Goal: Task Accomplishment & Management: Manage account settings

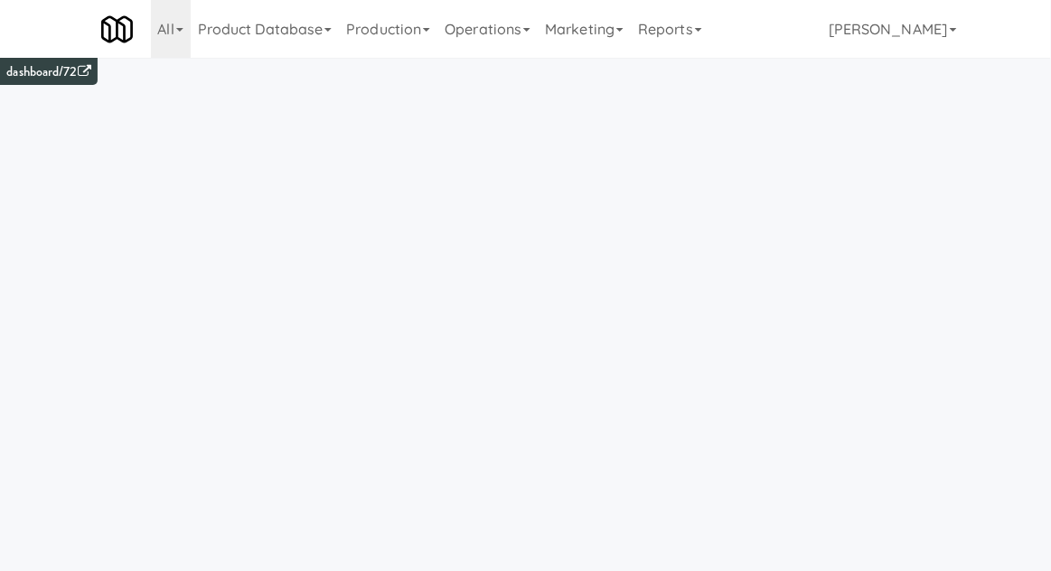
click at [498, 37] on link "Operations" at bounding box center [487, 29] width 100 height 58
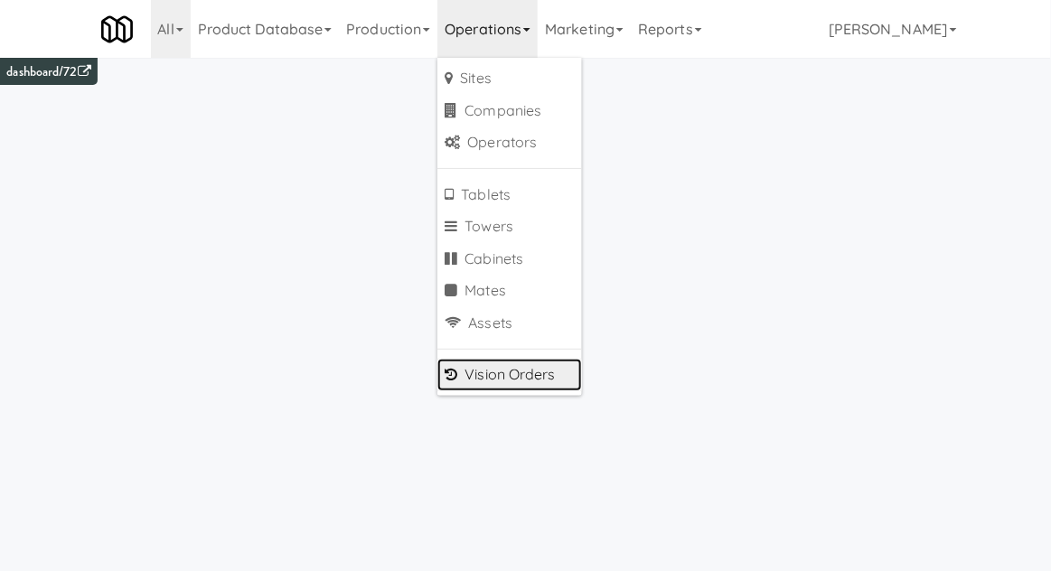
click at [490, 379] on link "Vision Orders" at bounding box center [509, 375] width 145 height 33
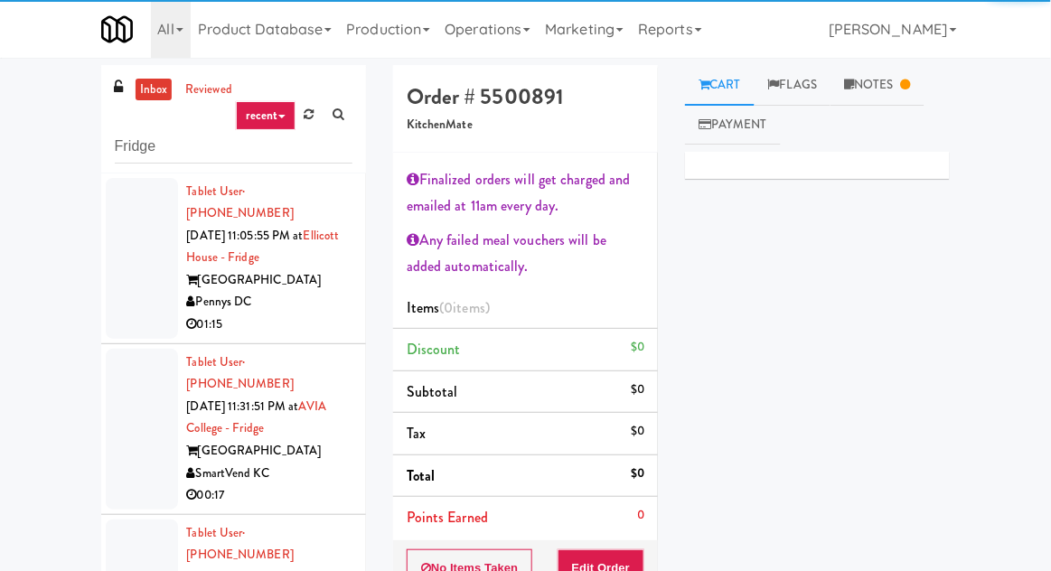
type input "Fridge"
click at [43, 113] on div "inbox reviewed recent all unclear take inventory issue suspicious failed recent…" at bounding box center [525, 423] width 1051 height 716
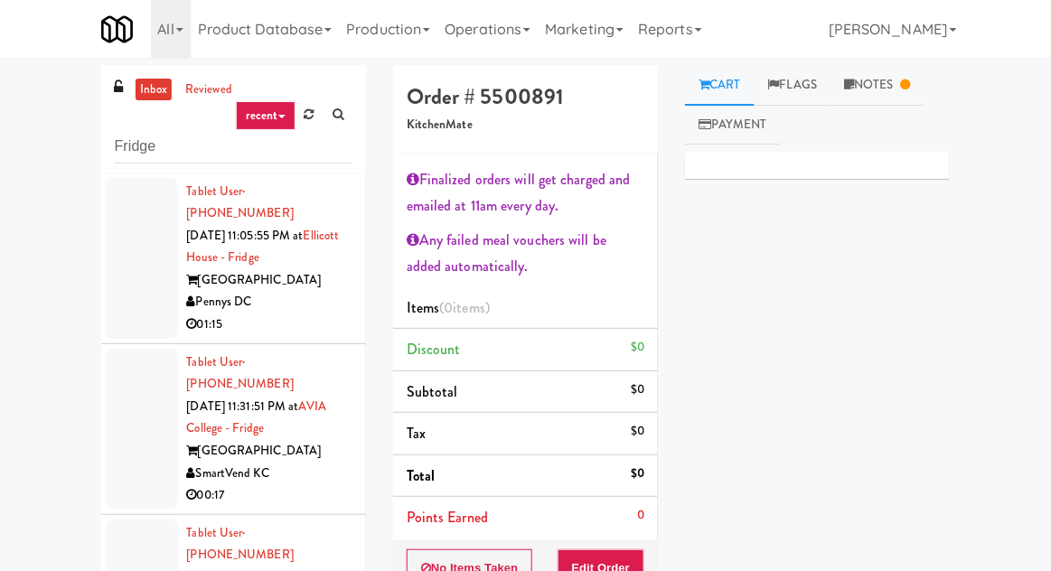
click at [127, 283] on div at bounding box center [142, 258] width 72 height 161
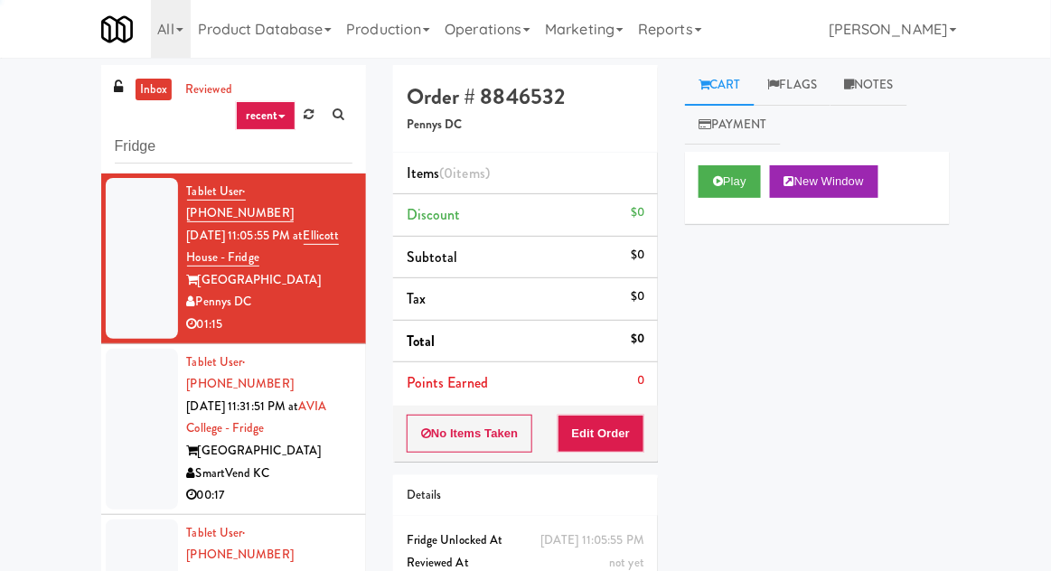
scroll to position [70, 0]
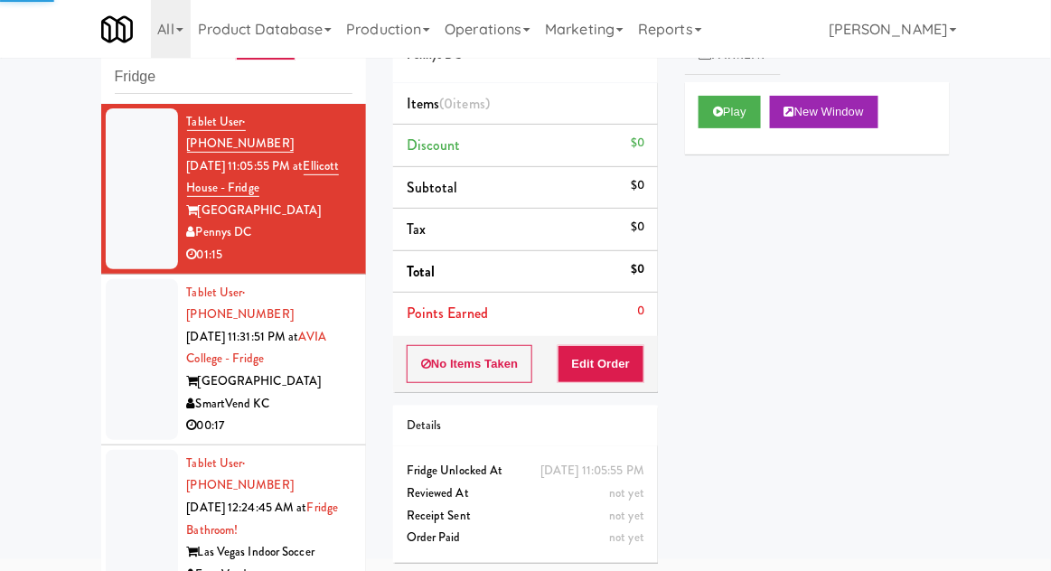
click at [114, 373] on div at bounding box center [142, 359] width 72 height 161
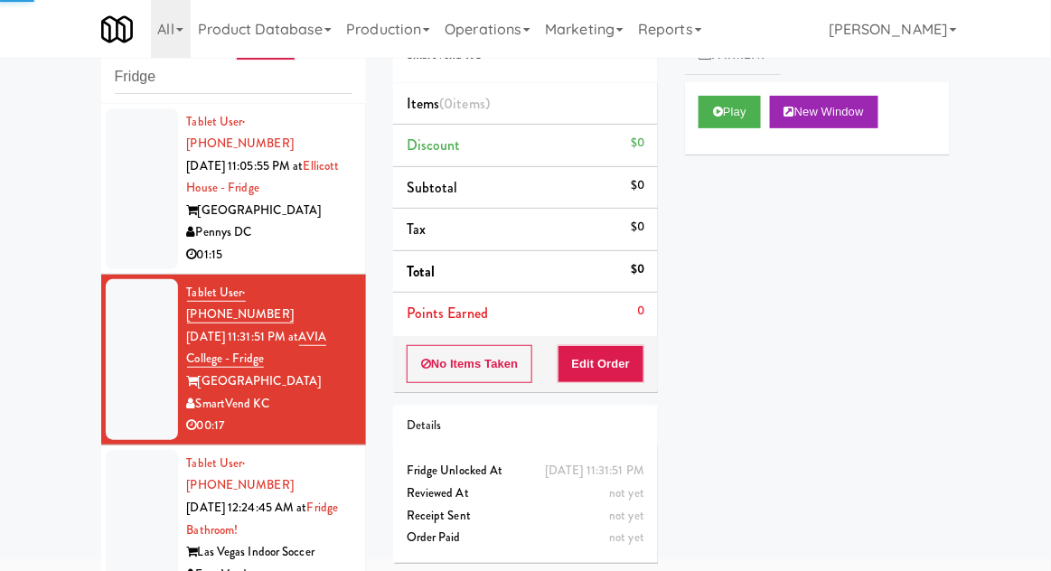
click at [128, 223] on div at bounding box center [142, 188] width 72 height 161
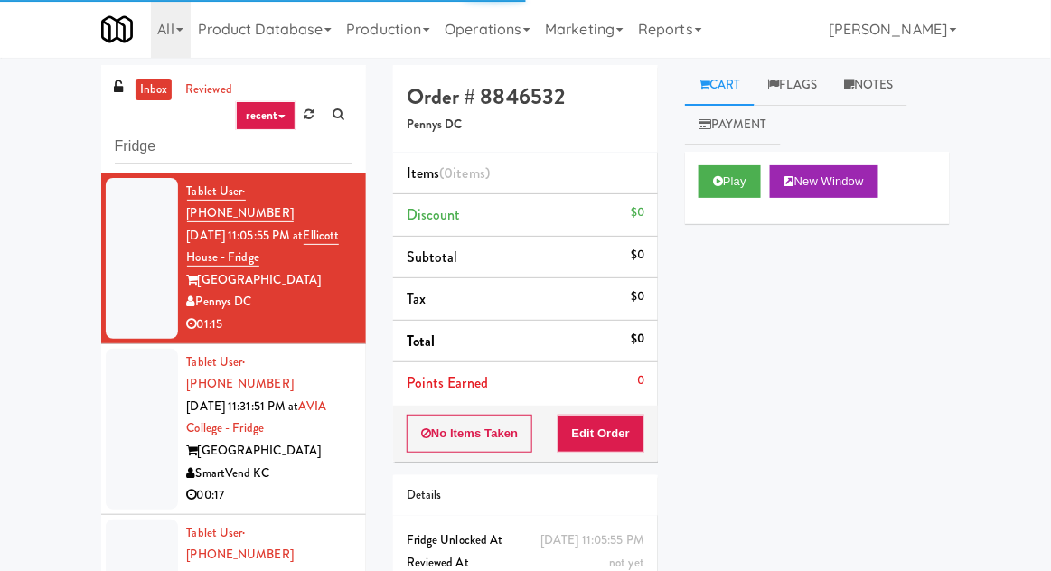
click at [912, 295] on div "Play New Window Primary Flag Clear Flag if unable to determine what was taken o…" at bounding box center [817, 491] width 265 height 678
click at [868, 92] on link "Notes" at bounding box center [868, 85] width 77 height 41
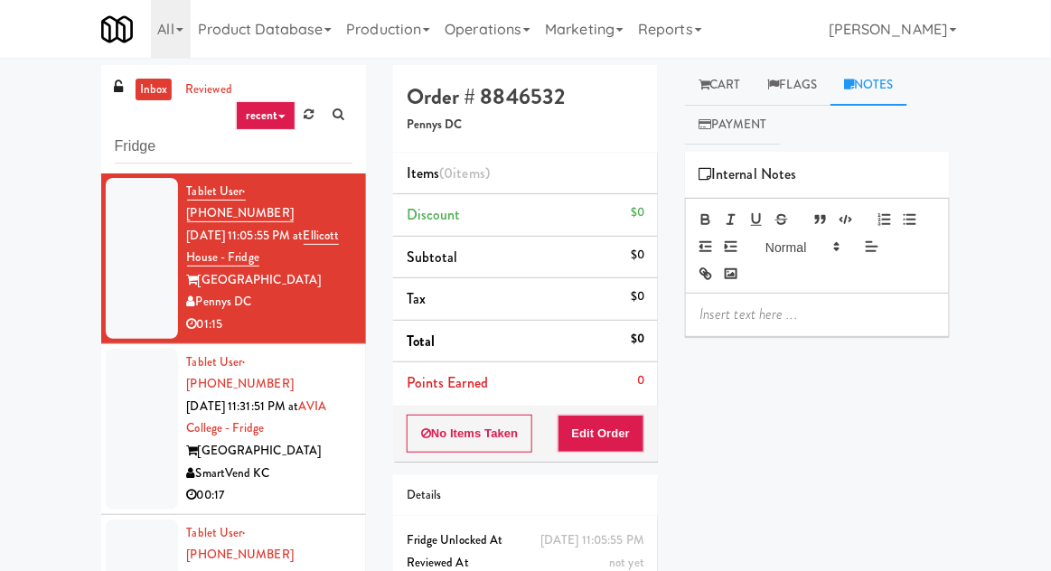
click at [748, 68] on link "Cart" at bounding box center [720, 85] width 70 height 41
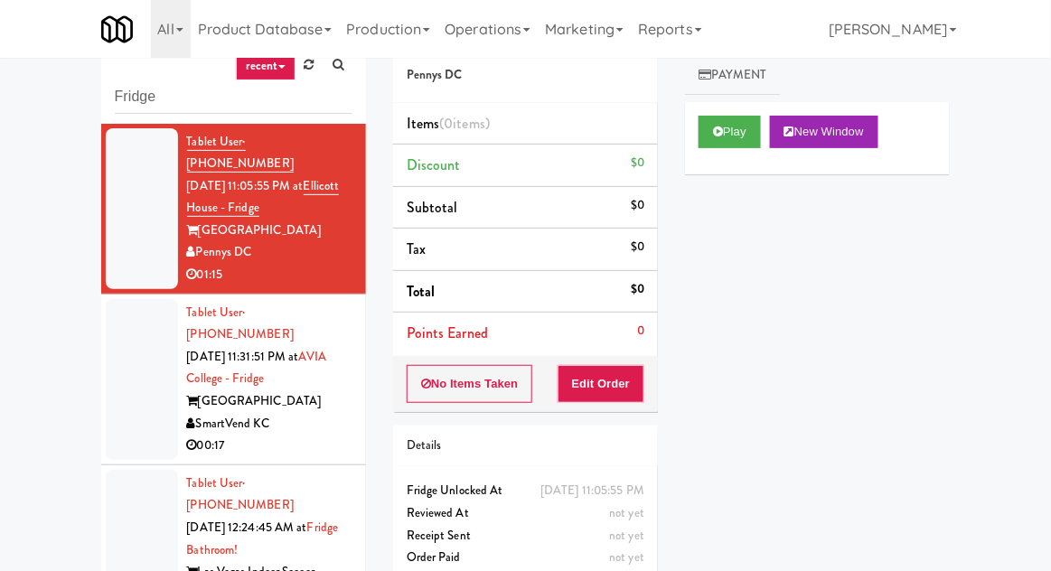
click at [131, 338] on div at bounding box center [142, 379] width 72 height 161
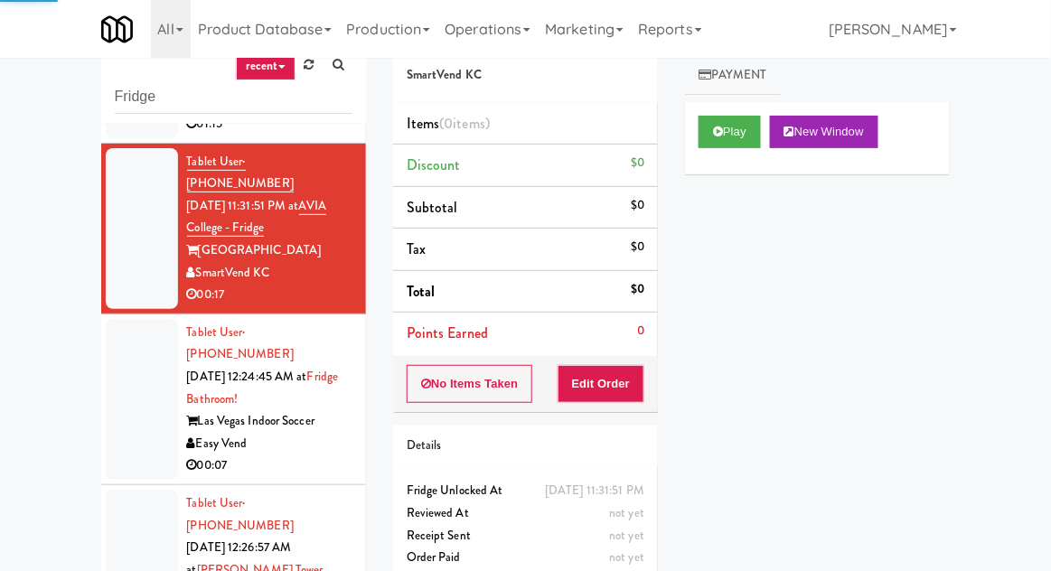
scroll to position [152, 0]
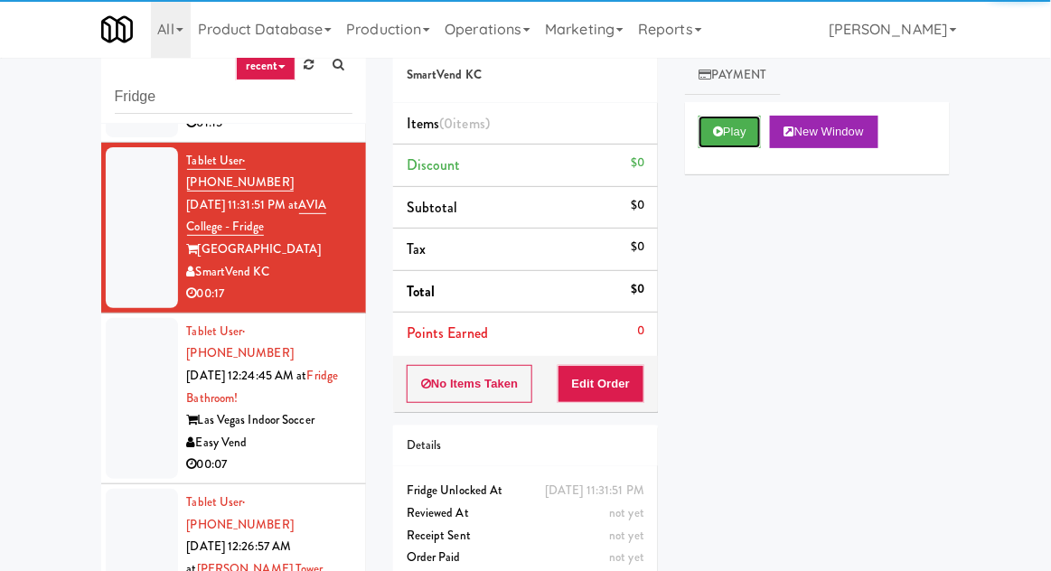
click at [710, 130] on button "Play" at bounding box center [730, 132] width 62 height 33
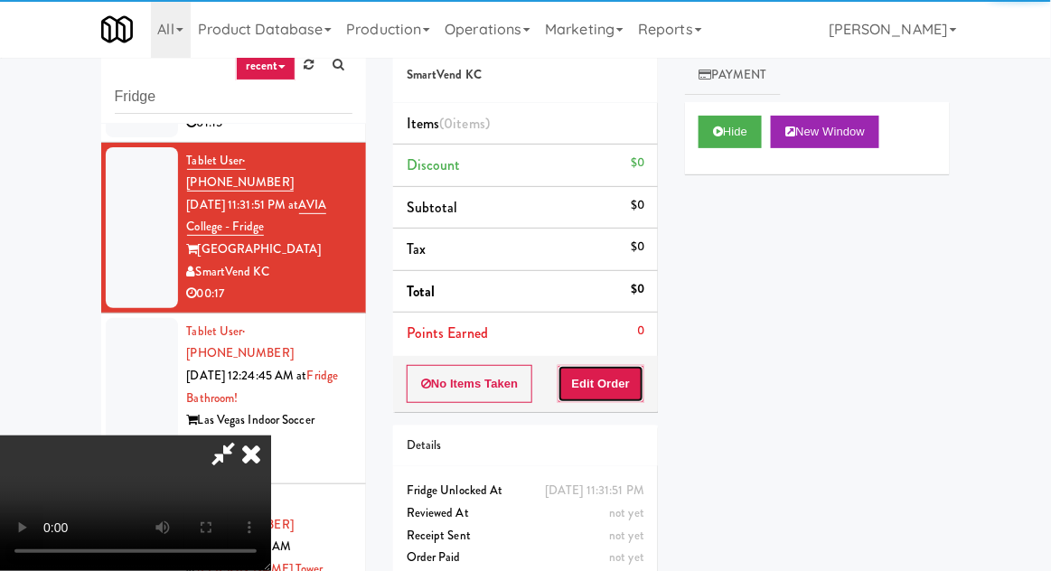
click at [611, 395] on button "Edit Order" at bounding box center [602, 384] width 88 height 38
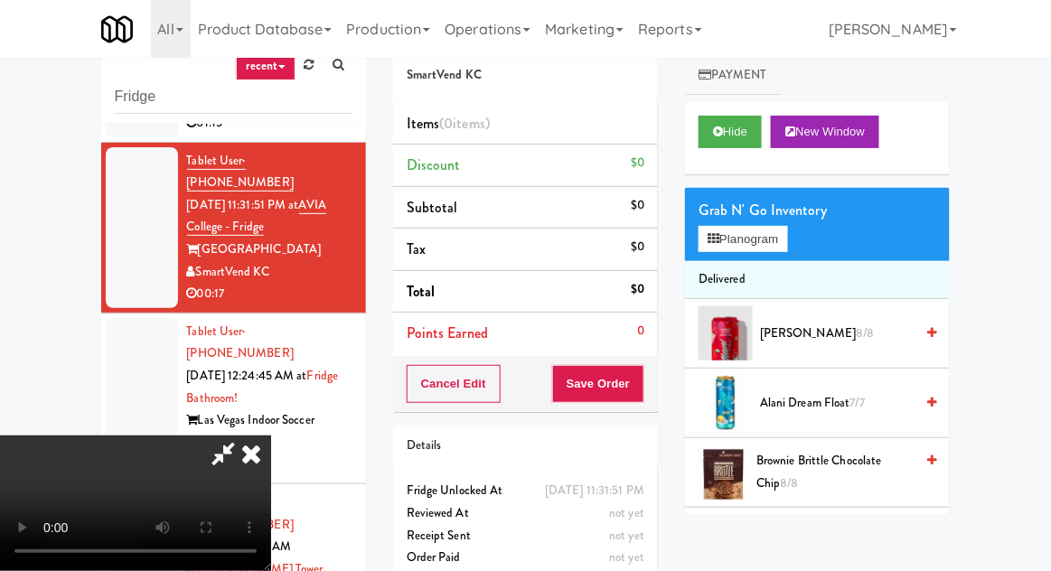
scroll to position [70, 0]
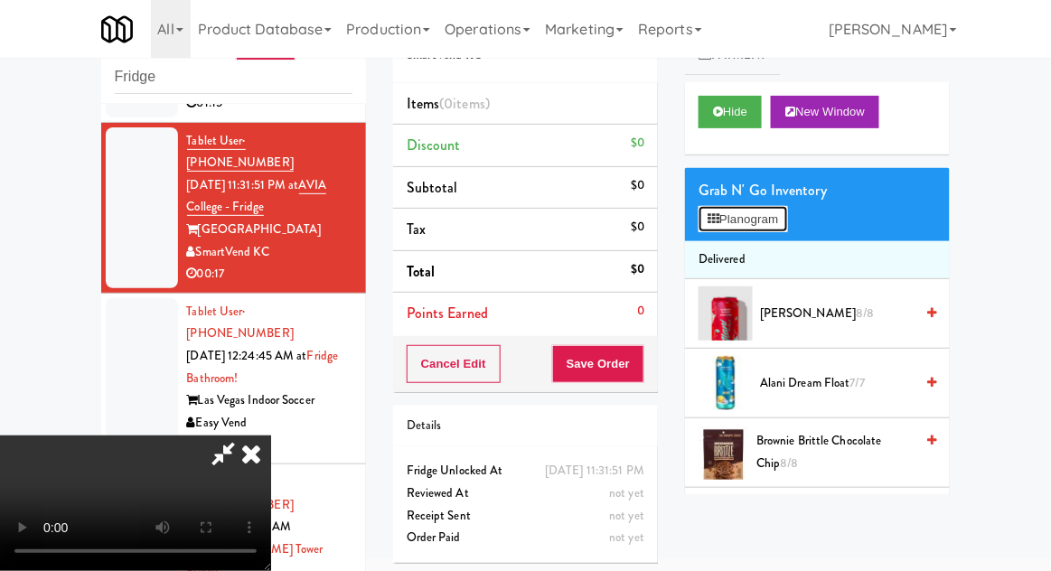
click at [757, 224] on button "Planogram" at bounding box center [743, 219] width 89 height 27
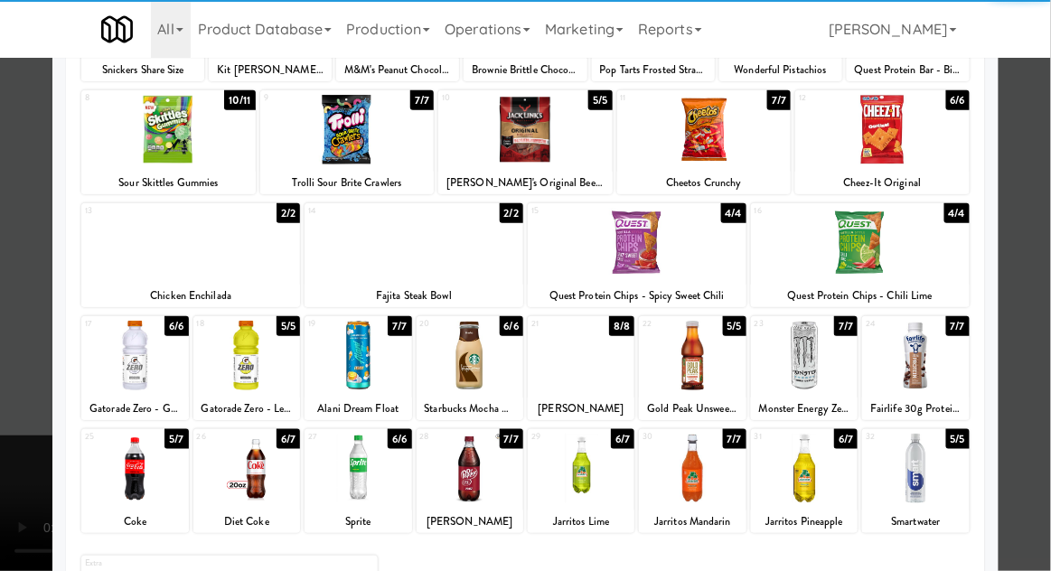
scroll to position [197, 0]
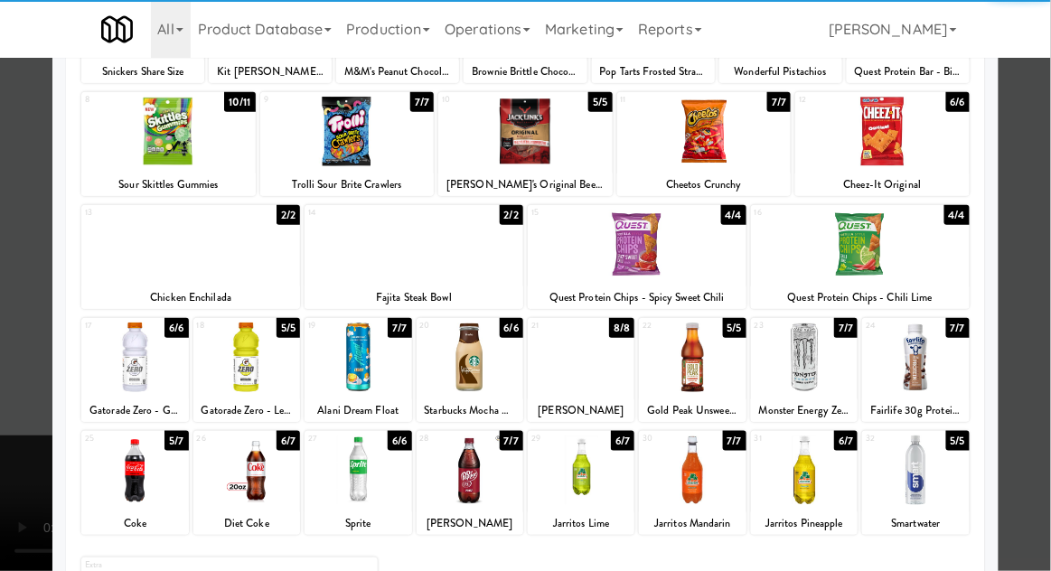
click at [476, 484] on div at bounding box center [470, 471] width 107 height 70
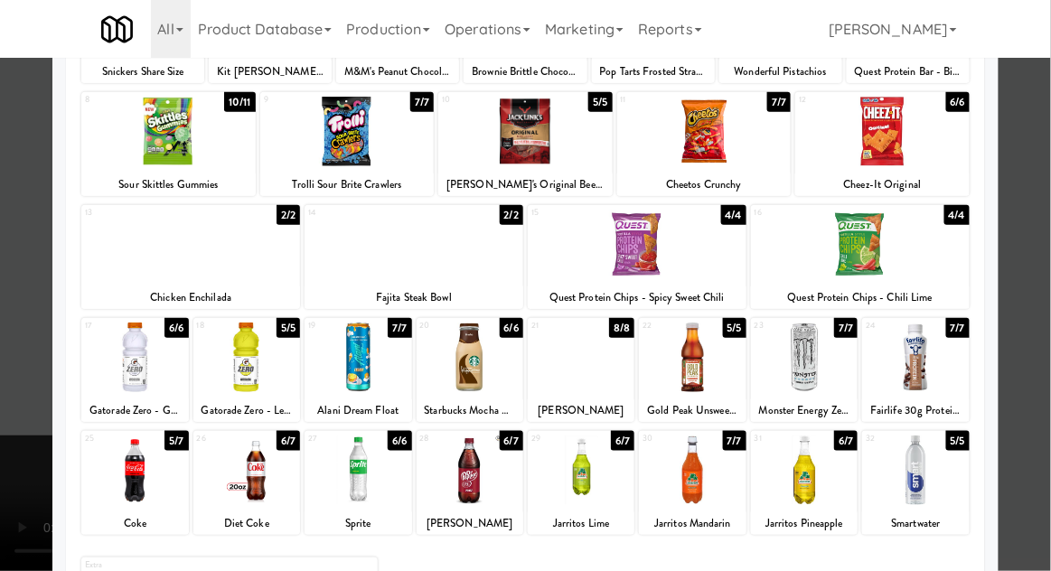
click at [593, 483] on div at bounding box center [581, 471] width 107 height 70
click at [16, 365] on div at bounding box center [525, 285] width 1051 height 571
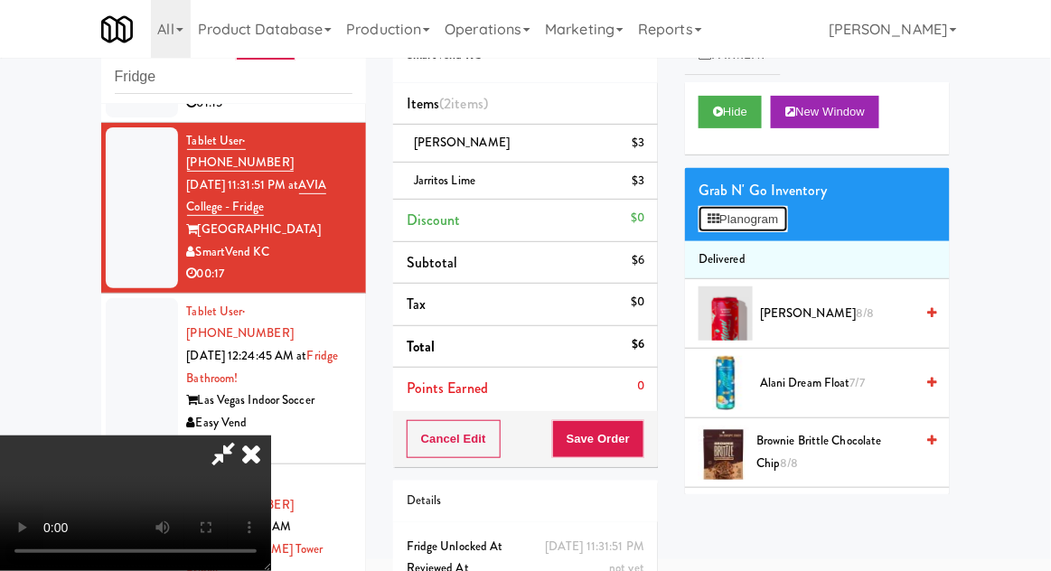
click at [778, 229] on button "Planogram" at bounding box center [743, 219] width 89 height 27
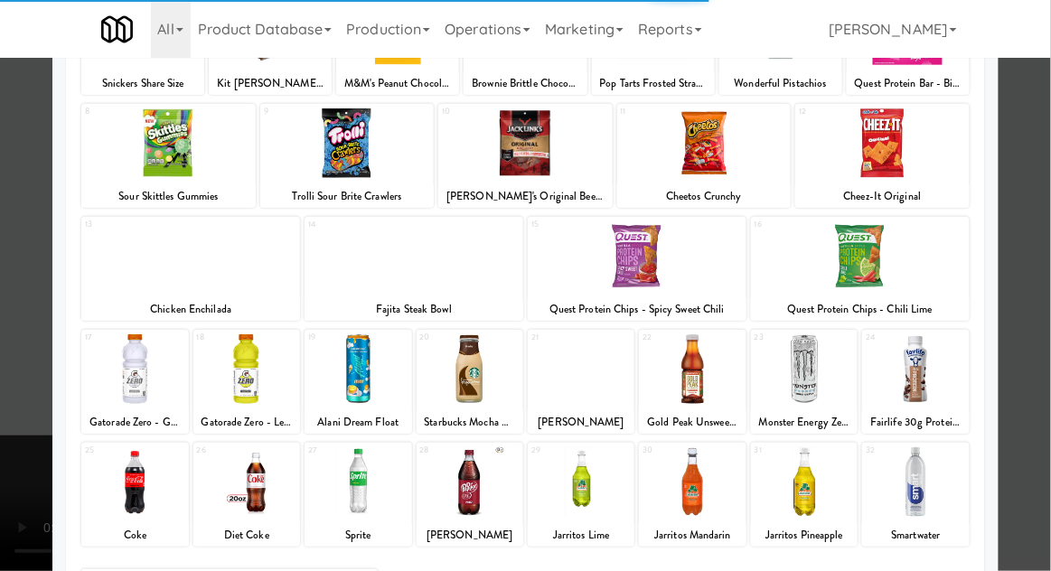
scroll to position [185, 0]
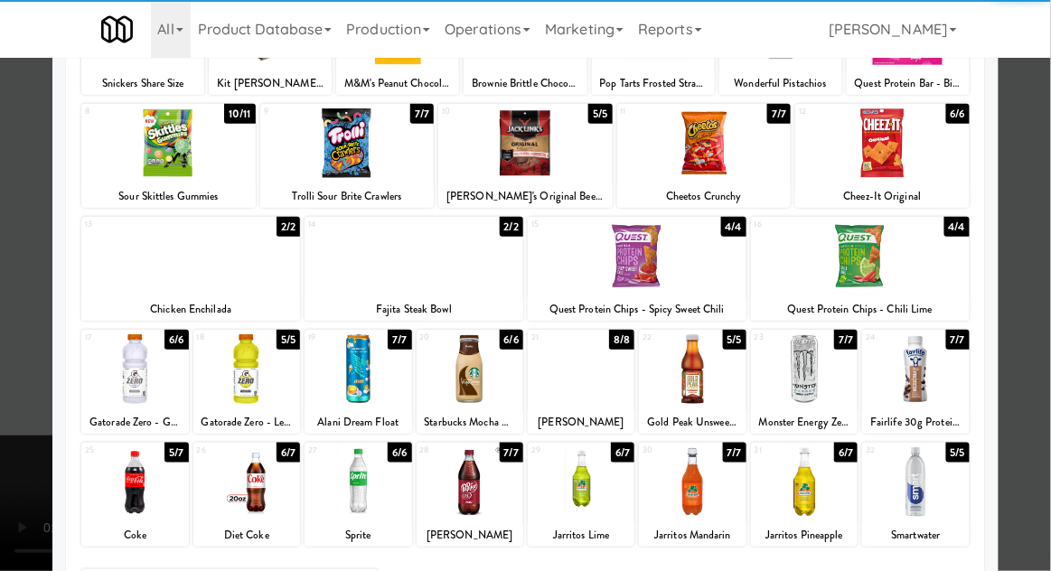
click at [580, 485] on div at bounding box center [581, 482] width 107 height 70
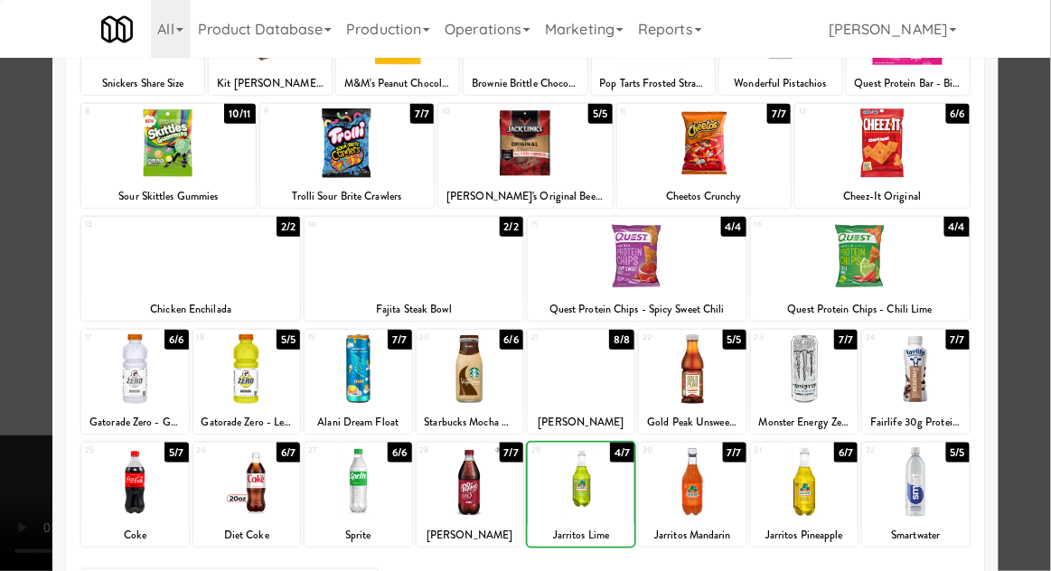
click at [1049, 209] on div at bounding box center [525, 285] width 1051 height 571
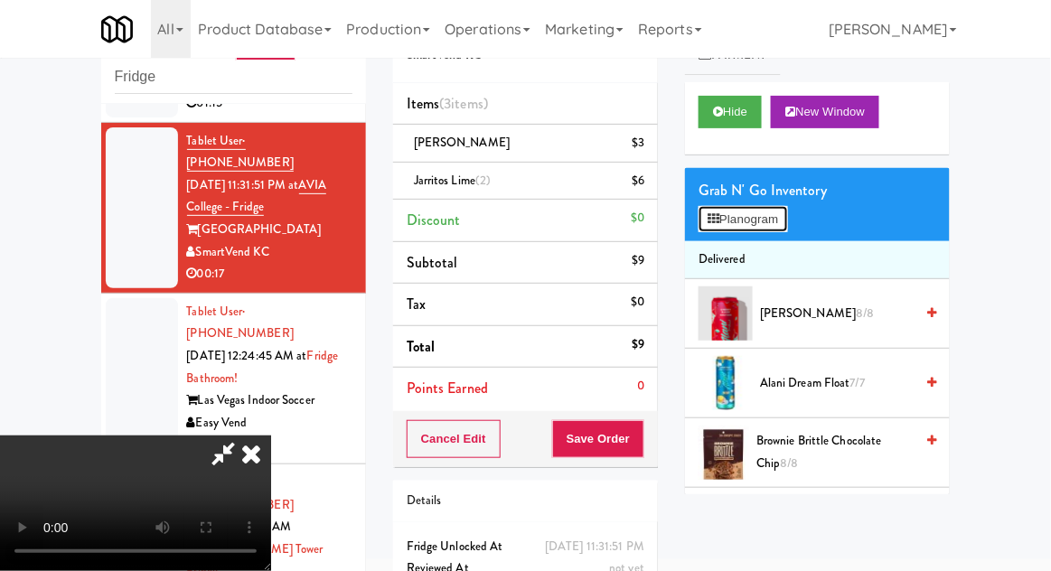
click at [775, 230] on button "Planogram" at bounding box center [743, 219] width 89 height 27
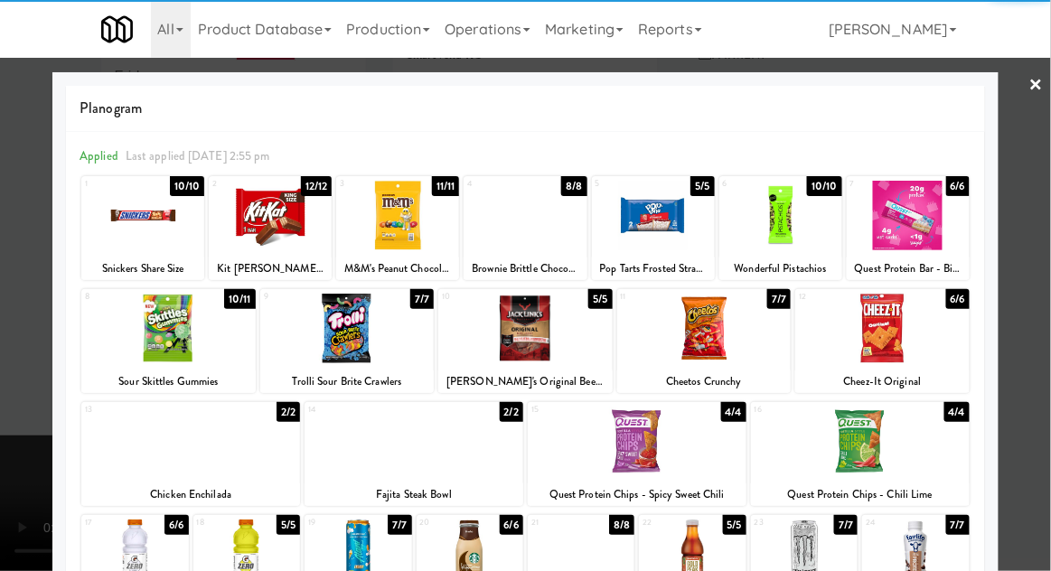
click at [162, 338] on div at bounding box center [168, 329] width 174 height 70
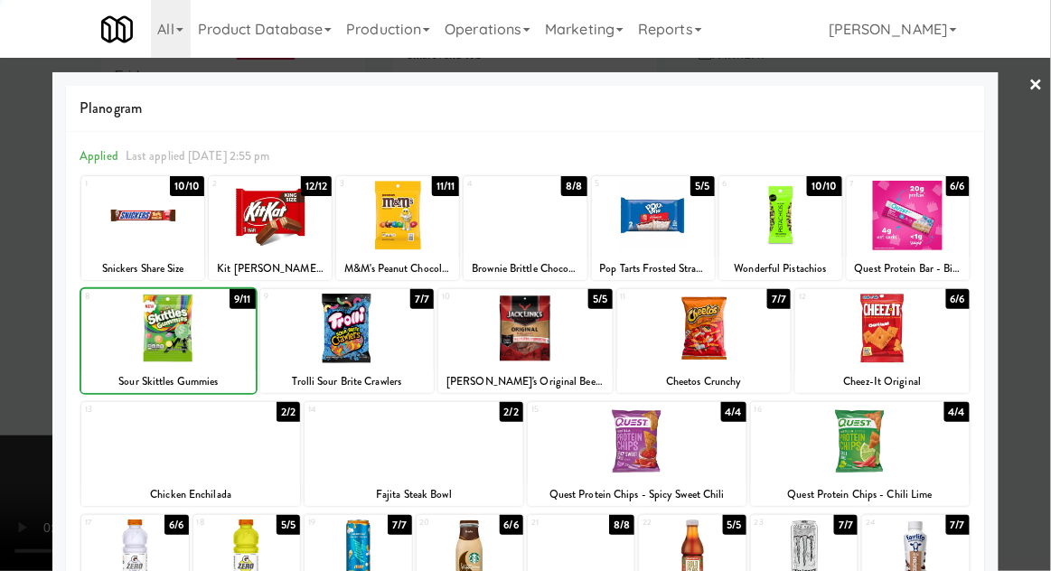
click at [1042, 215] on div at bounding box center [525, 285] width 1051 height 571
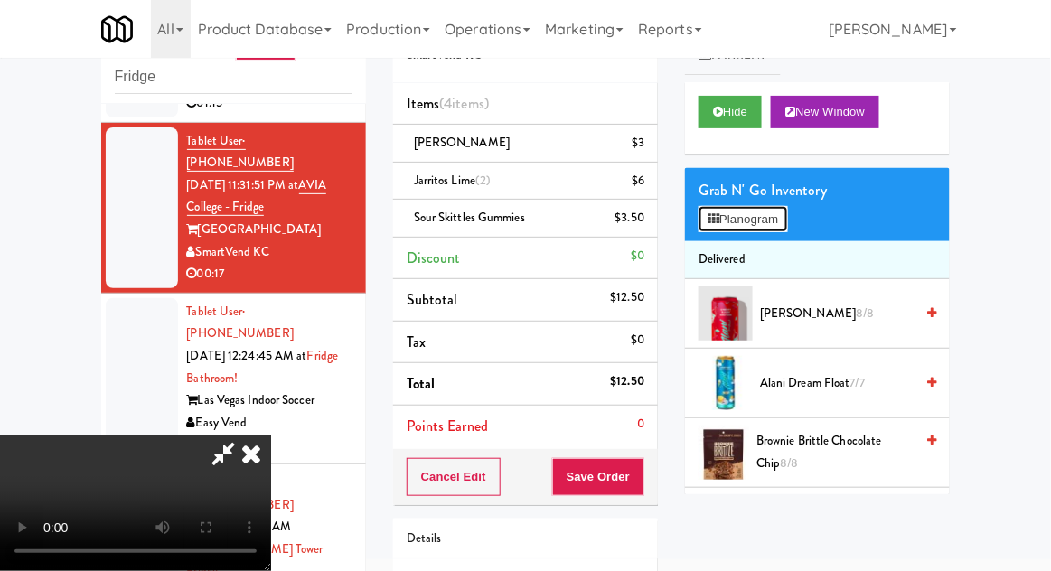
click at [787, 213] on button "Planogram" at bounding box center [743, 219] width 89 height 27
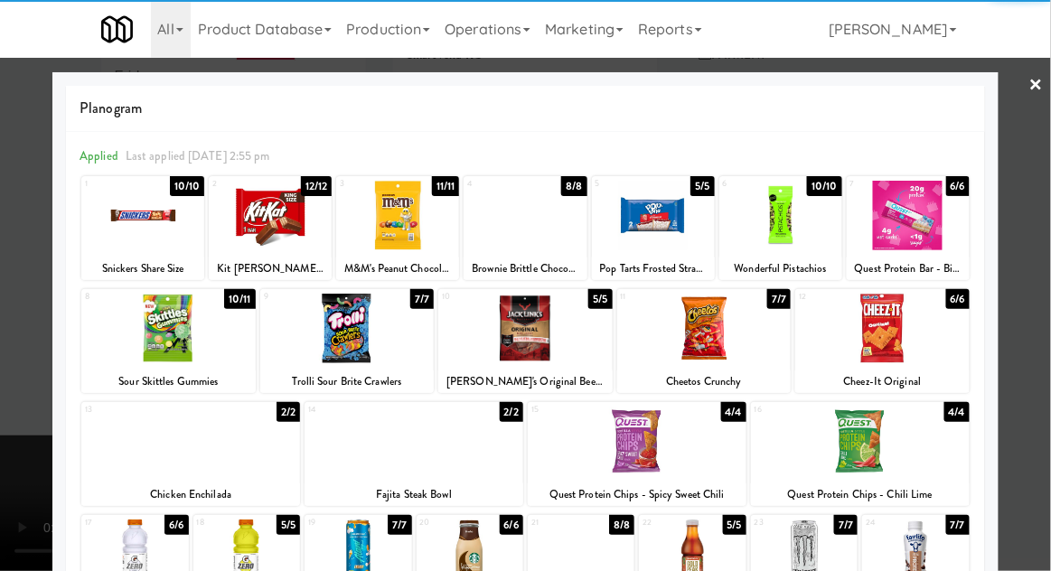
click at [409, 229] on div at bounding box center [397, 216] width 123 height 70
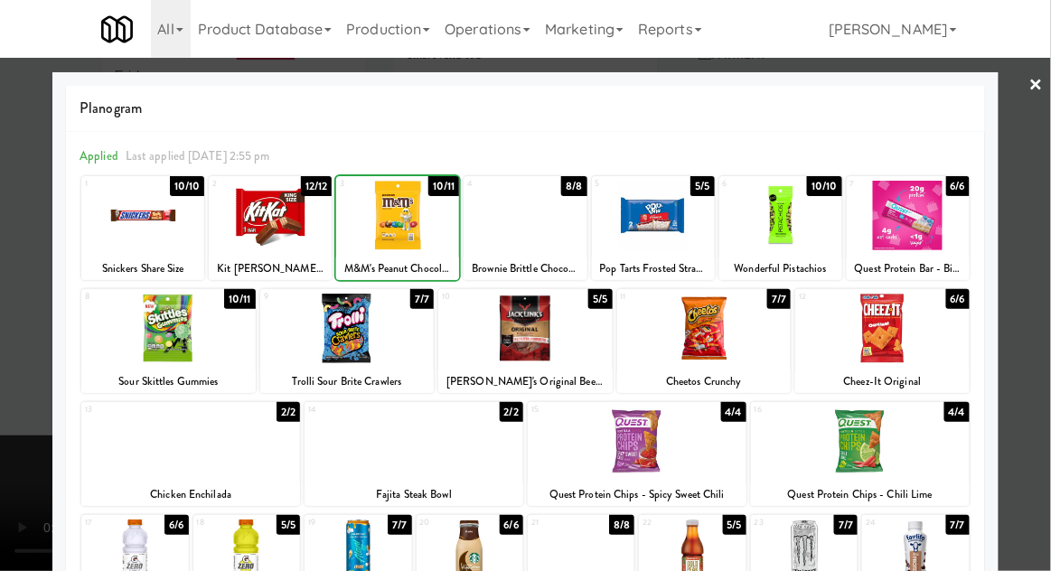
click at [1042, 211] on div at bounding box center [525, 285] width 1051 height 571
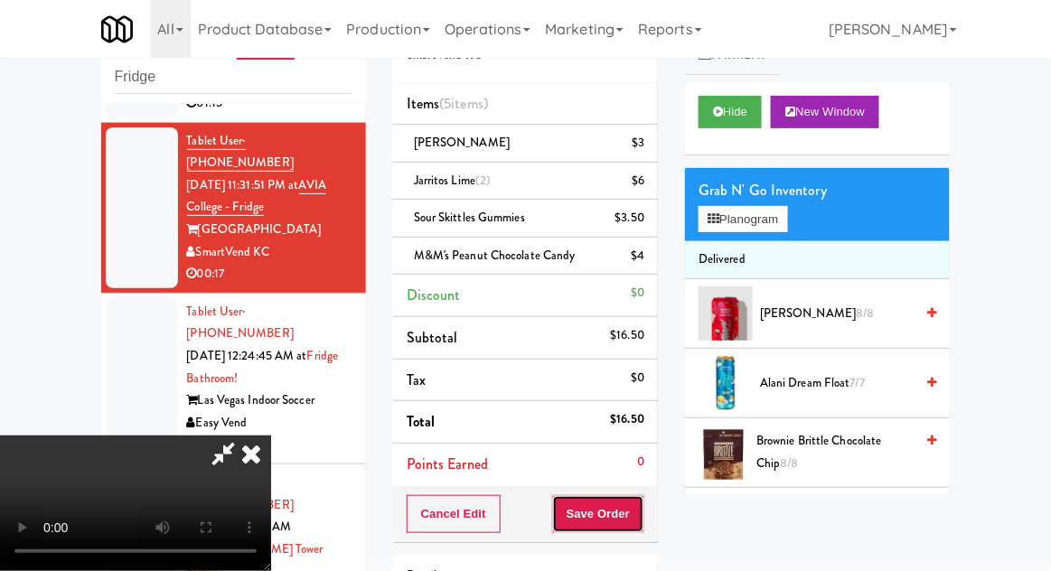
click at [639, 525] on button "Save Order" at bounding box center [598, 514] width 92 height 38
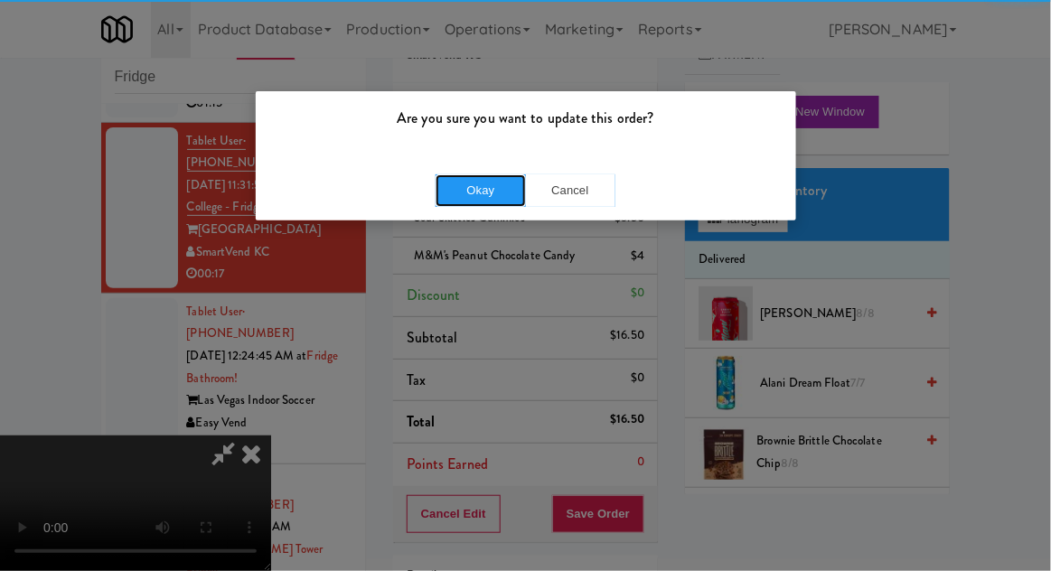
click at [468, 197] on button "Okay" at bounding box center [481, 190] width 90 height 33
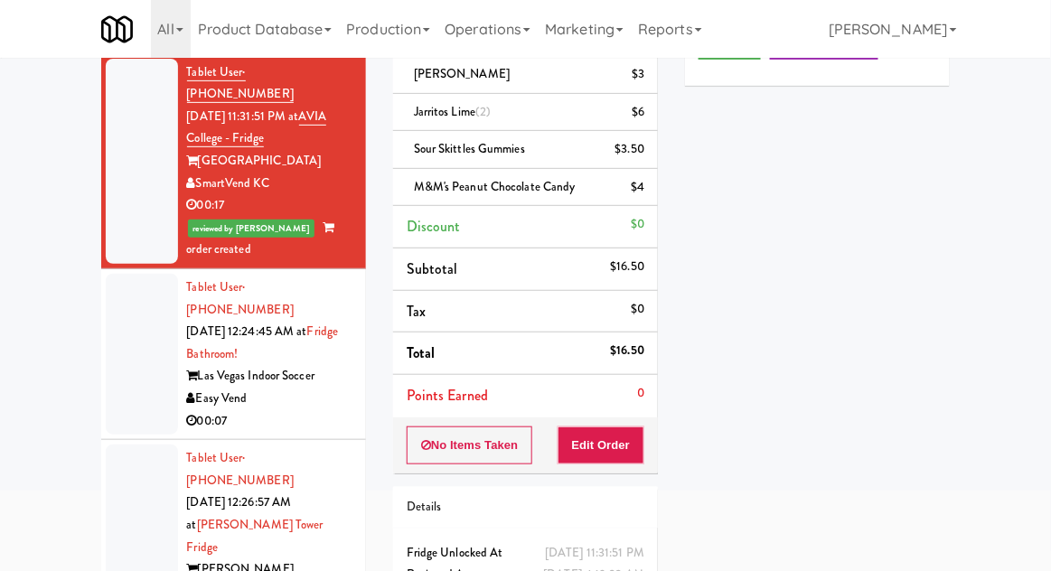
scroll to position [156, 0]
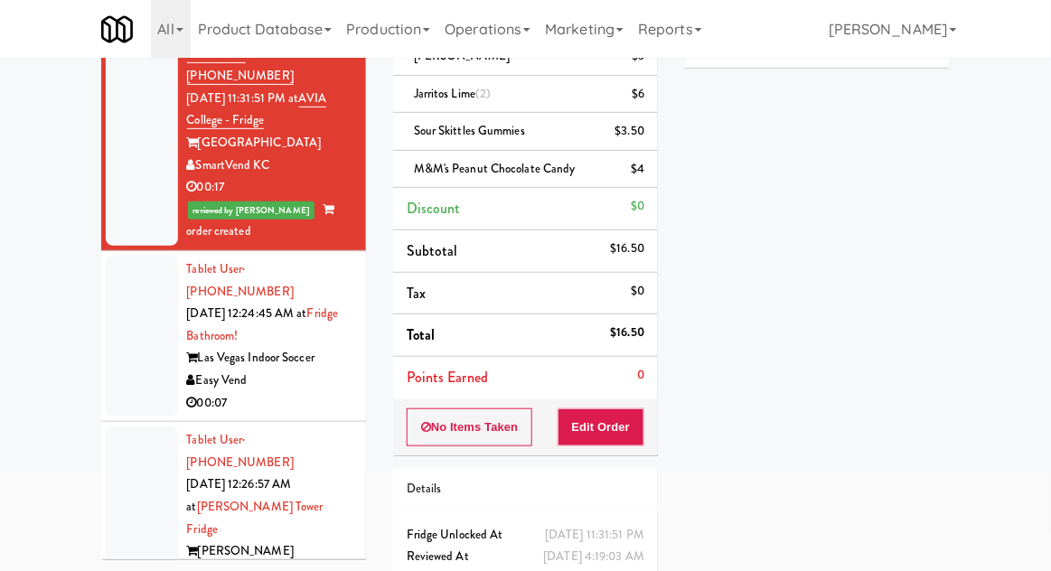
click at [120, 303] on div at bounding box center [142, 336] width 72 height 161
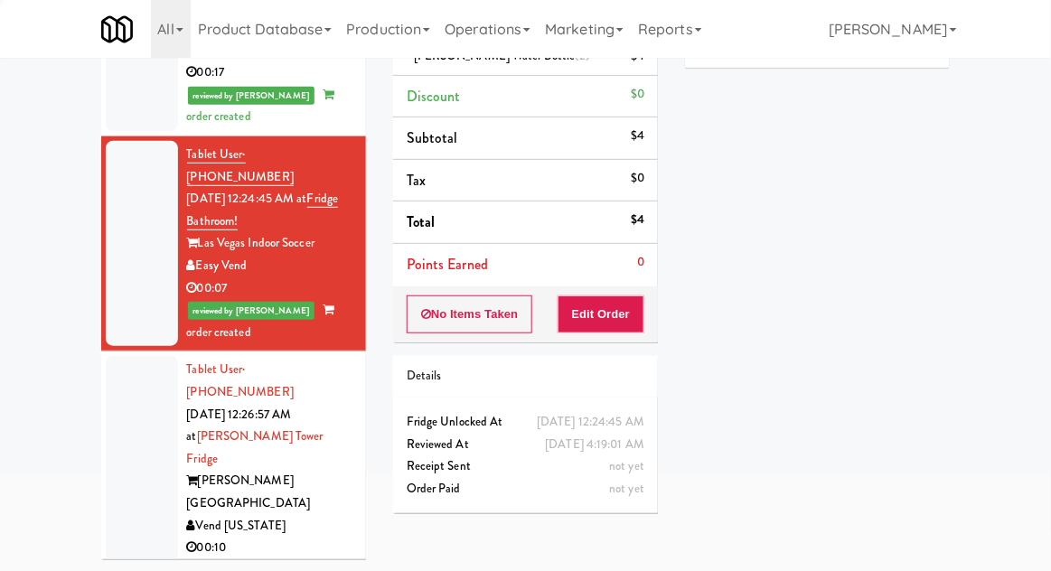
scroll to position [301, 0]
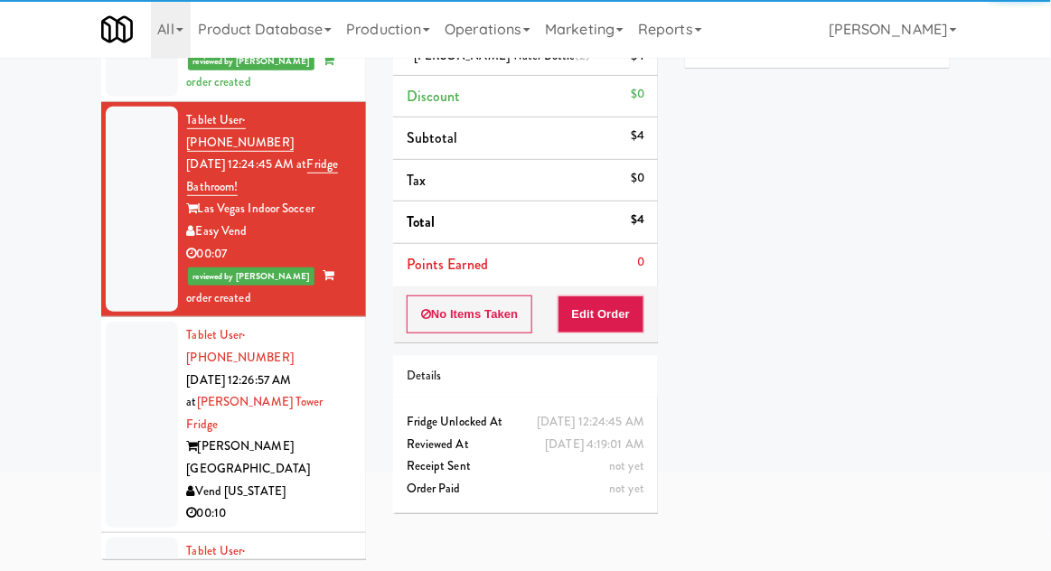
click at [144, 333] on div at bounding box center [142, 424] width 72 height 205
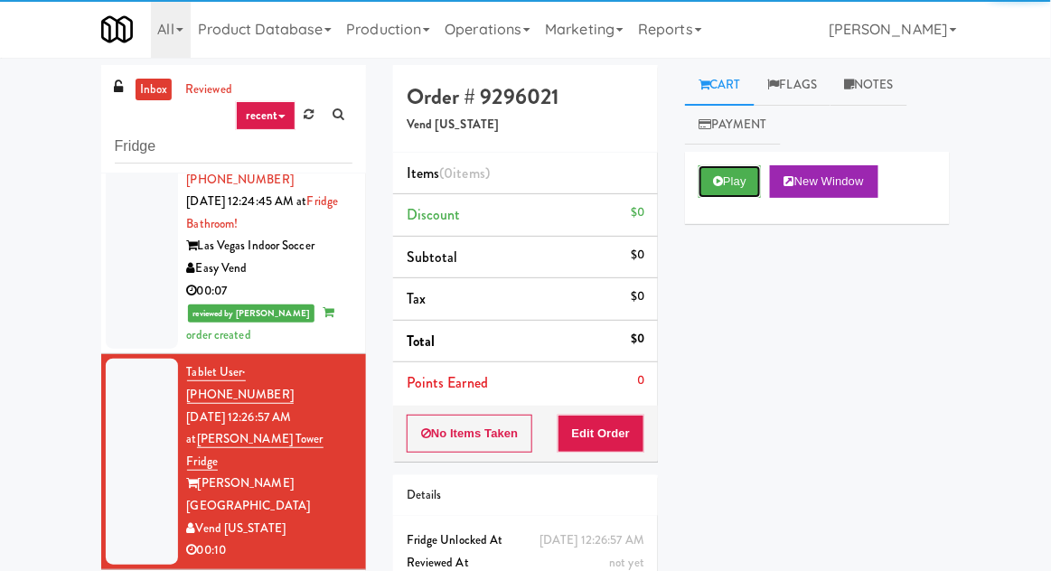
click at [723, 186] on icon at bounding box center [718, 181] width 10 height 12
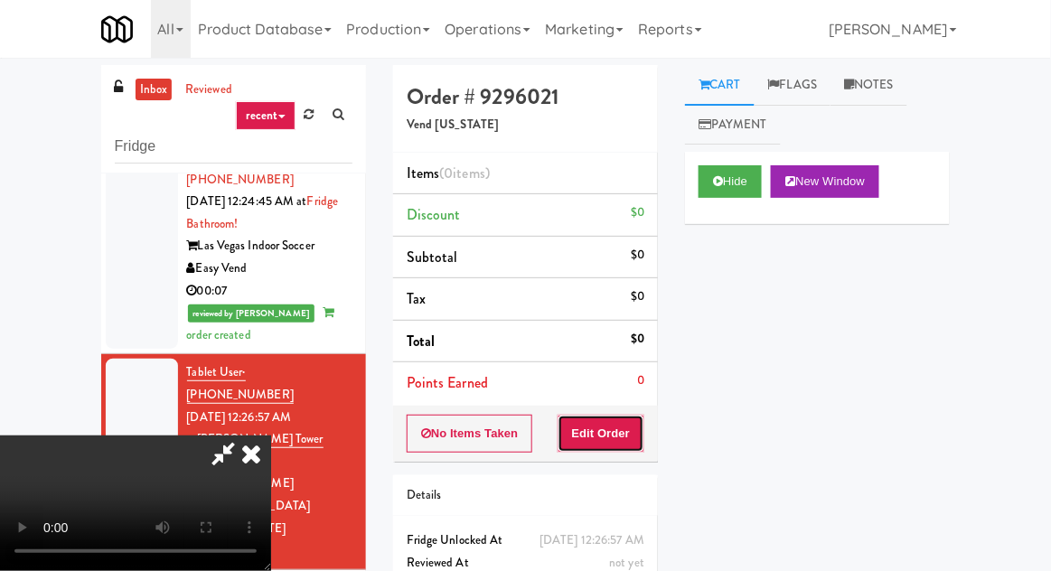
click at [623, 449] on button "Edit Order" at bounding box center [602, 434] width 88 height 38
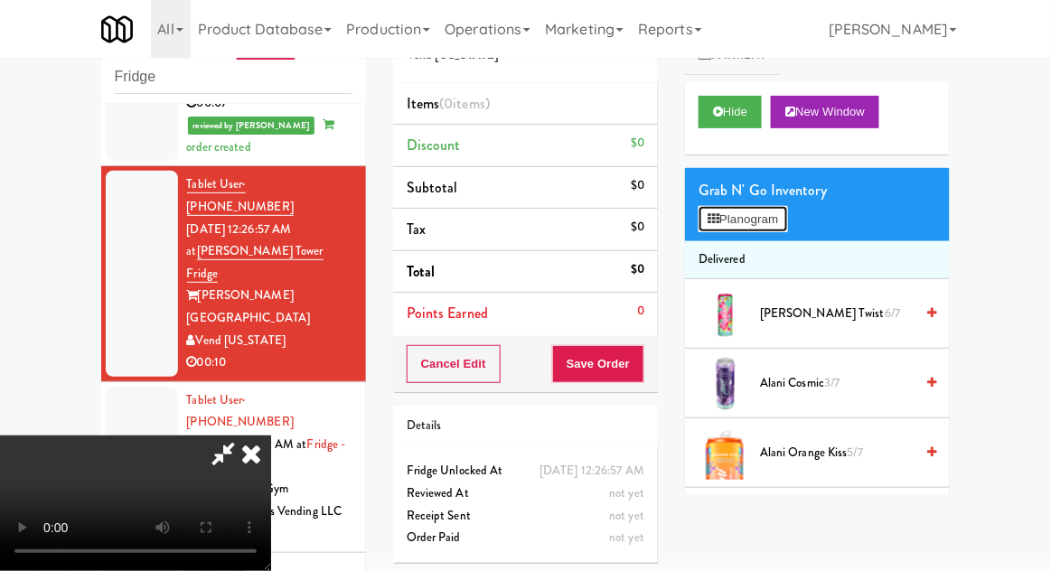
click at [776, 224] on button "Planogram" at bounding box center [743, 219] width 89 height 27
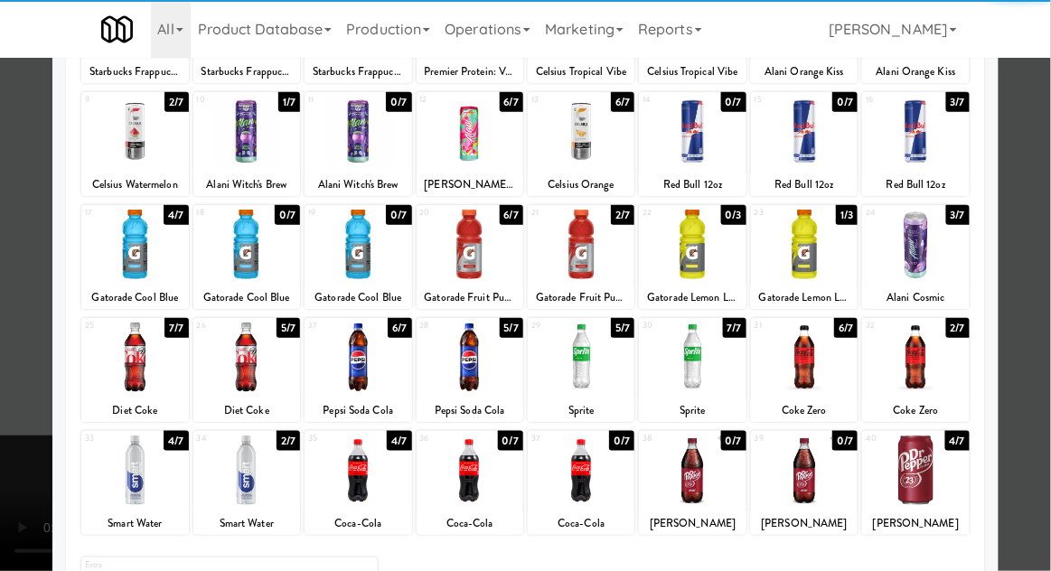
scroll to position [197, 0]
click at [596, 360] on div at bounding box center [581, 358] width 107 height 70
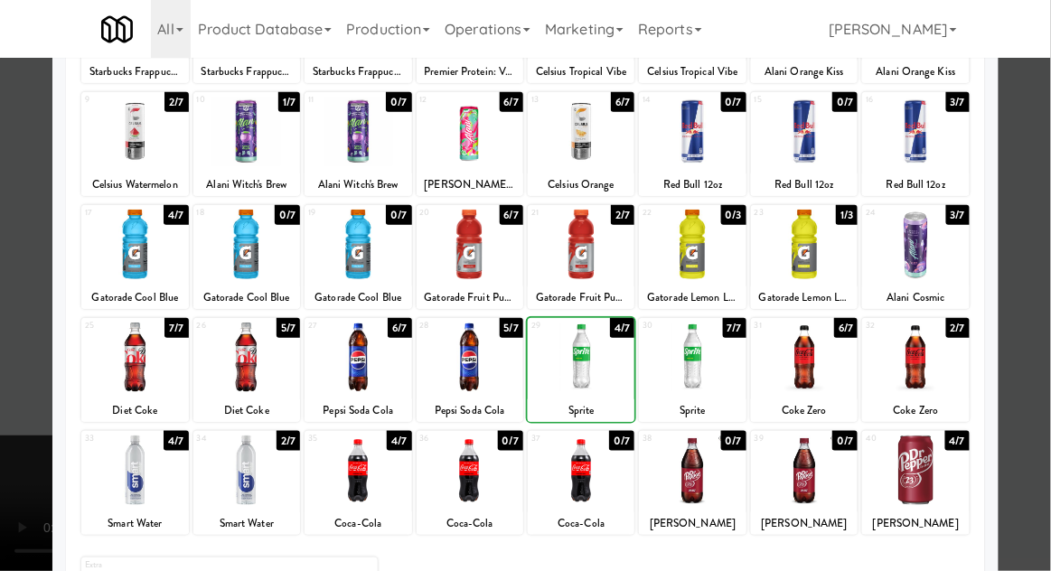
click at [695, 360] on div at bounding box center [692, 358] width 107 height 70
click at [1042, 204] on div at bounding box center [525, 285] width 1051 height 571
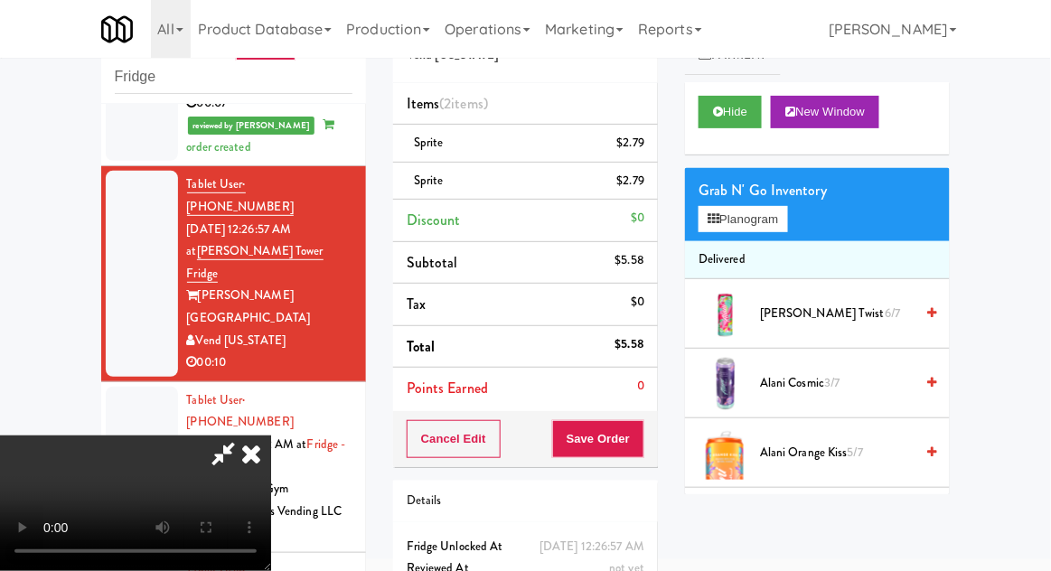
scroll to position [66, 0]
click at [641, 431] on button "Save Order" at bounding box center [598, 439] width 92 height 38
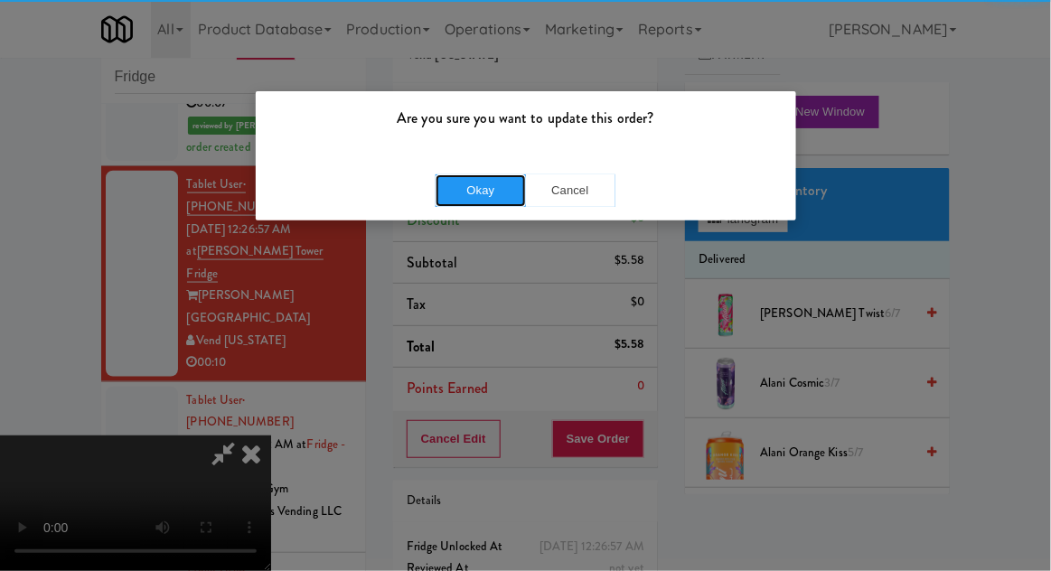
click at [502, 193] on button "Okay" at bounding box center [481, 190] width 90 height 33
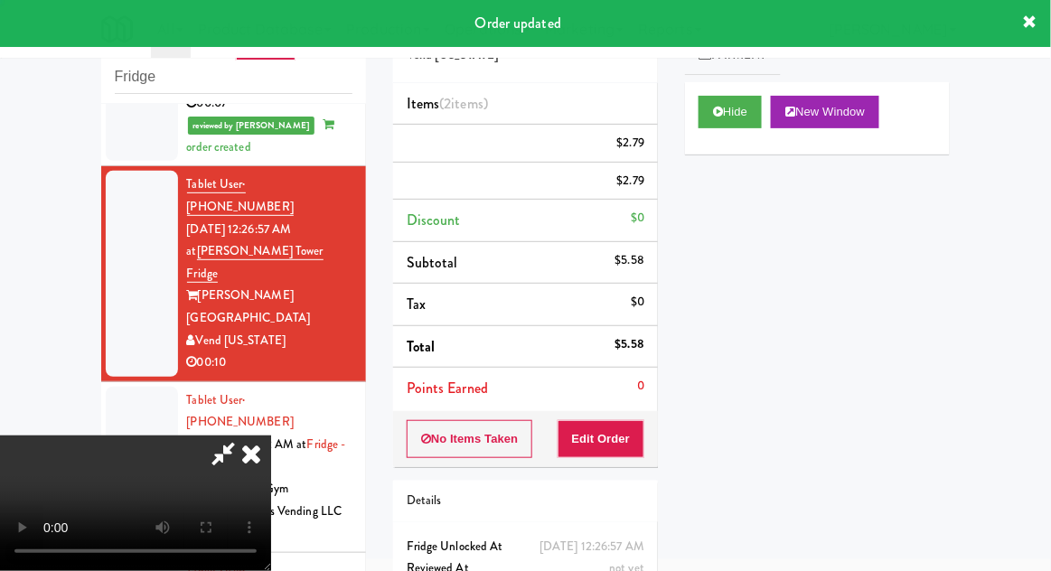
scroll to position [0, 0]
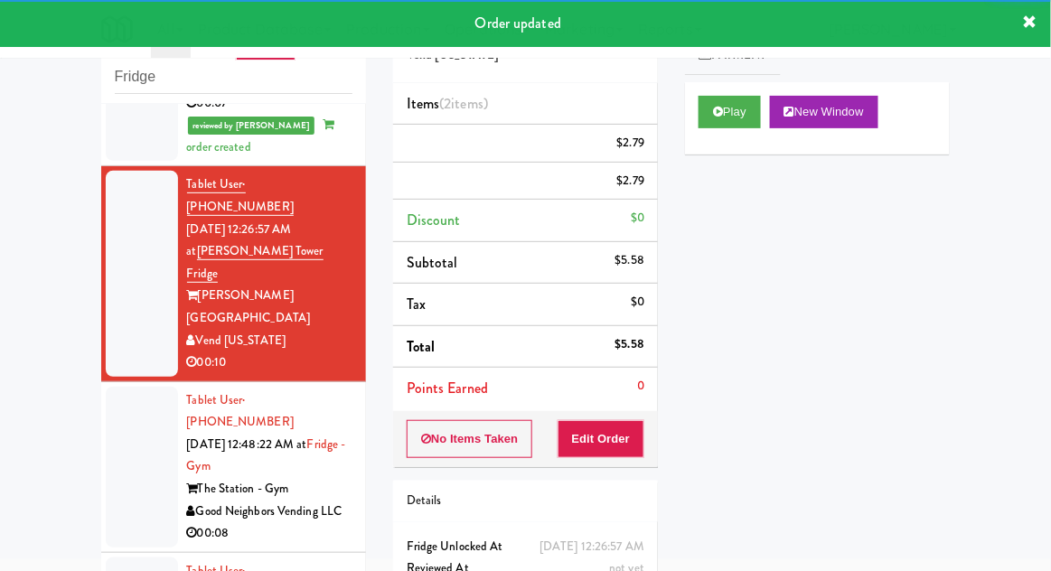
click at [109, 387] on div at bounding box center [142, 467] width 72 height 161
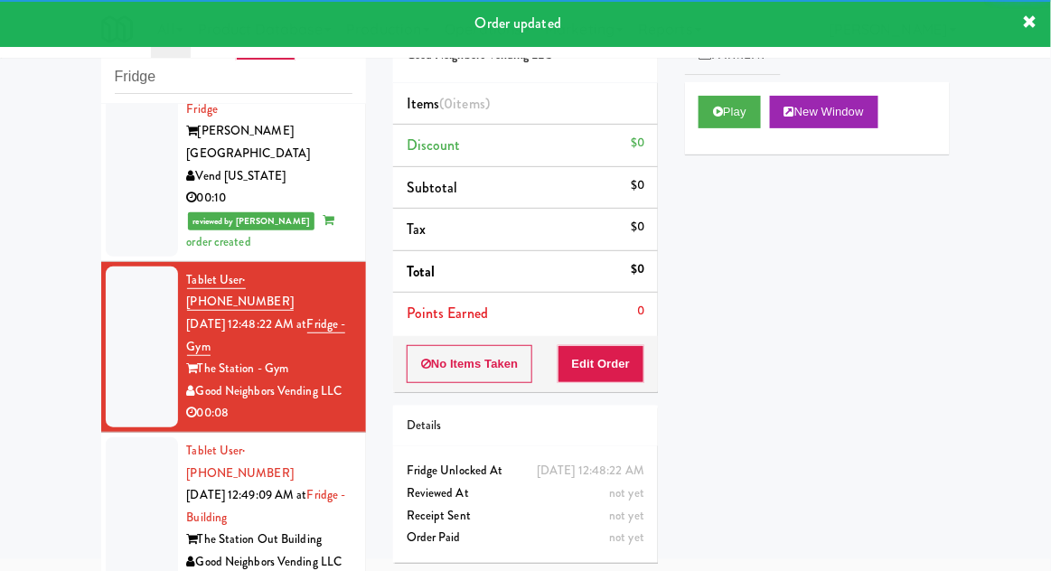
scroll to position [704, 0]
click at [717, 106] on icon at bounding box center [718, 112] width 10 height 12
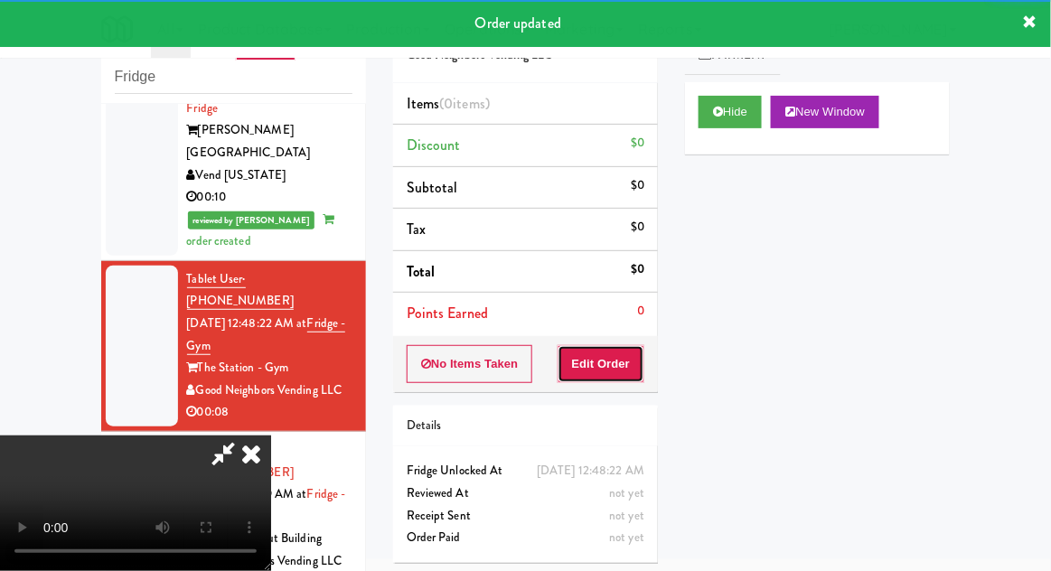
click at [605, 363] on button "Edit Order" at bounding box center [602, 364] width 88 height 38
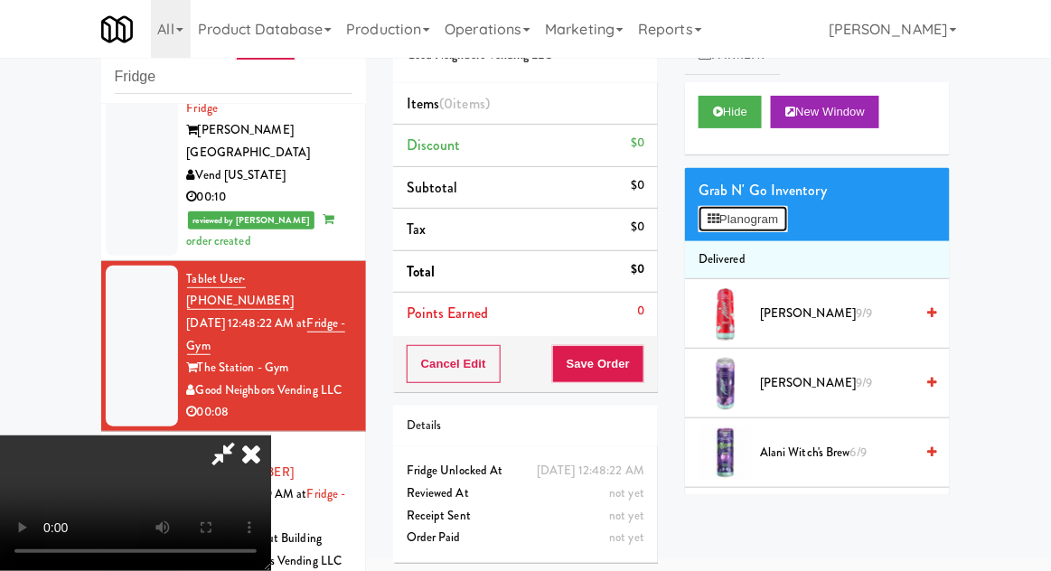
click at [774, 231] on button "Planogram" at bounding box center [743, 219] width 89 height 27
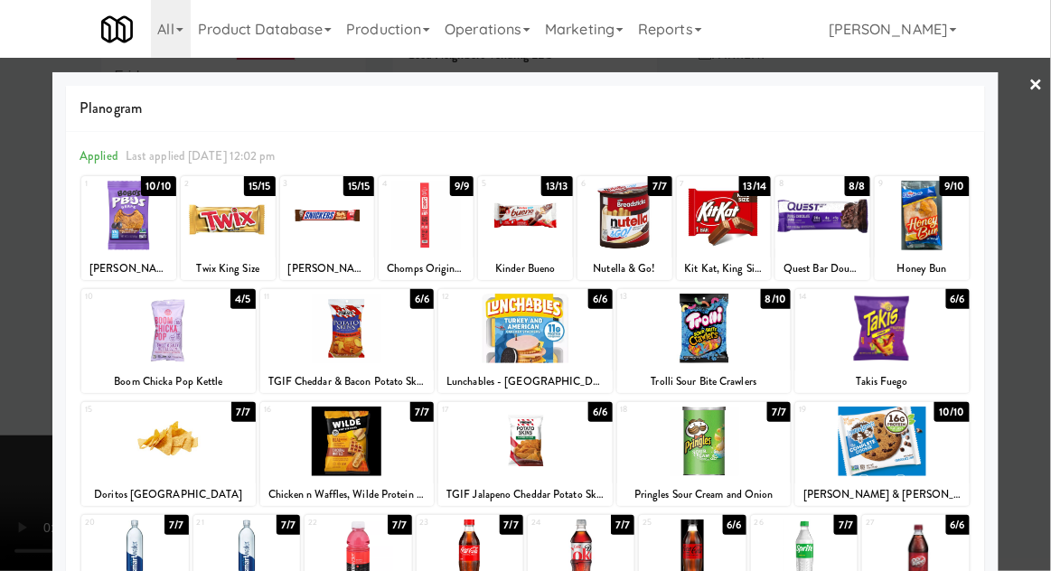
click at [720, 224] on div at bounding box center [724, 216] width 95 height 70
click at [1049, 195] on div at bounding box center [525, 285] width 1051 height 571
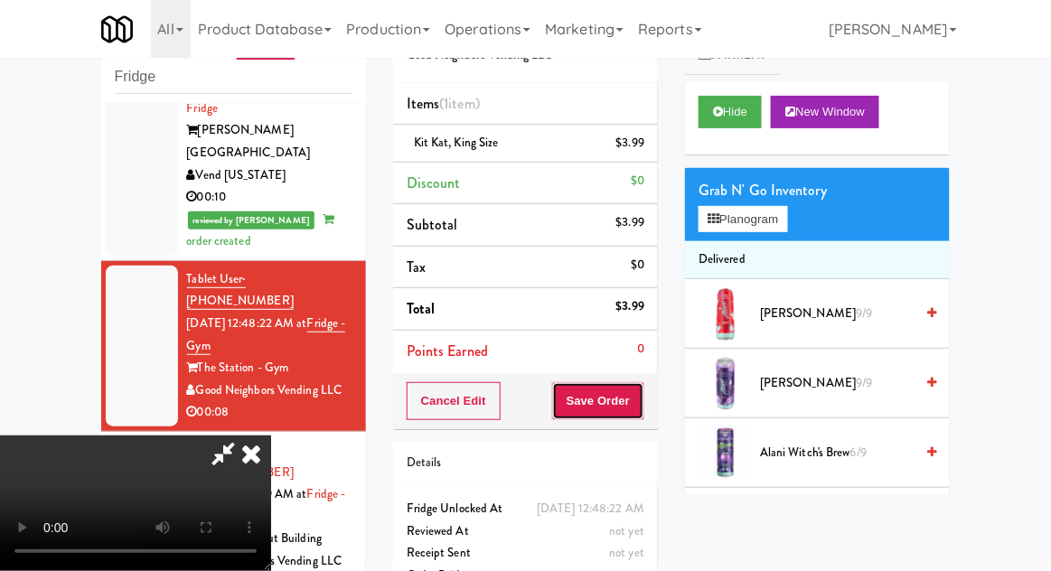
click at [633, 415] on button "Save Order" at bounding box center [598, 401] width 92 height 38
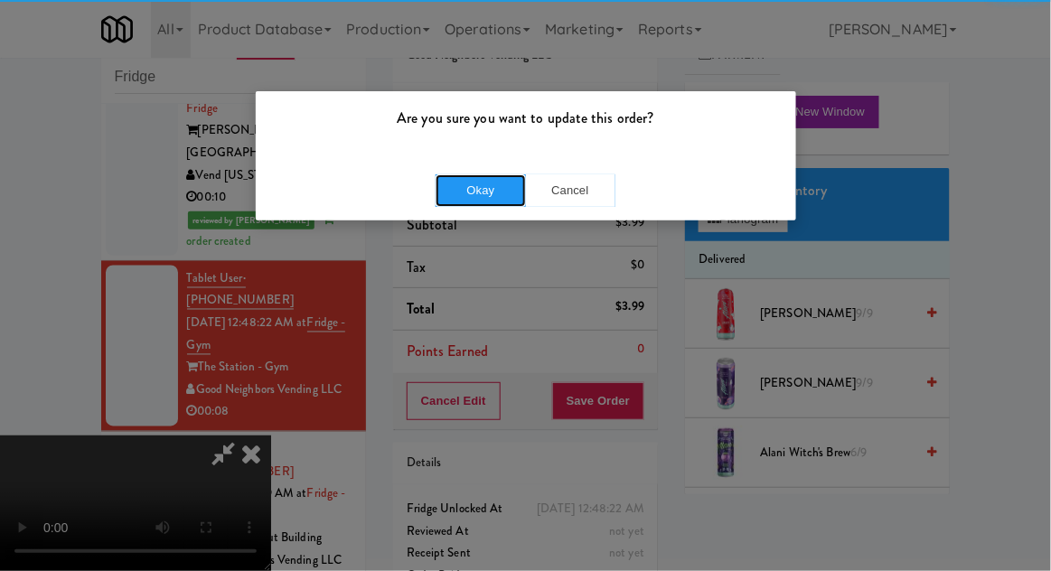
click at [468, 203] on button "Okay" at bounding box center [481, 190] width 90 height 33
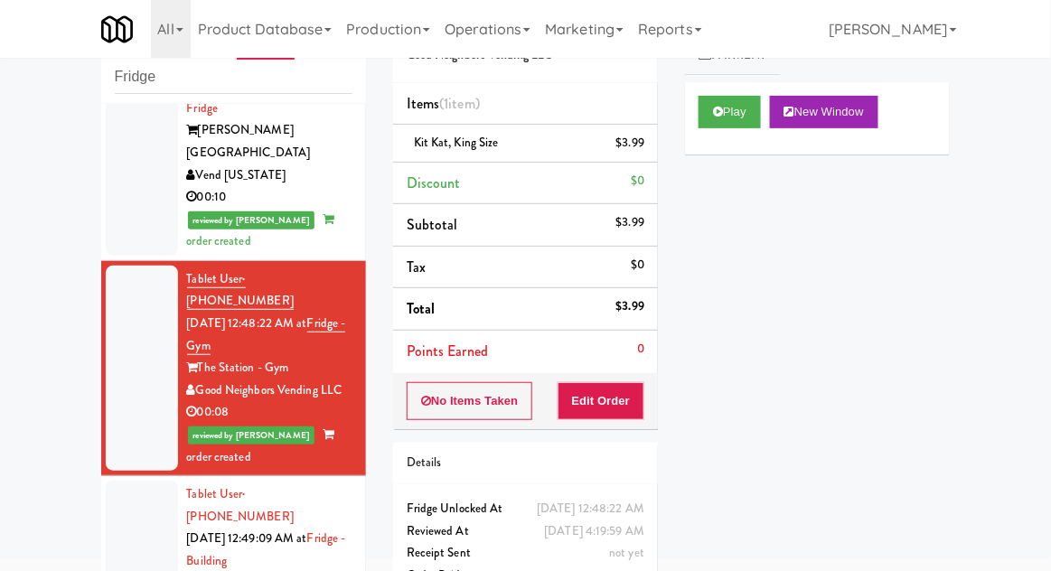
click at [134, 481] on div at bounding box center [142, 561] width 72 height 161
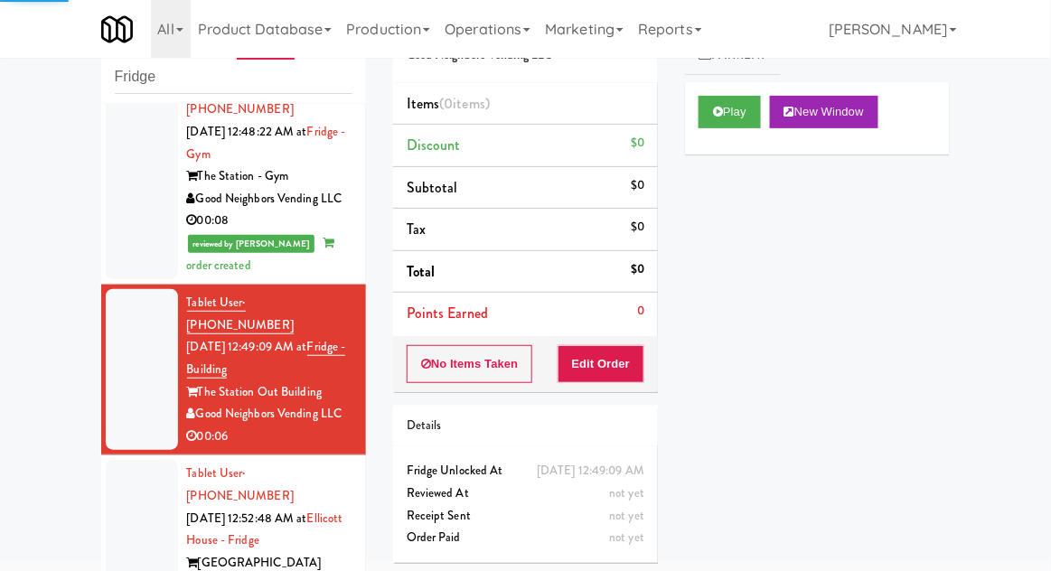
scroll to position [904, 0]
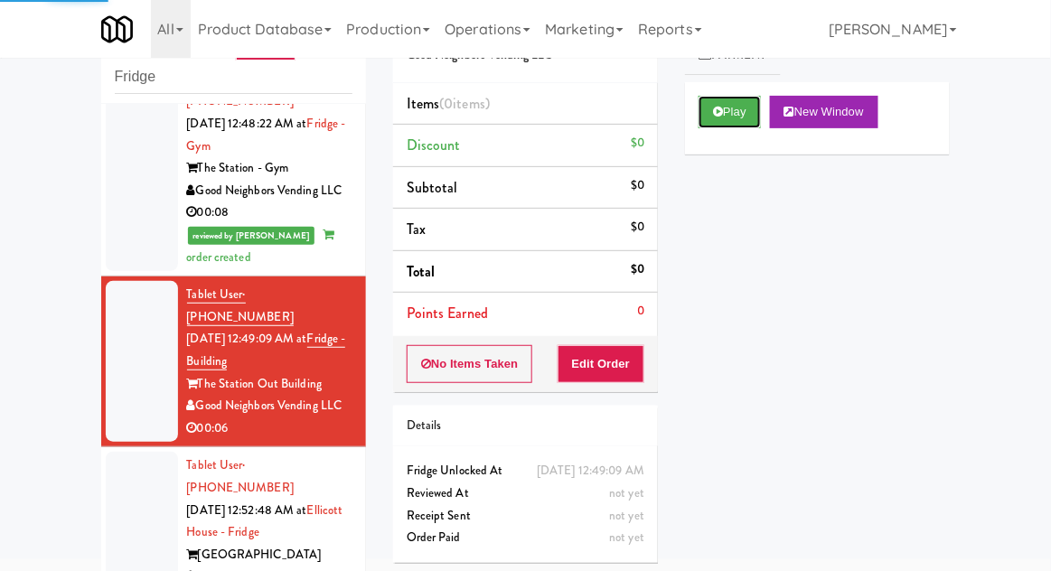
click at [749, 107] on button "Play" at bounding box center [730, 112] width 62 height 33
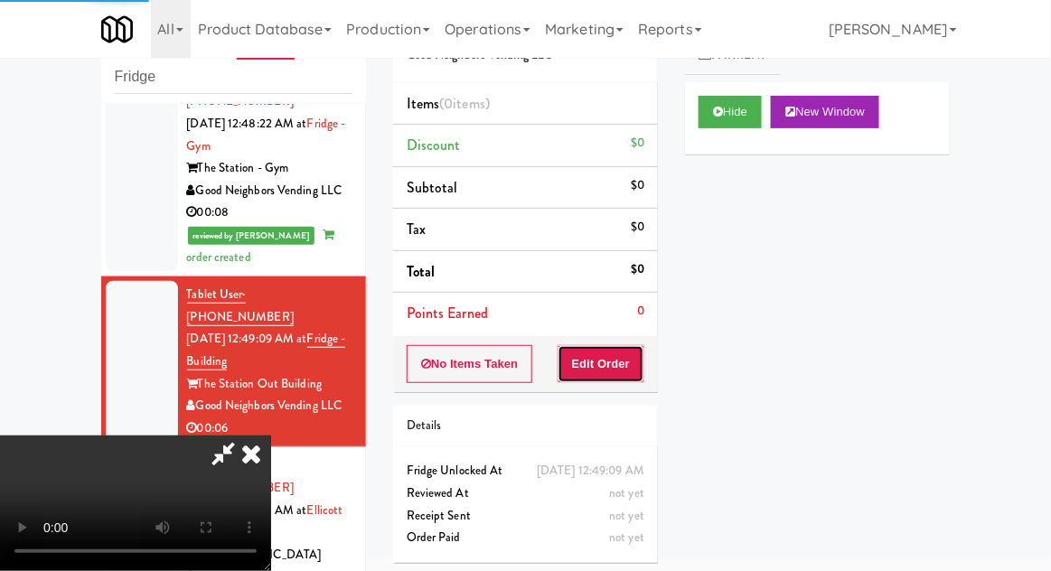
click at [619, 352] on button "Edit Order" at bounding box center [602, 364] width 88 height 38
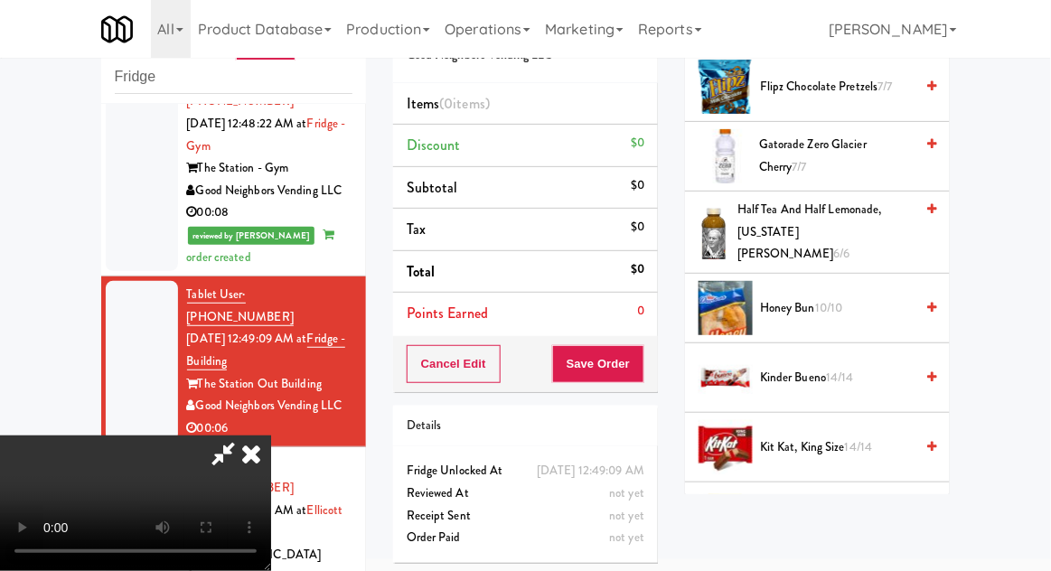
scroll to position [1081, 0]
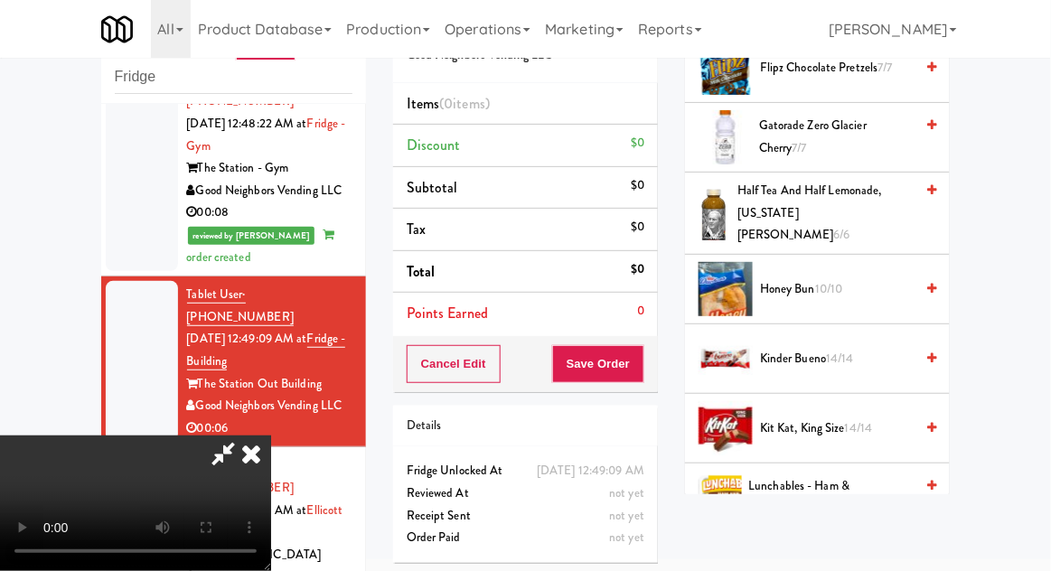
click at [858, 348] on span "Kinder Bueno 14/14" at bounding box center [837, 359] width 154 height 23
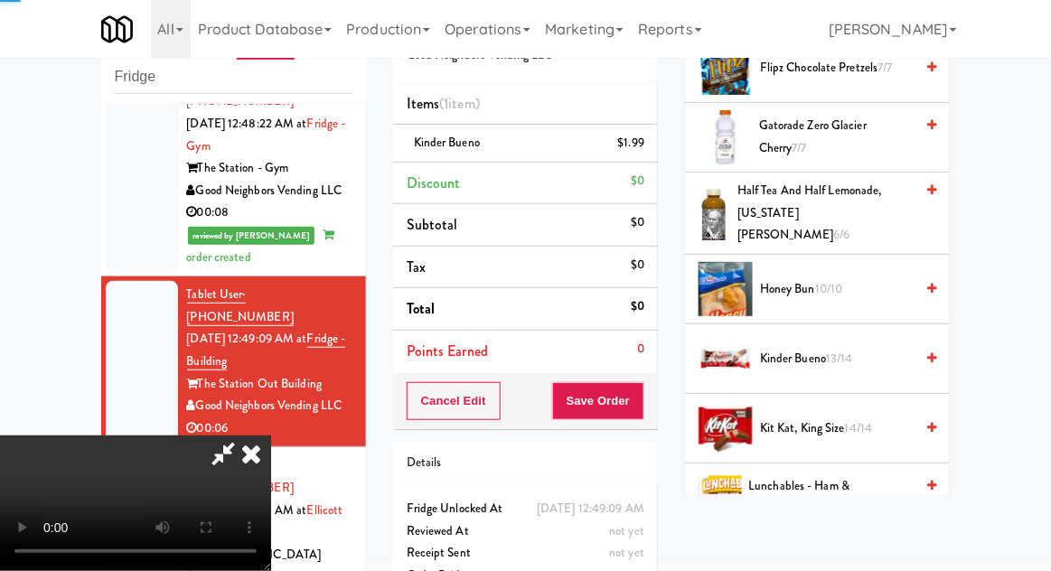
click at [861, 348] on span "Kinder Bueno 13/14" at bounding box center [837, 359] width 154 height 23
click at [864, 348] on span "Kinder Bueno 12/14" at bounding box center [837, 359] width 154 height 23
click at [643, 405] on button "Save Order" at bounding box center [598, 401] width 92 height 38
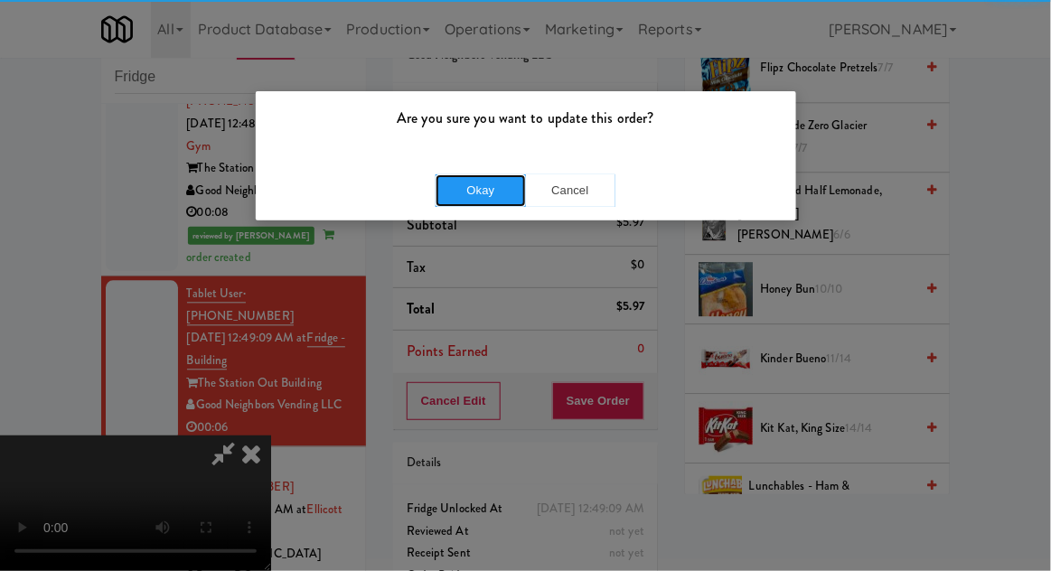
click at [484, 177] on button "Okay" at bounding box center [481, 190] width 90 height 33
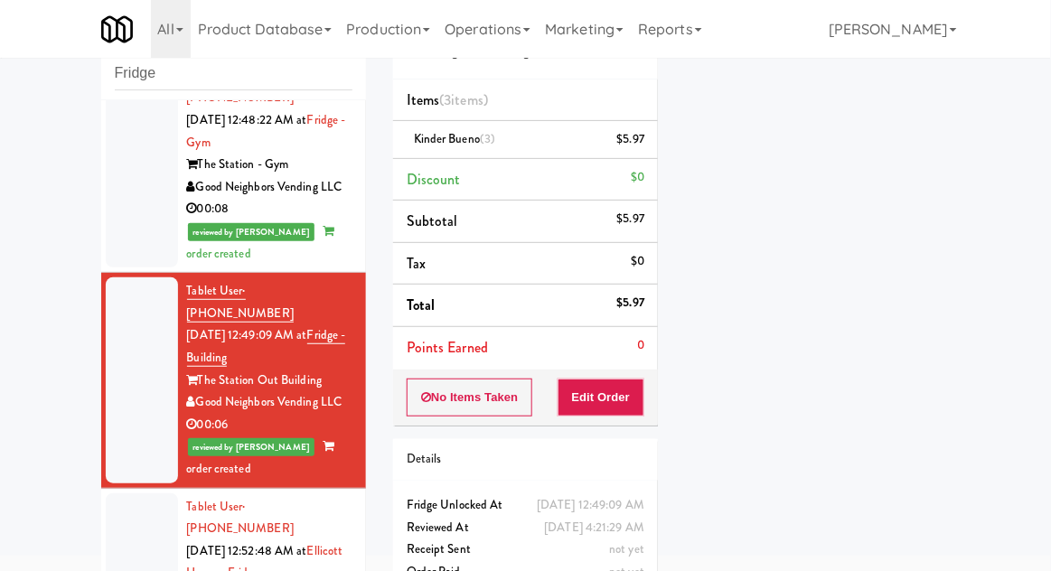
scroll to position [117, 0]
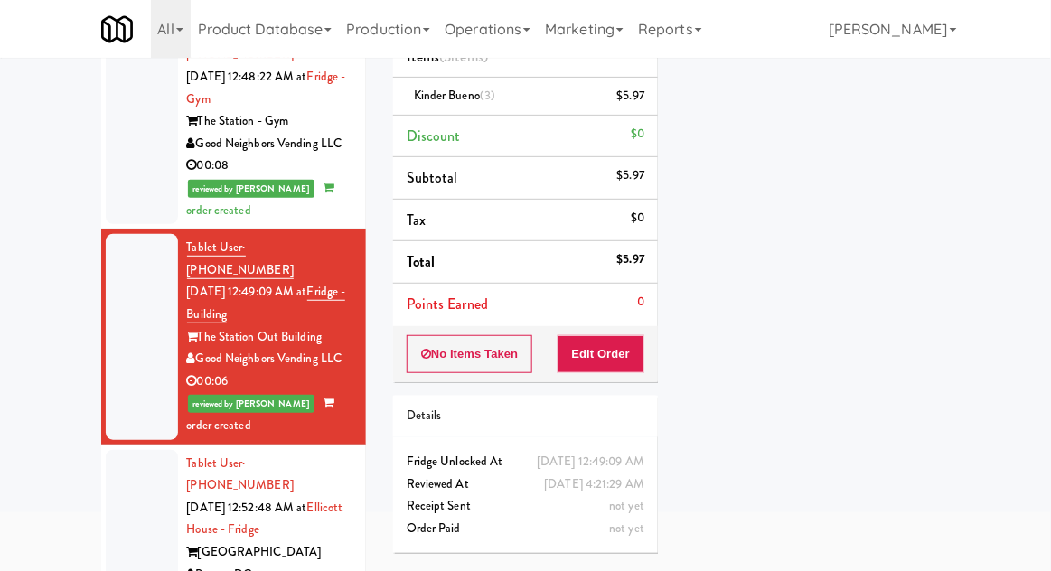
click at [154, 450] on div at bounding box center [142, 530] width 72 height 161
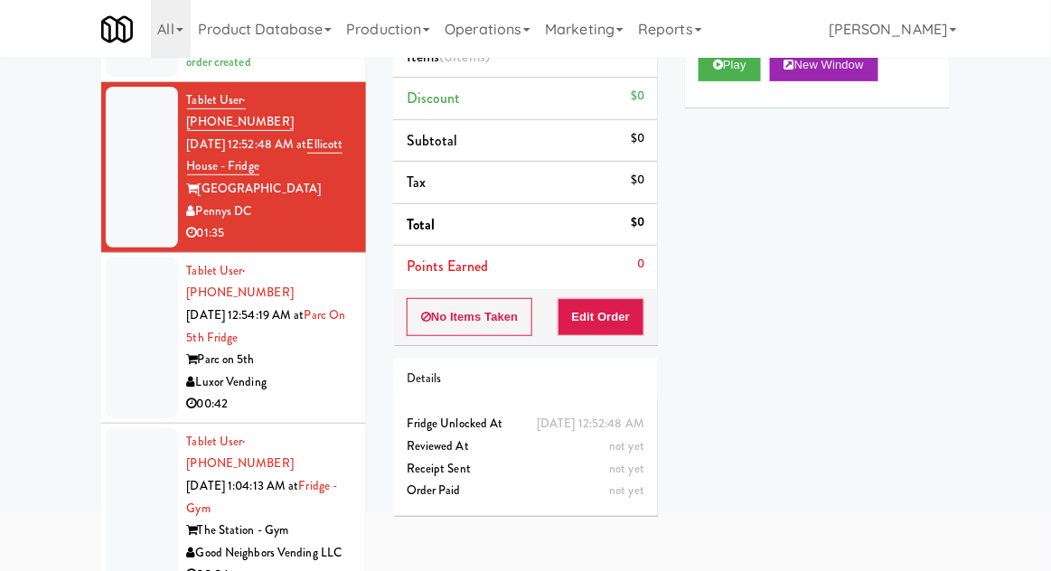
scroll to position [1310, 0]
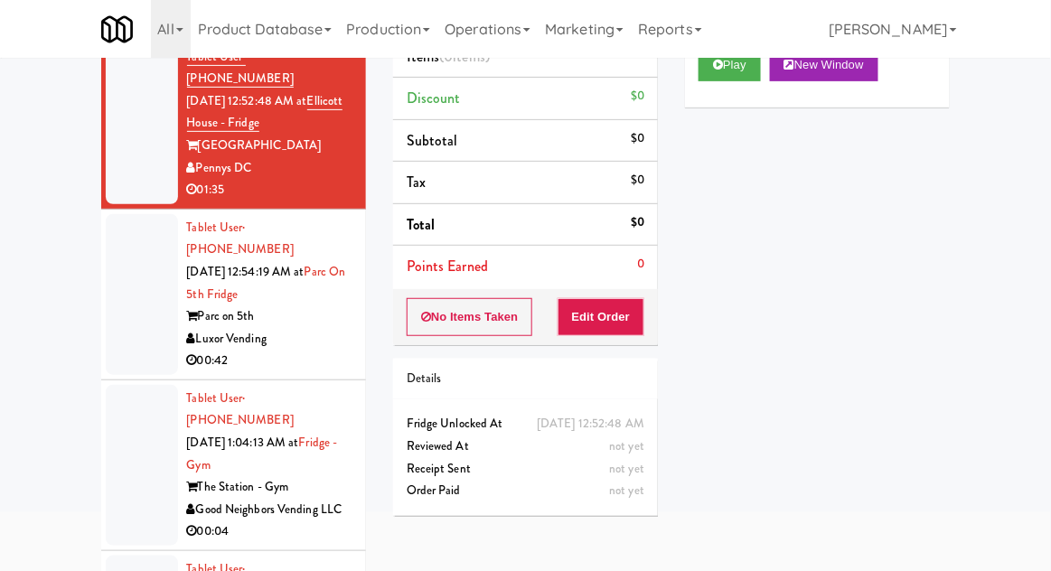
click at [116, 385] on div at bounding box center [142, 465] width 72 height 161
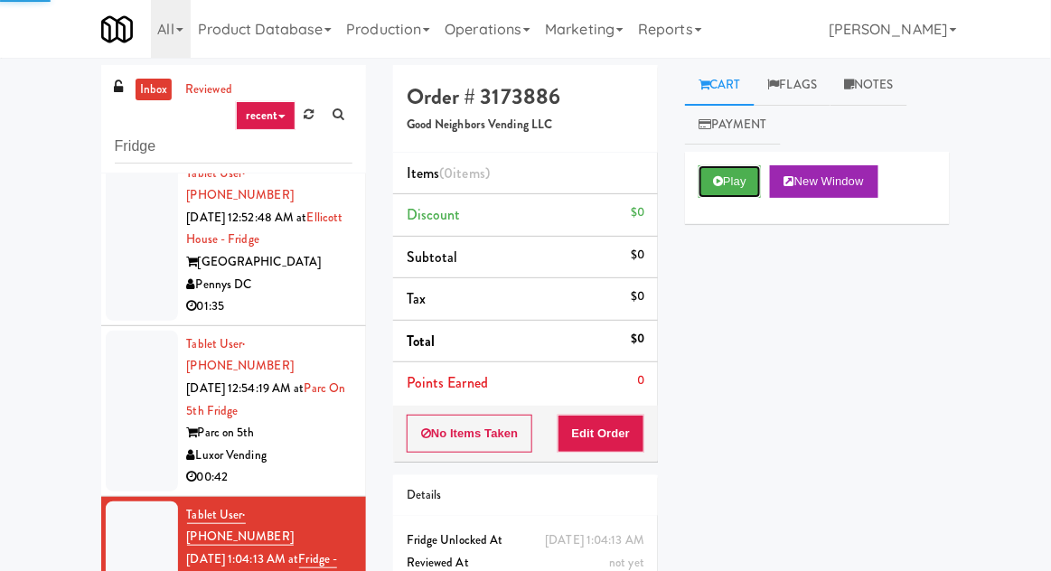
click at [730, 176] on button "Play" at bounding box center [730, 181] width 62 height 33
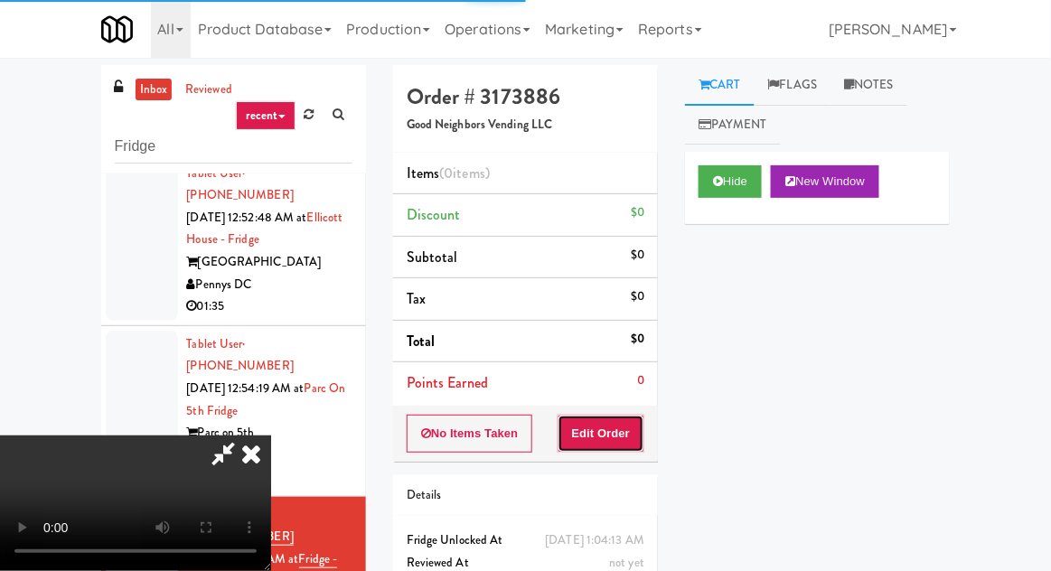
click at [623, 427] on button "Edit Order" at bounding box center [602, 434] width 88 height 38
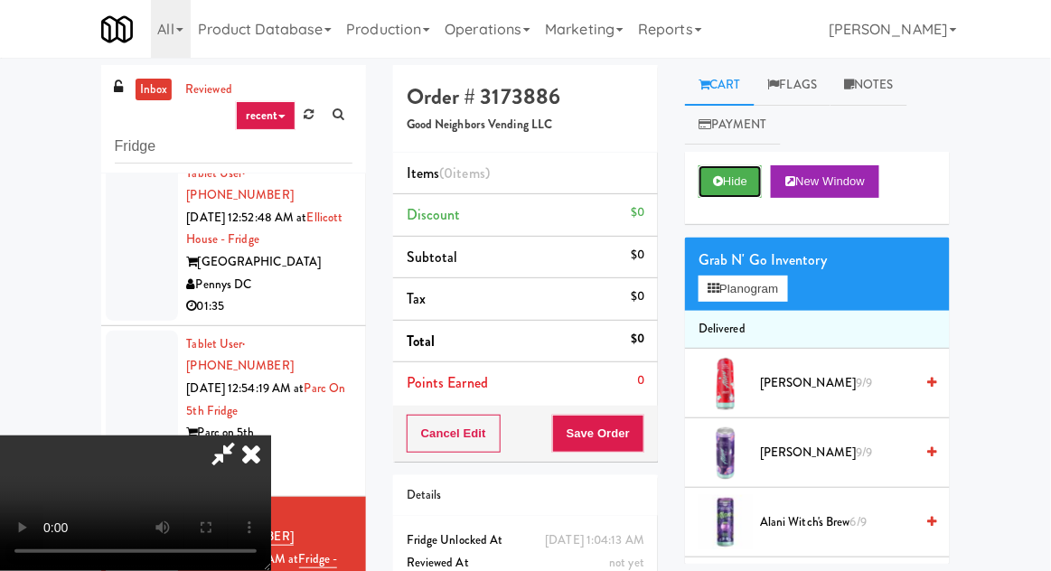
click at [740, 191] on button "Hide" at bounding box center [730, 181] width 63 height 33
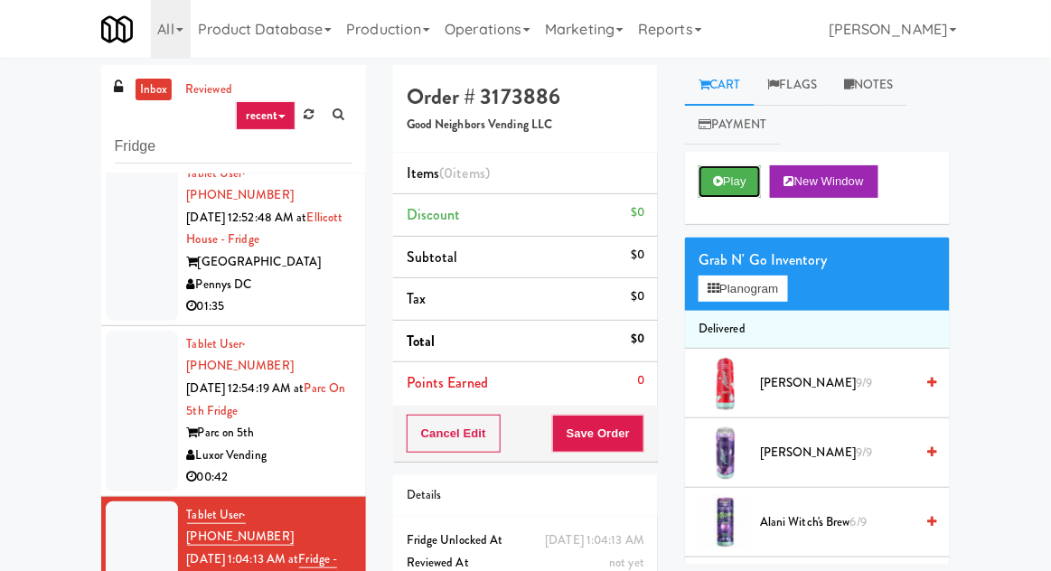
click at [746, 183] on button "Play" at bounding box center [730, 181] width 62 height 33
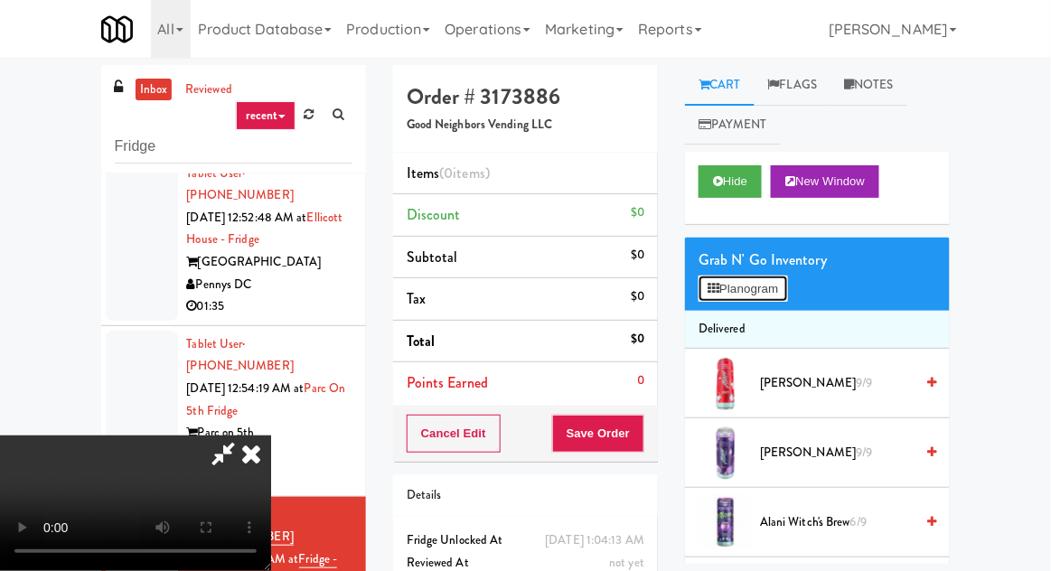
click at [755, 289] on button "Planogram" at bounding box center [743, 289] width 89 height 27
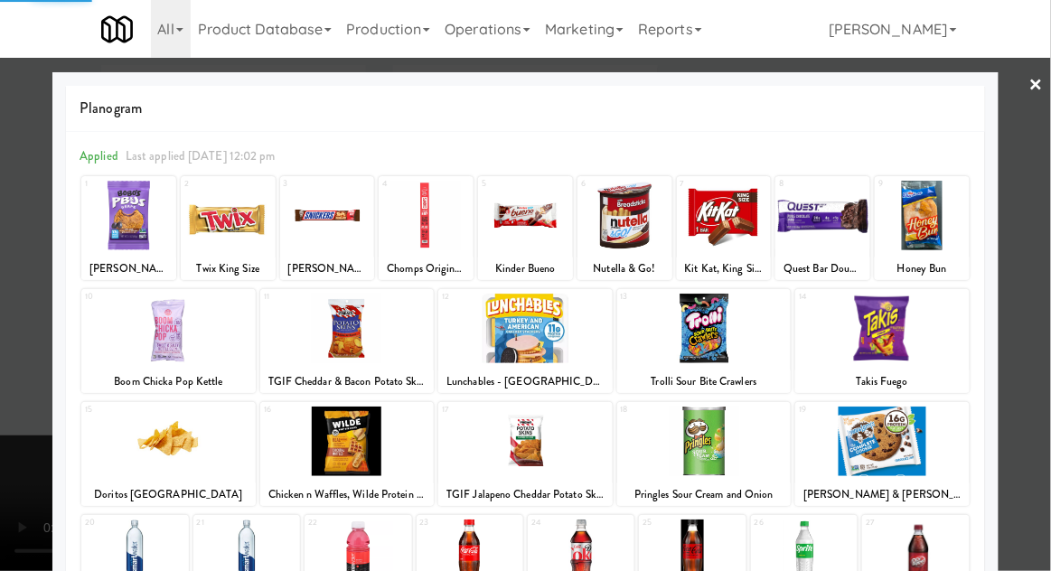
scroll to position [69, 0]
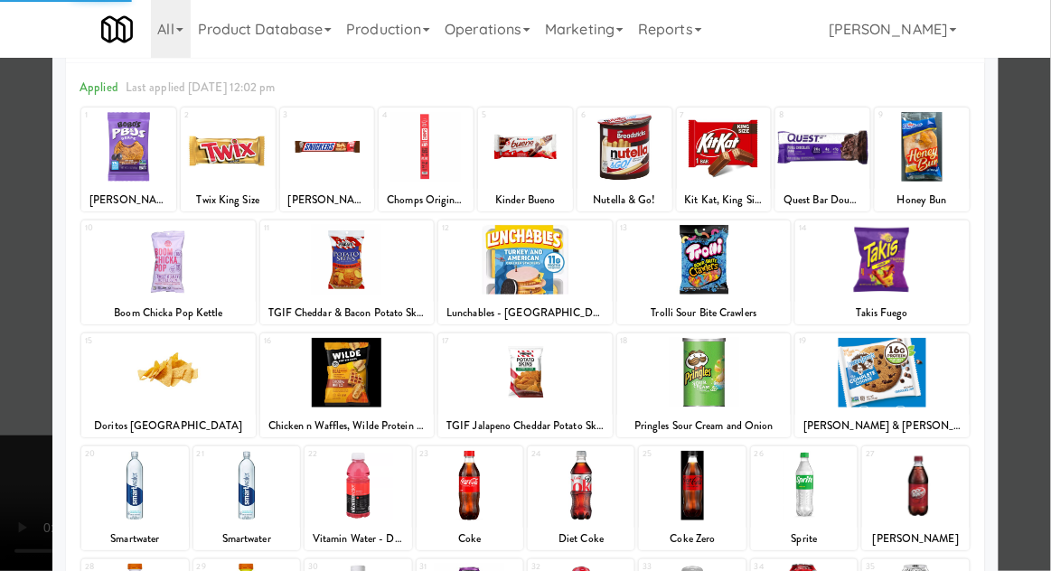
click at [337, 485] on div at bounding box center [358, 486] width 107 height 70
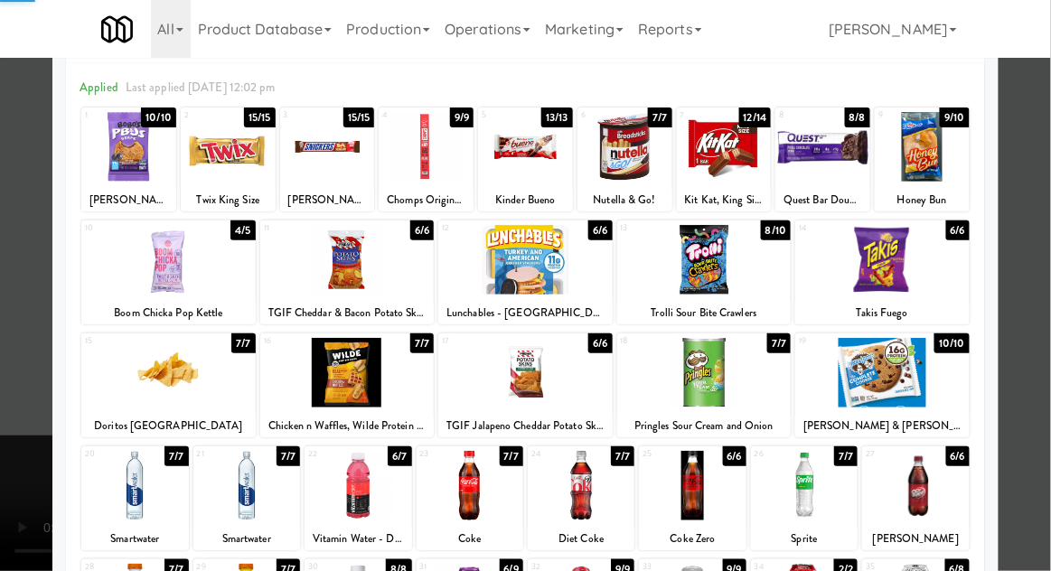
click at [1035, 415] on div at bounding box center [525, 285] width 1051 height 571
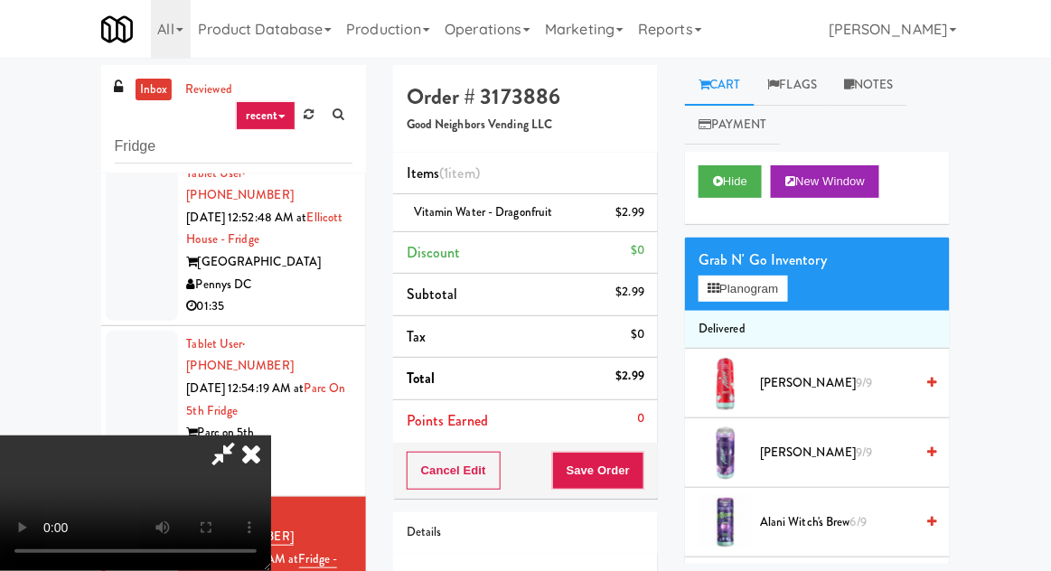
scroll to position [70, 0]
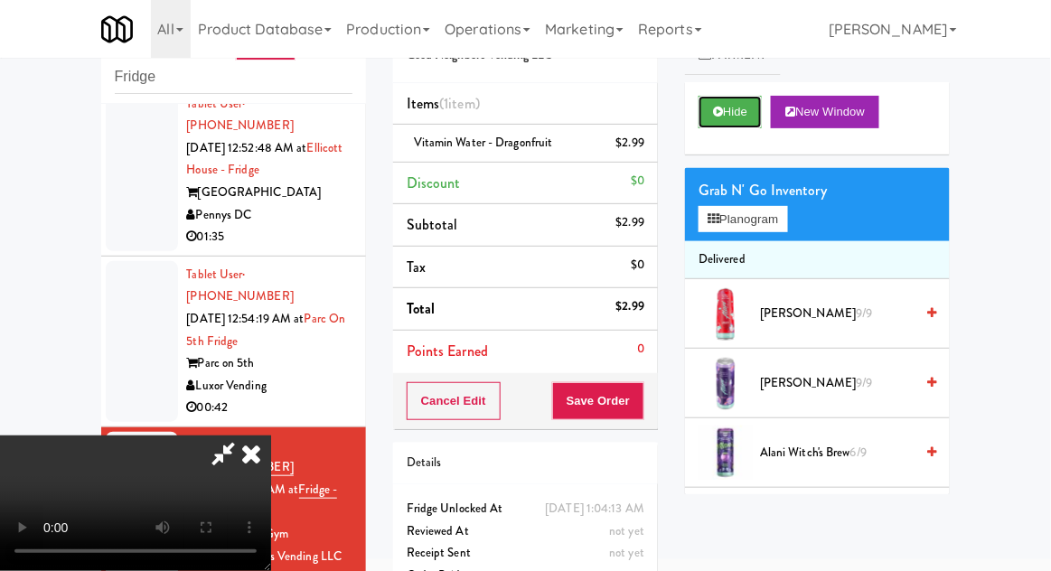
click at [744, 117] on button "Hide" at bounding box center [730, 112] width 63 height 33
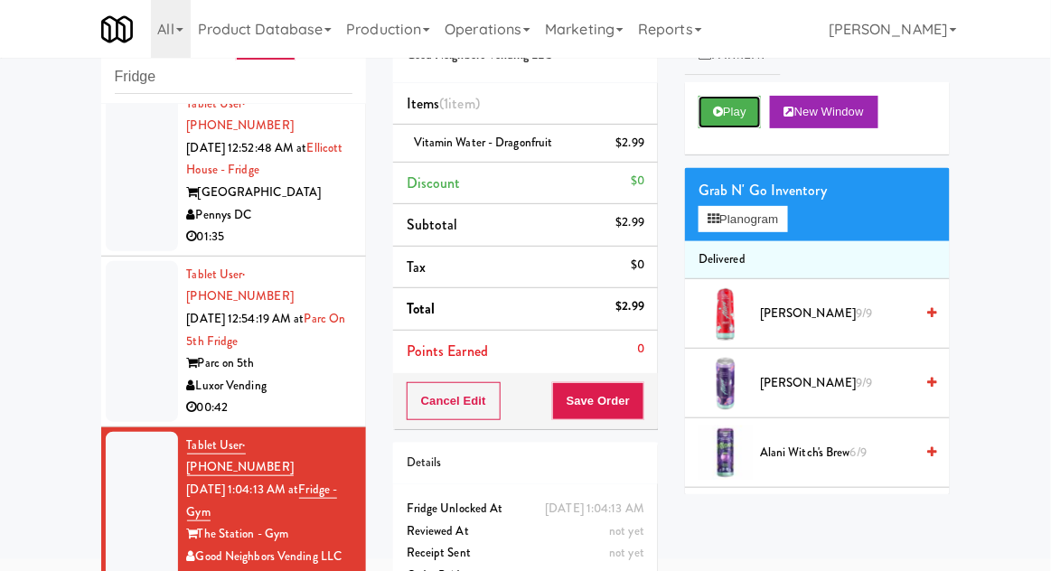
click at [753, 114] on button "Play" at bounding box center [730, 112] width 62 height 33
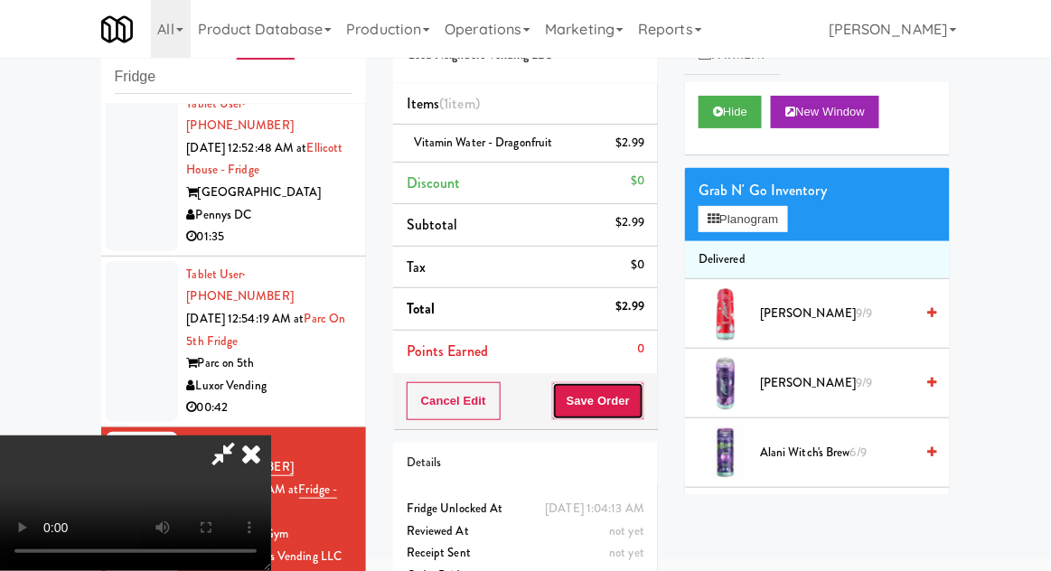
click at [641, 404] on button "Save Order" at bounding box center [598, 401] width 92 height 38
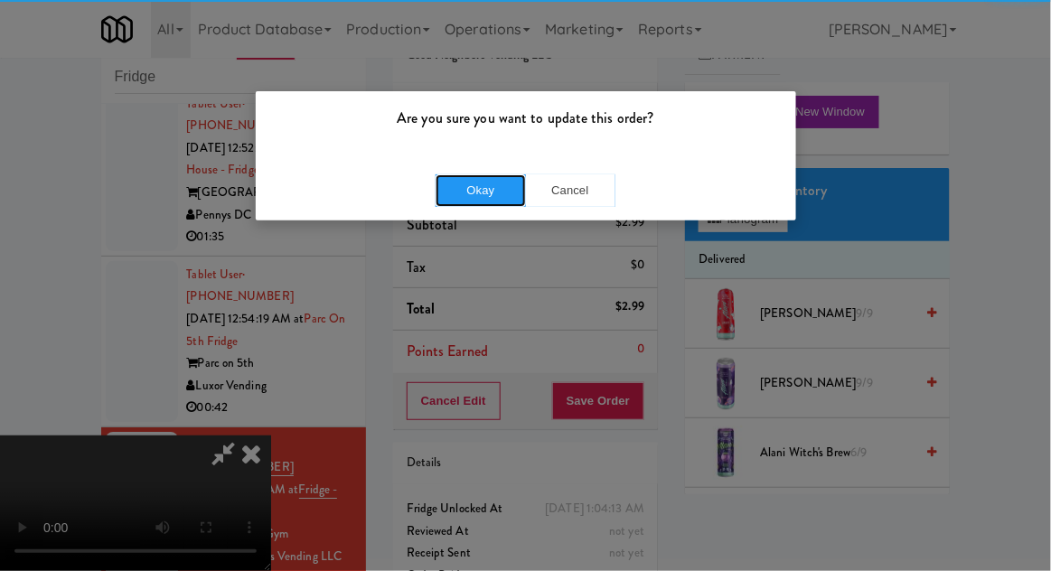
click at [484, 185] on button "Okay" at bounding box center [481, 190] width 90 height 33
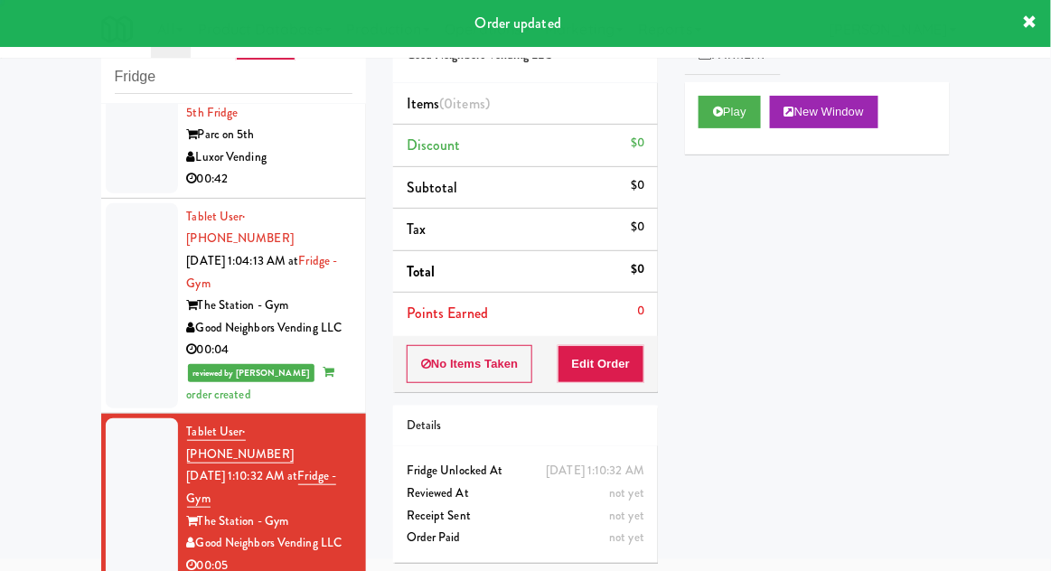
scroll to position [1543, 0]
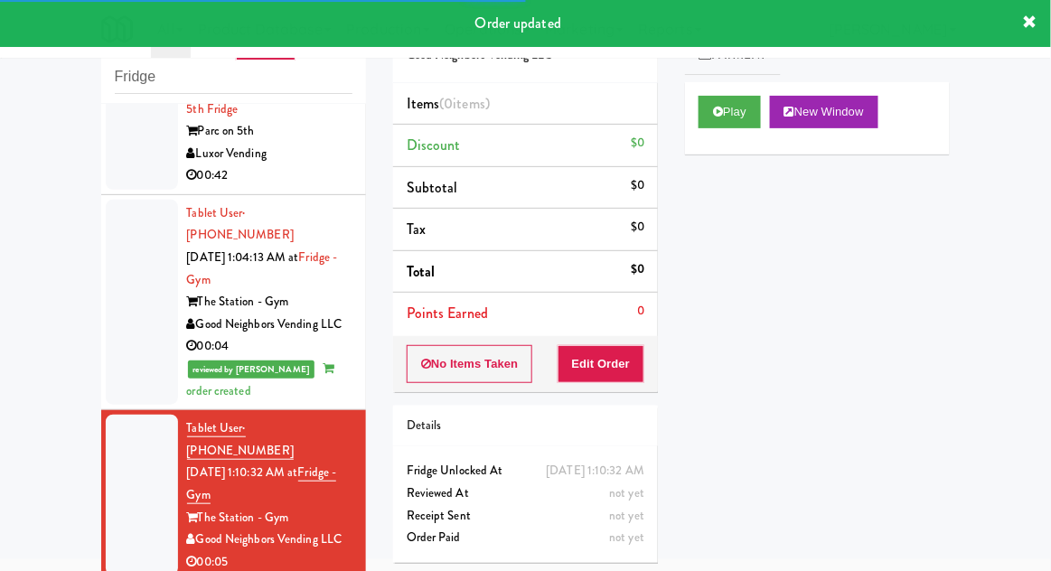
click at [712, 122] on button "Play" at bounding box center [730, 112] width 62 height 33
click at [621, 366] on button "Edit Order" at bounding box center [602, 364] width 88 height 38
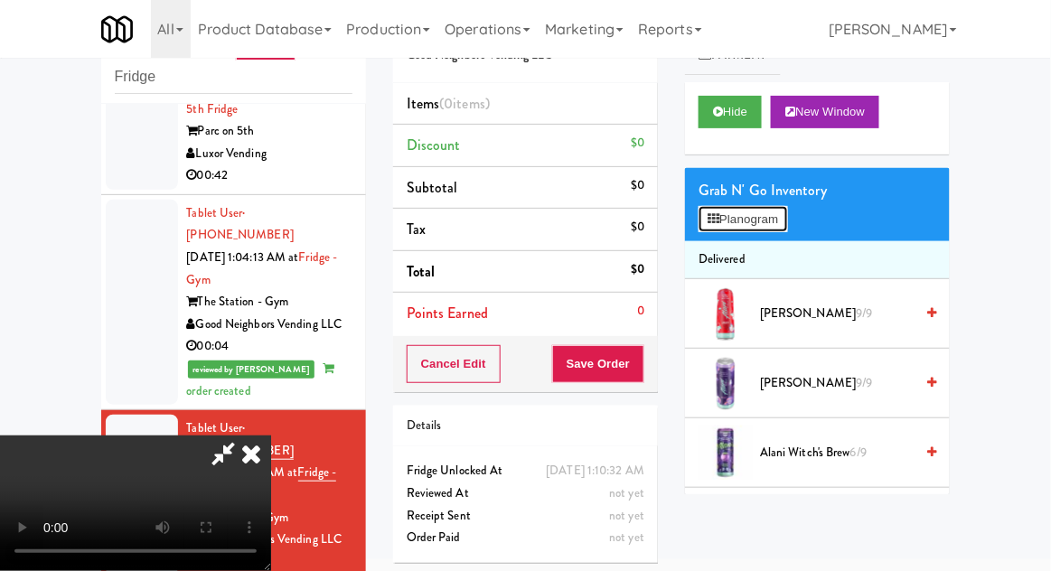
click at [743, 211] on button "Planogram" at bounding box center [743, 219] width 89 height 27
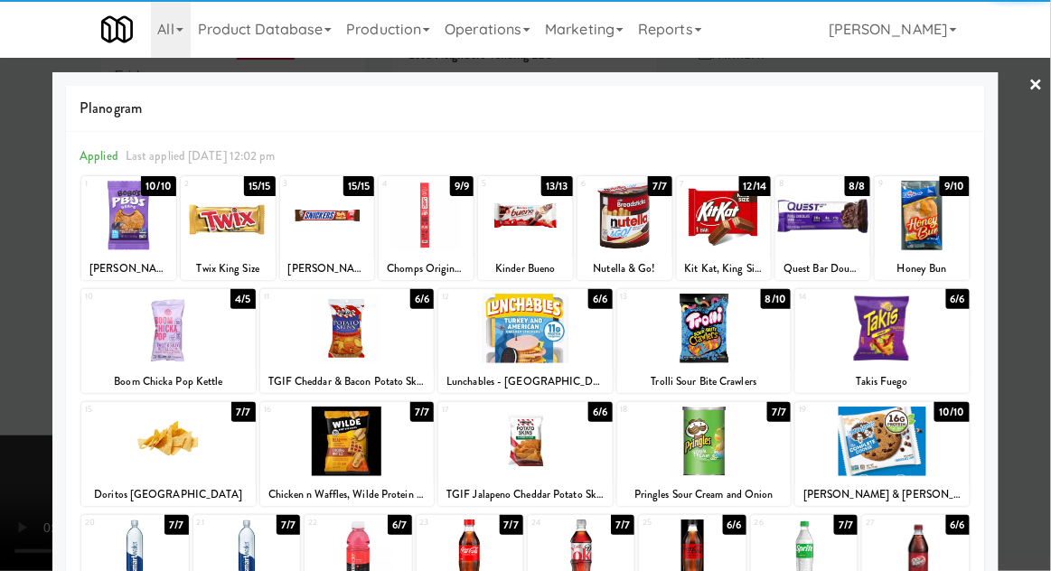
click at [712, 436] on div at bounding box center [704, 442] width 174 height 70
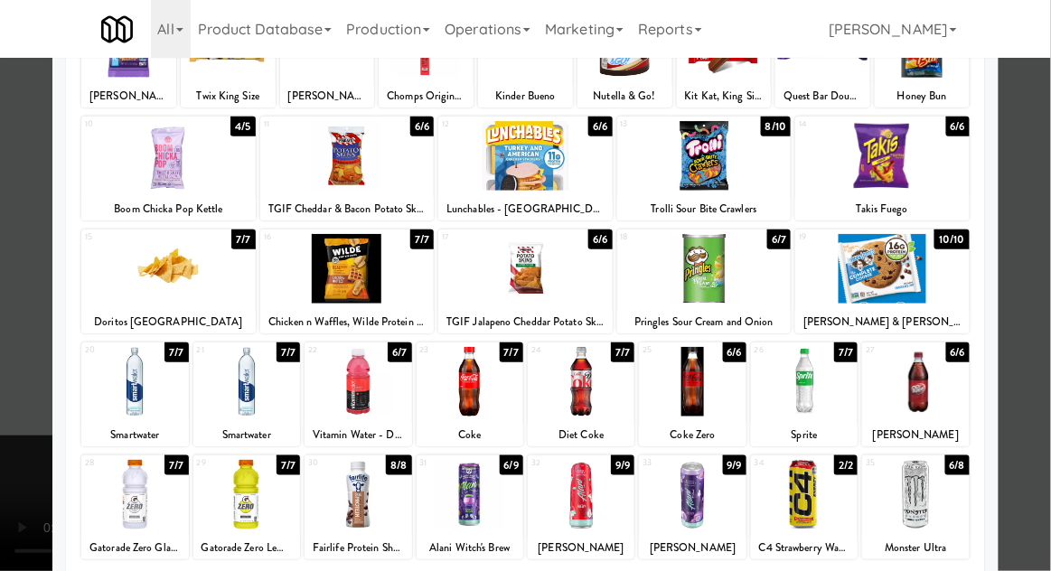
scroll to position [171, 0]
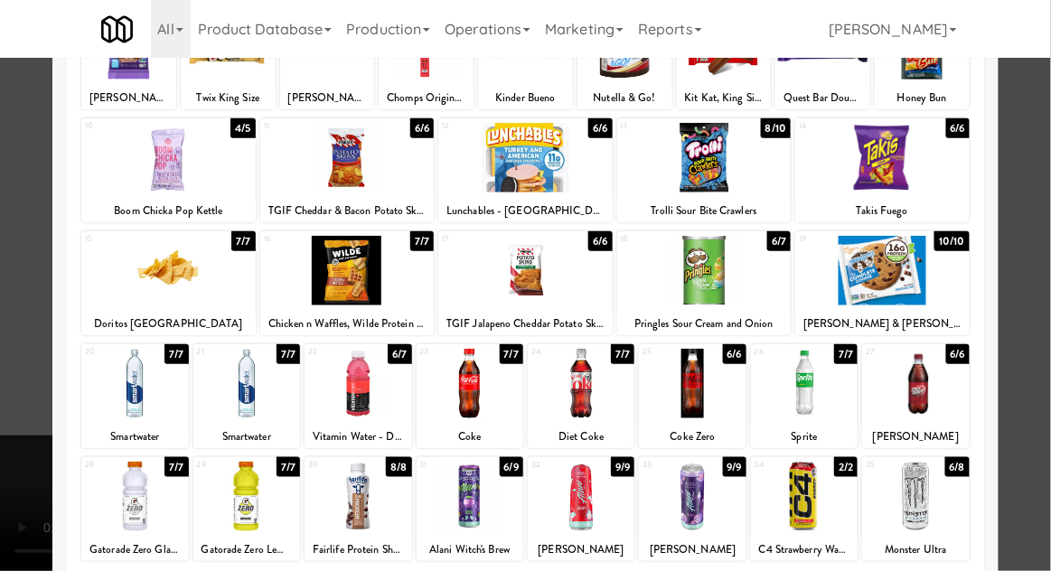
click at [248, 504] on div at bounding box center [246, 497] width 107 height 70
click at [1031, 347] on div at bounding box center [525, 285] width 1051 height 571
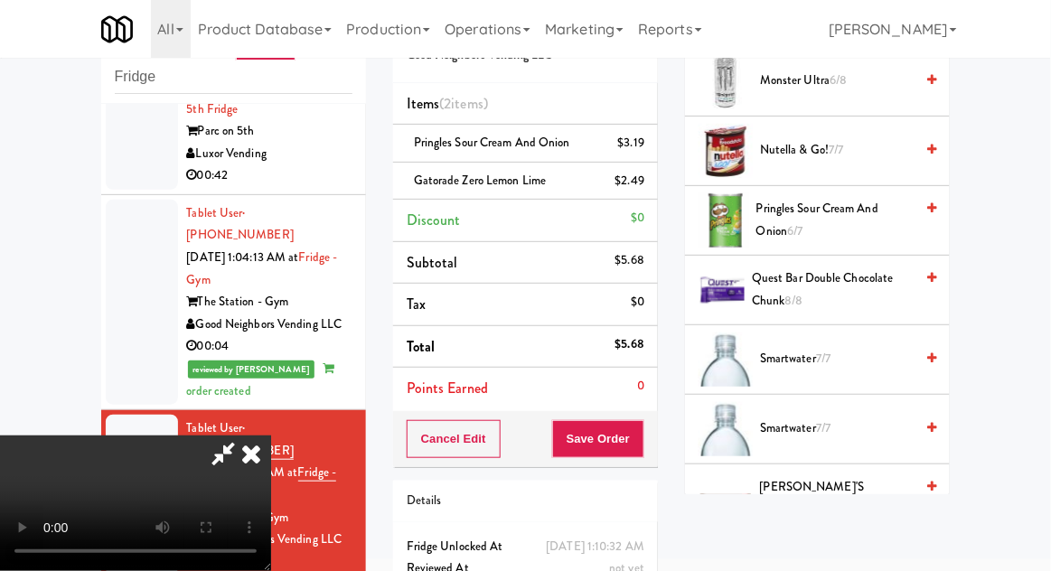
scroll to position [1714, 0]
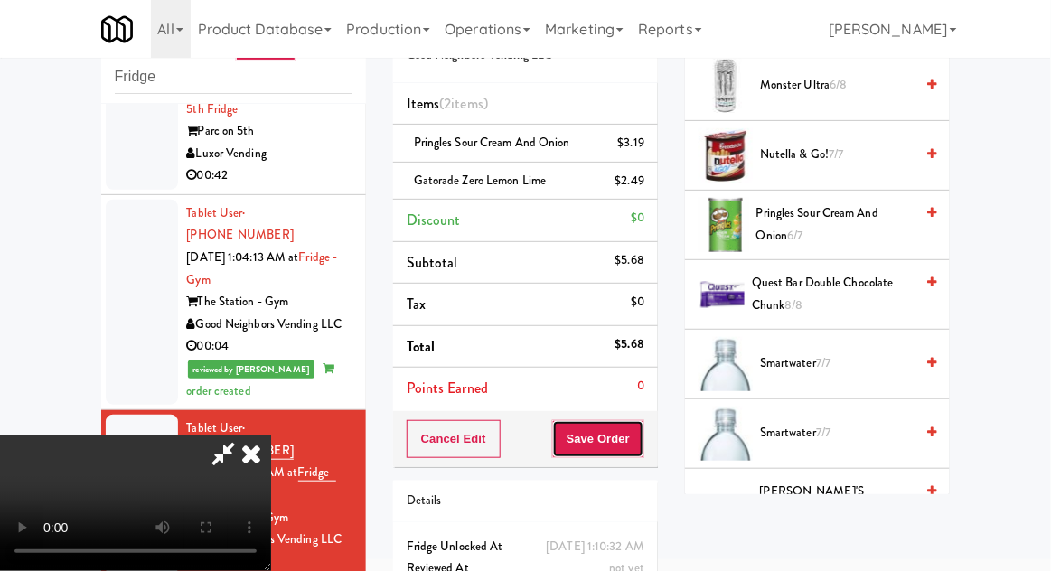
click at [641, 445] on button "Save Order" at bounding box center [598, 439] width 92 height 38
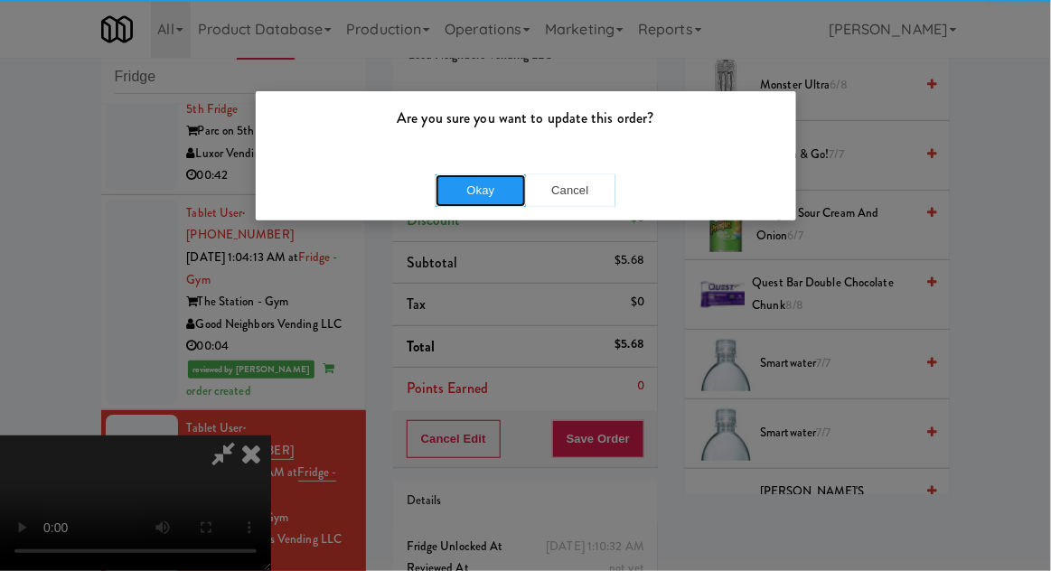
click at [484, 197] on button "Okay" at bounding box center [481, 190] width 90 height 33
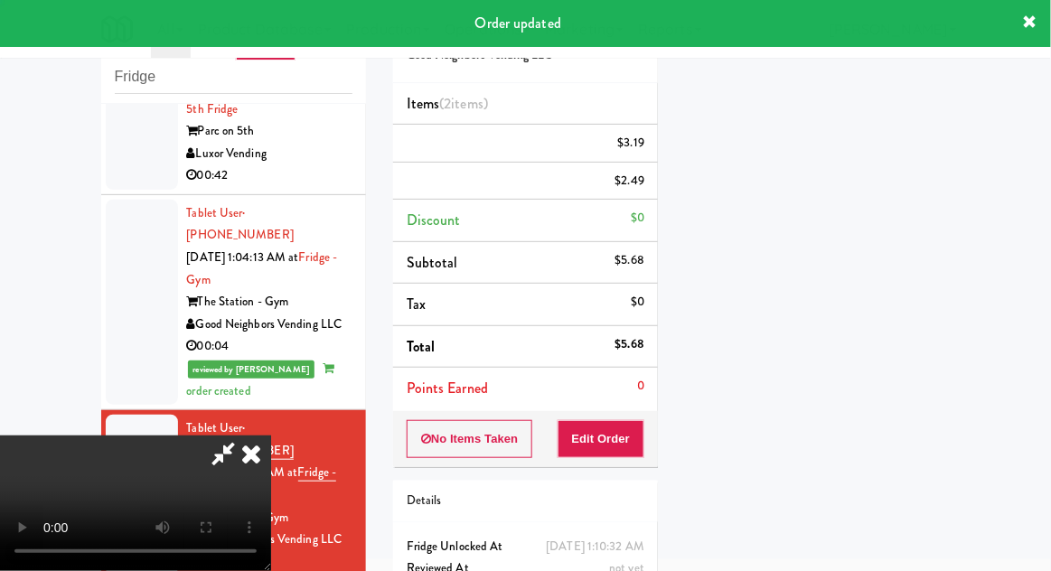
scroll to position [178, 0]
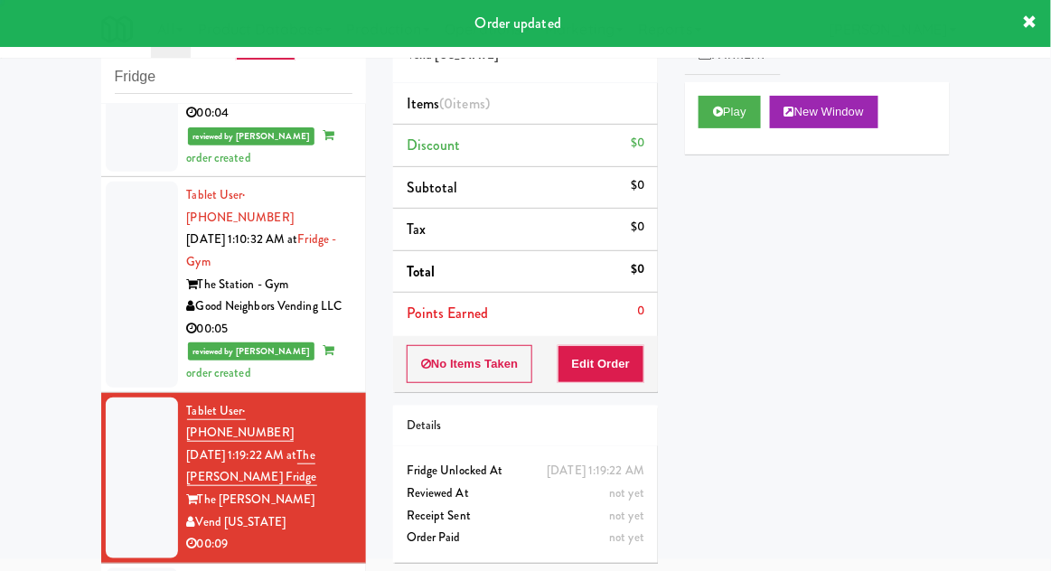
scroll to position [1776, 0]
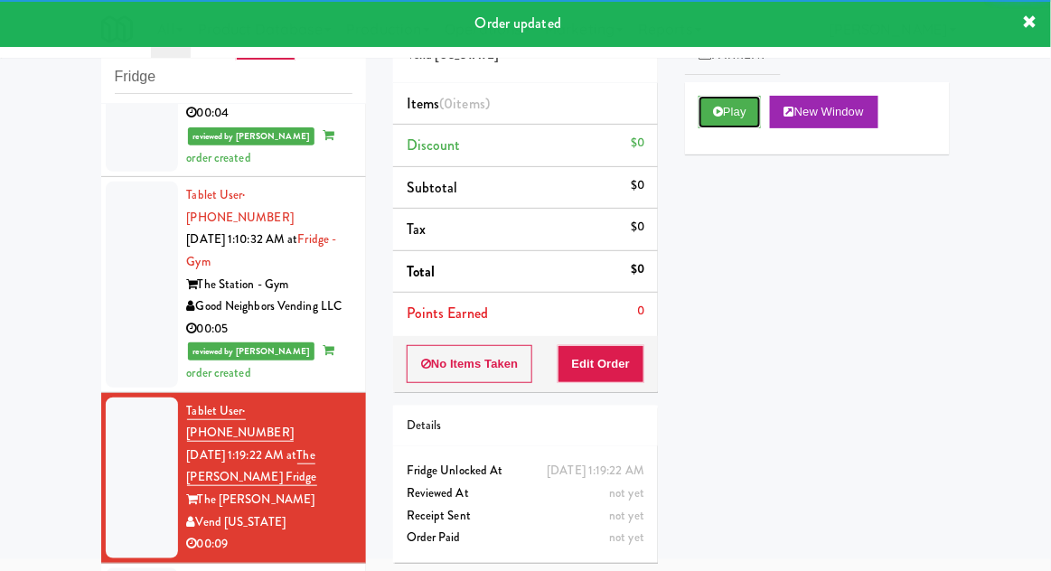
click at [710, 122] on button "Play" at bounding box center [730, 112] width 62 height 33
click at [618, 374] on button "Edit Order" at bounding box center [602, 364] width 88 height 38
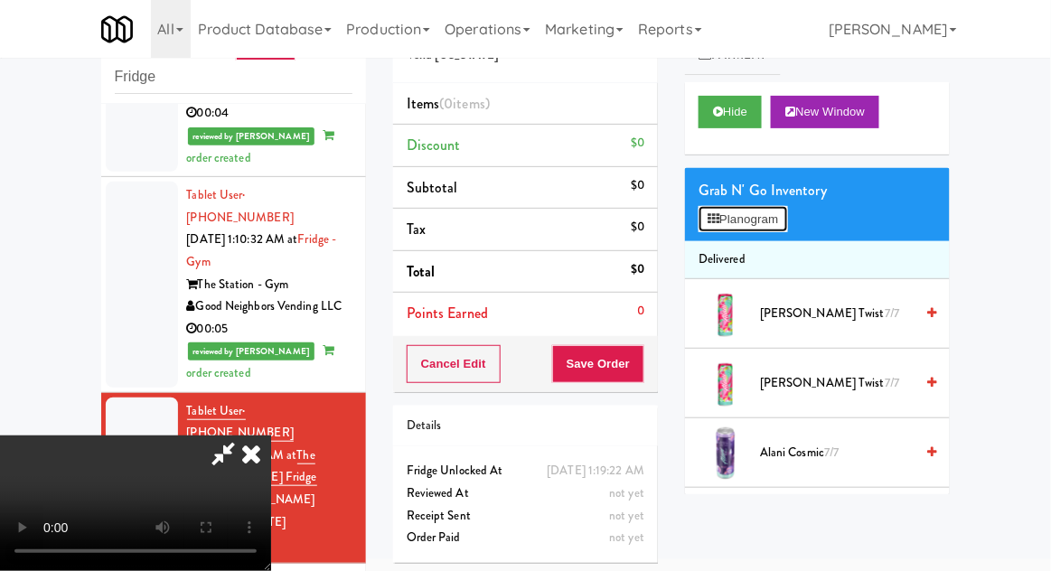
click at [781, 219] on button "Planogram" at bounding box center [743, 219] width 89 height 27
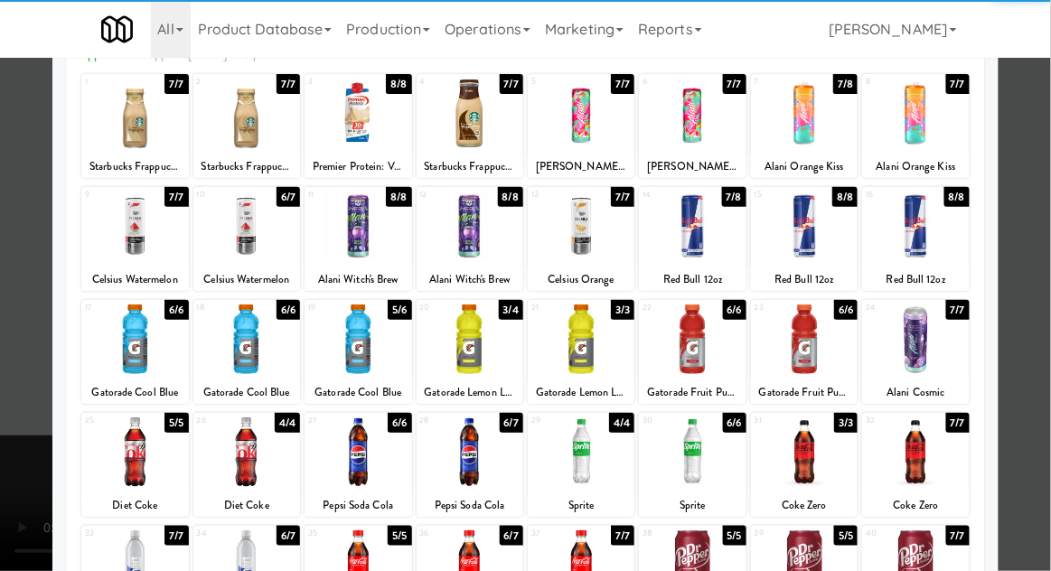
scroll to position [121, 0]
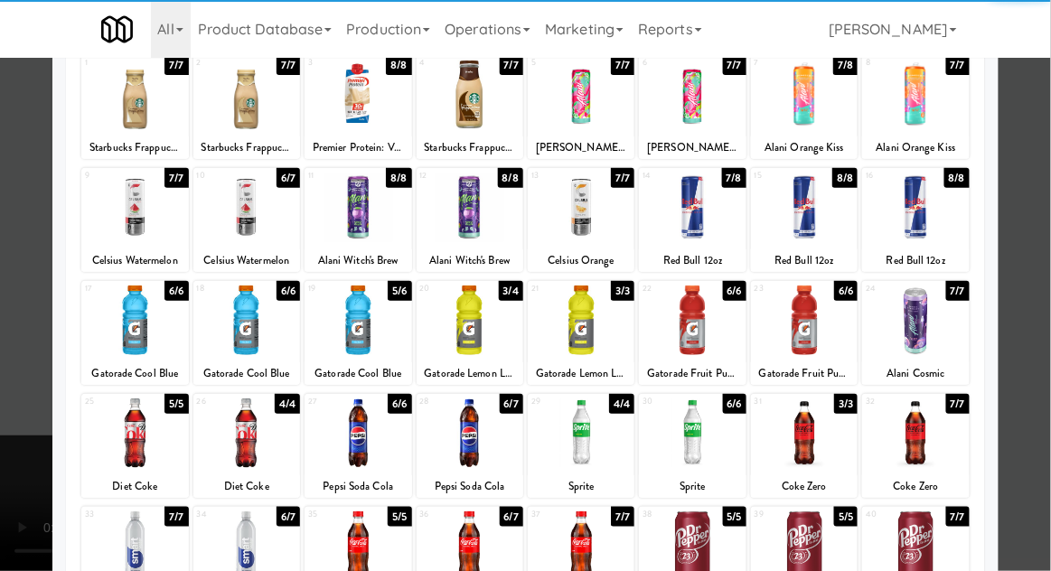
click at [260, 429] on div at bounding box center [246, 434] width 107 height 70
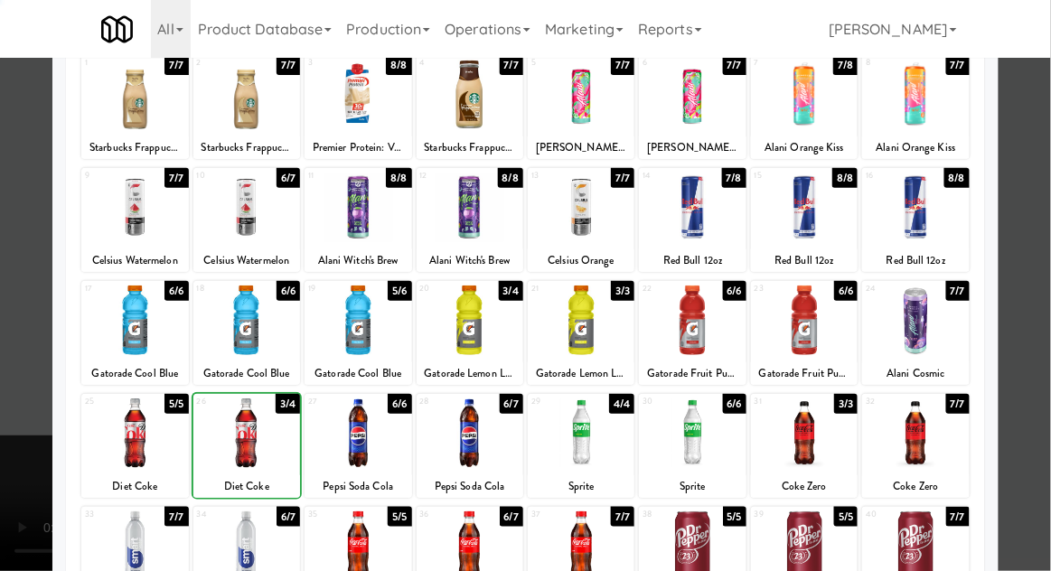
click at [1028, 318] on div at bounding box center [525, 285] width 1051 height 571
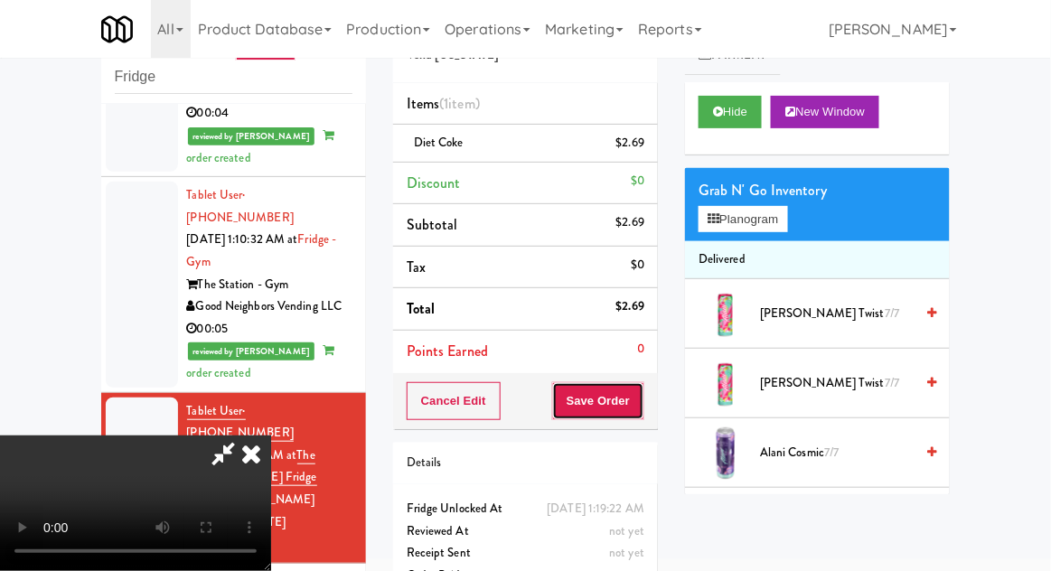
click at [642, 410] on button "Save Order" at bounding box center [598, 401] width 92 height 38
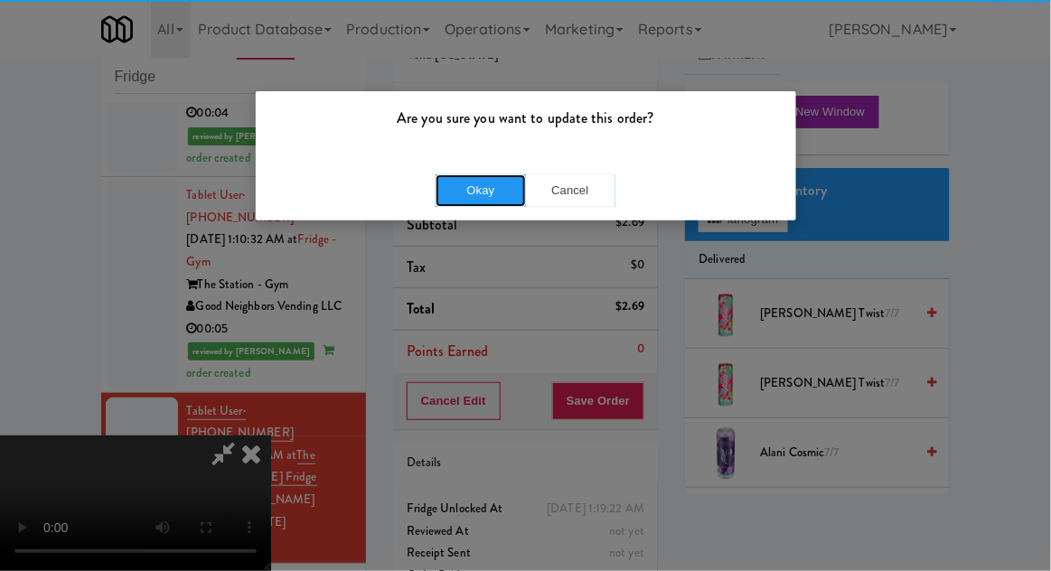
click at [461, 188] on button "Okay" at bounding box center [481, 190] width 90 height 33
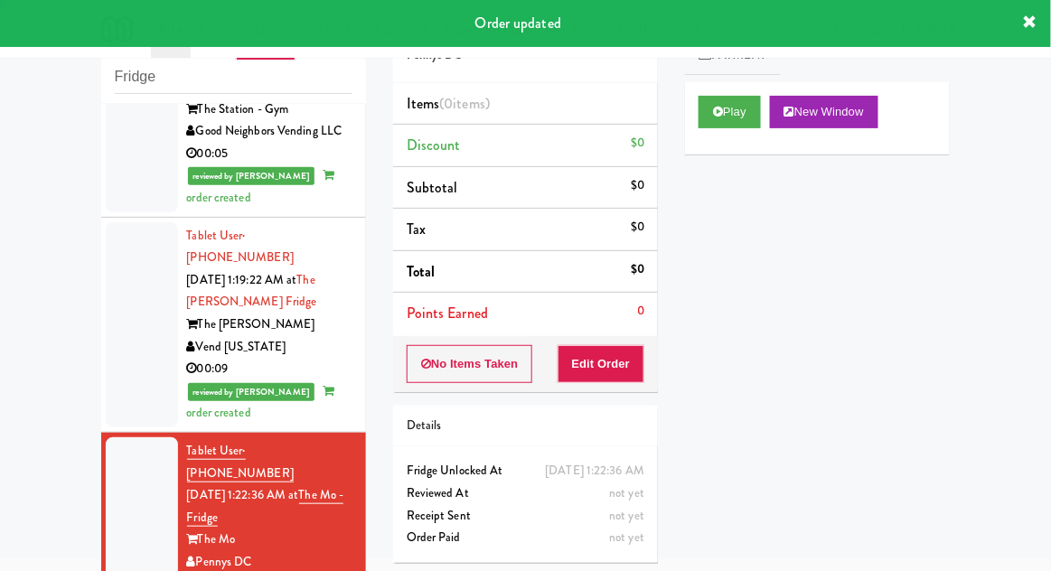
scroll to position [1952, 0]
click at [714, 114] on icon at bounding box center [718, 112] width 10 height 12
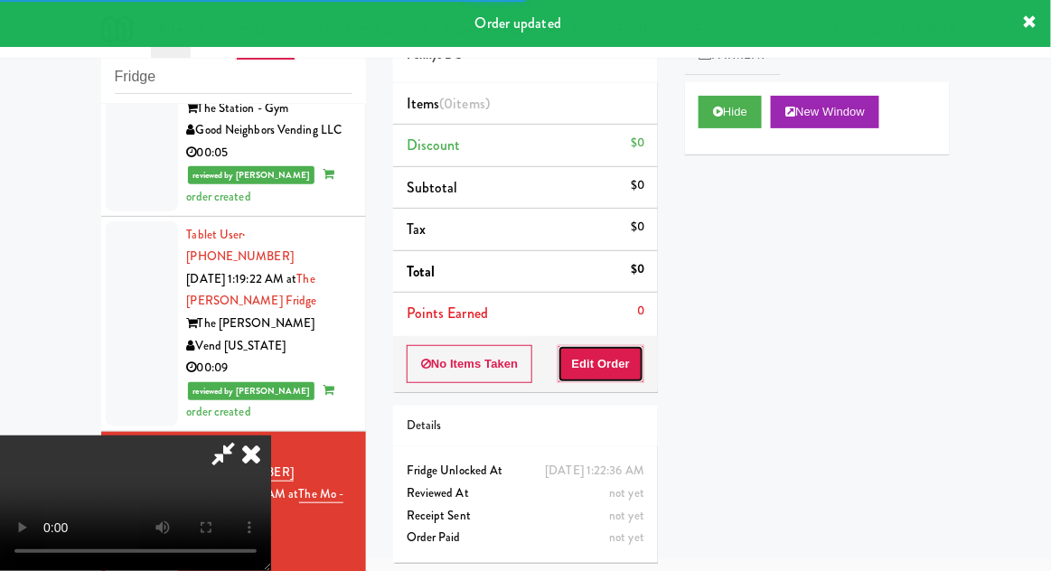
click at [630, 370] on button "Edit Order" at bounding box center [602, 364] width 88 height 38
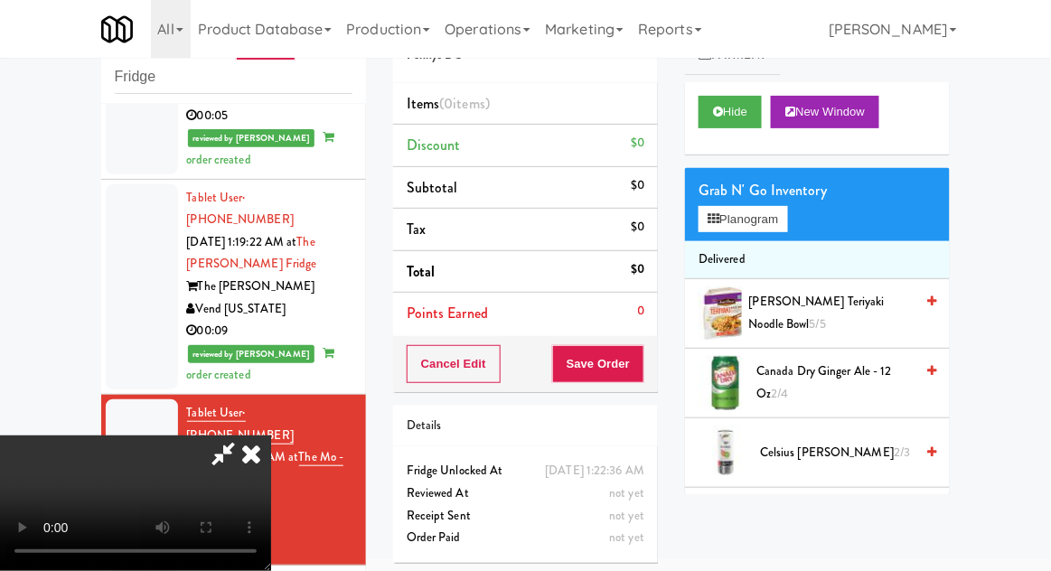
scroll to position [0, 0]
click at [758, 218] on button "Planogram" at bounding box center [743, 219] width 89 height 27
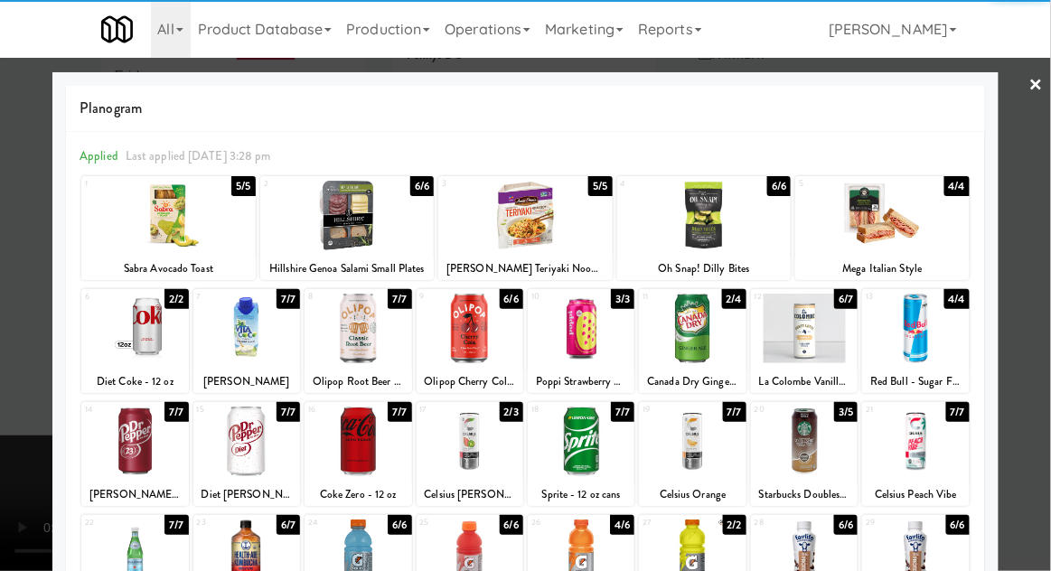
click at [324, 237] on div at bounding box center [347, 216] width 174 height 70
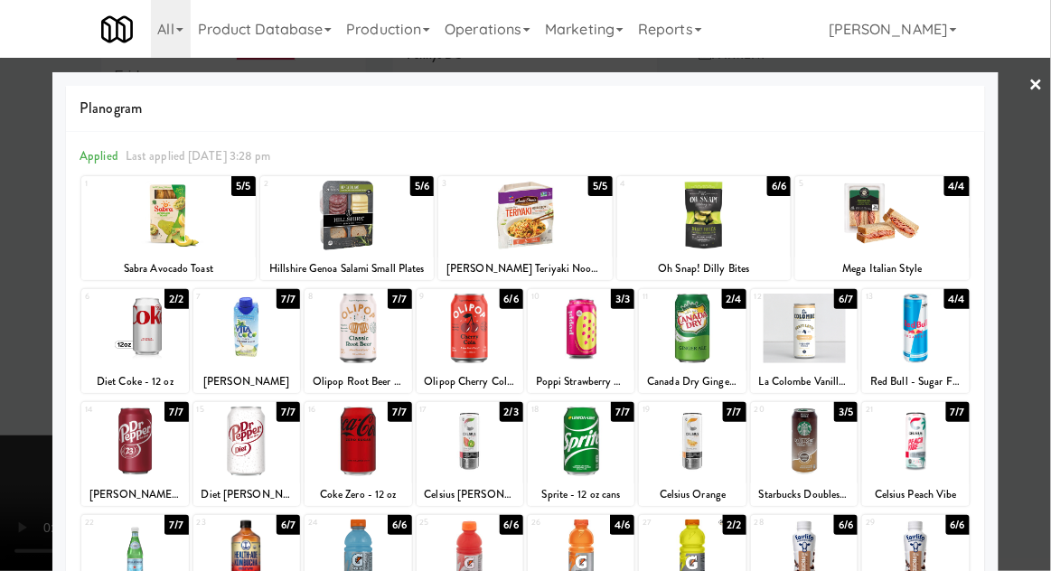
click at [12, 391] on div at bounding box center [525, 285] width 1051 height 571
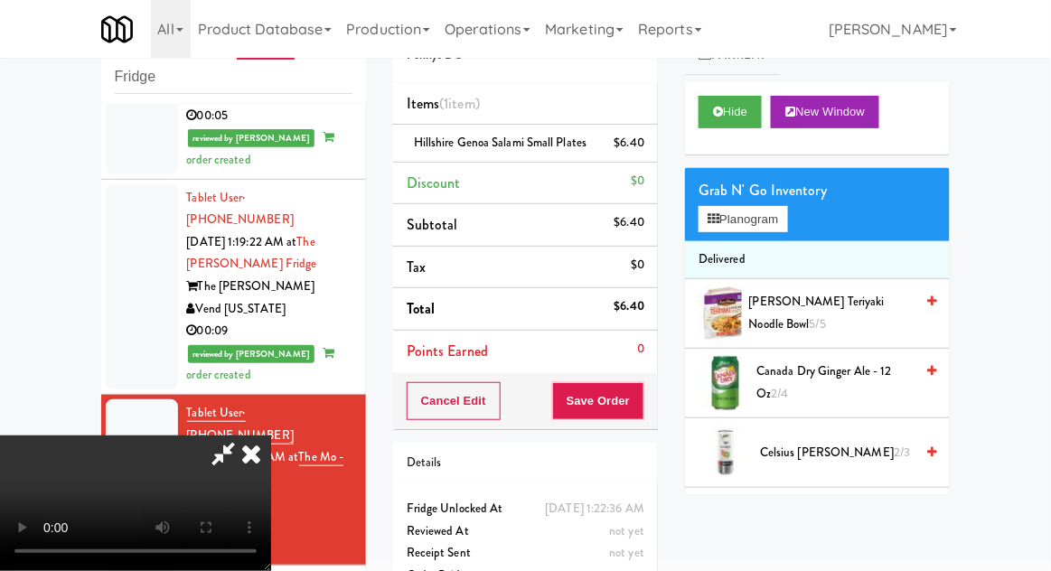
scroll to position [66, 0]
click at [642, 420] on button "Save Order" at bounding box center [598, 401] width 92 height 38
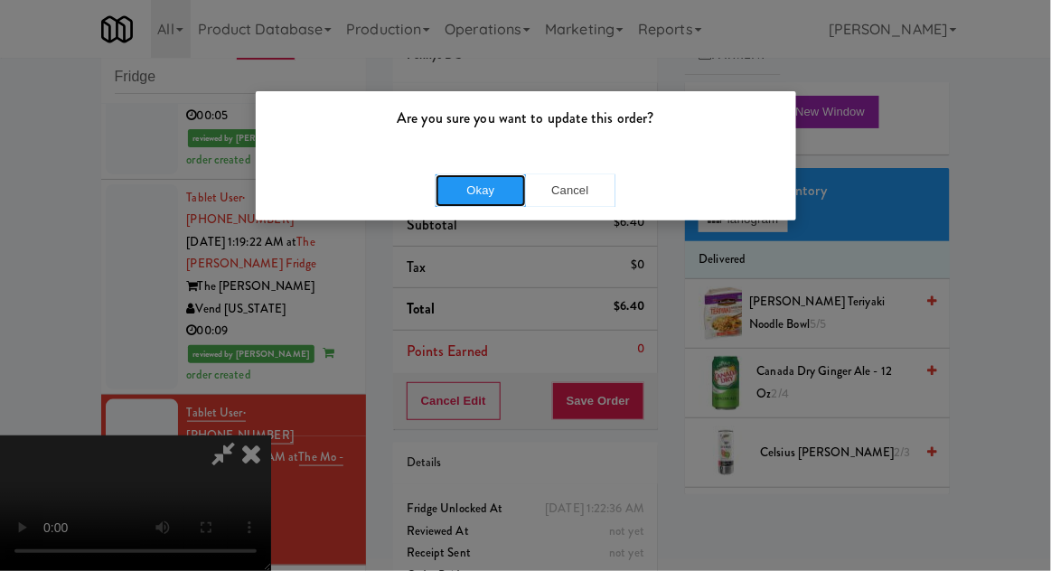
click at [483, 195] on button "Okay" at bounding box center [481, 190] width 90 height 33
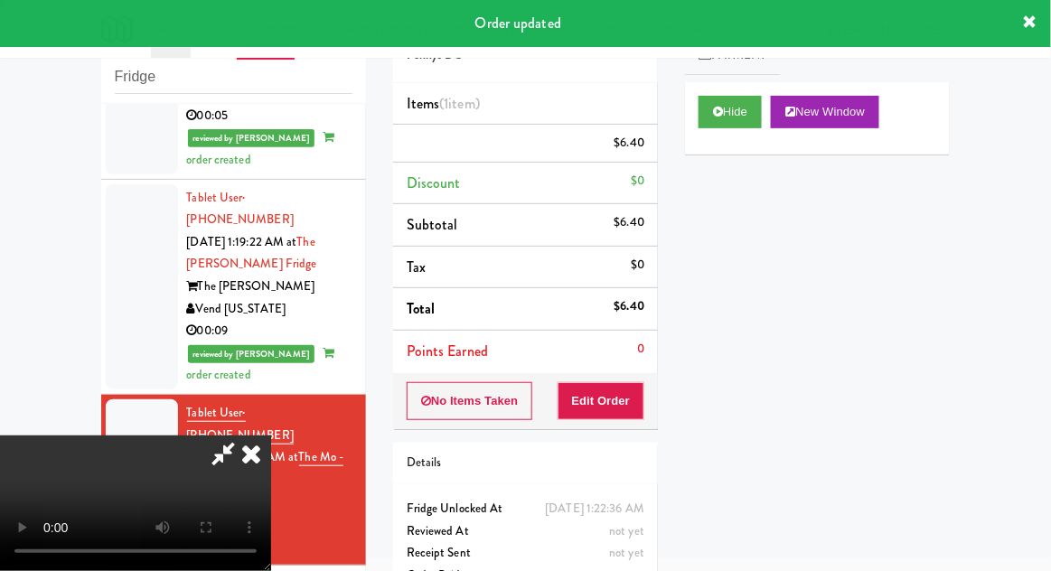
scroll to position [0, 0]
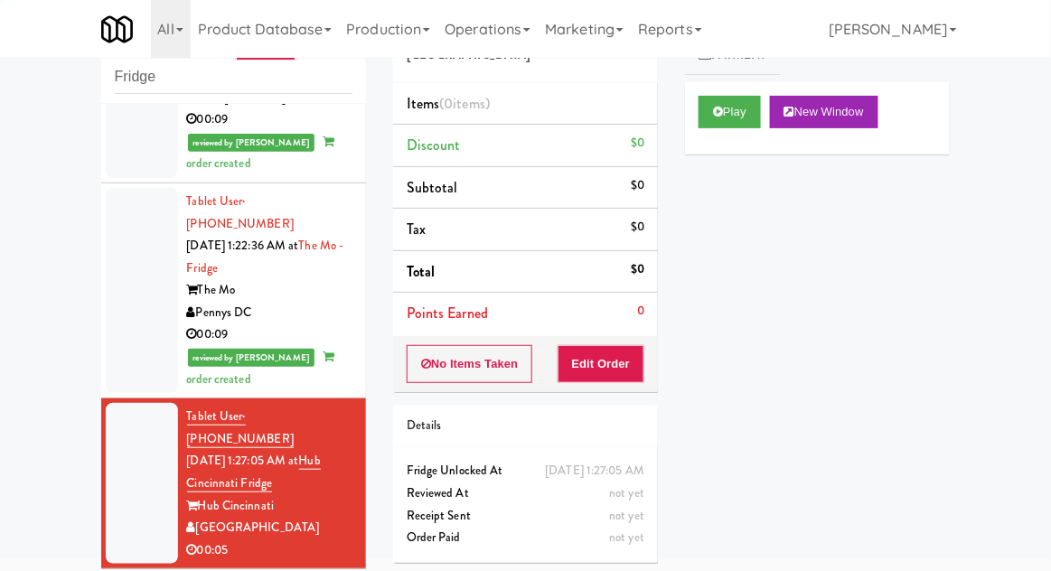
scroll to position [2201, 0]
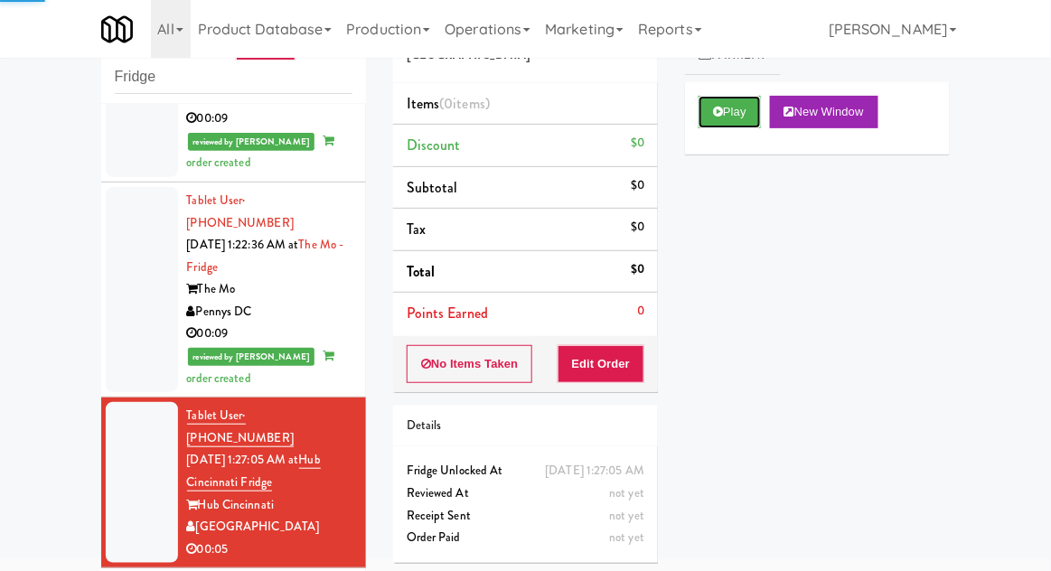
click at [709, 113] on button "Play" at bounding box center [730, 112] width 62 height 33
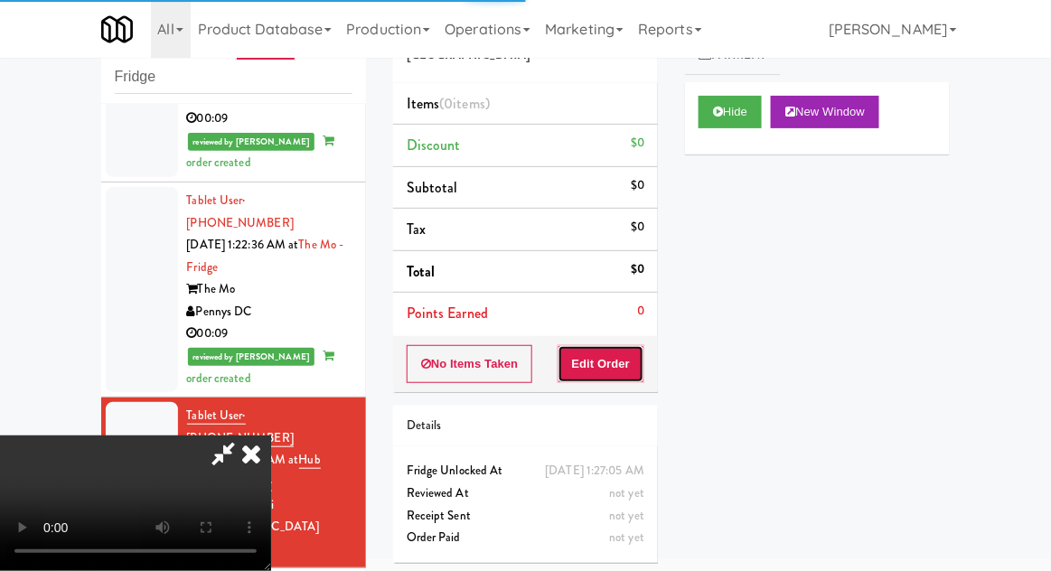
click at [625, 368] on button "Edit Order" at bounding box center [602, 364] width 88 height 38
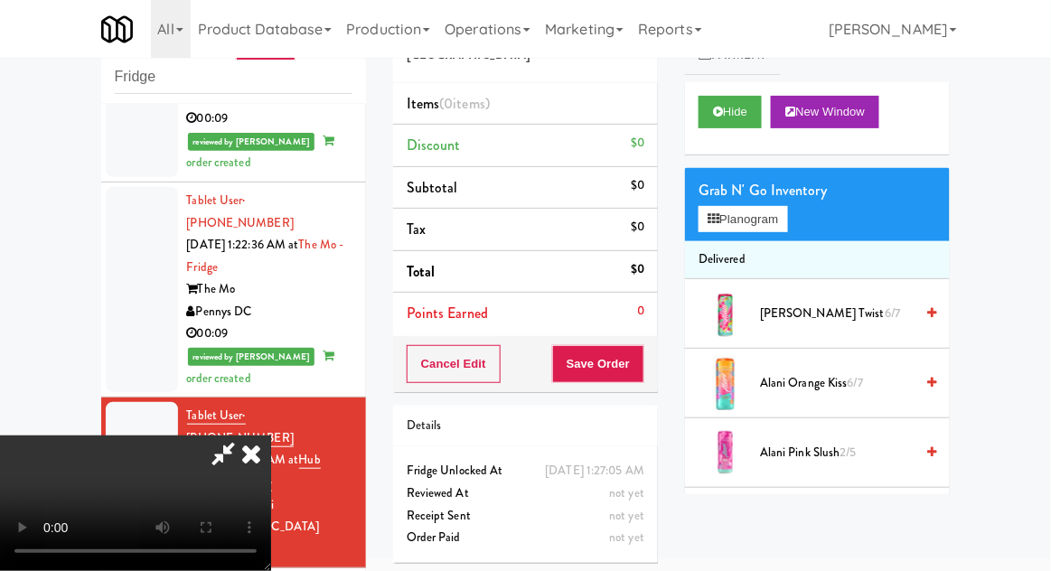
scroll to position [66, 0]
click at [758, 227] on button "Planogram" at bounding box center [743, 219] width 89 height 27
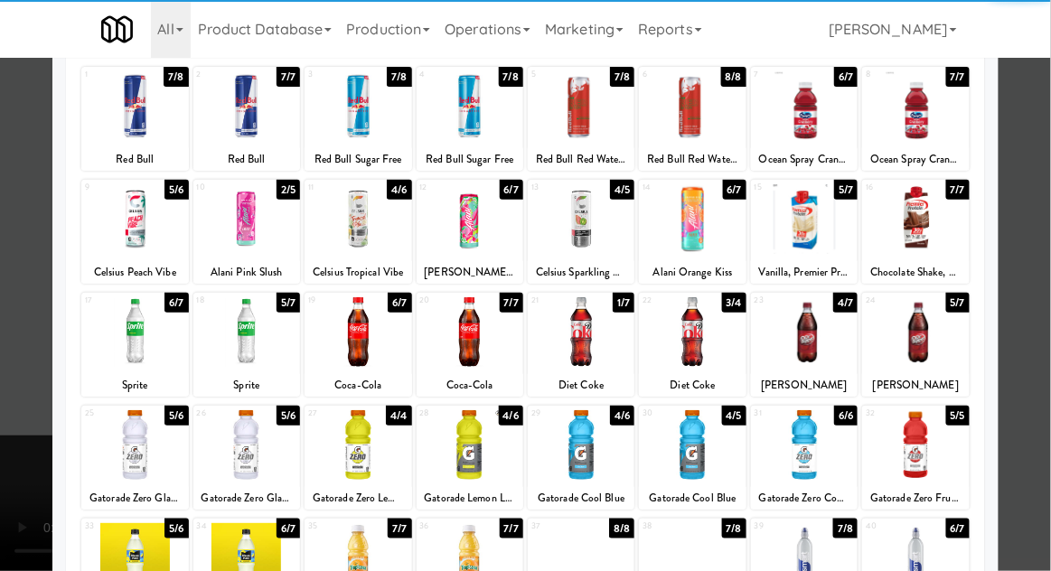
scroll to position [108, 0]
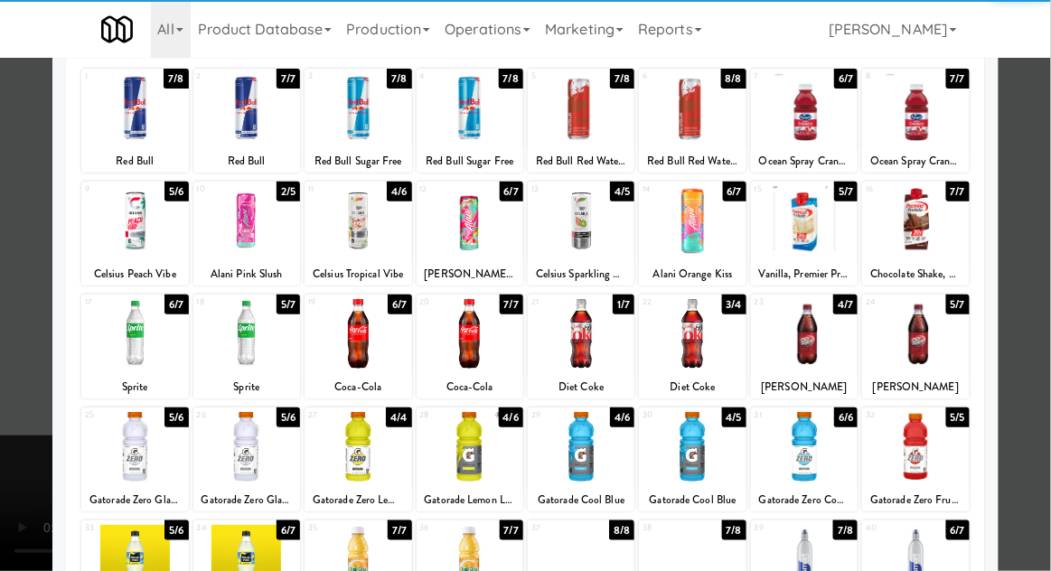
click at [701, 342] on div at bounding box center [692, 334] width 107 height 70
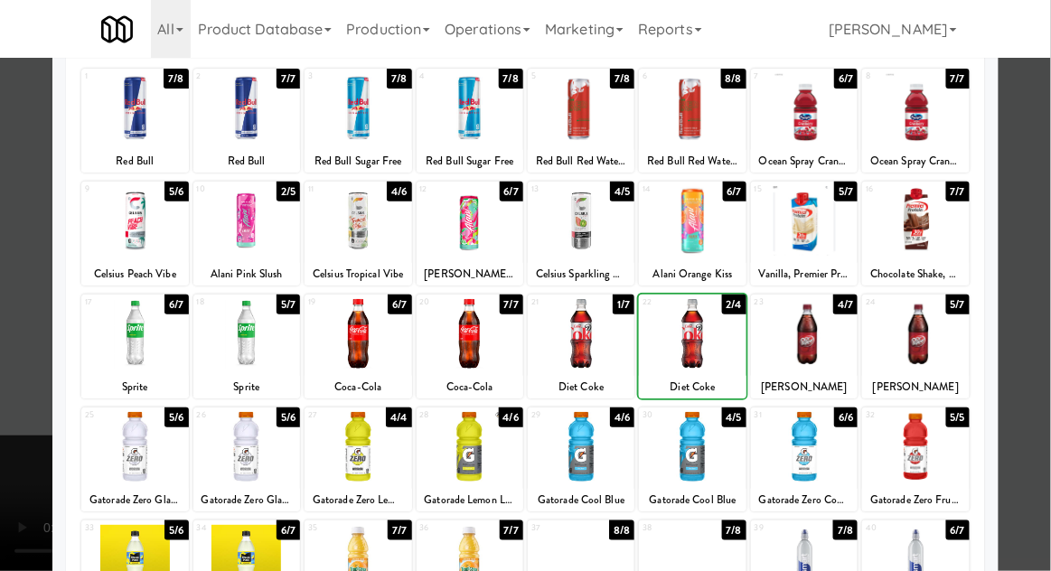
click at [1039, 326] on div at bounding box center [525, 285] width 1051 height 571
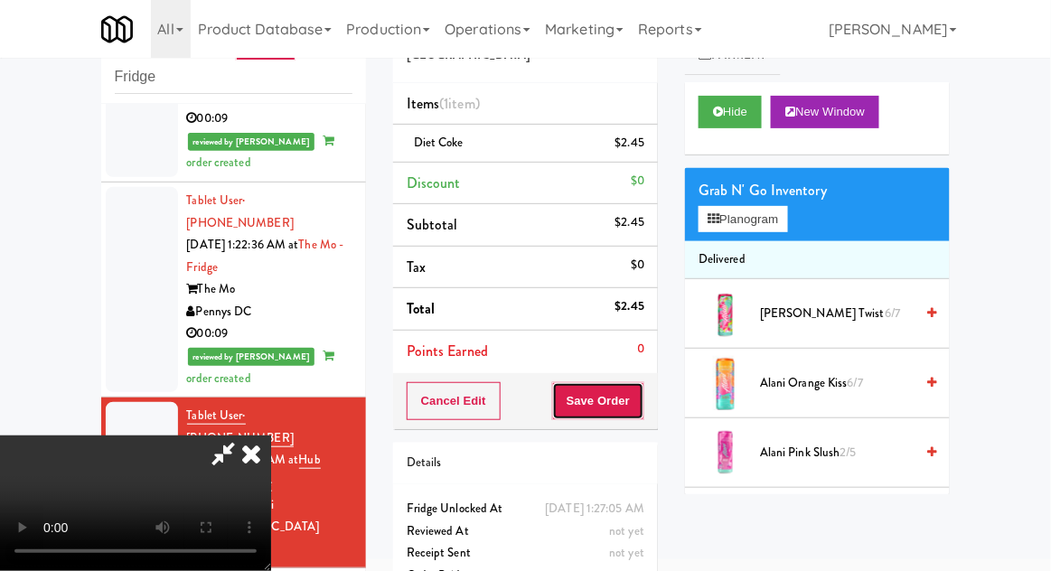
click at [644, 409] on button "Save Order" at bounding box center [598, 401] width 92 height 38
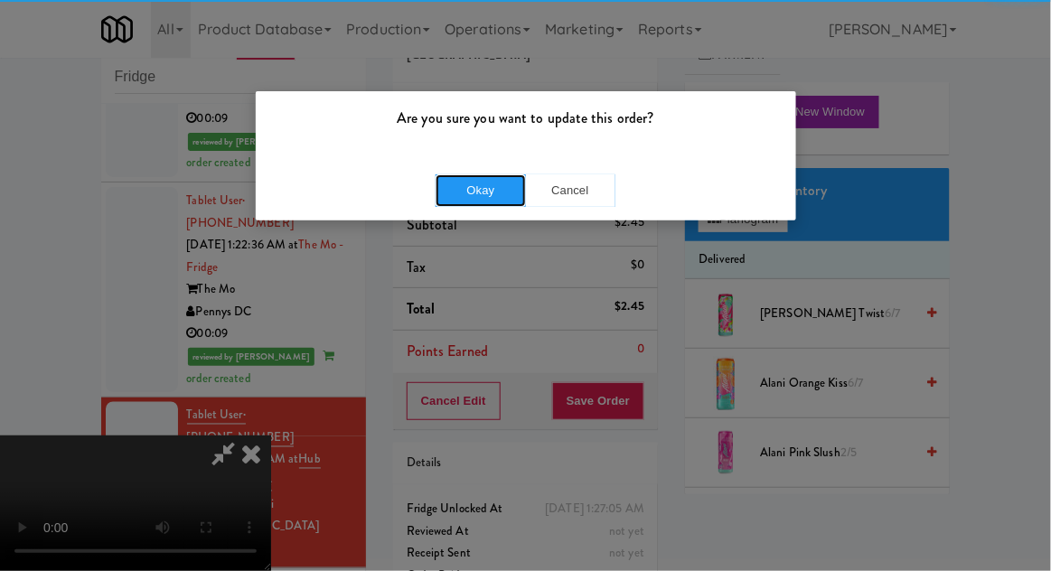
click at [477, 202] on button "Okay" at bounding box center [481, 190] width 90 height 33
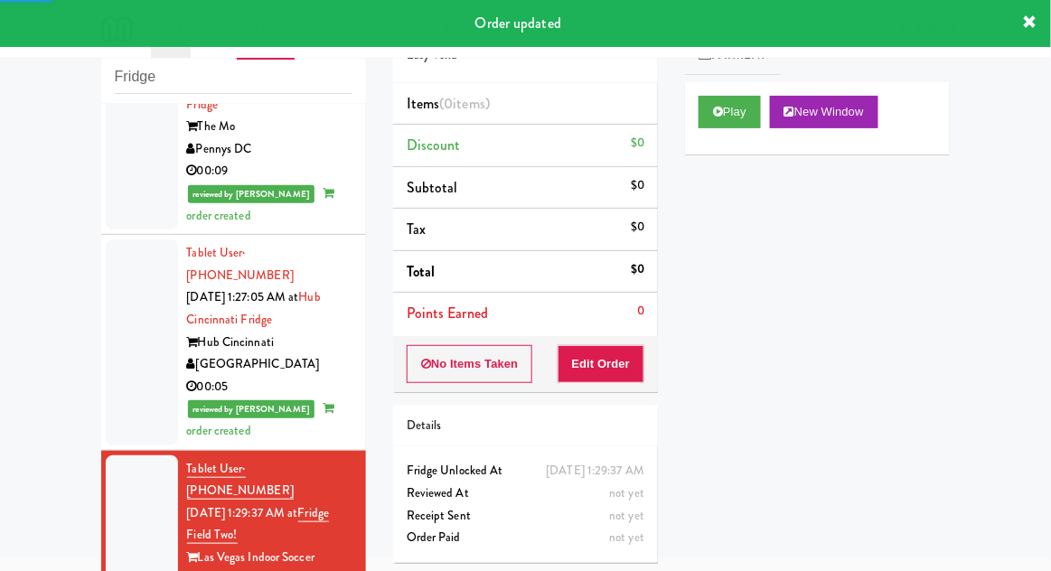
scroll to position [2368, 0]
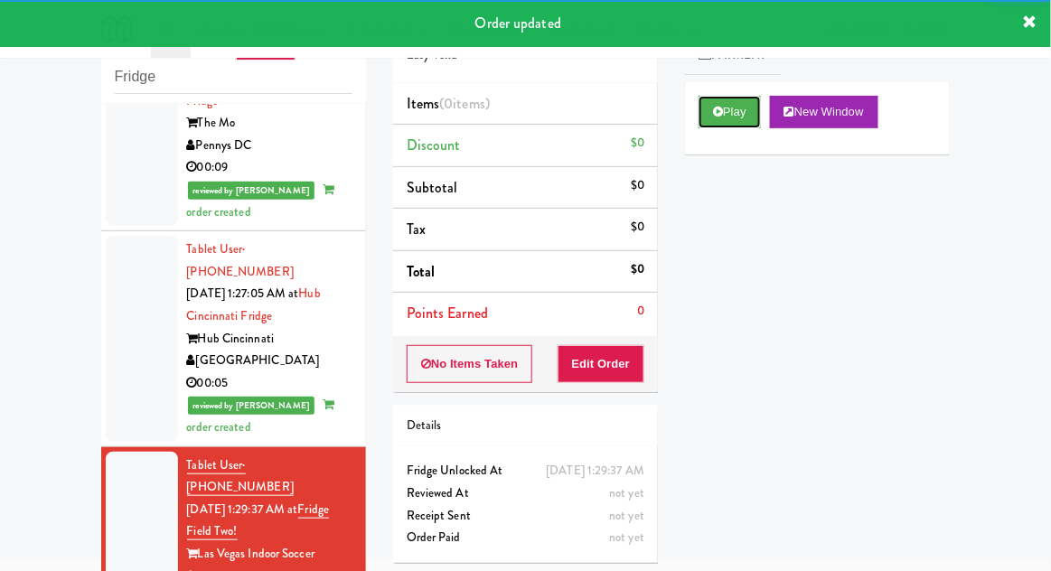
click at [711, 120] on button "Play" at bounding box center [730, 112] width 62 height 33
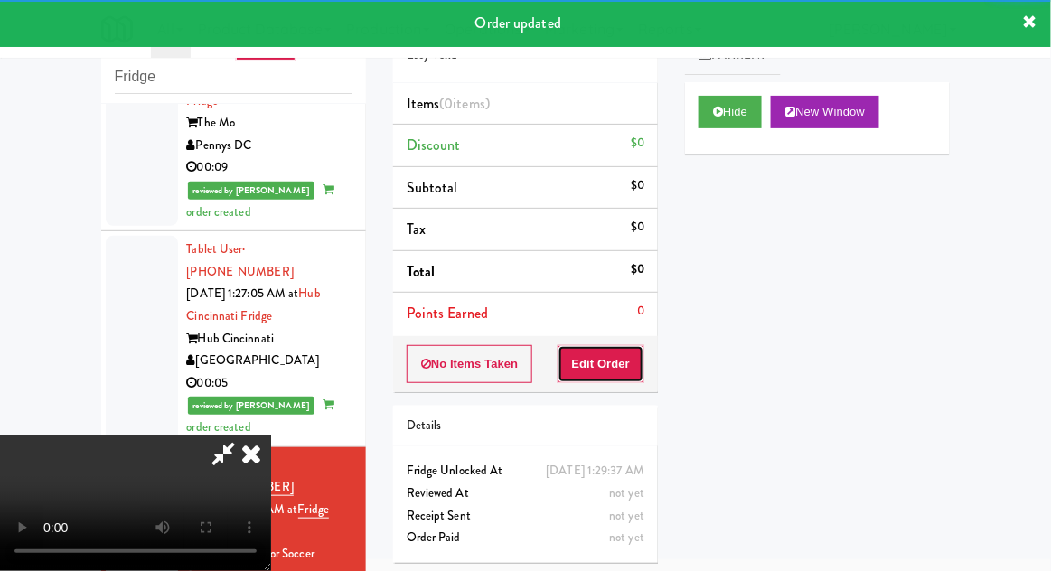
click at [597, 371] on button "Edit Order" at bounding box center [602, 364] width 88 height 38
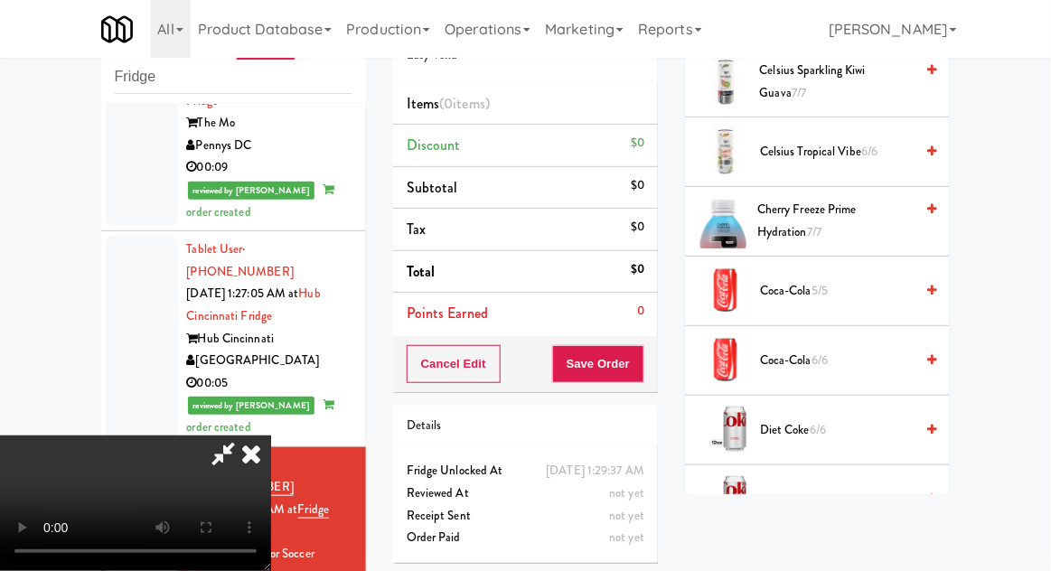
scroll to position [0, 0]
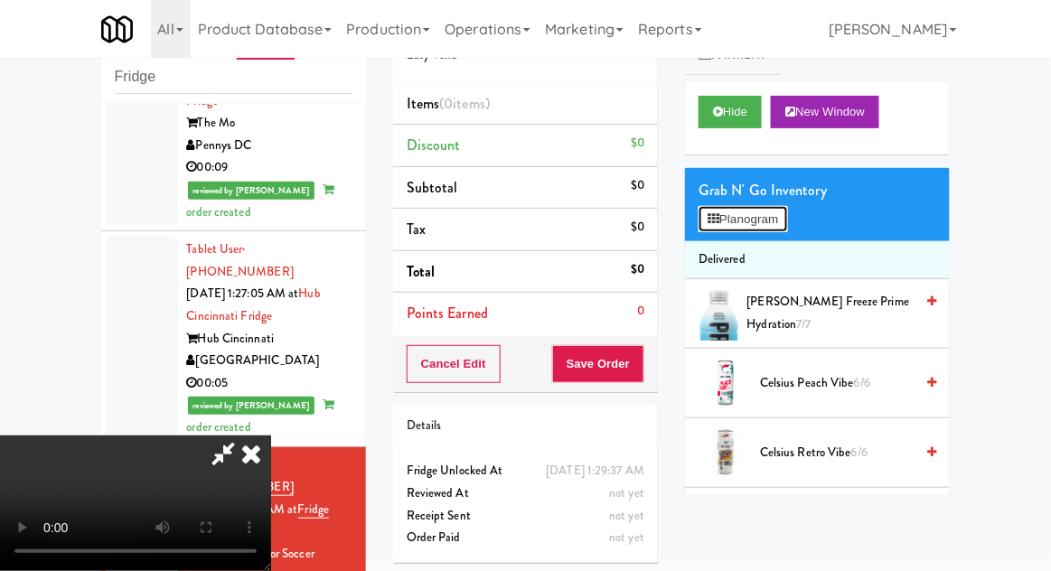
click at [779, 211] on button "Planogram" at bounding box center [743, 219] width 89 height 27
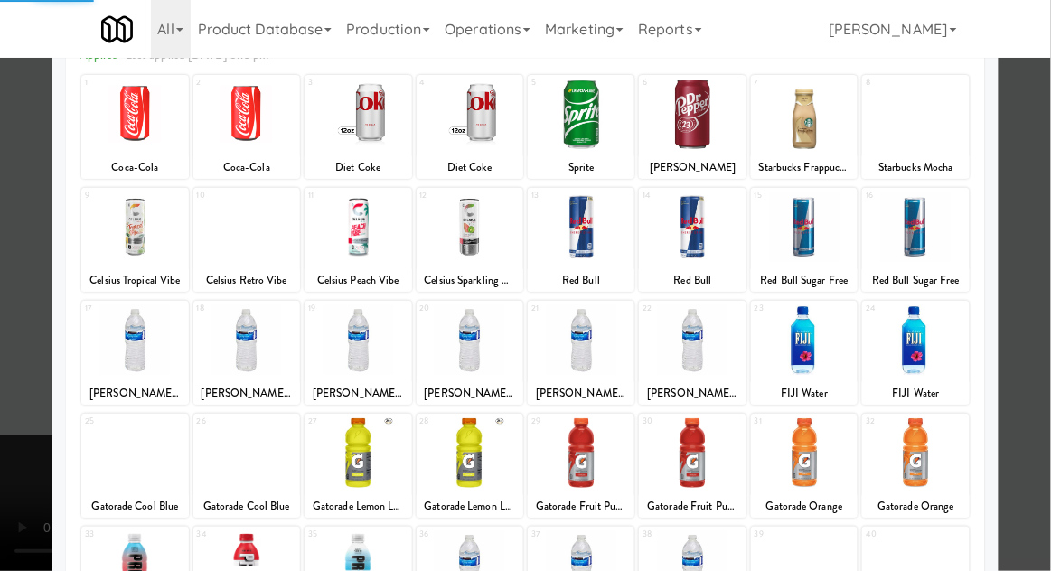
scroll to position [101, 0]
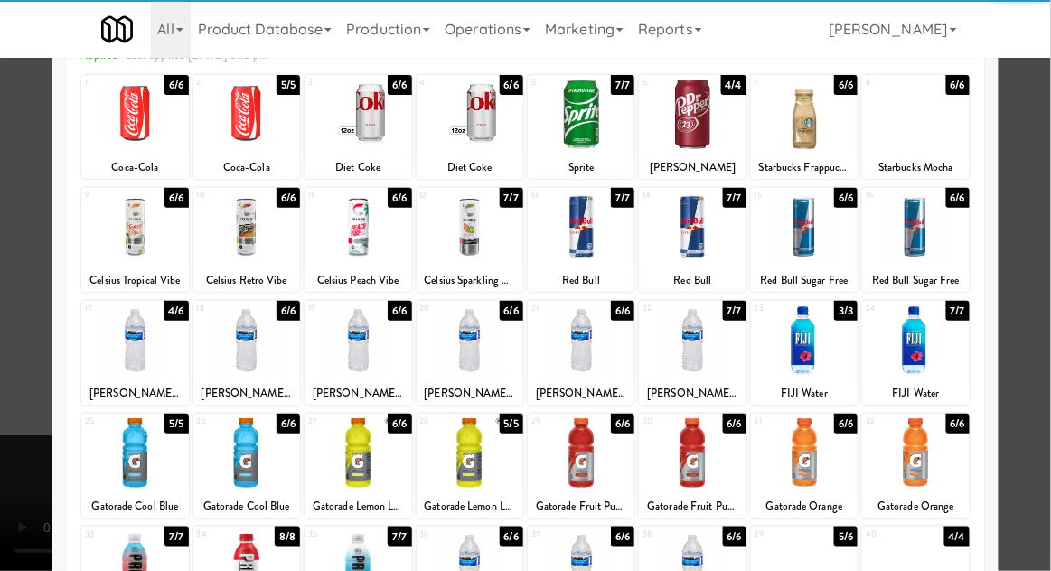
click at [832, 439] on div at bounding box center [804, 453] width 107 height 70
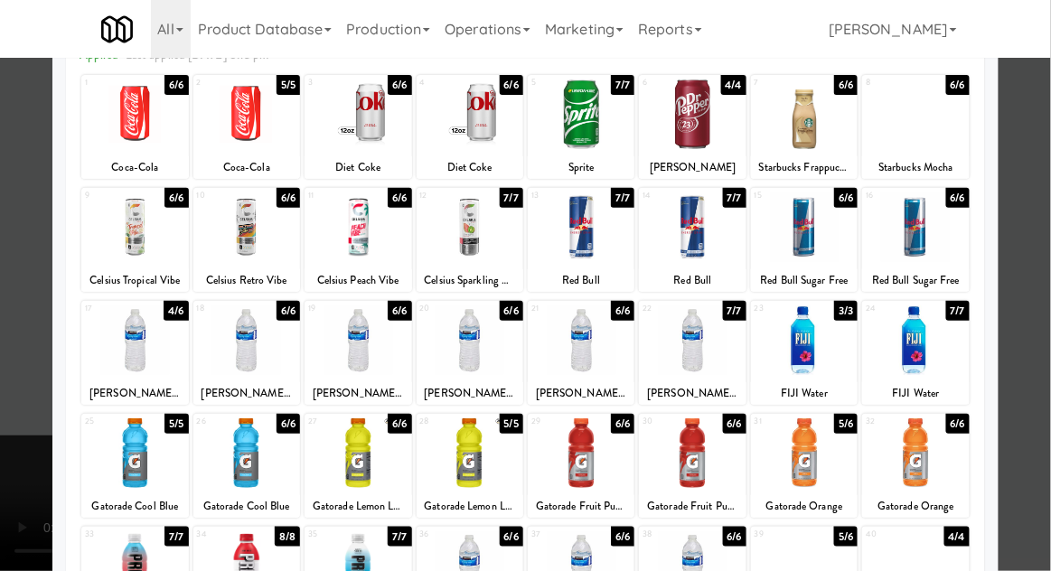
click at [17, 494] on div at bounding box center [525, 285] width 1051 height 571
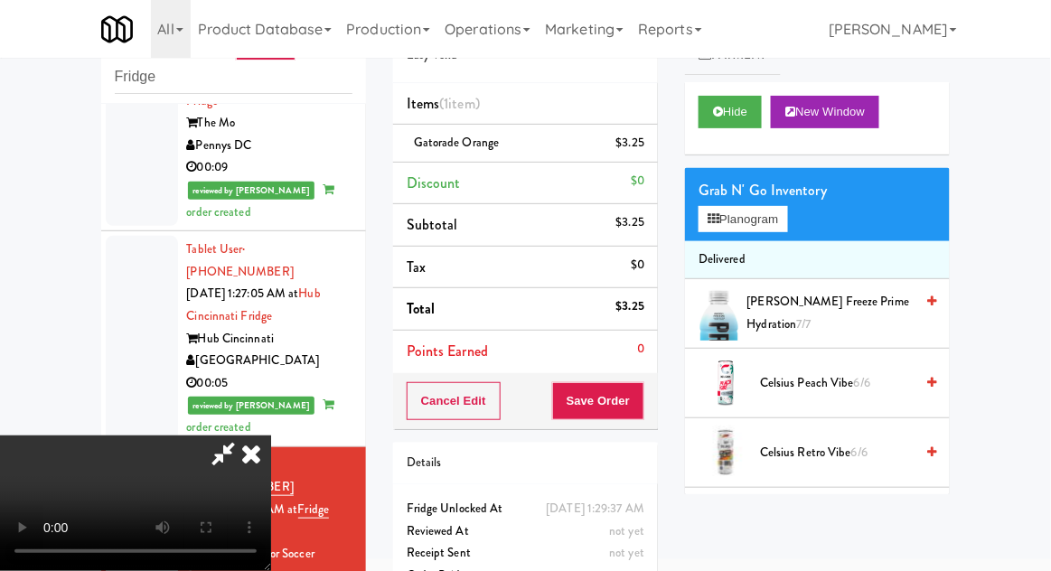
scroll to position [66, 0]
click at [644, 407] on button "Save Order" at bounding box center [598, 401] width 92 height 38
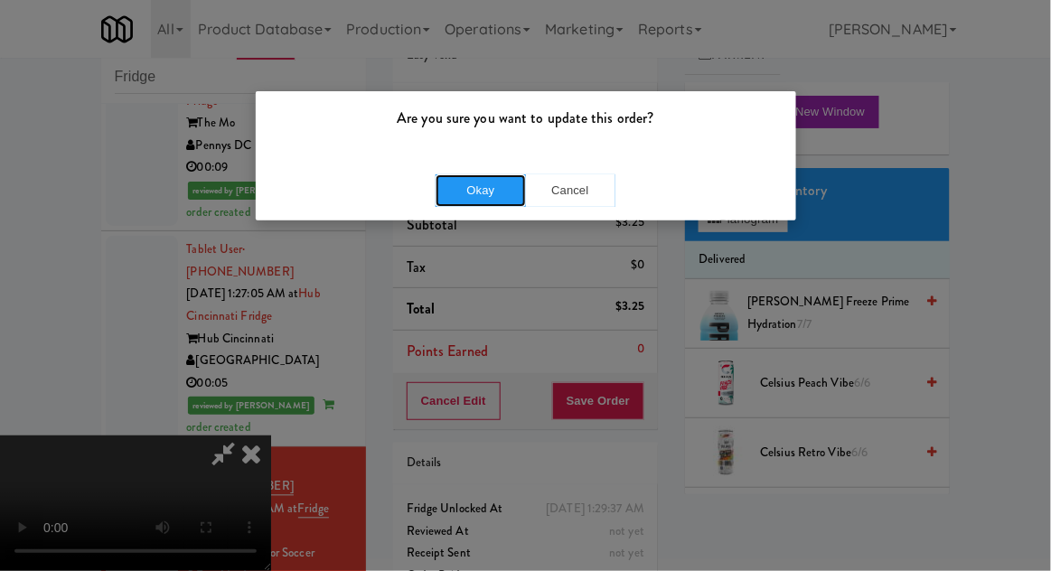
click at [464, 194] on button "Okay" at bounding box center [481, 190] width 90 height 33
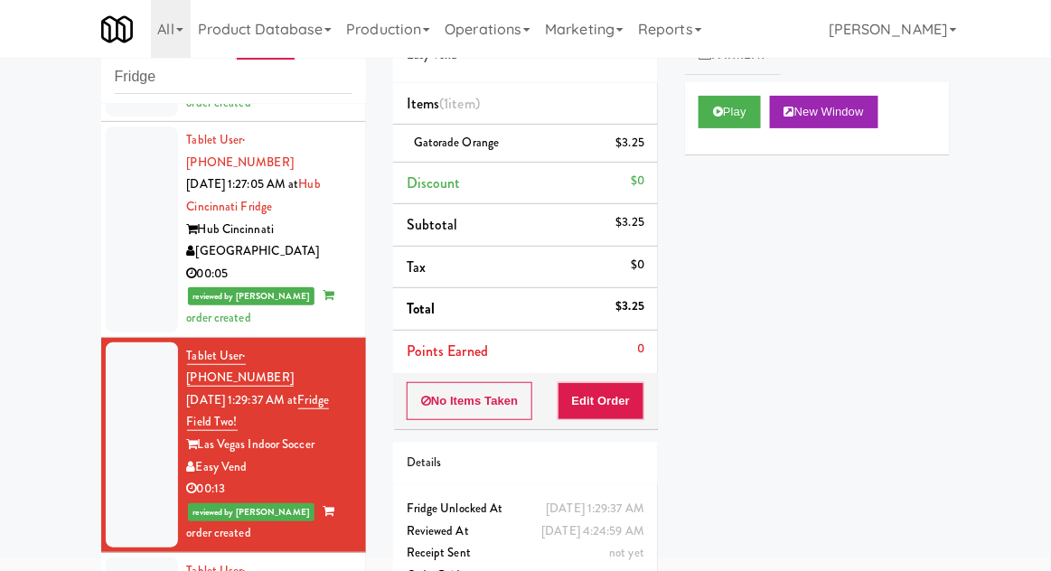
scroll to position [2487, 0]
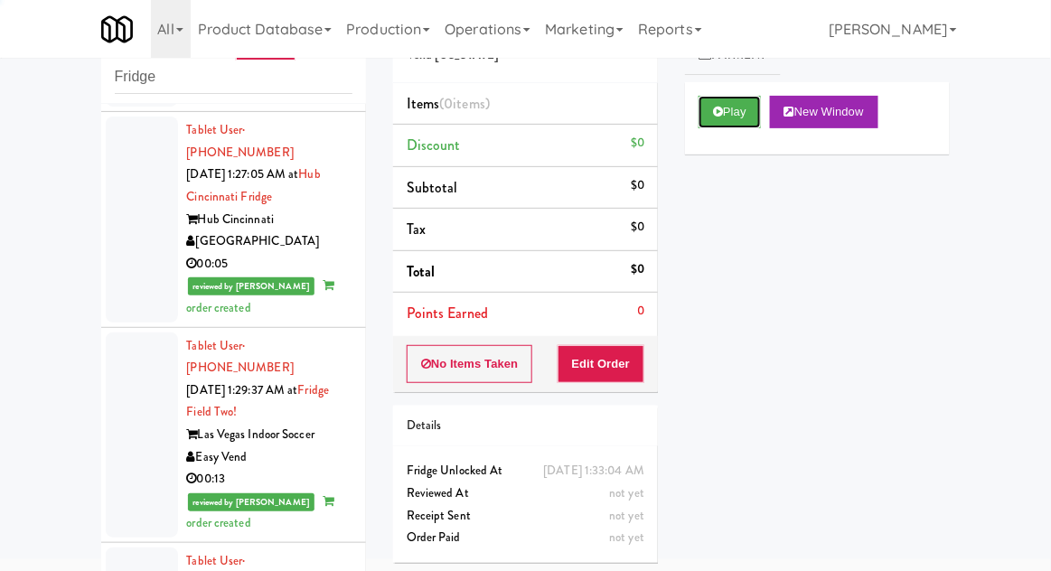
click at [735, 124] on button "Play" at bounding box center [730, 112] width 62 height 33
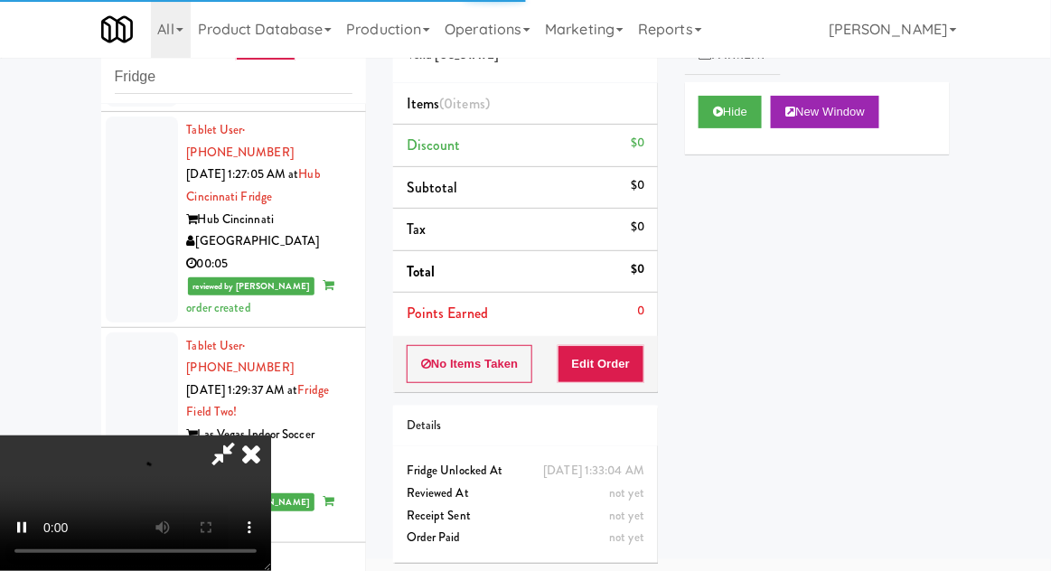
click at [620, 396] on div "Order # 7080537 Vend [US_STATE] Items (0 items ) Discount $0 Subtotal $0 Tax $0…" at bounding box center [526, 285] width 292 height 581
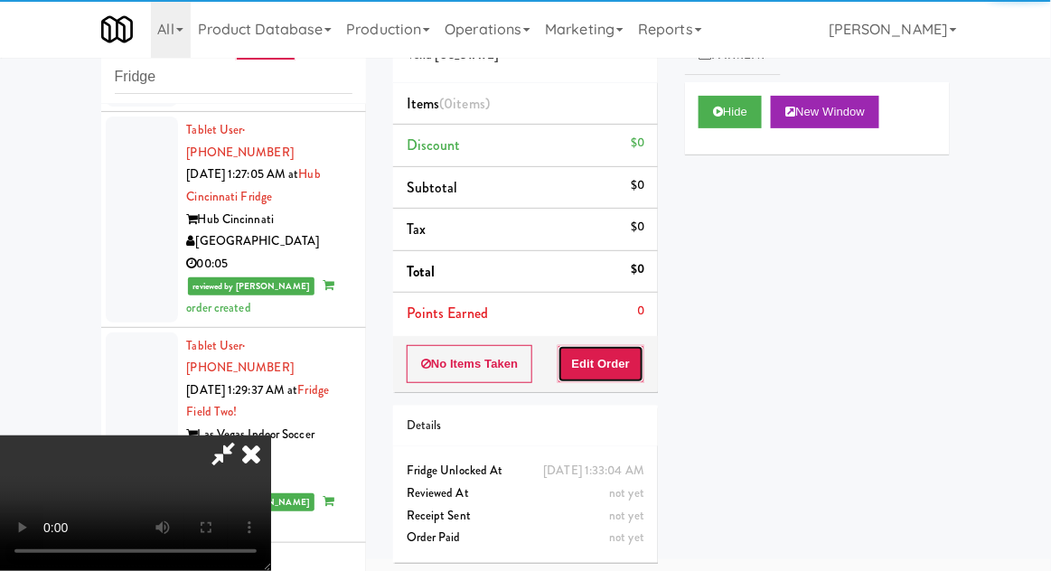
click at [600, 376] on button "Edit Order" at bounding box center [602, 364] width 88 height 38
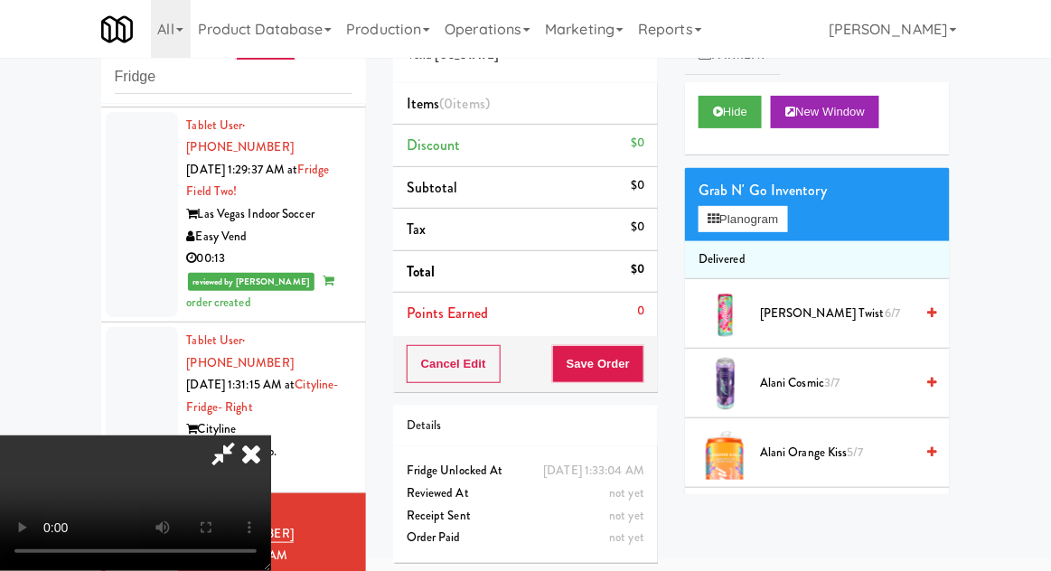
scroll to position [66, 0]
click at [749, 228] on button "Planogram" at bounding box center [743, 219] width 89 height 27
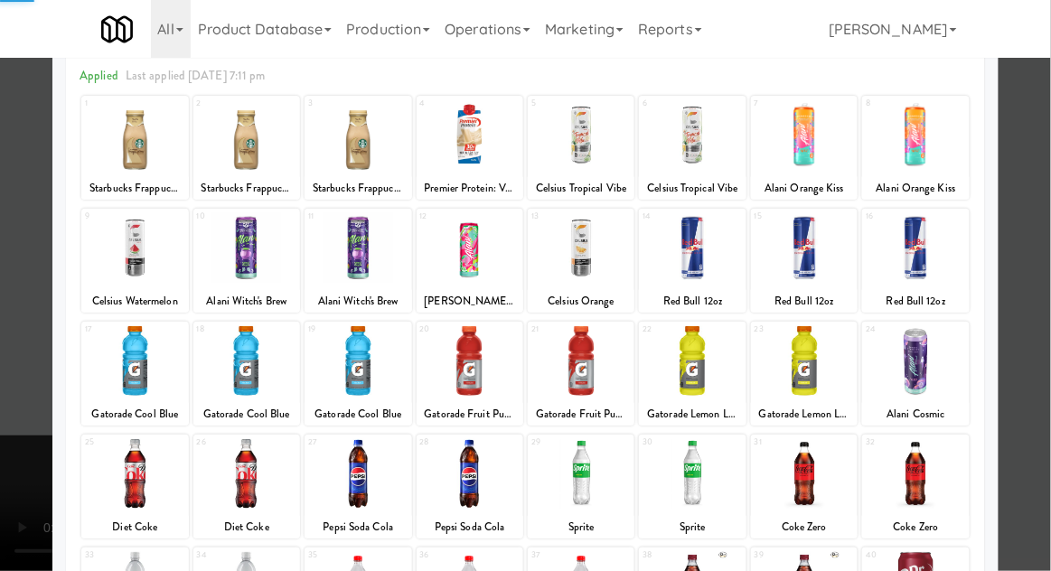
scroll to position [94, 0]
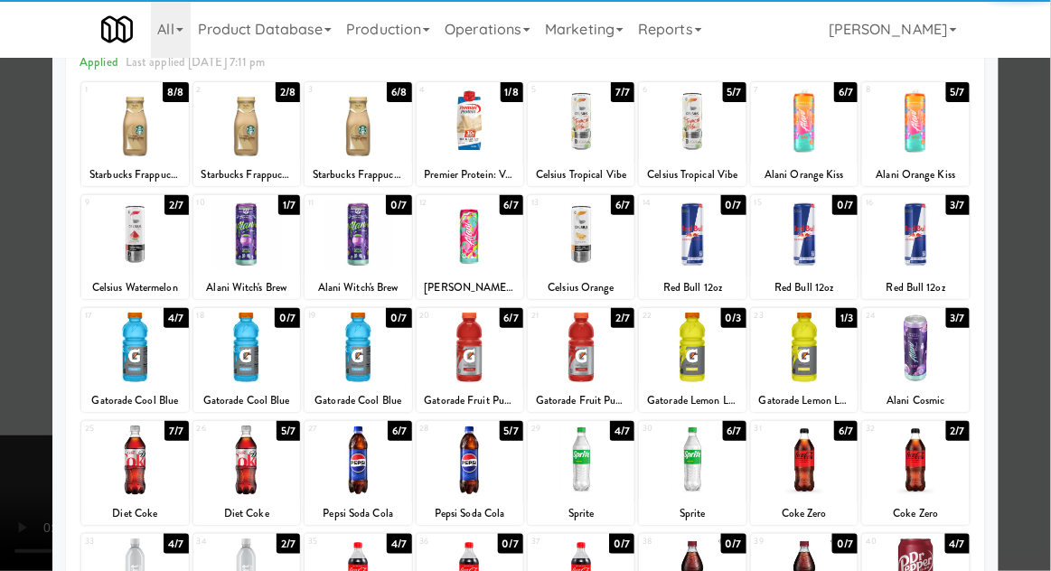
click at [596, 346] on div at bounding box center [581, 348] width 107 height 70
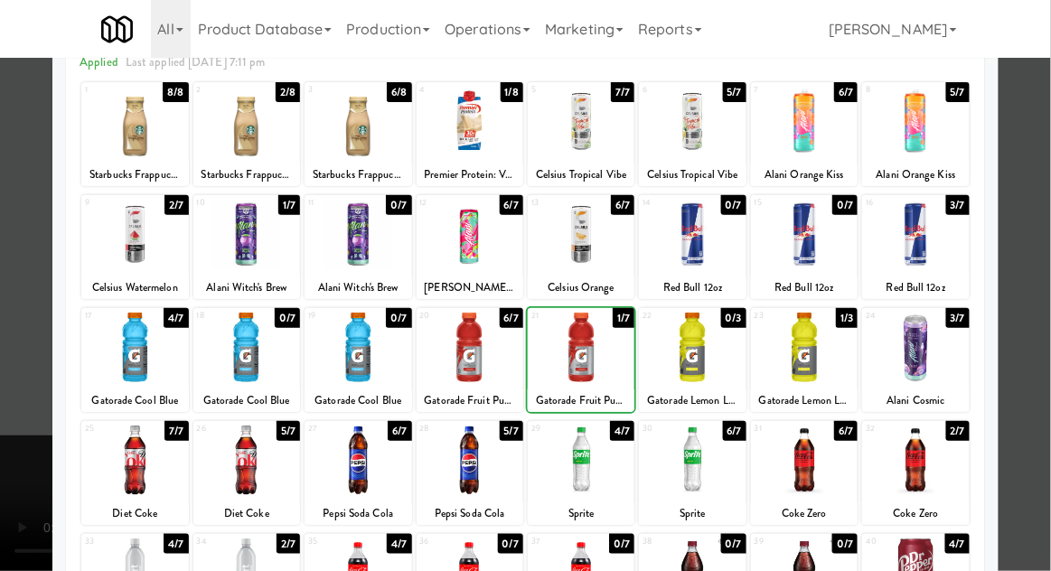
click at [1049, 316] on div at bounding box center [525, 285] width 1051 height 571
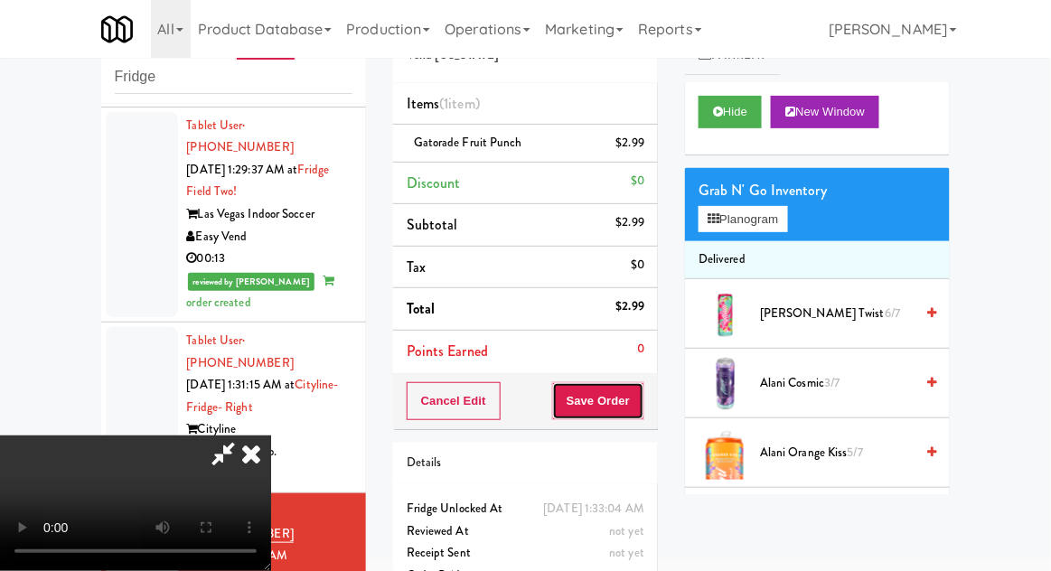
click at [642, 398] on button "Save Order" at bounding box center [598, 401] width 92 height 38
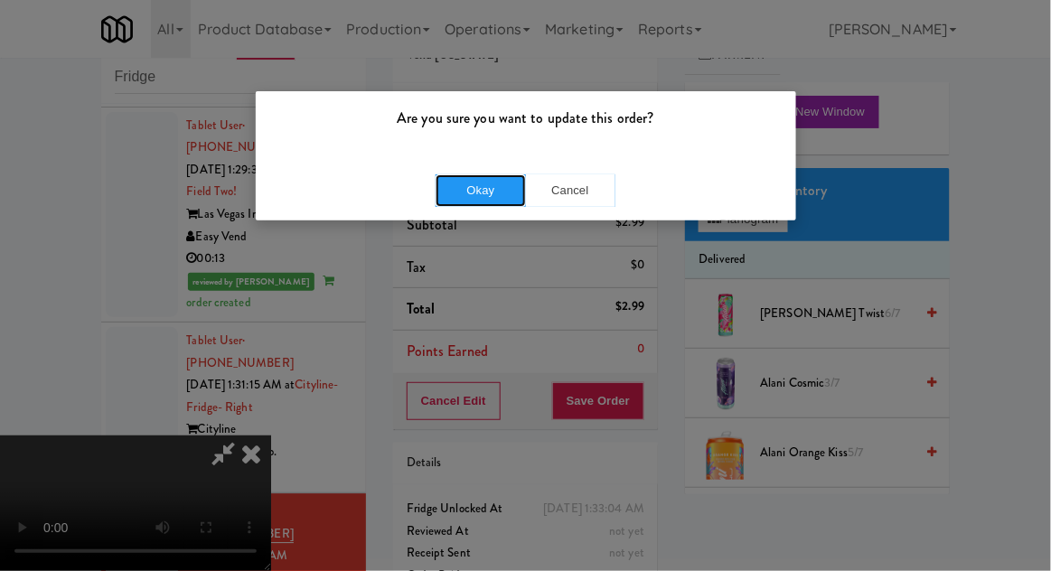
click at [465, 193] on button "Okay" at bounding box center [481, 190] width 90 height 33
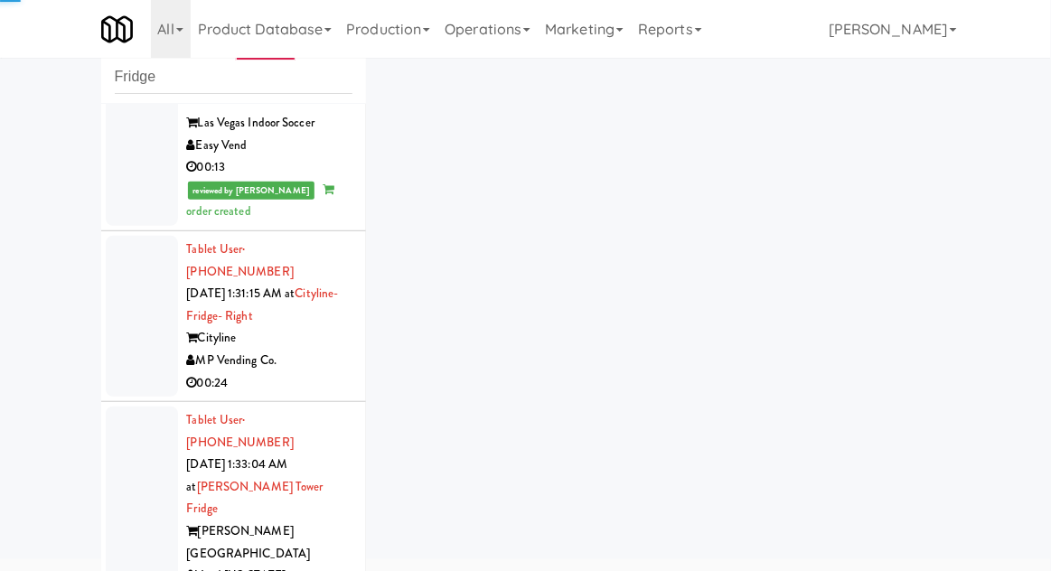
scroll to position [2905, 0]
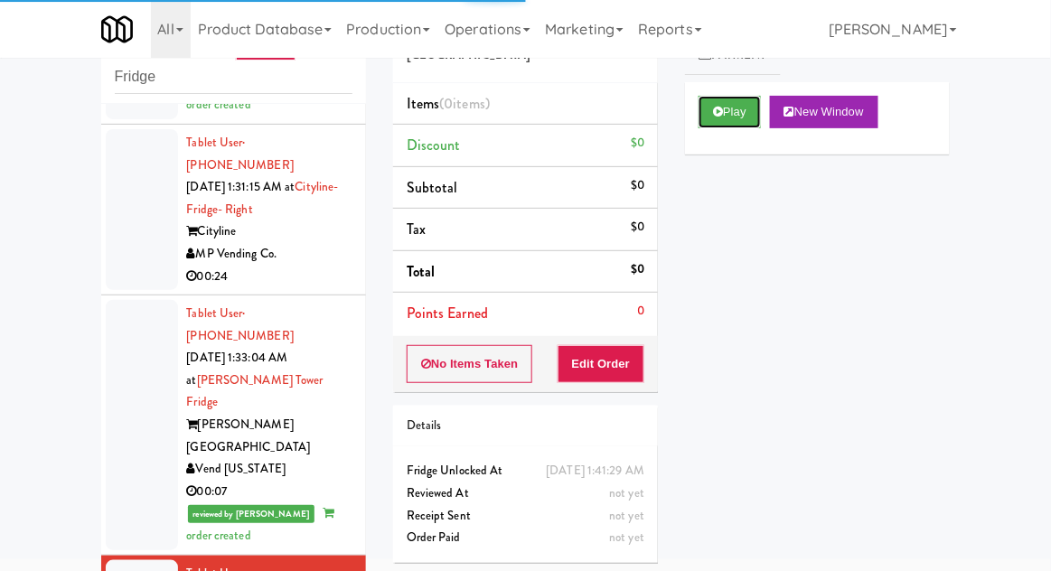
click at [717, 114] on icon at bounding box center [718, 112] width 10 height 12
click at [642, 357] on button "Edit Order" at bounding box center [602, 364] width 88 height 38
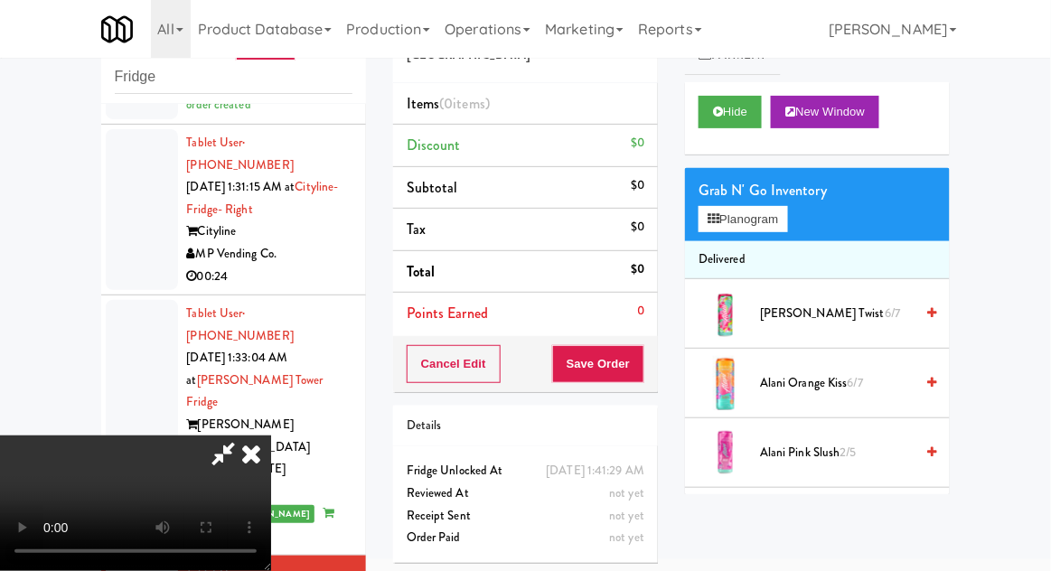
scroll to position [66, 0]
click at [761, 208] on button "Planogram" at bounding box center [743, 219] width 89 height 27
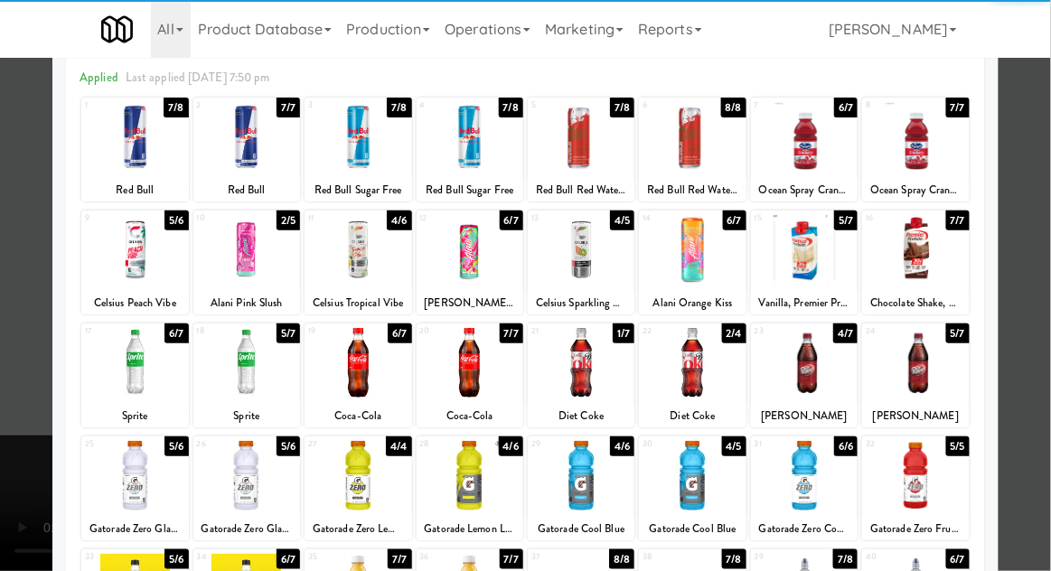
scroll to position [89, 0]
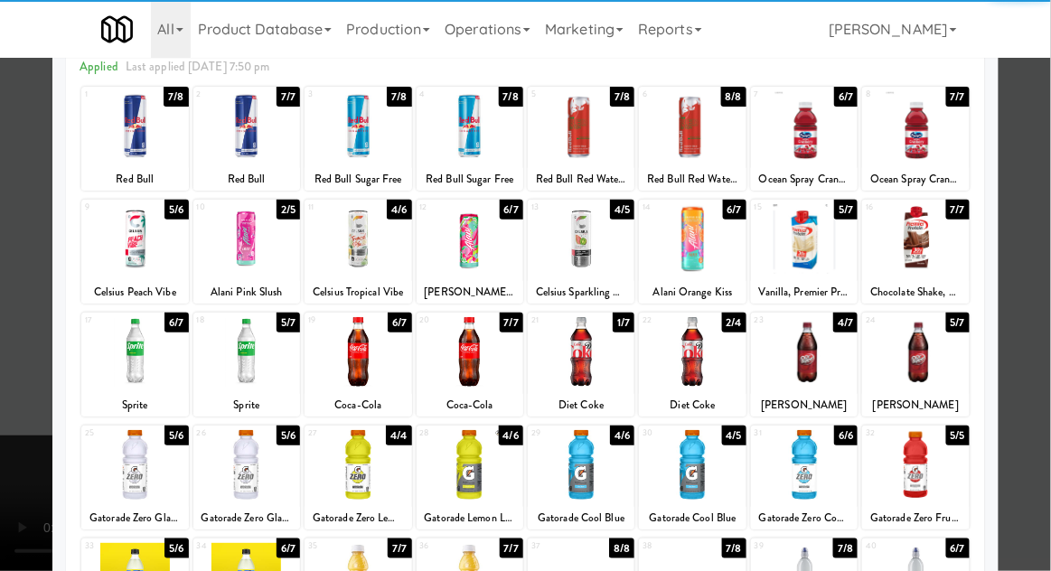
click at [692, 468] on div at bounding box center [692, 465] width 107 height 70
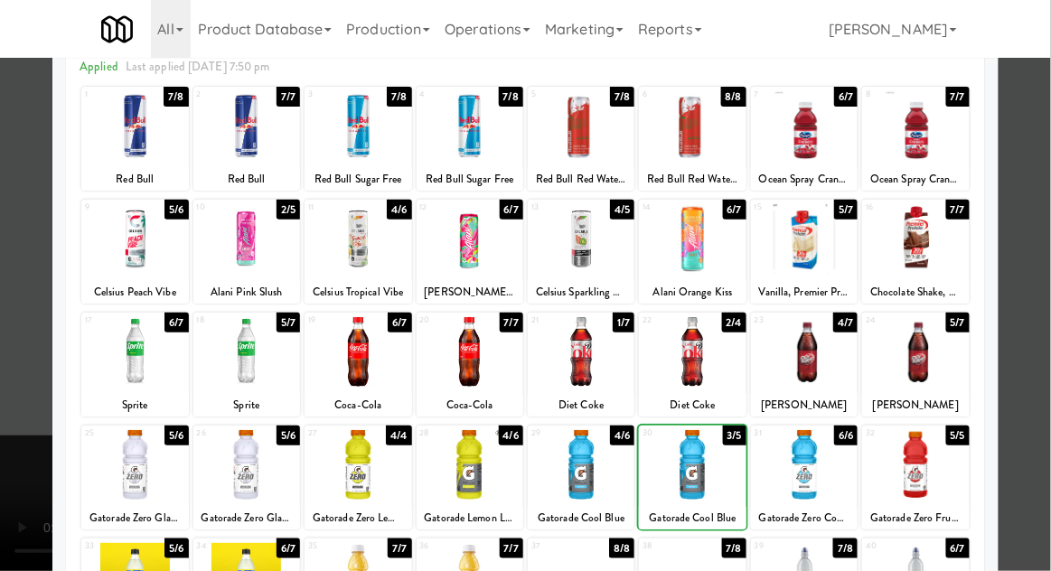
click at [1046, 352] on div at bounding box center [525, 285] width 1051 height 571
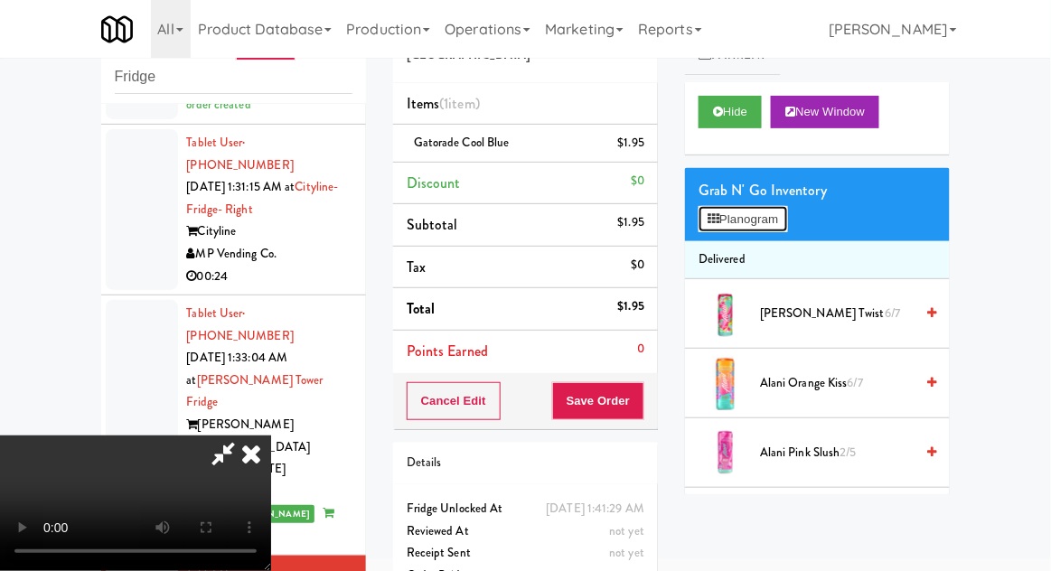
click at [787, 222] on button "Planogram" at bounding box center [743, 219] width 89 height 27
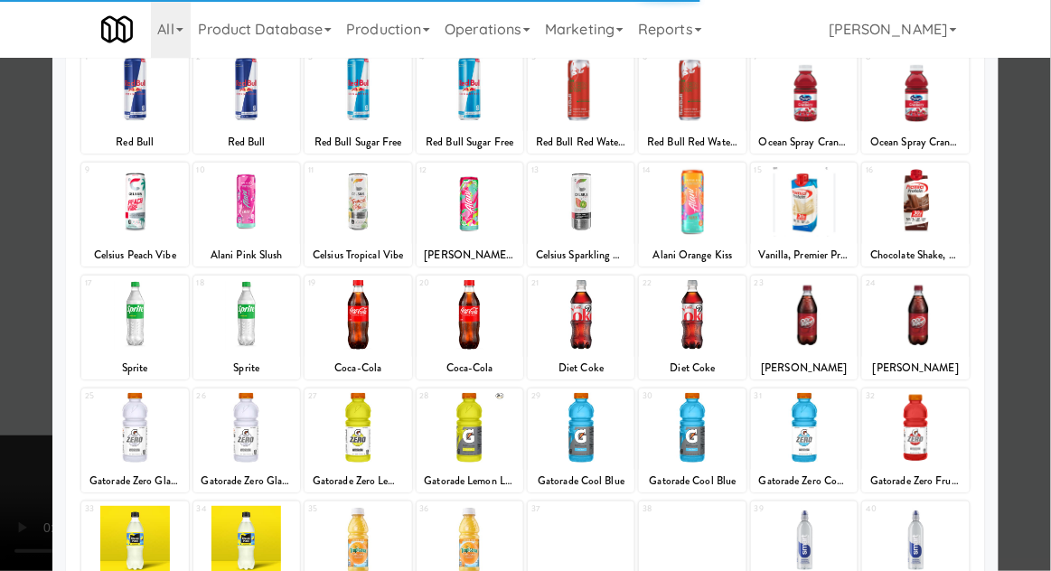
scroll to position [123, 0]
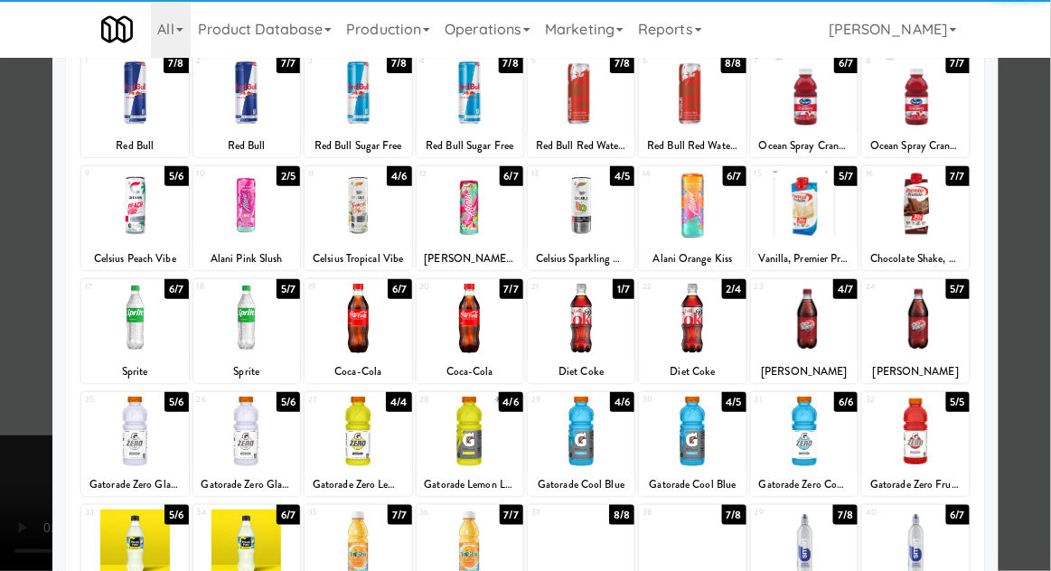
click at [699, 449] on div at bounding box center [692, 432] width 107 height 70
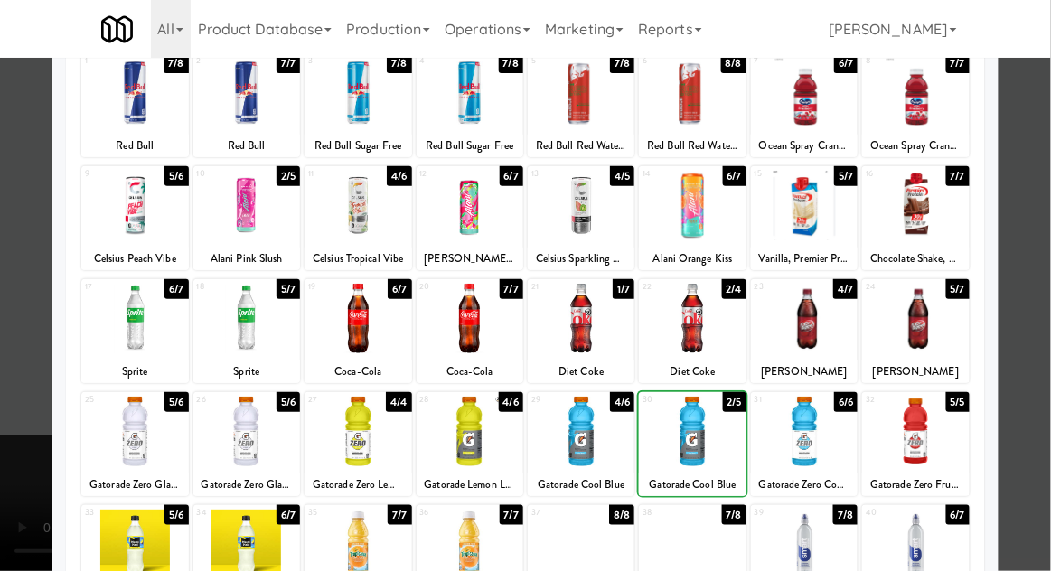
click at [1045, 360] on div at bounding box center [525, 285] width 1051 height 571
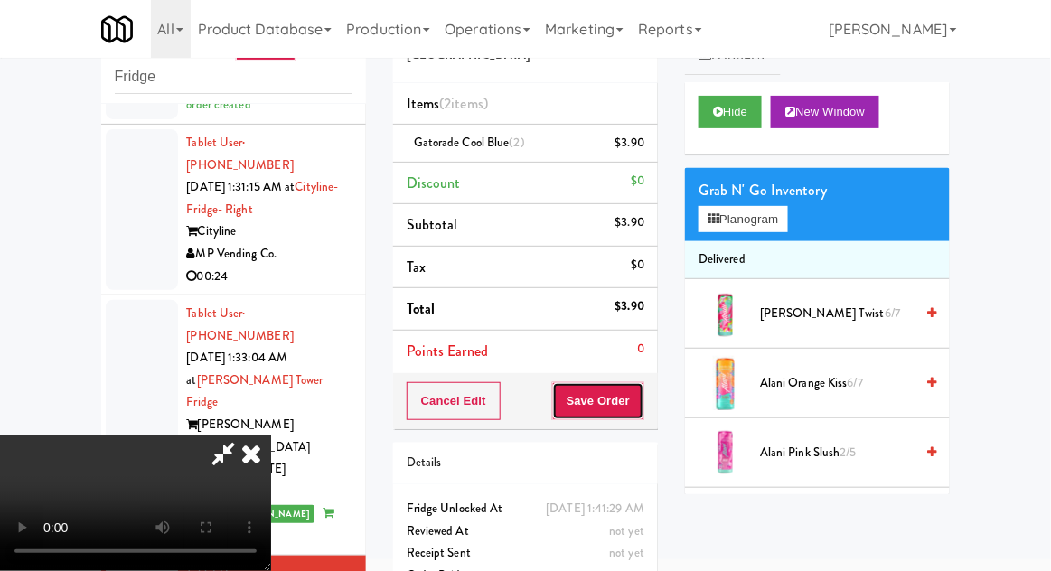
click at [643, 414] on button "Save Order" at bounding box center [598, 401] width 92 height 38
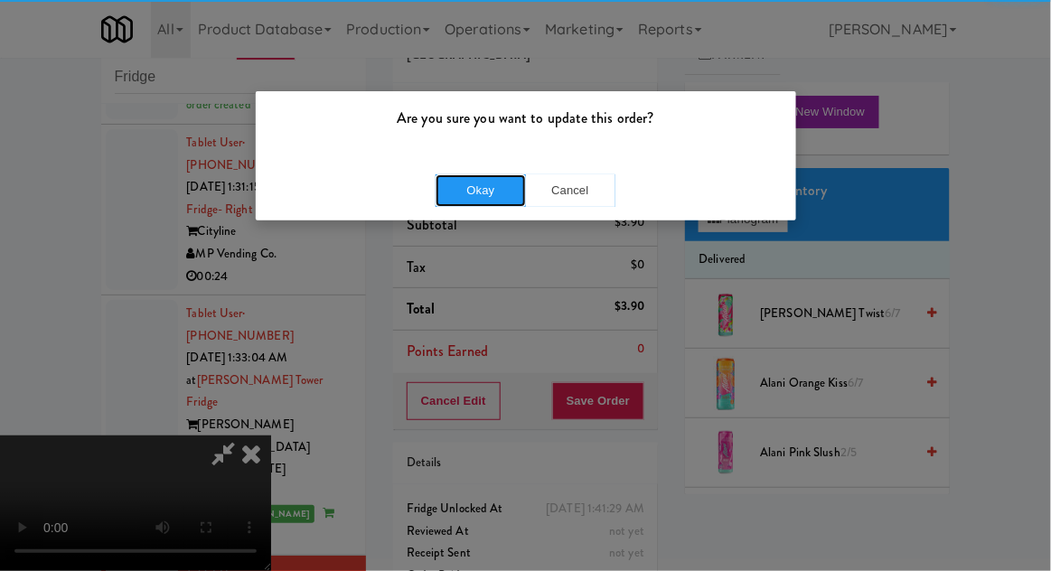
click at [467, 199] on button "Okay" at bounding box center [481, 190] width 90 height 33
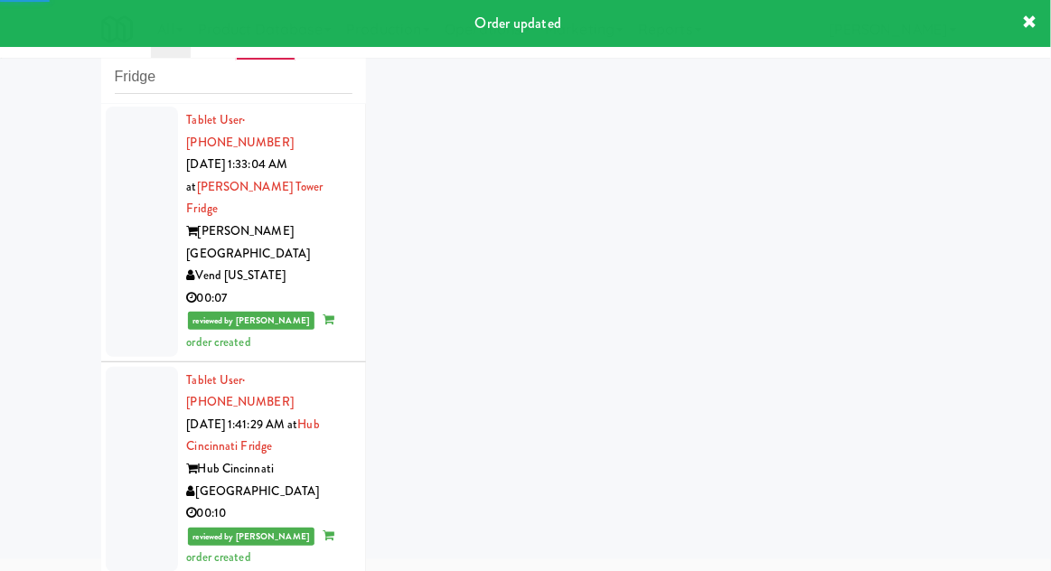
scroll to position [3100, 0]
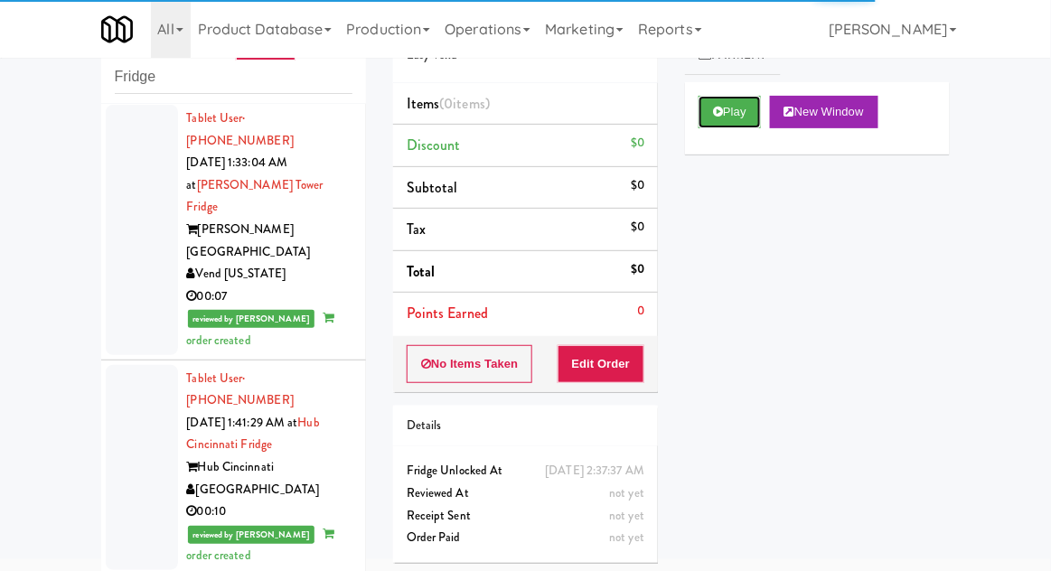
click at [716, 124] on button "Play" at bounding box center [730, 112] width 62 height 33
click at [587, 370] on button "Edit Order" at bounding box center [602, 364] width 88 height 38
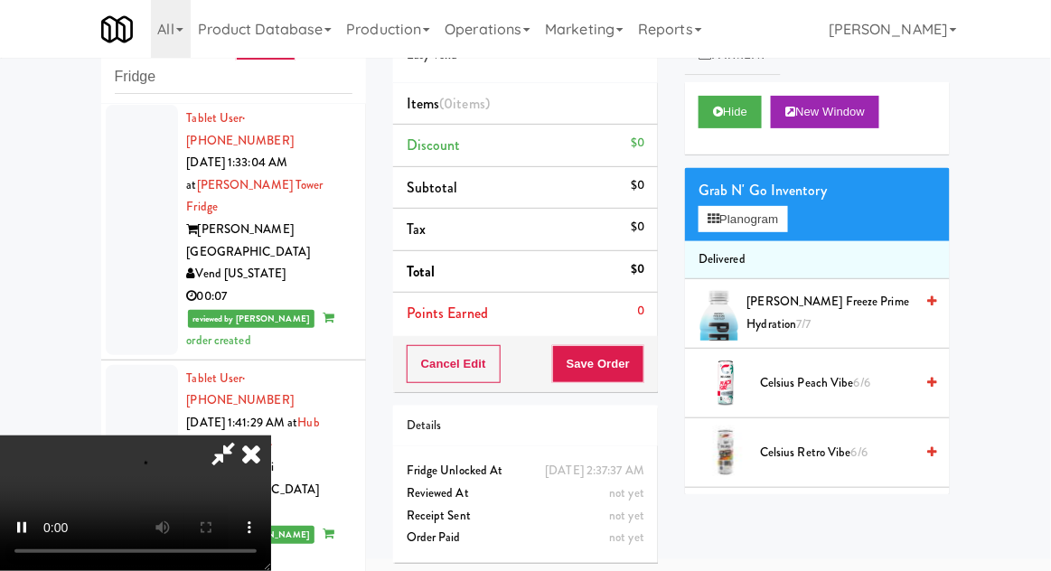
scroll to position [66, 0]
click at [754, 224] on button "Planogram" at bounding box center [743, 219] width 89 height 27
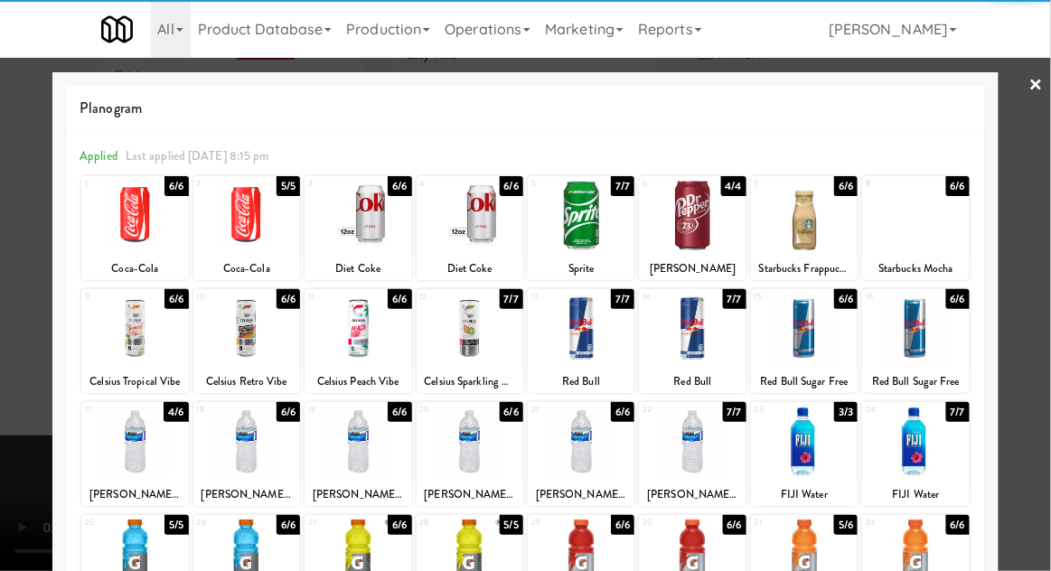
click at [242, 434] on div at bounding box center [246, 442] width 107 height 70
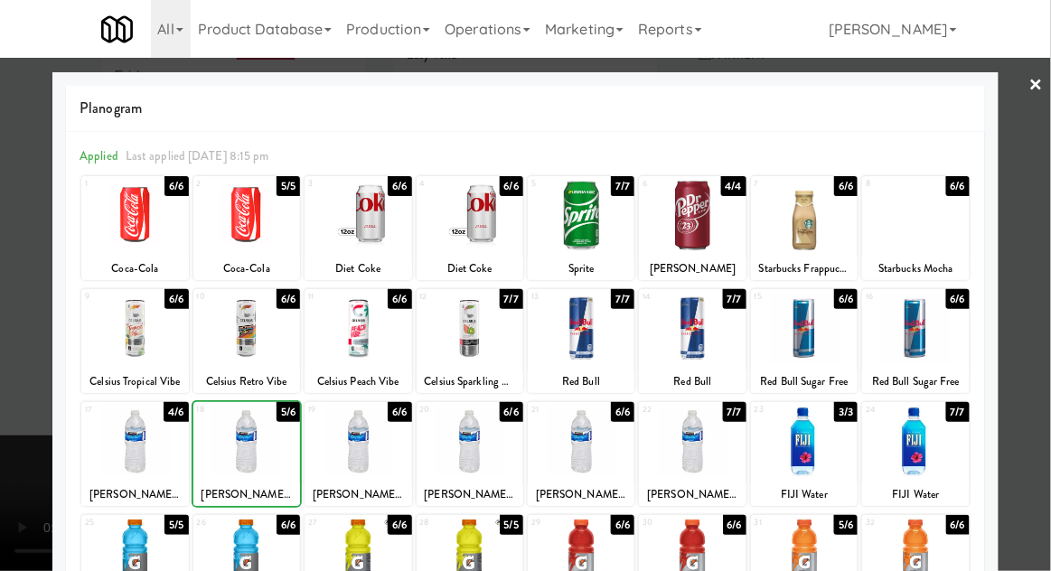
click at [1007, 342] on div at bounding box center [525, 285] width 1051 height 571
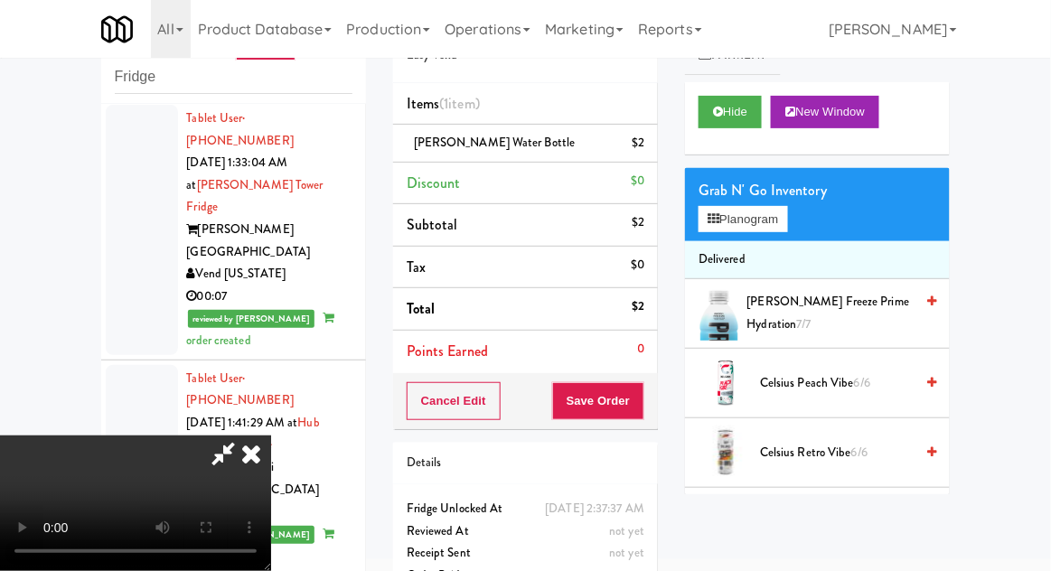
scroll to position [66, 0]
click at [634, 404] on button "Save Order" at bounding box center [598, 401] width 92 height 38
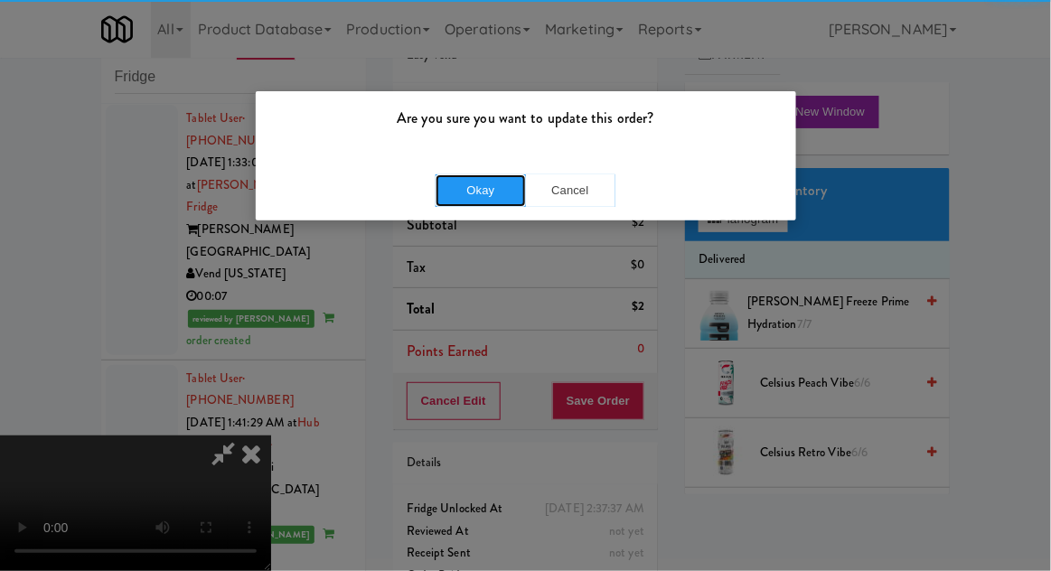
click at [501, 195] on button "Okay" at bounding box center [481, 190] width 90 height 33
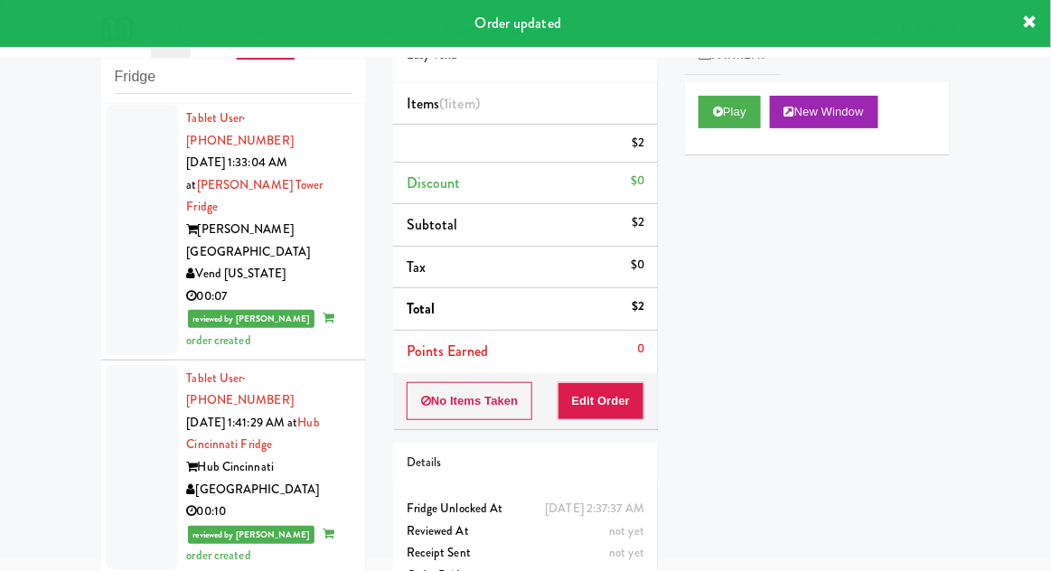
scroll to position [0, 0]
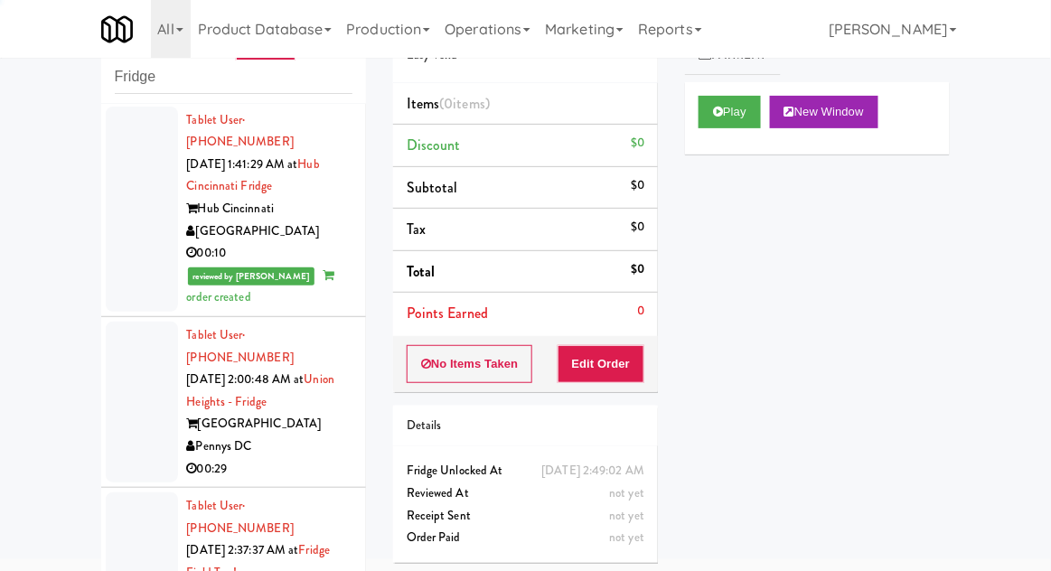
scroll to position [3356, 0]
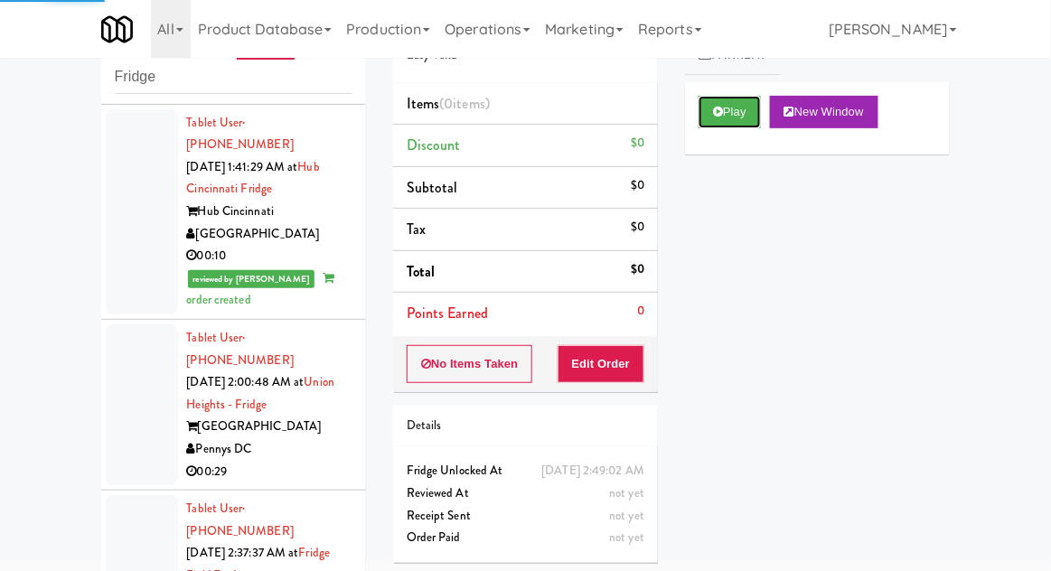
click at [699, 120] on button "Play" at bounding box center [730, 112] width 62 height 33
click at [612, 361] on button "Edit Order" at bounding box center [602, 364] width 88 height 38
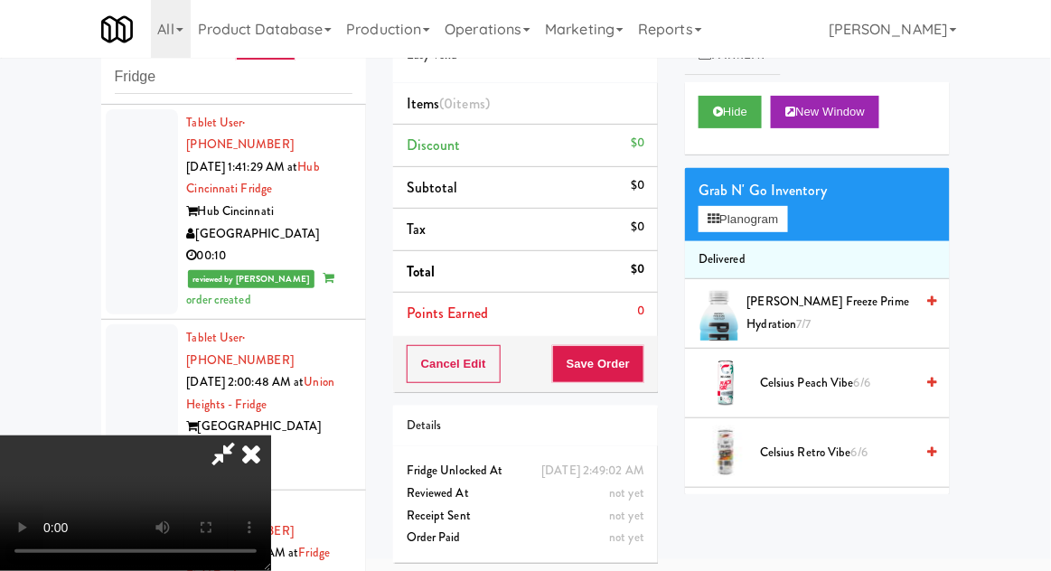
scroll to position [66, 0]
click at [787, 213] on button "Planogram" at bounding box center [743, 219] width 89 height 27
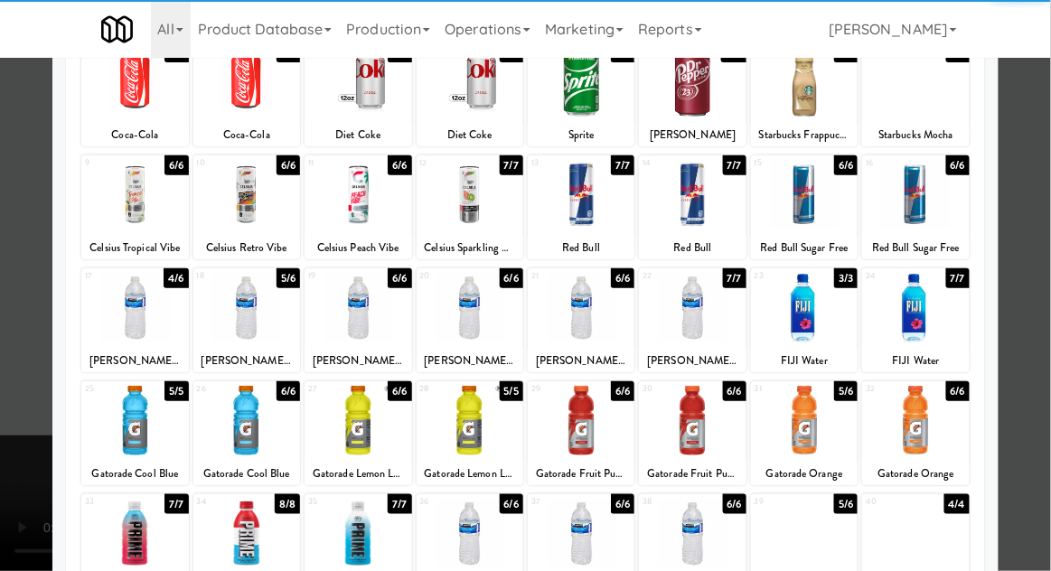
scroll to position [133, 0]
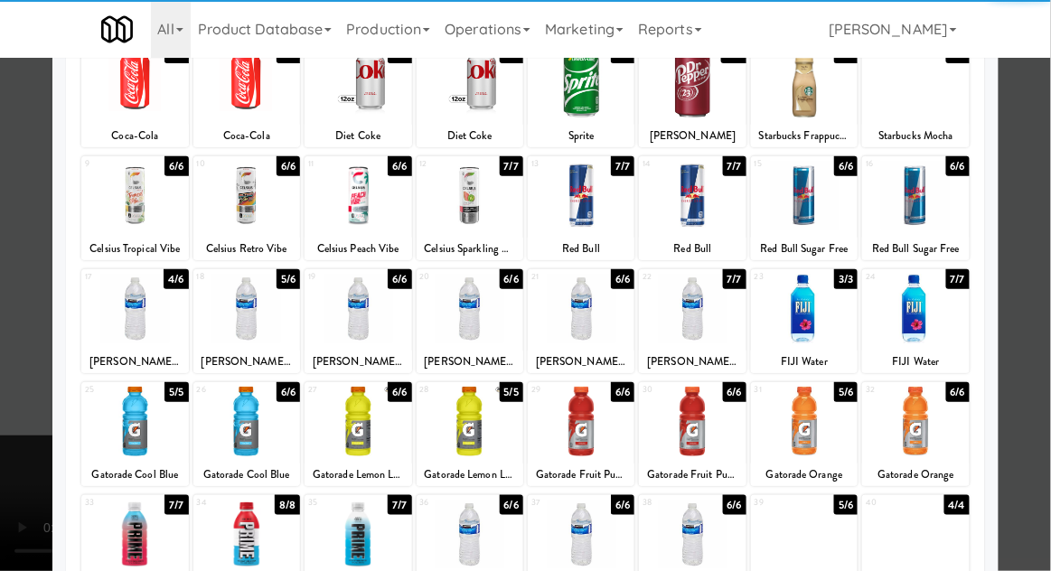
click at [481, 431] on div at bounding box center [470, 422] width 107 height 70
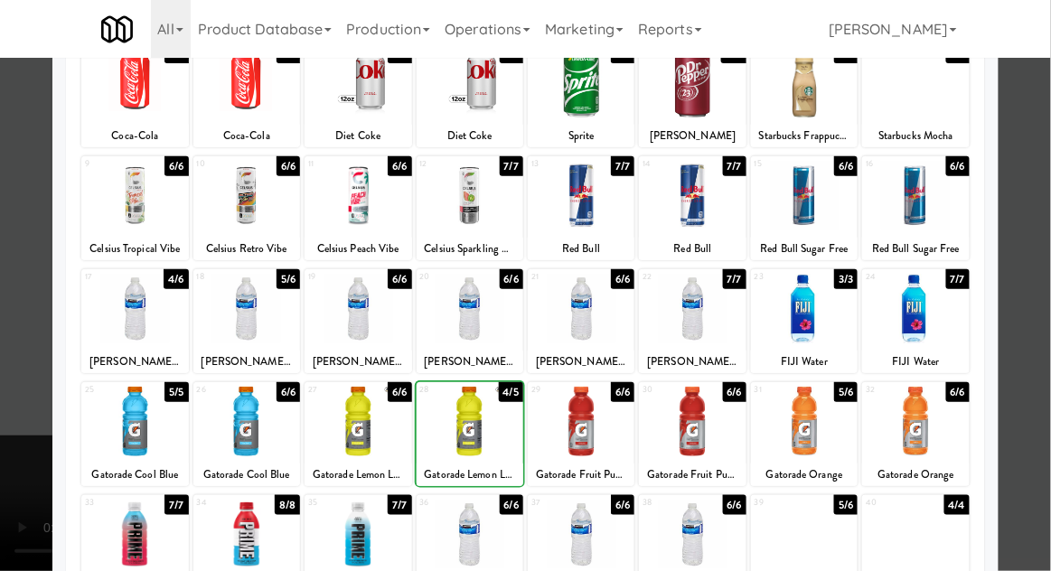
click at [1031, 318] on div at bounding box center [525, 285] width 1051 height 571
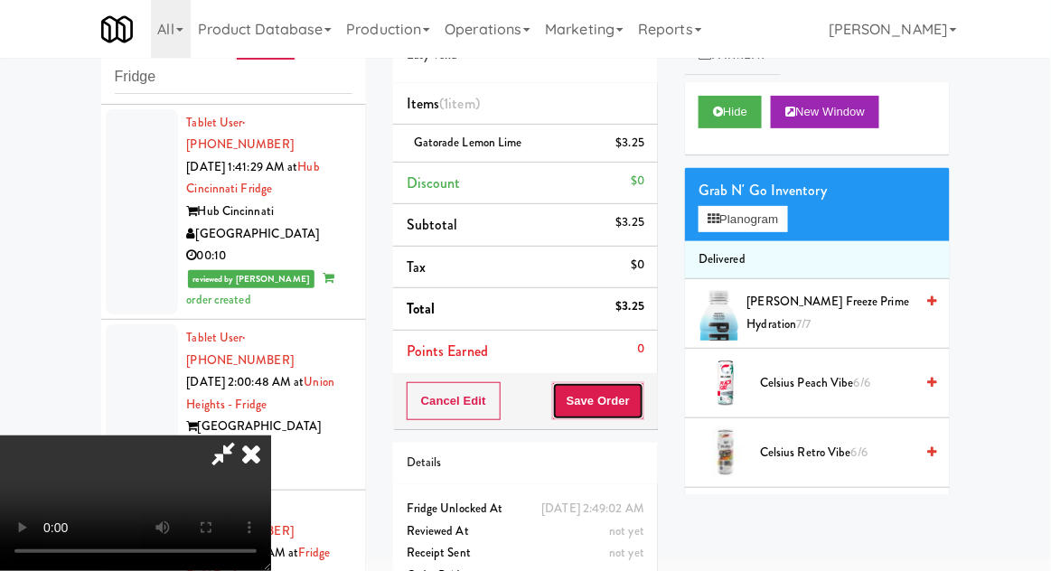
click at [638, 402] on button "Save Order" at bounding box center [598, 401] width 92 height 38
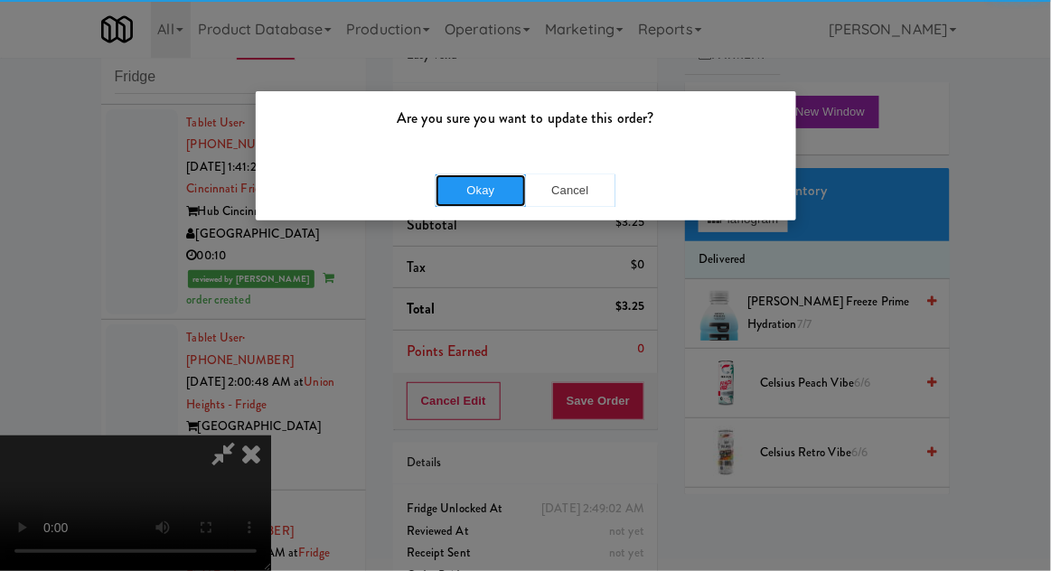
click at [459, 192] on button "Okay" at bounding box center [481, 190] width 90 height 33
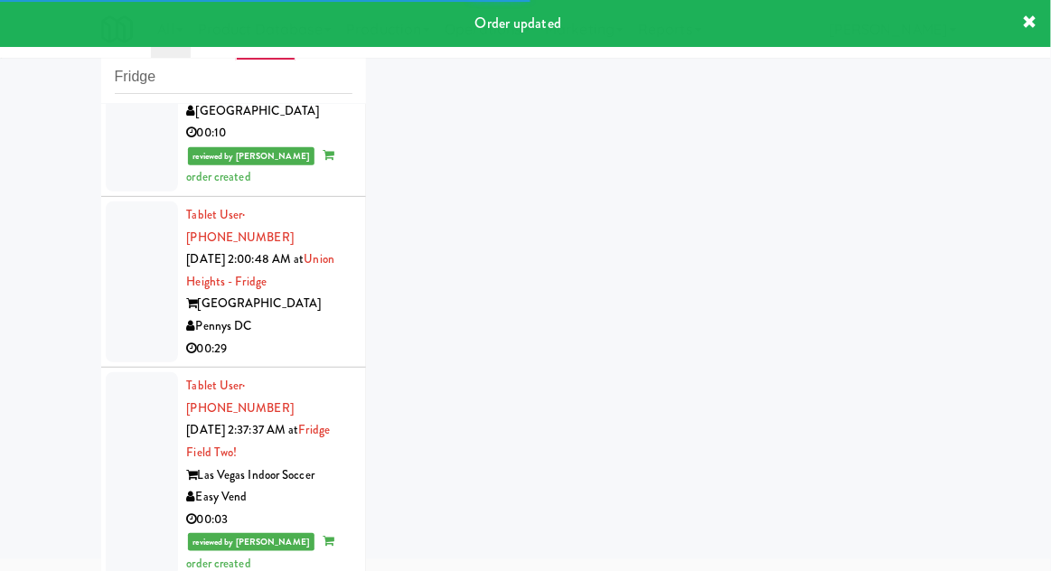
scroll to position [3567, 0]
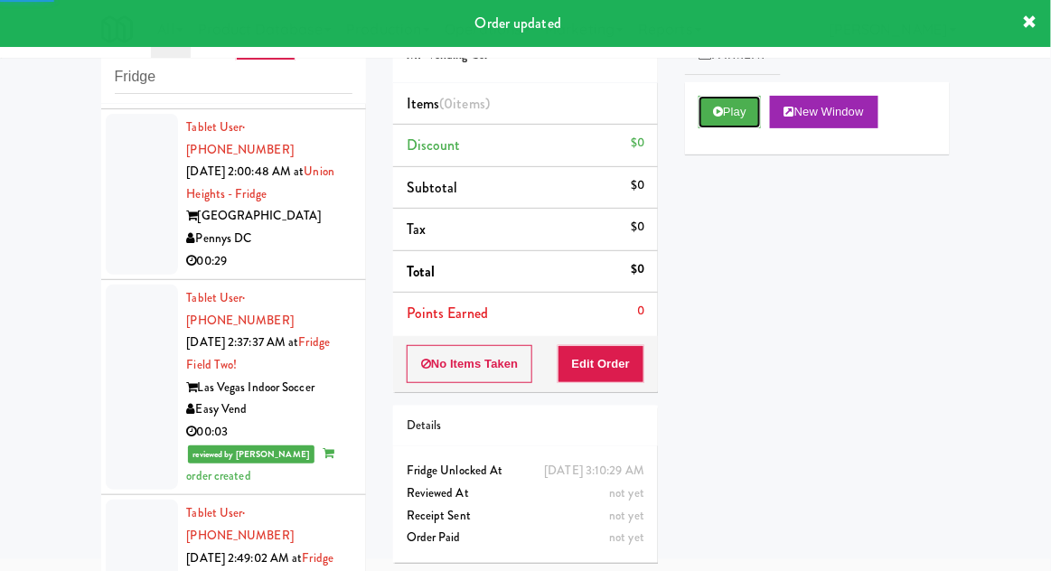
click at [708, 122] on button "Play" at bounding box center [730, 112] width 62 height 33
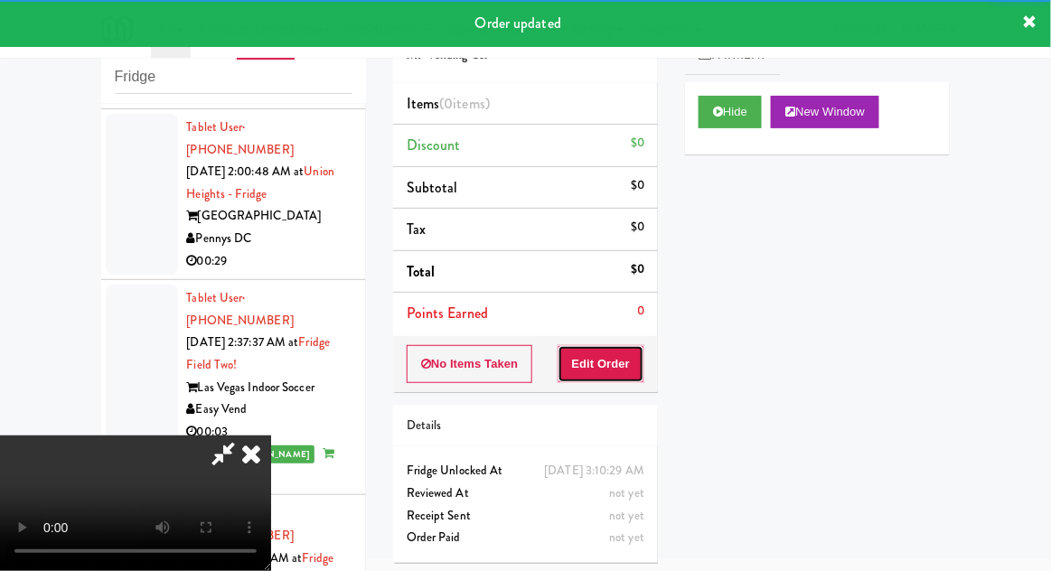
click at [591, 358] on button "Edit Order" at bounding box center [602, 364] width 88 height 38
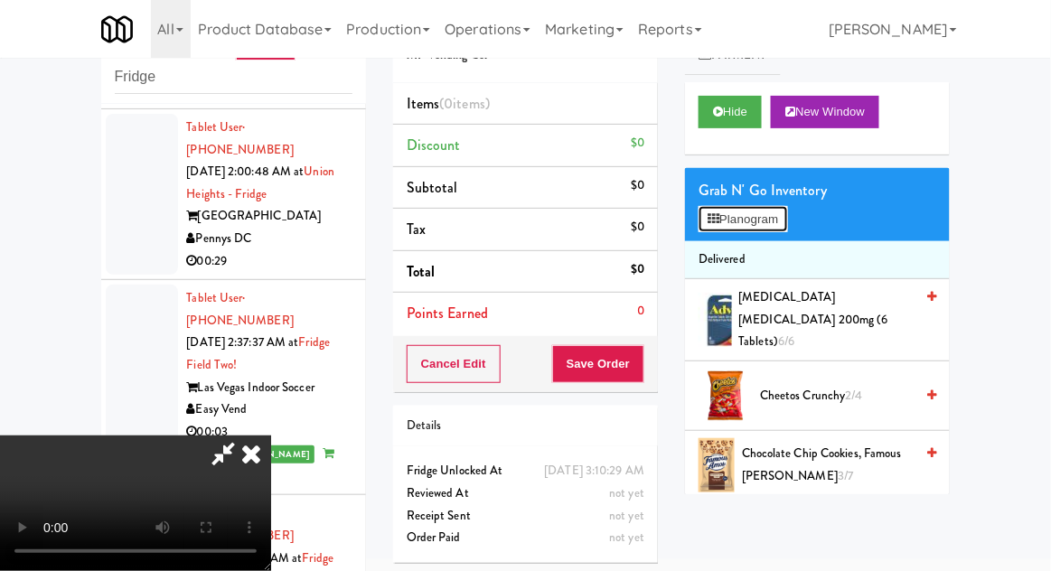
click at [761, 227] on button "Planogram" at bounding box center [743, 219] width 89 height 27
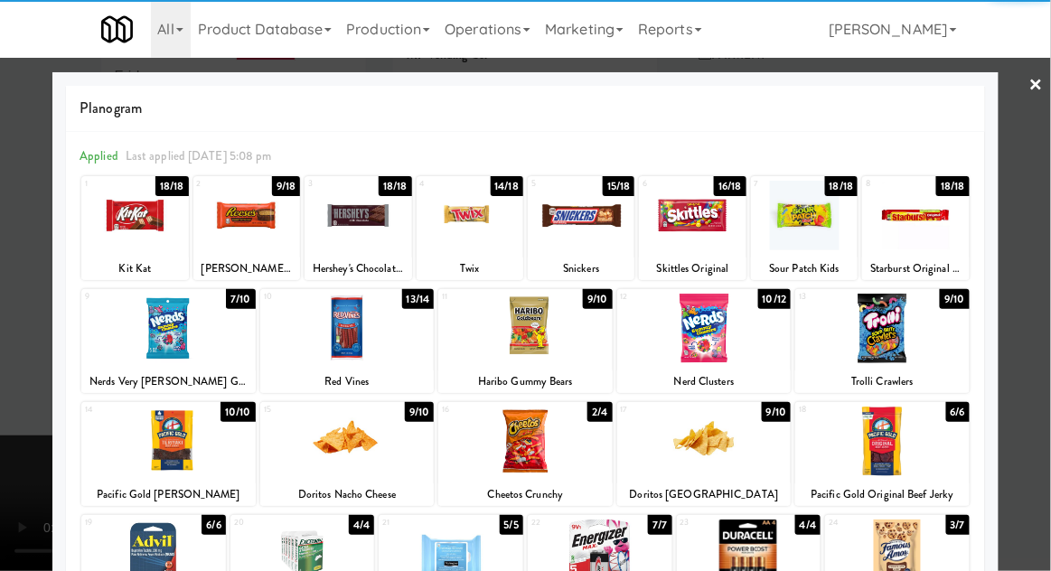
click at [582, 221] on div at bounding box center [581, 216] width 107 height 70
click at [1049, 322] on div at bounding box center [525, 285] width 1051 height 571
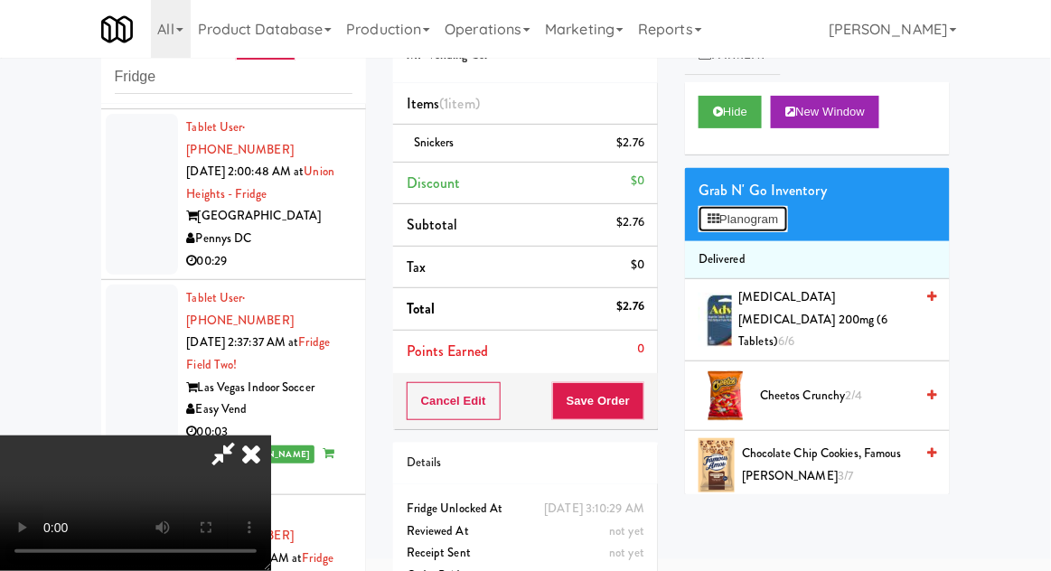
click at [771, 219] on button "Planogram" at bounding box center [743, 219] width 89 height 27
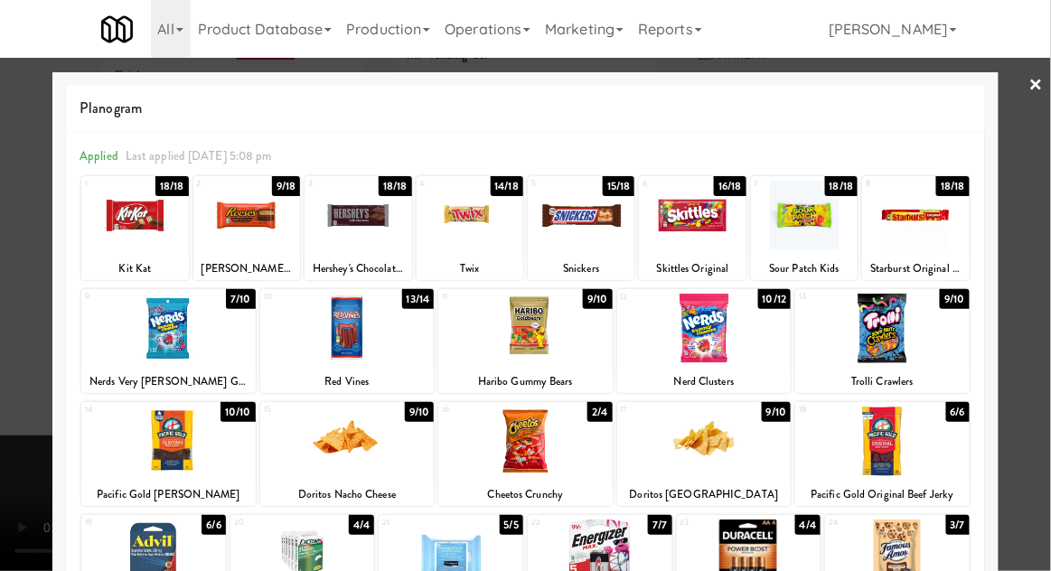
click at [117, 219] on div at bounding box center [134, 216] width 107 height 70
click at [1042, 333] on div at bounding box center [525, 285] width 1051 height 571
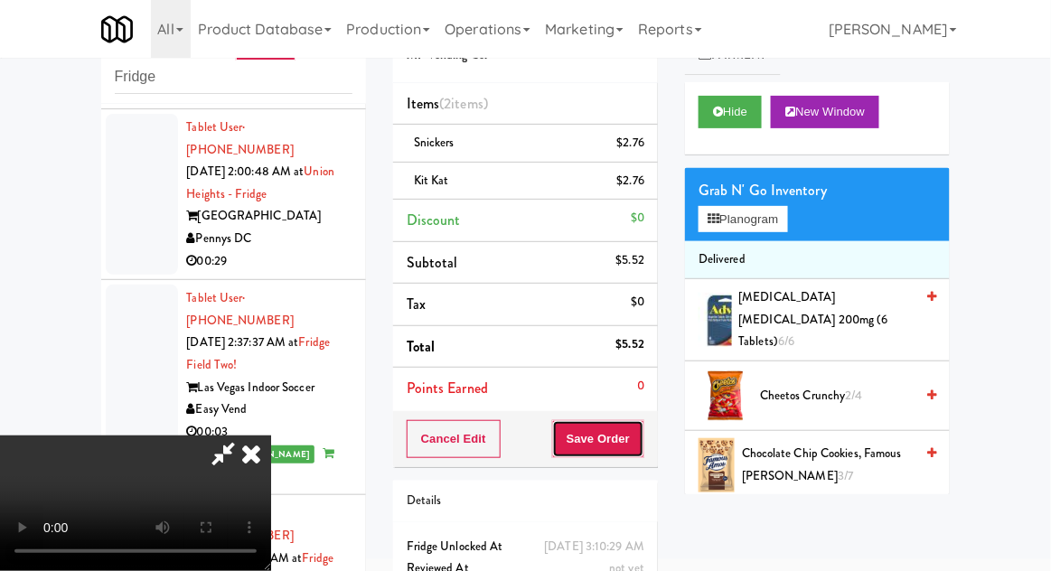
click at [638, 450] on button "Save Order" at bounding box center [598, 439] width 92 height 38
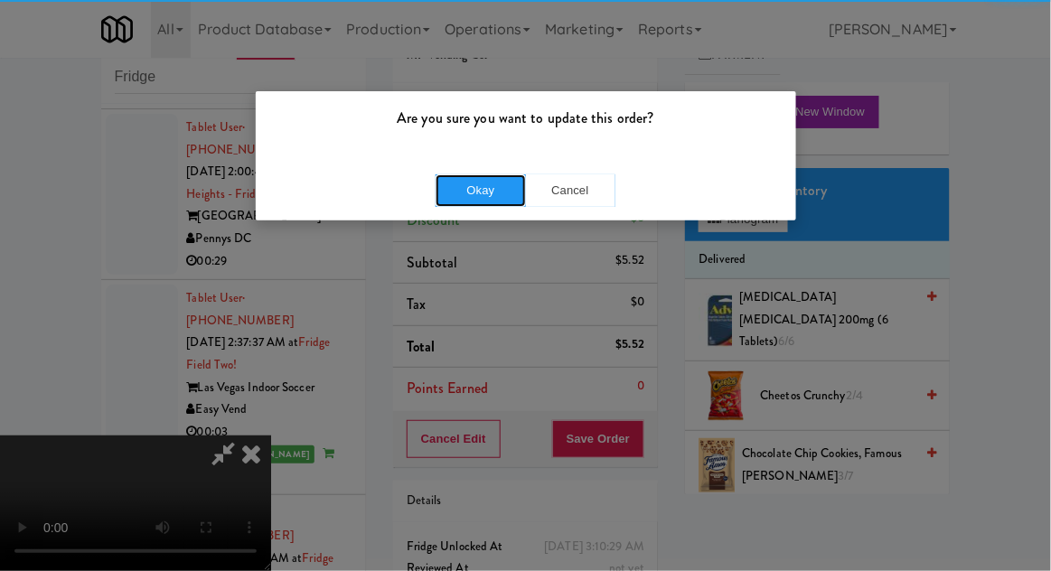
click at [464, 190] on button "Okay" at bounding box center [481, 190] width 90 height 33
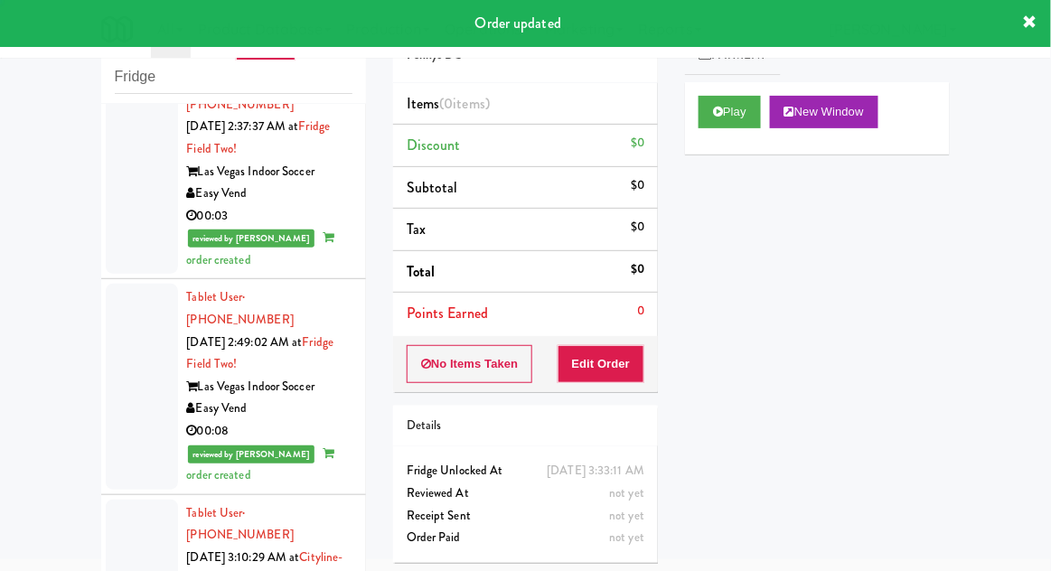
scroll to position [3788, 0]
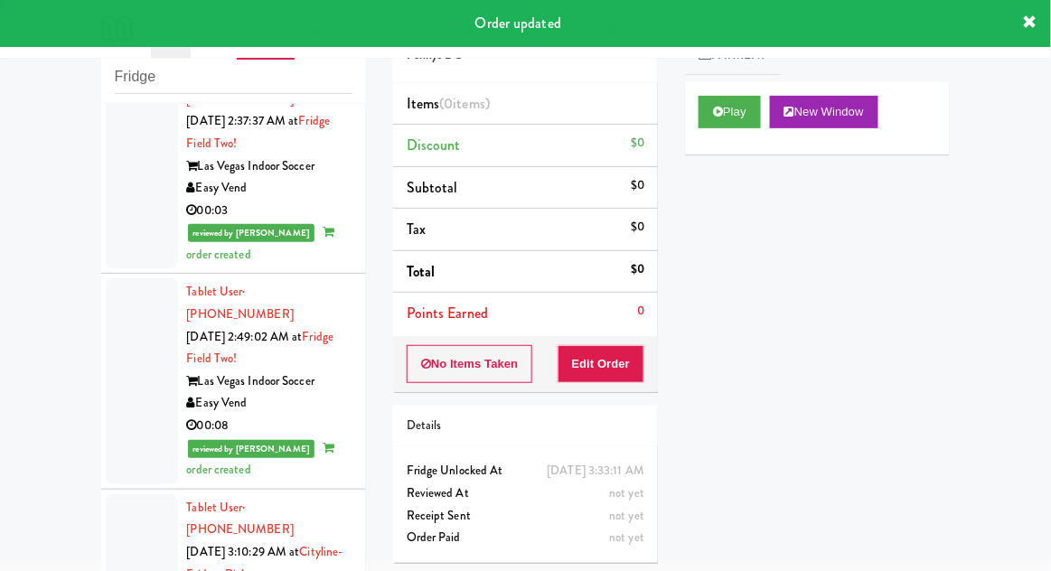
click at [724, 116] on button "Play" at bounding box center [730, 112] width 62 height 33
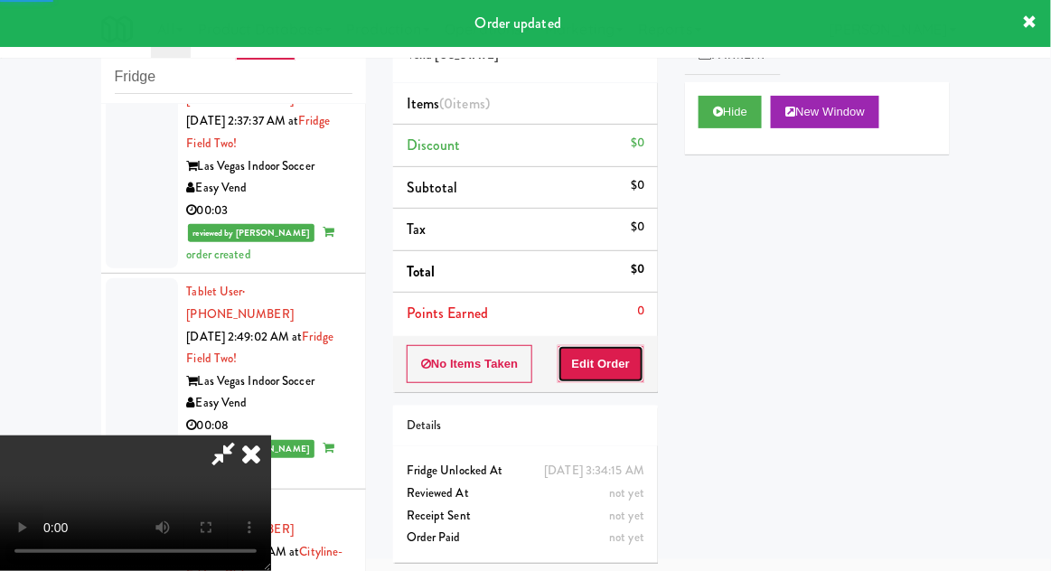
click at [614, 363] on button "Edit Order" at bounding box center [602, 364] width 88 height 38
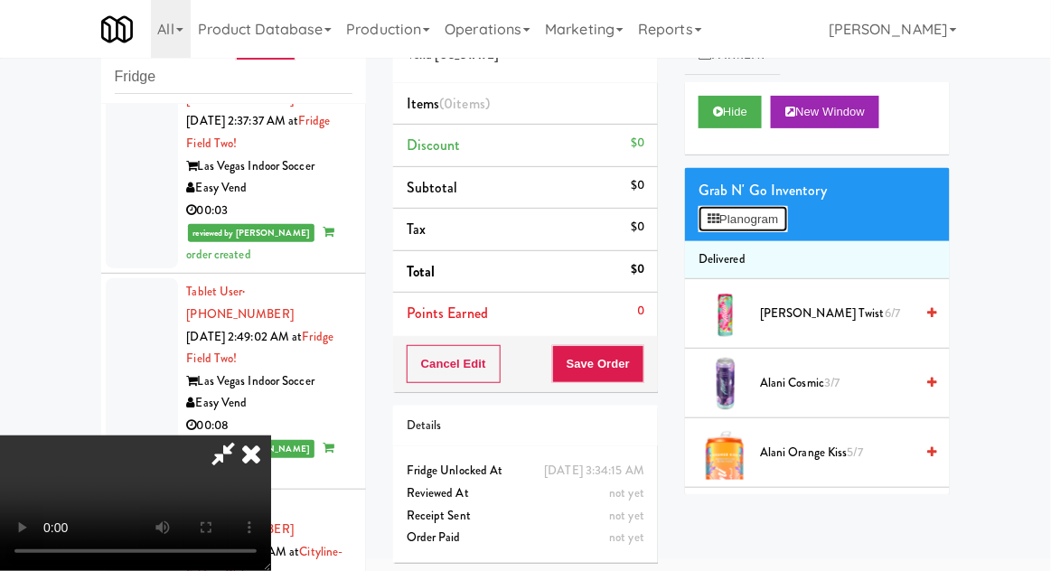
click at [782, 214] on button "Planogram" at bounding box center [743, 219] width 89 height 27
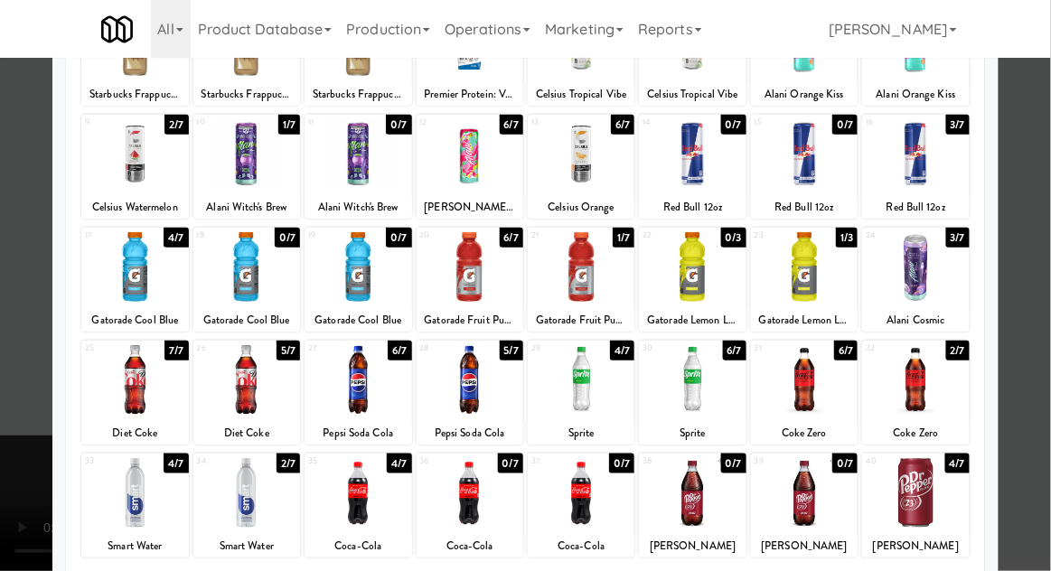
scroll to position [173, 0]
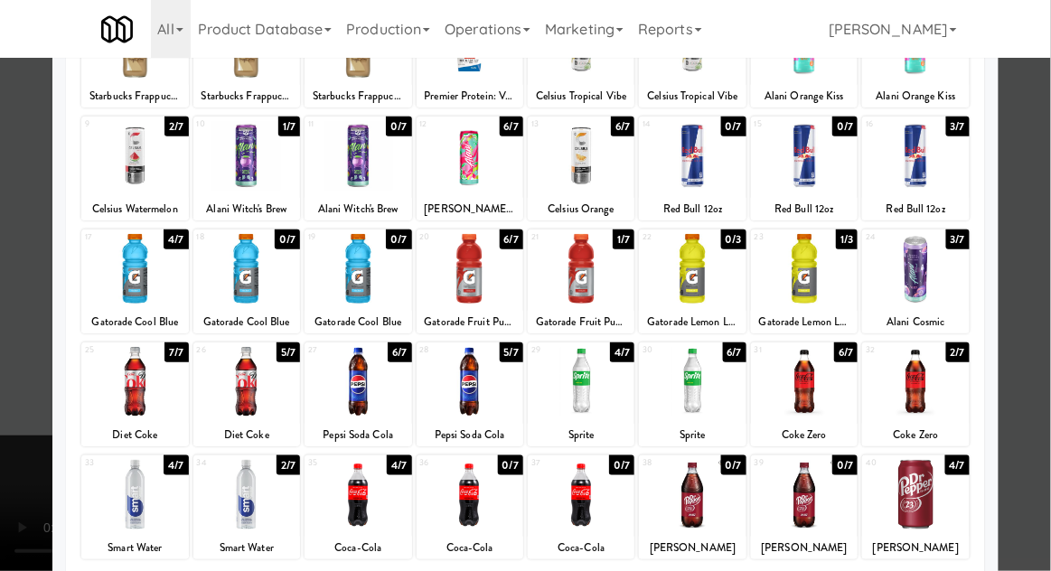
click at [708, 370] on div at bounding box center [692, 382] width 107 height 70
click at [1031, 330] on div at bounding box center [525, 285] width 1051 height 571
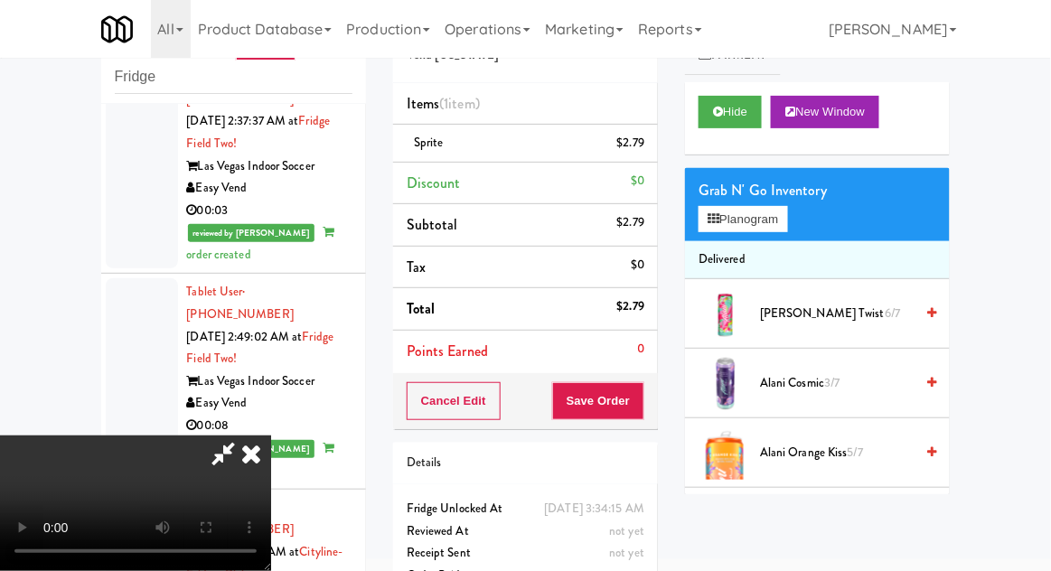
scroll to position [66, 0]
click at [643, 410] on button "Save Order" at bounding box center [598, 401] width 92 height 38
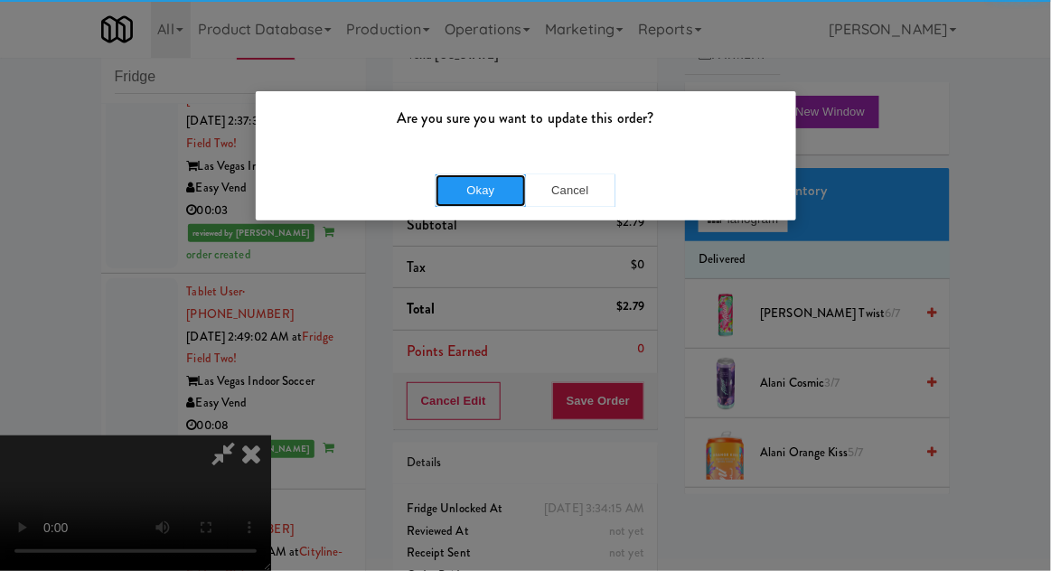
click at [482, 192] on button "Okay" at bounding box center [481, 190] width 90 height 33
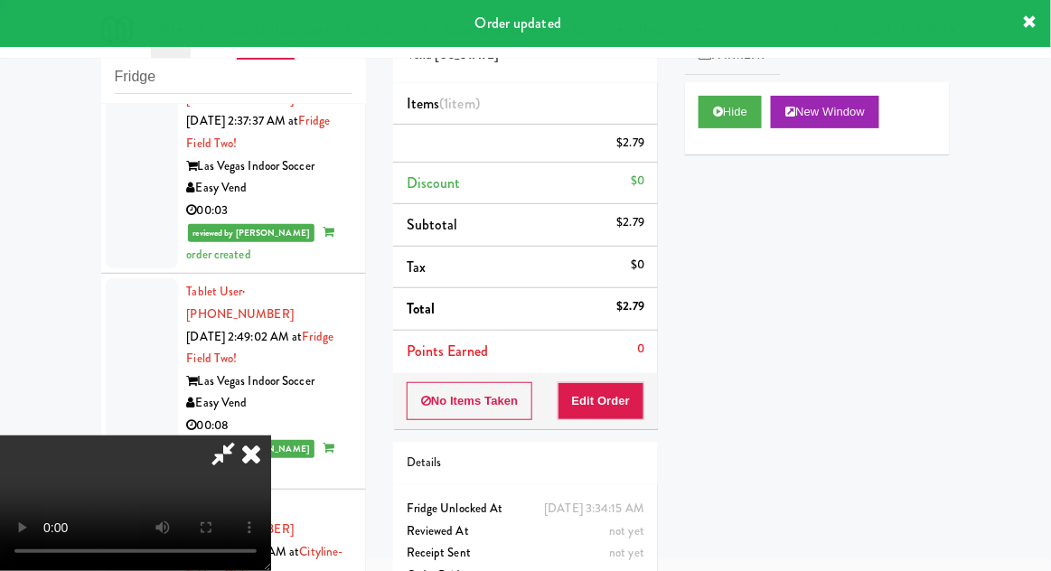
scroll to position [0, 0]
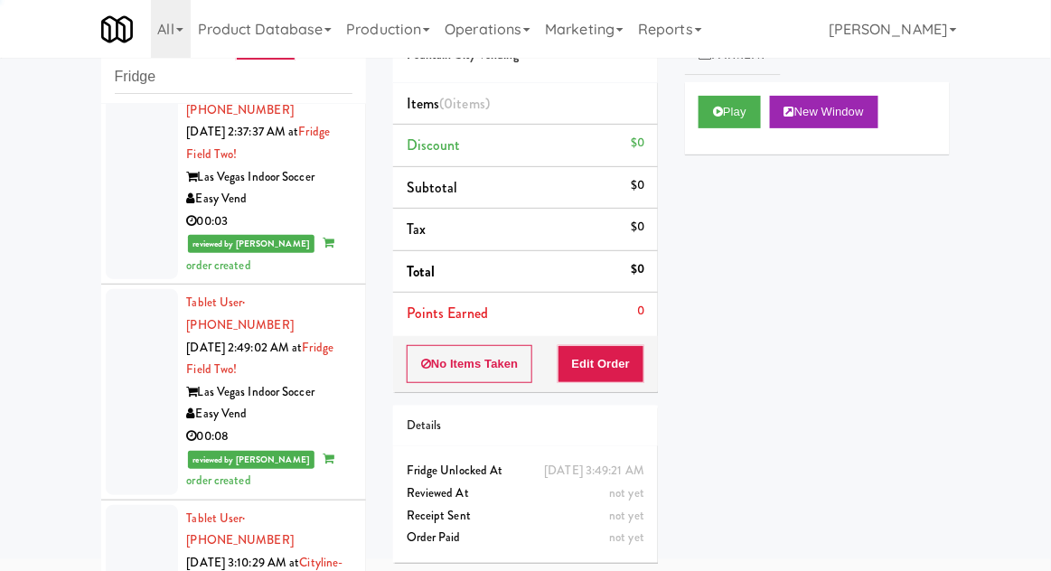
scroll to position [3776, 0]
click at [718, 112] on icon at bounding box center [718, 112] width 10 height 12
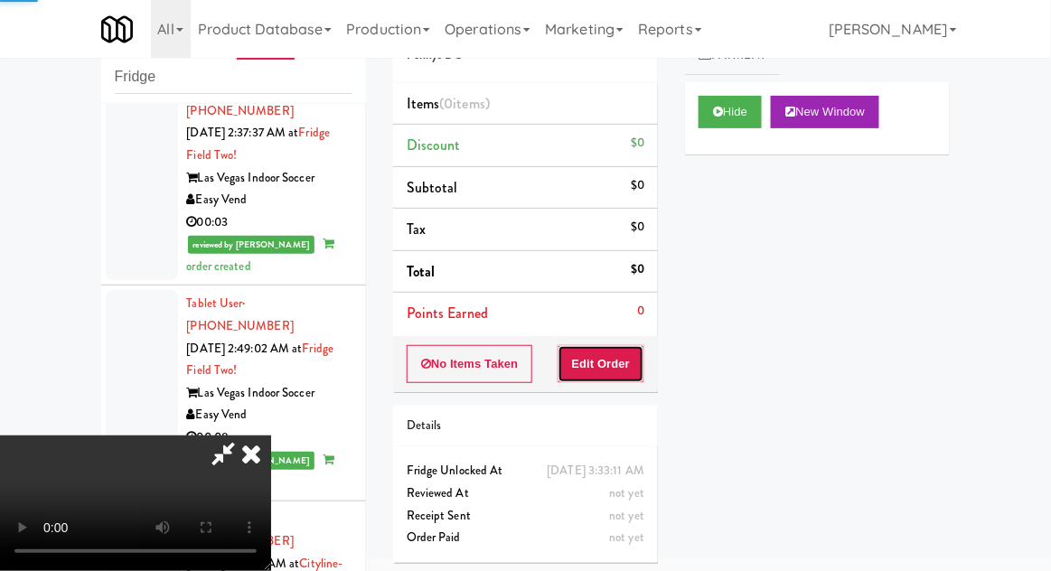
click at [613, 359] on button "Edit Order" at bounding box center [602, 364] width 88 height 38
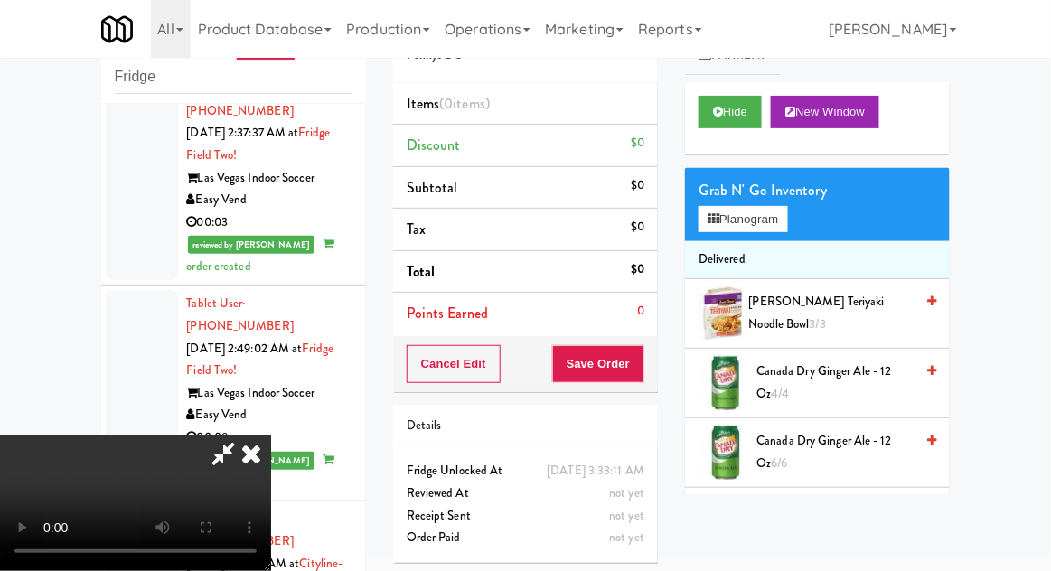
scroll to position [66, 0]
click at [770, 220] on button "Planogram" at bounding box center [743, 219] width 89 height 27
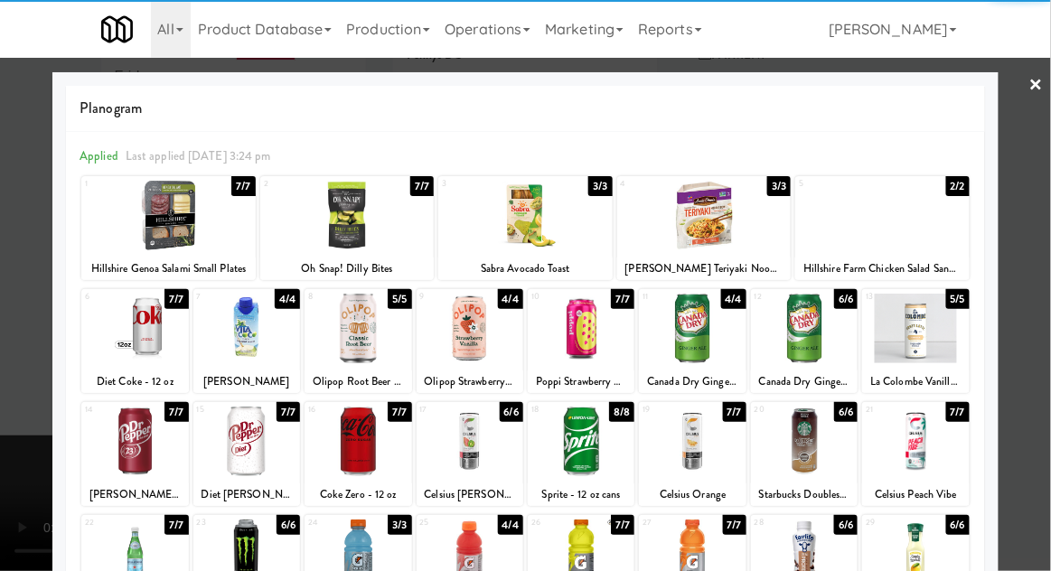
click at [121, 451] on div at bounding box center [134, 442] width 107 height 70
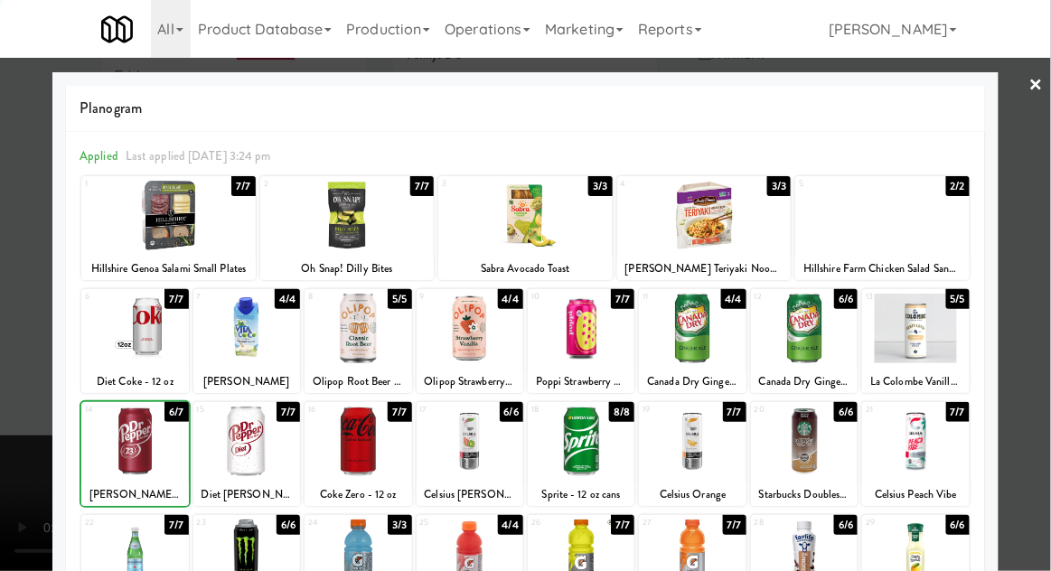
click at [1027, 364] on div at bounding box center [525, 285] width 1051 height 571
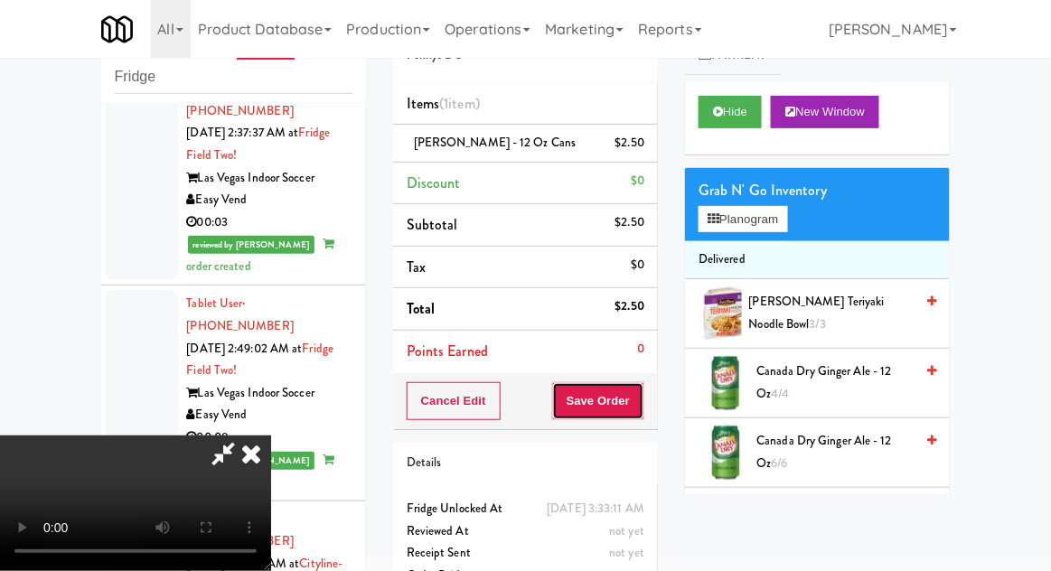
click at [633, 411] on button "Save Order" at bounding box center [598, 401] width 92 height 38
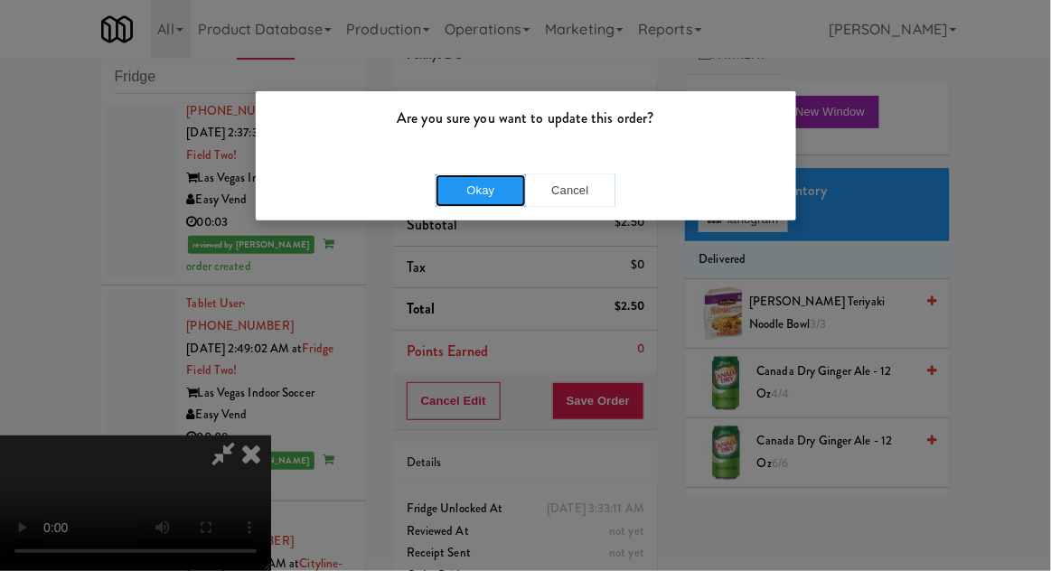
click at [482, 192] on button "Okay" at bounding box center [481, 190] width 90 height 33
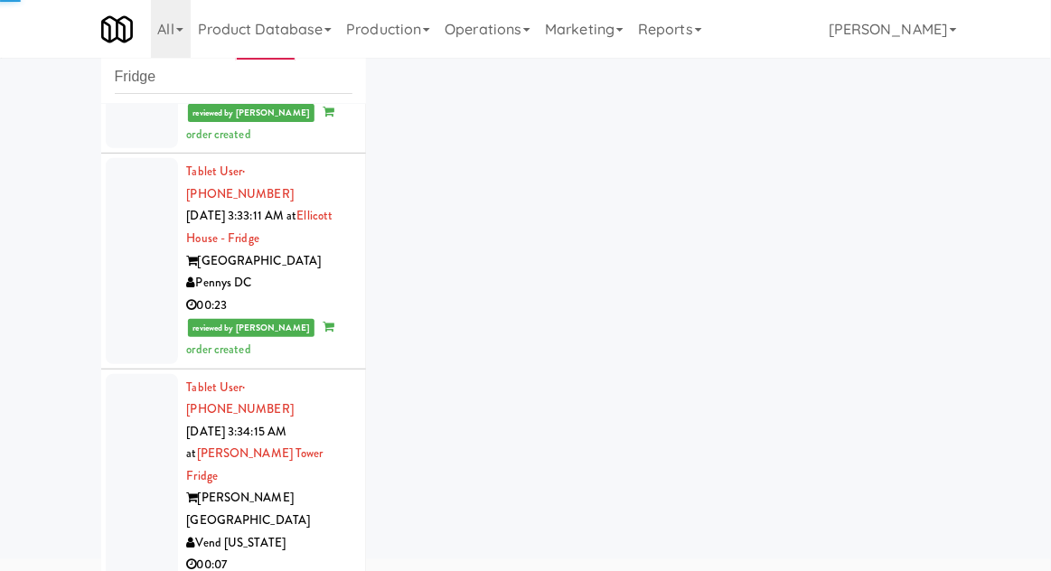
scroll to position [4417, 0]
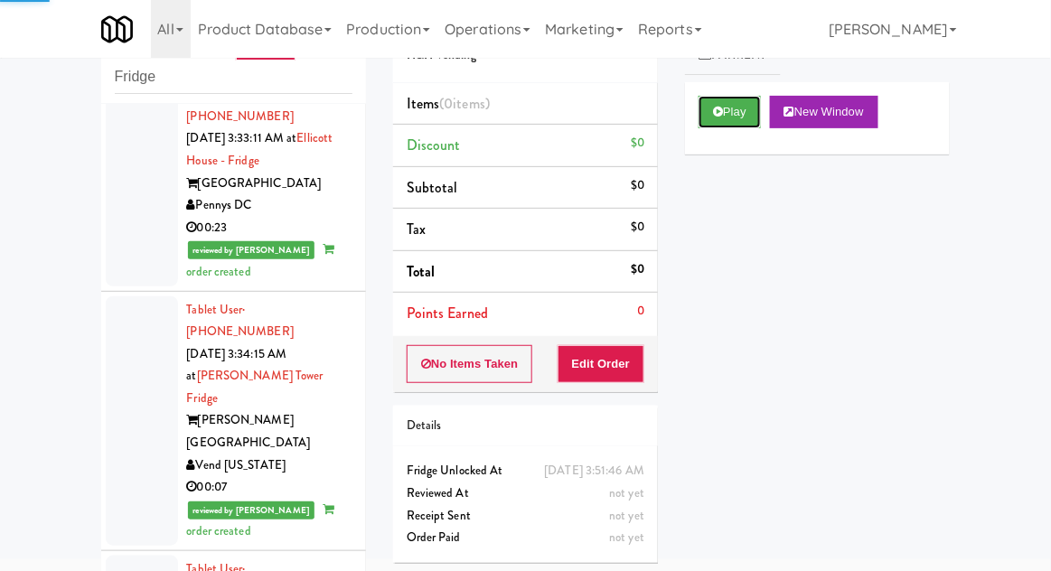
click at [720, 117] on icon at bounding box center [718, 112] width 10 height 12
click at [601, 359] on button "Edit Order" at bounding box center [602, 364] width 88 height 38
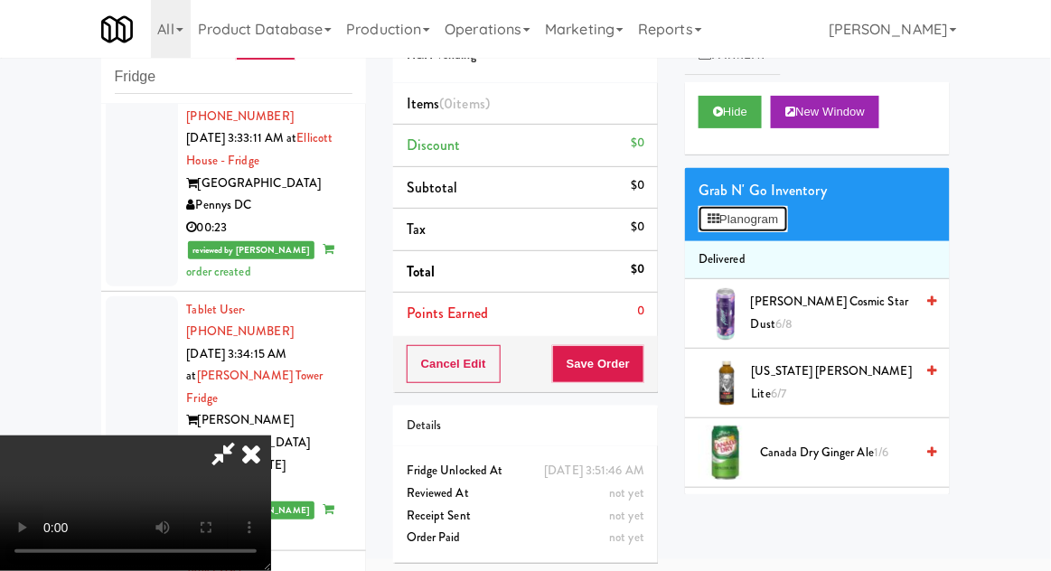
click at [776, 211] on button "Planogram" at bounding box center [743, 219] width 89 height 27
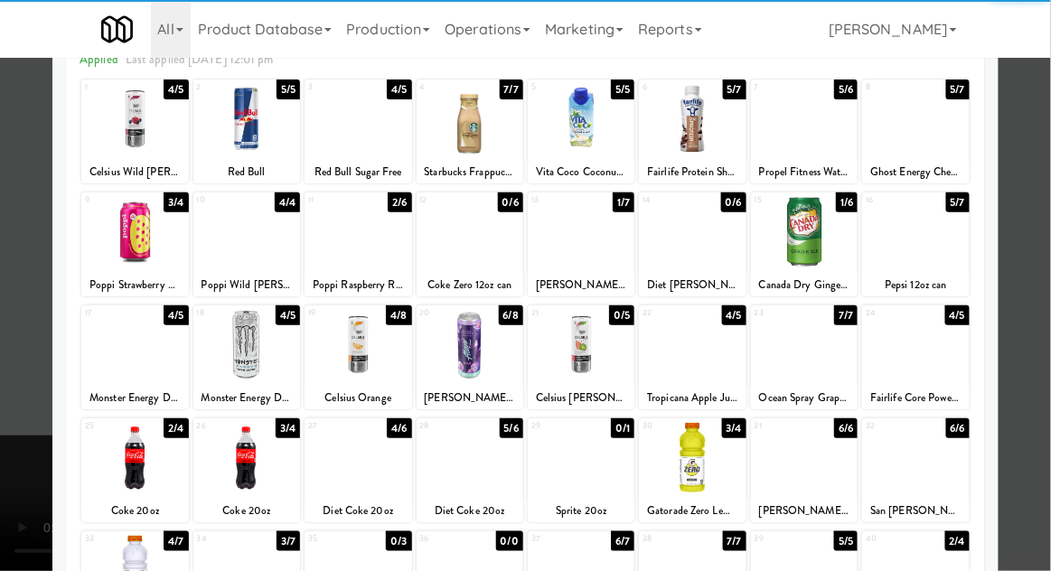
scroll to position [97, 0]
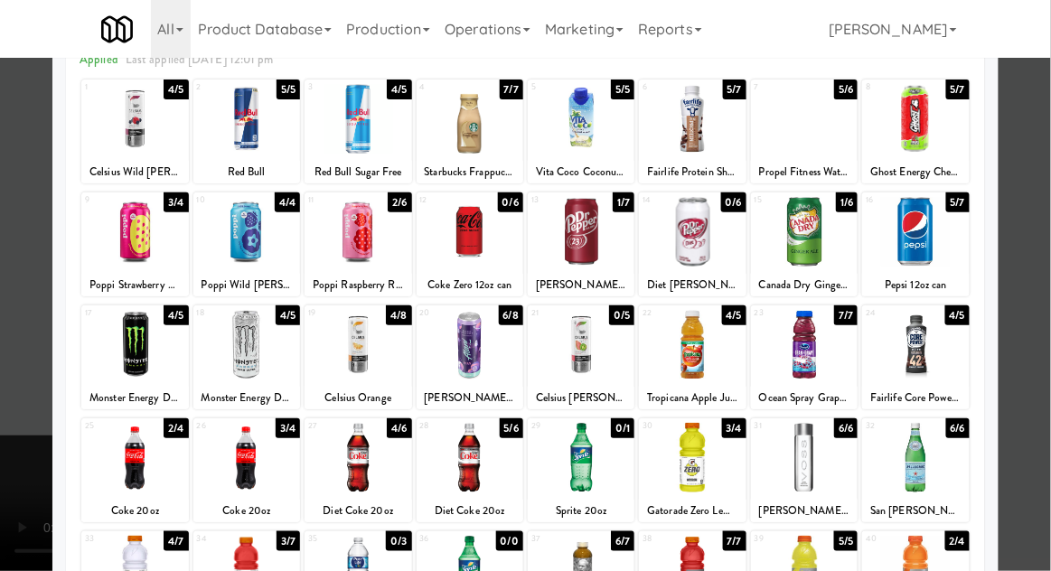
click at [707, 570] on div at bounding box center [692, 571] width 107 height 70
click at [1023, 363] on div at bounding box center [525, 285] width 1051 height 571
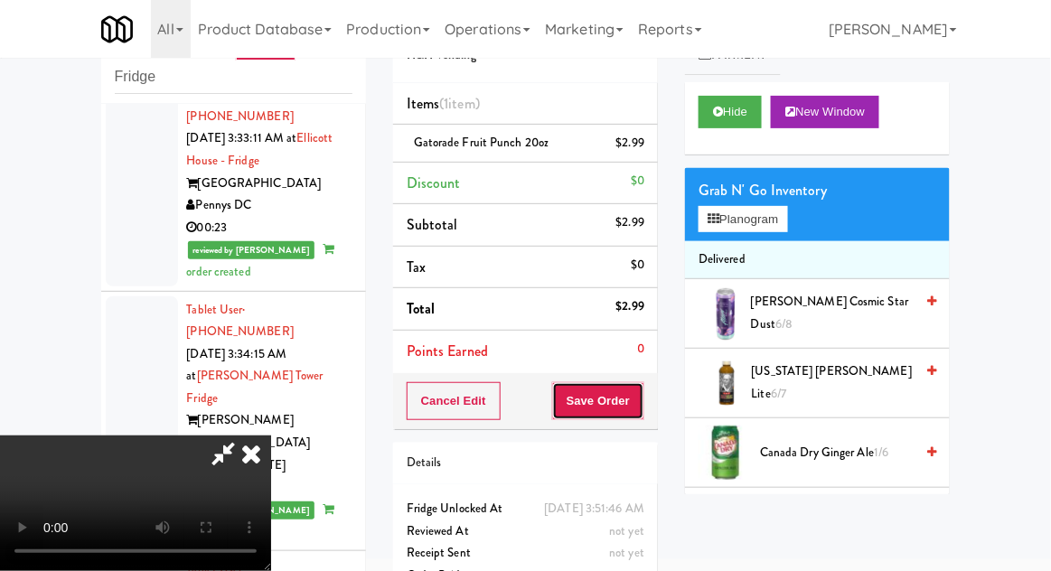
click at [641, 406] on button "Save Order" at bounding box center [598, 401] width 92 height 38
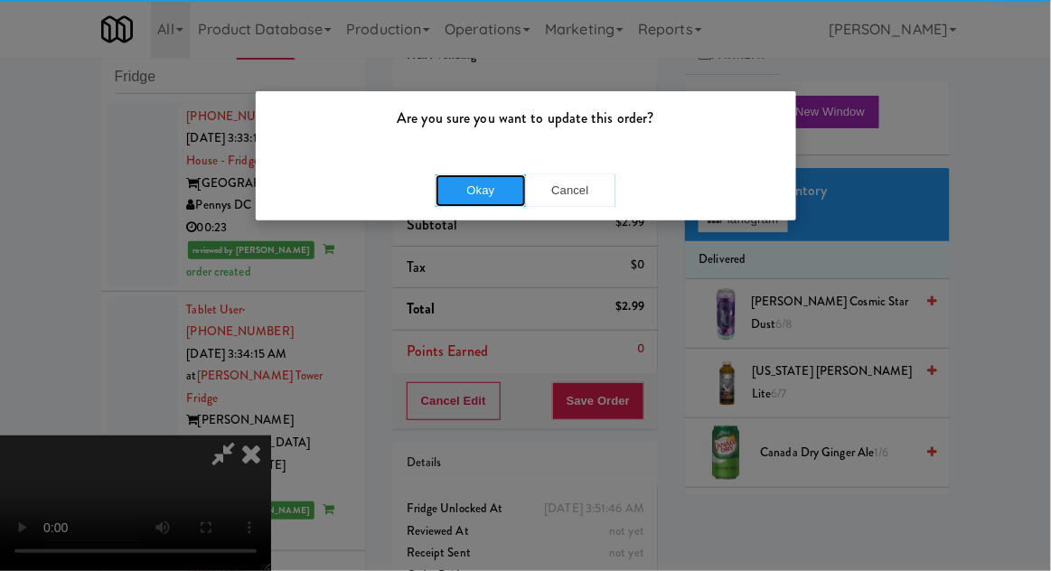
click at [465, 199] on button "Okay" at bounding box center [481, 190] width 90 height 33
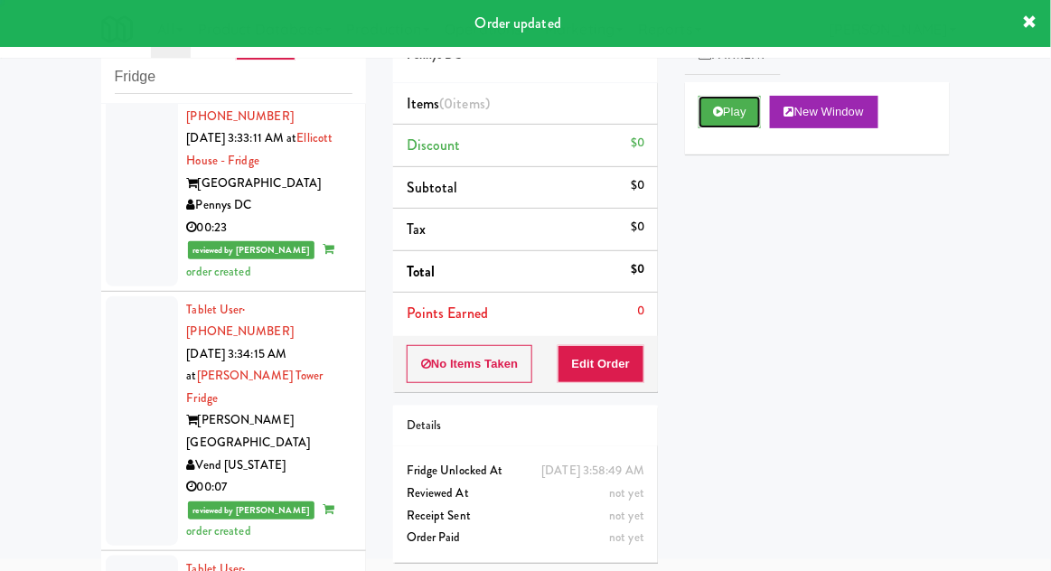
click at [699, 115] on button "Play" at bounding box center [730, 112] width 62 height 33
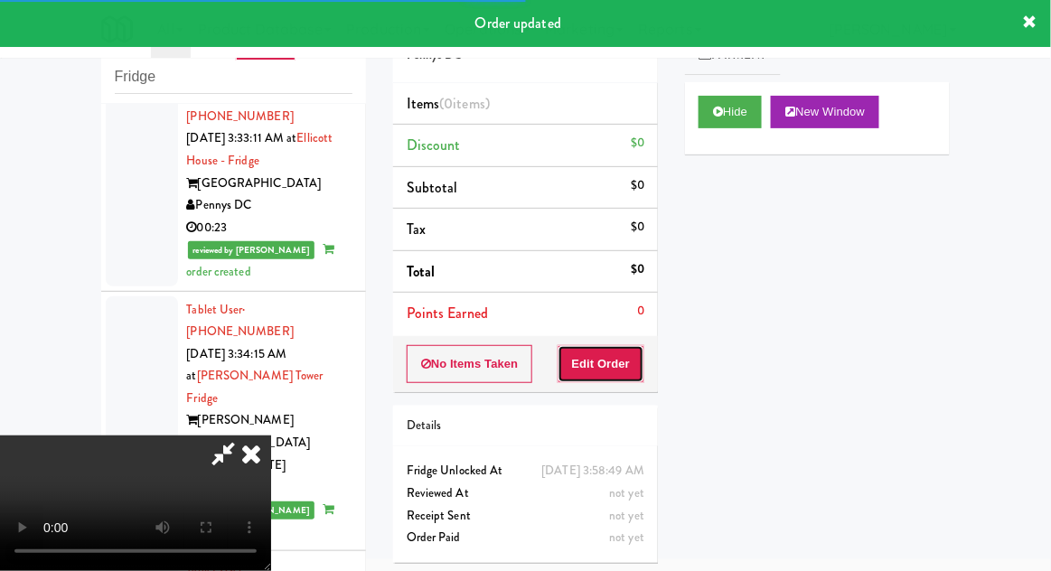
click at [615, 378] on button "Edit Order" at bounding box center [602, 364] width 88 height 38
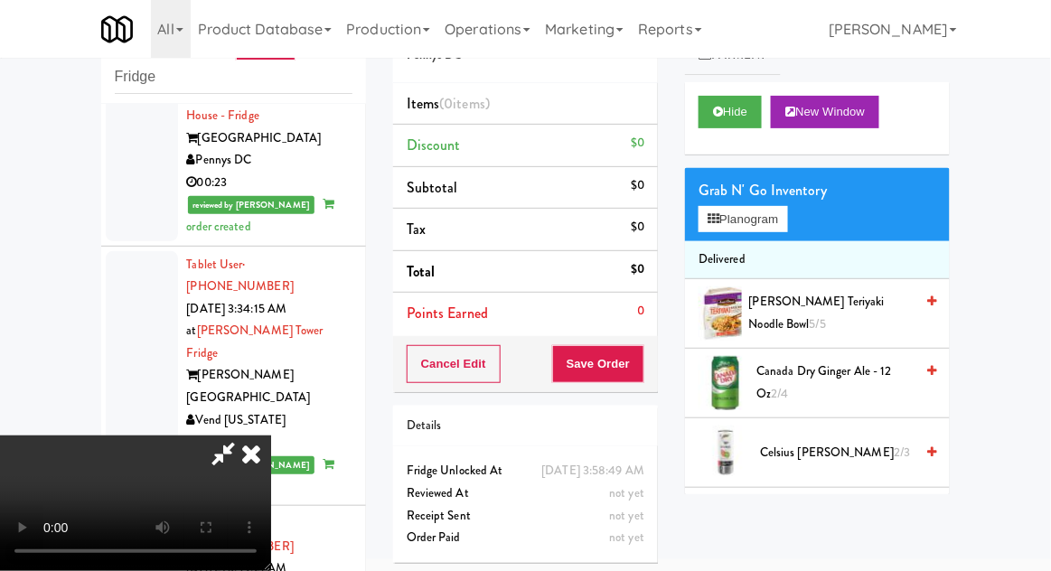
scroll to position [66, 0]
click at [779, 214] on button "Planogram" at bounding box center [743, 219] width 89 height 27
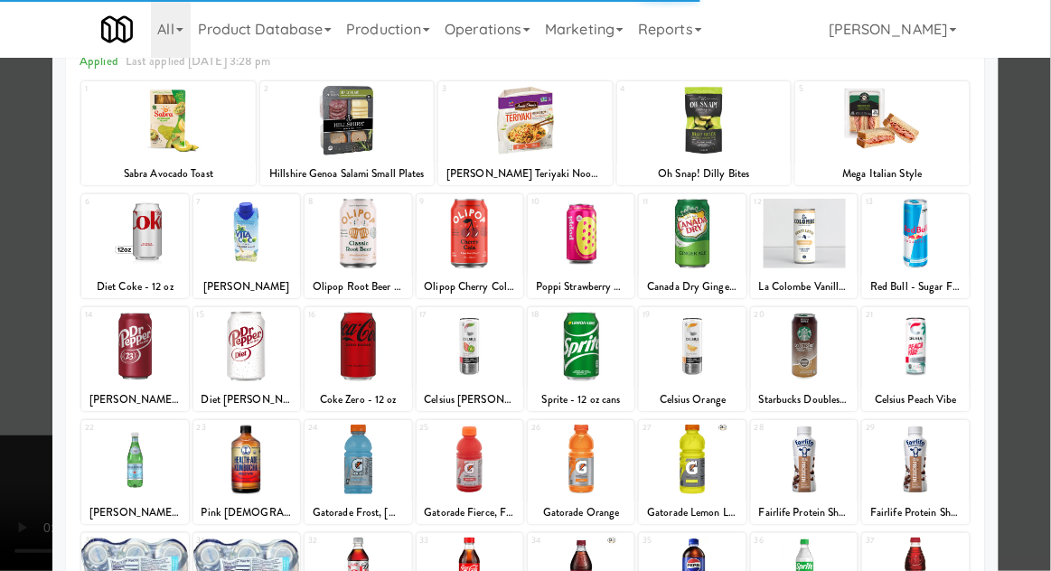
scroll to position [136, 0]
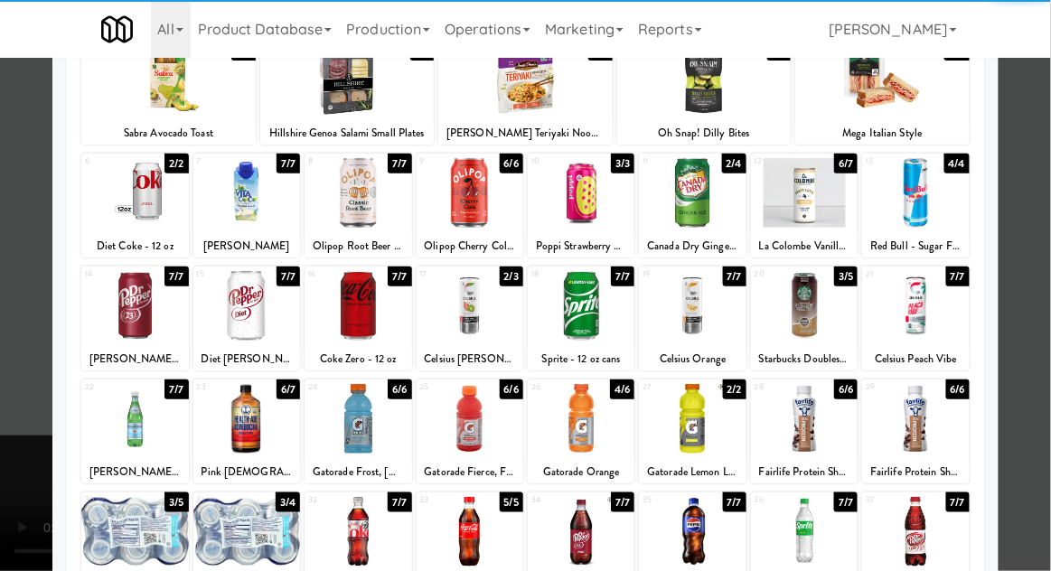
click at [600, 528] on div at bounding box center [581, 532] width 107 height 70
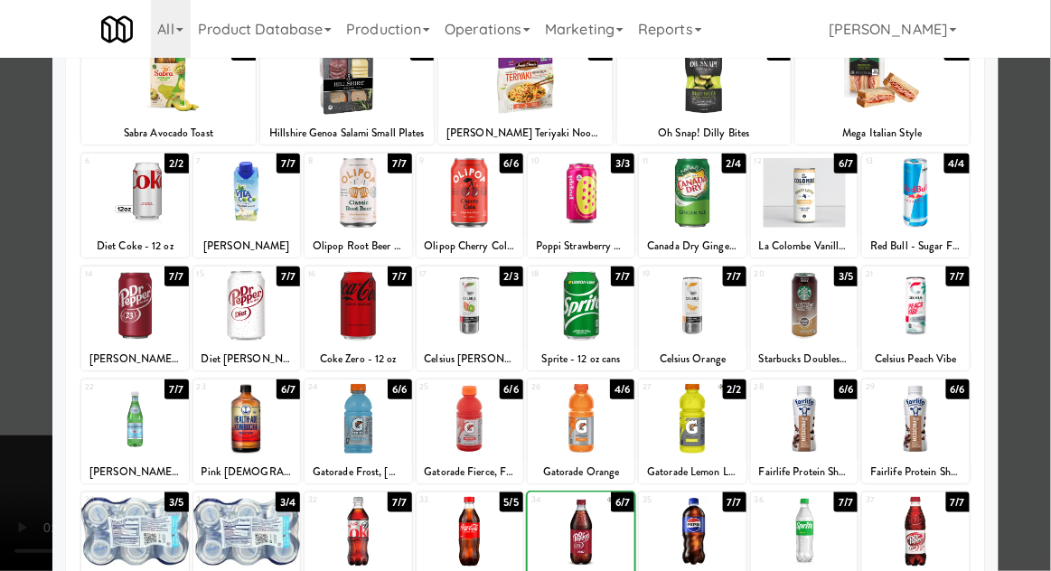
click at [1016, 341] on div at bounding box center [525, 285] width 1051 height 571
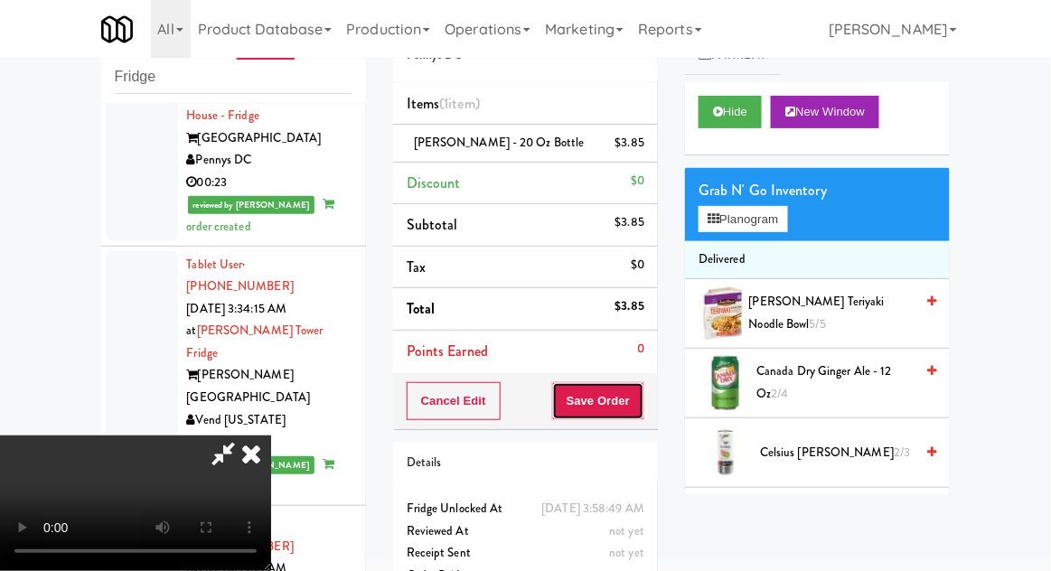
click at [637, 402] on button "Save Order" at bounding box center [598, 401] width 92 height 38
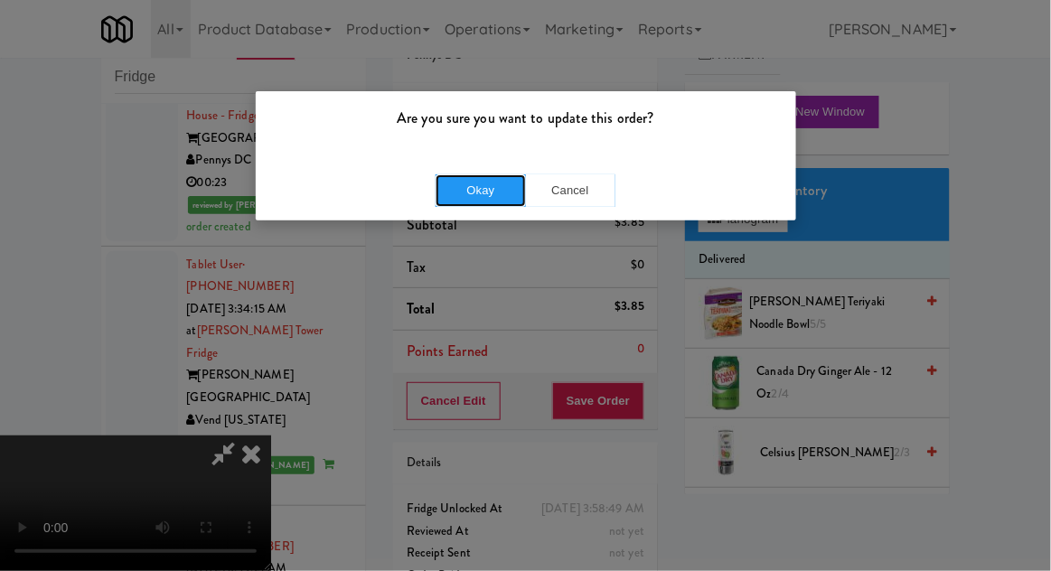
click at [483, 184] on button "Okay" at bounding box center [481, 190] width 90 height 33
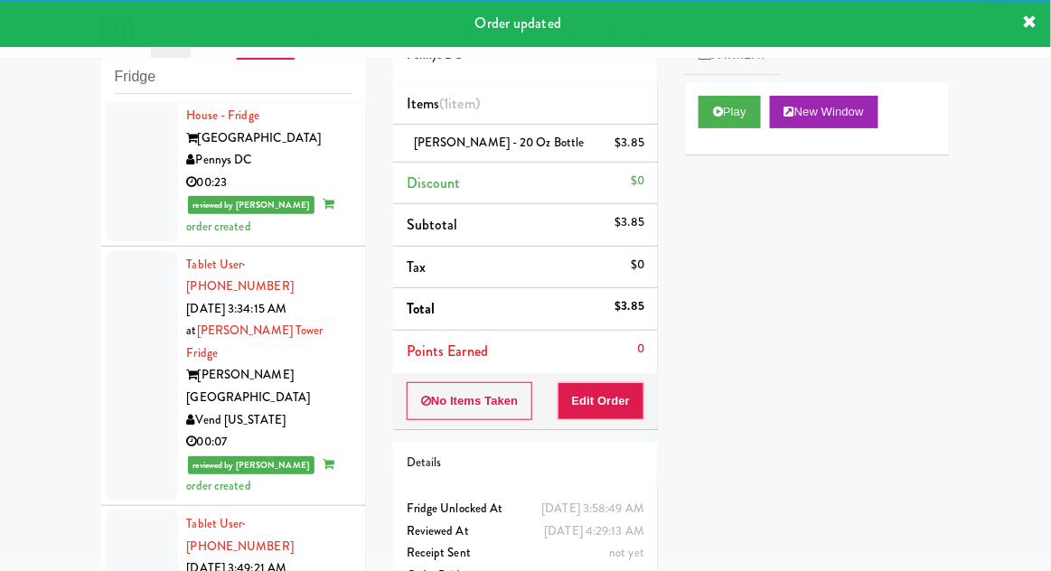
scroll to position [4506, 0]
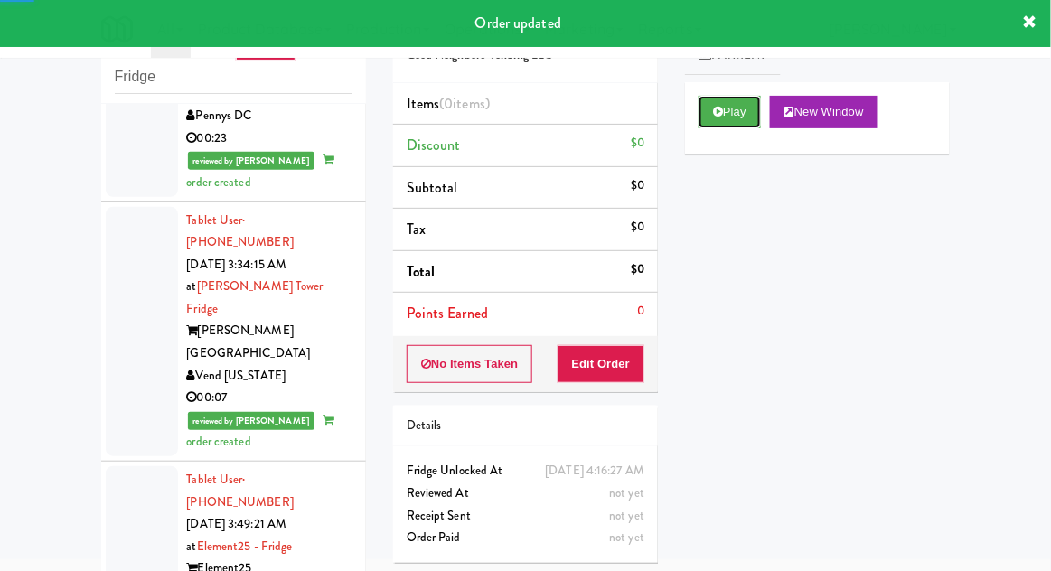
click at [715, 102] on button "Play" at bounding box center [730, 112] width 62 height 33
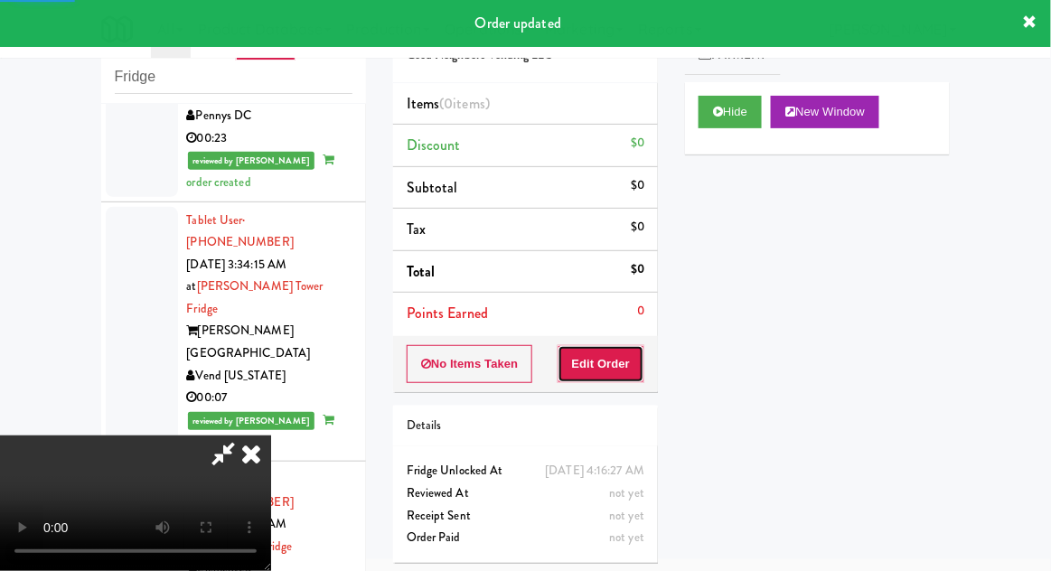
click at [605, 360] on button "Edit Order" at bounding box center [602, 364] width 88 height 38
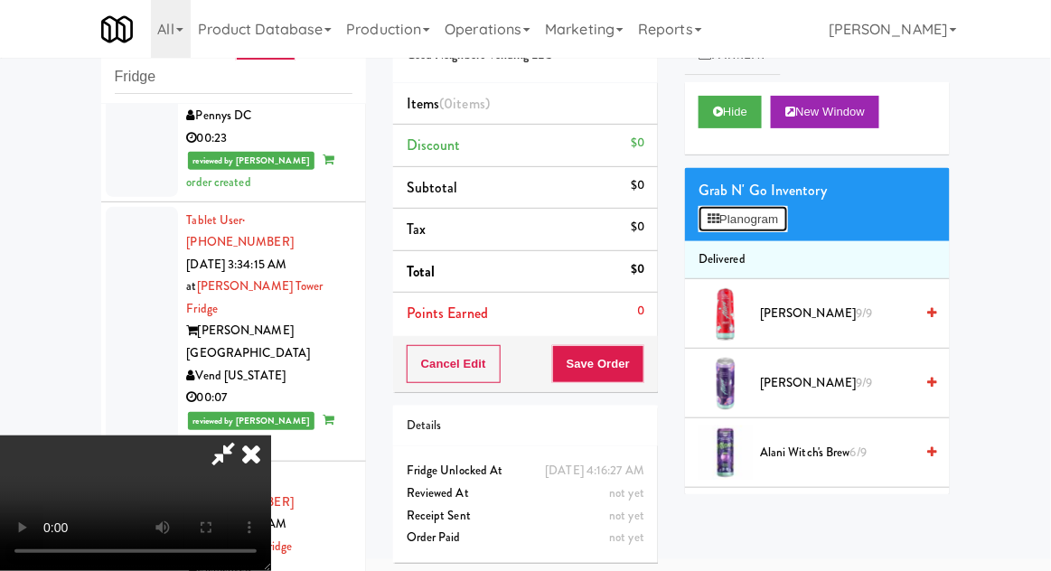
click at [775, 214] on button "Planogram" at bounding box center [743, 219] width 89 height 27
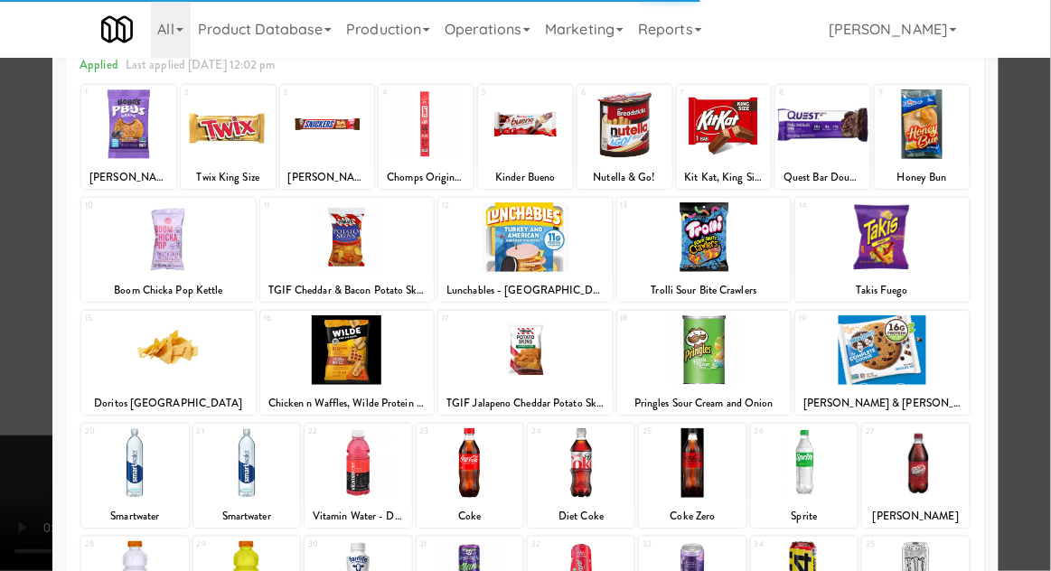
scroll to position [113, 0]
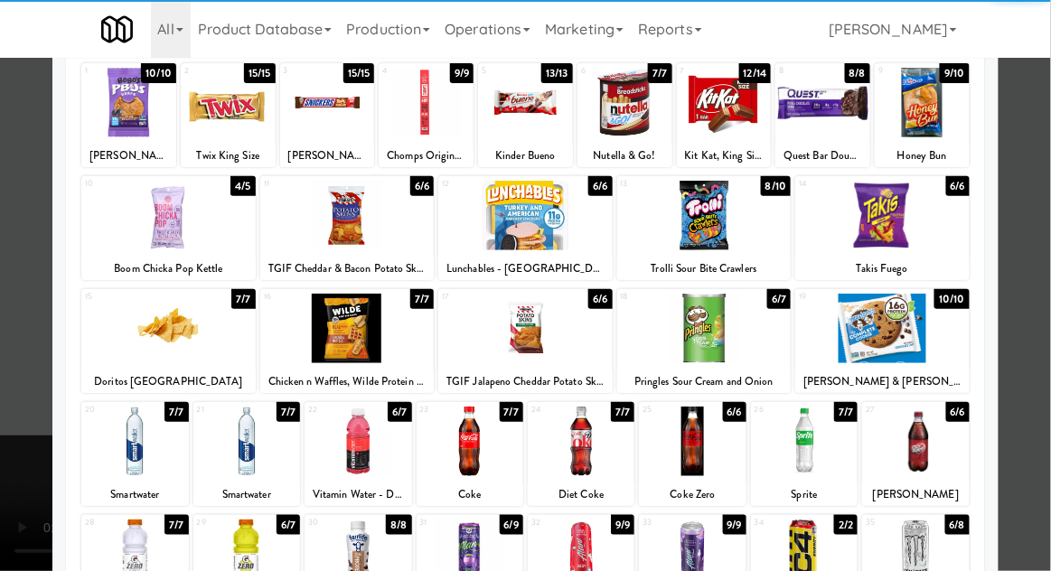
click at [247, 434] on div at bounding box center [246, 442] width 107 height 70
click at [1021, 316] on div at bounding box center [525, 285] width 1051 height 571
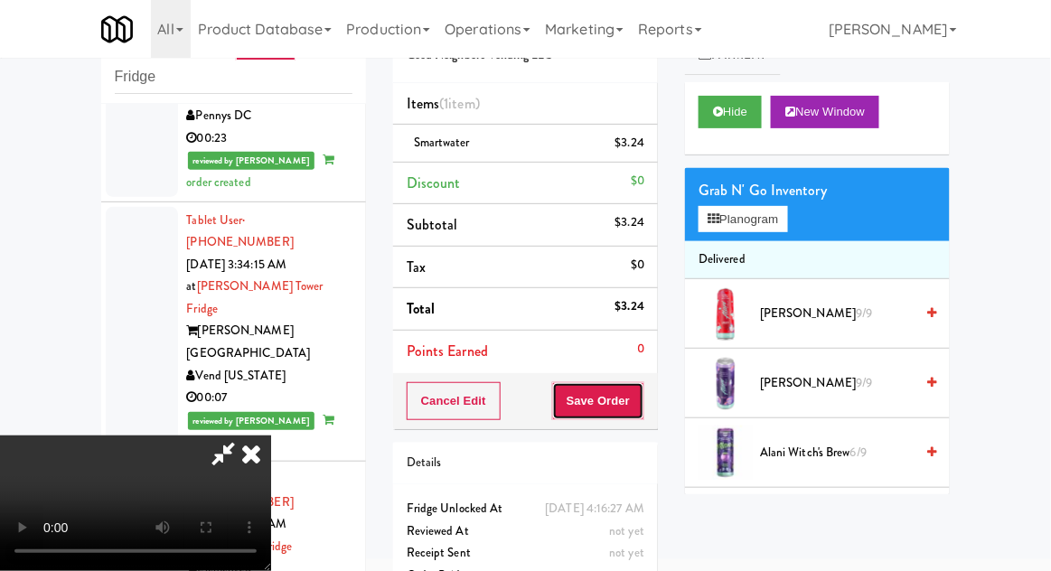
click at [641, 407] on button "Save Order" at bounding box center [598, 401] width 92 height 38
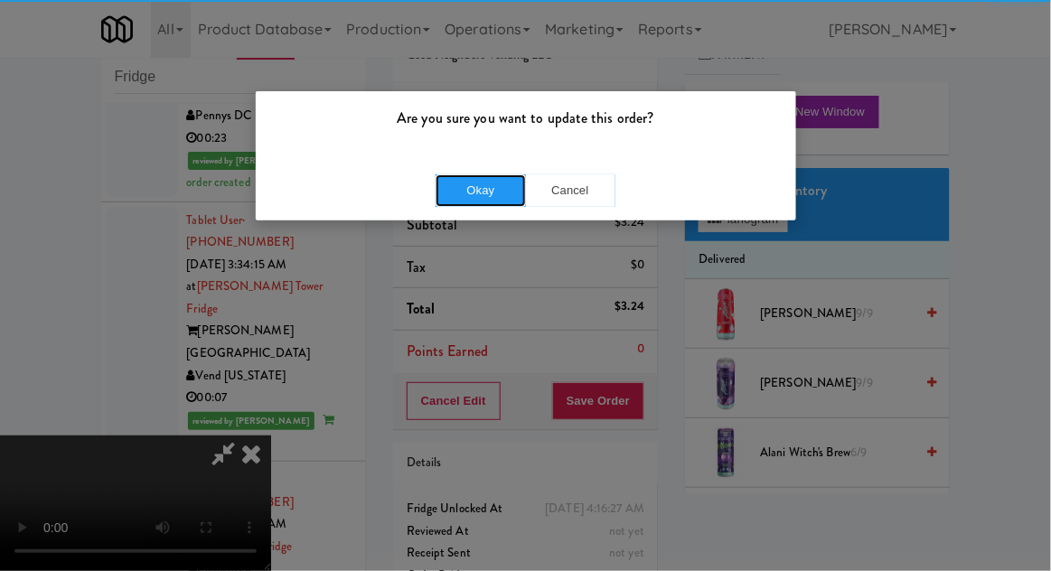
click at [478, 197] on button "Okay" at bounding box center [481, 190] width 90 height 33
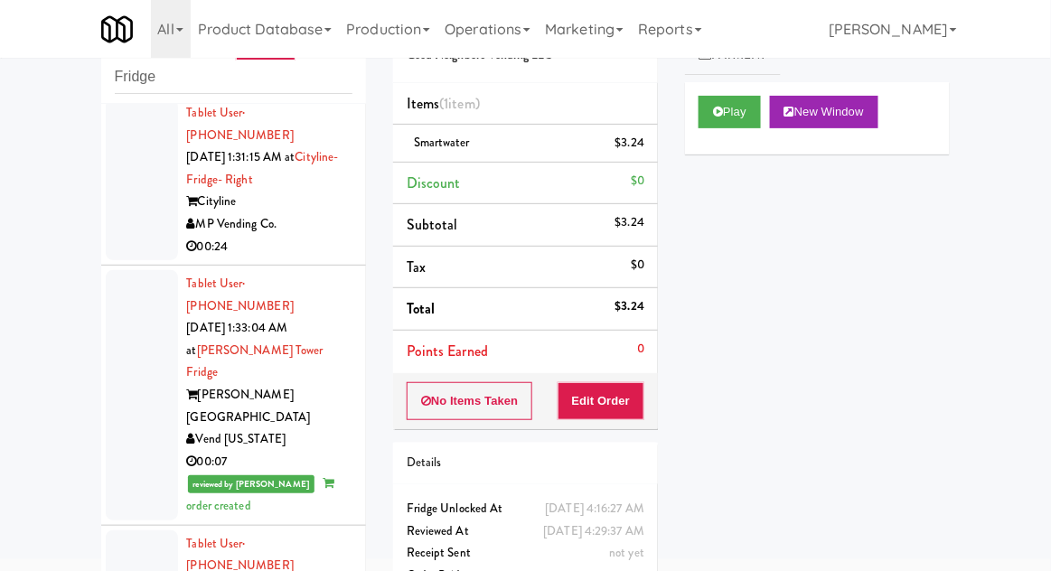
scroll to position [2937, 0]
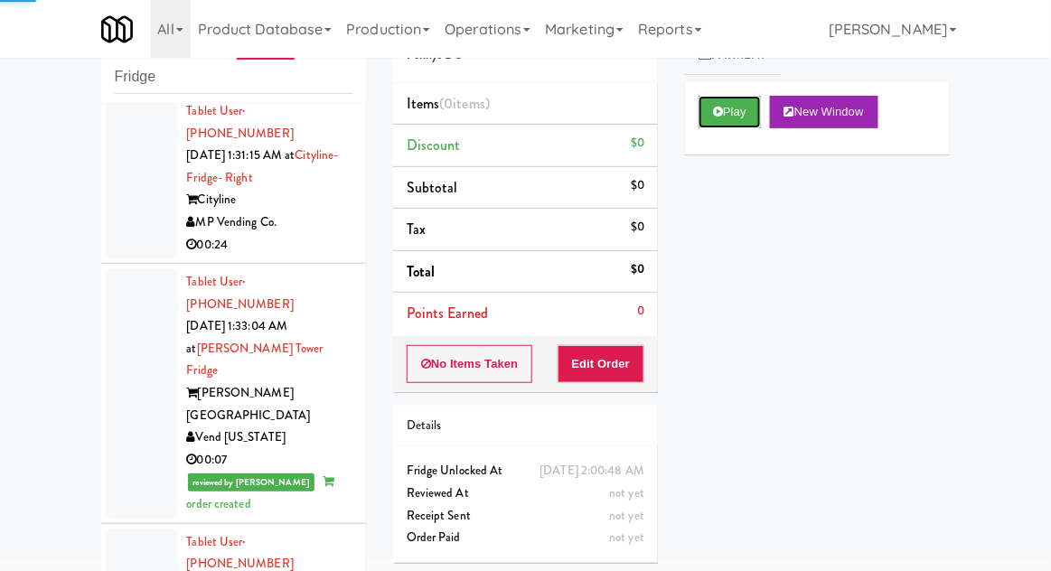
click at [718, 116] on icon at bounding box center [718, 112] width 10 height 12
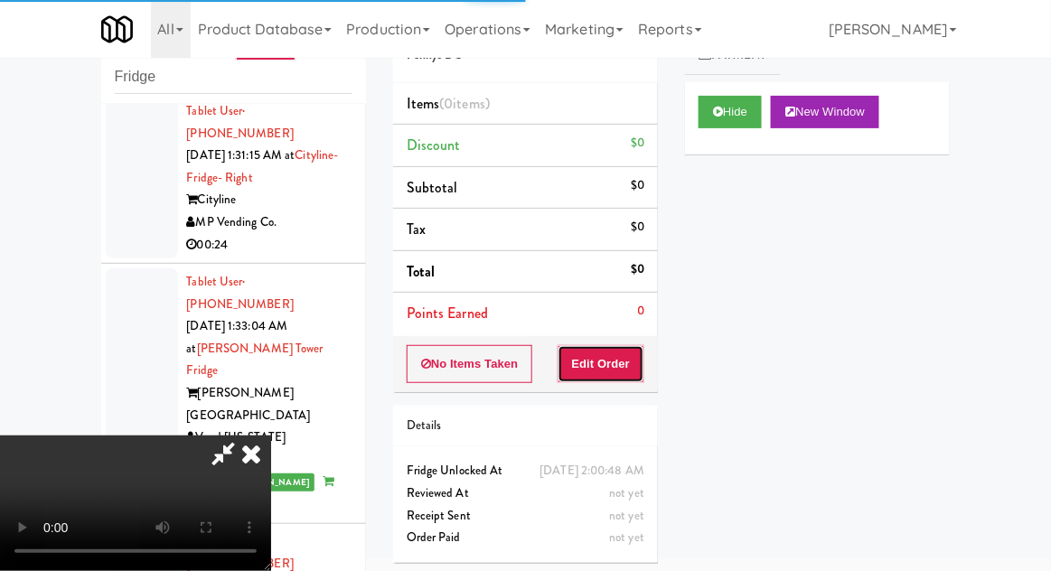
click at [611, 361] on button "Edit Order" at bounding box center [602, 364] width 88 height 38
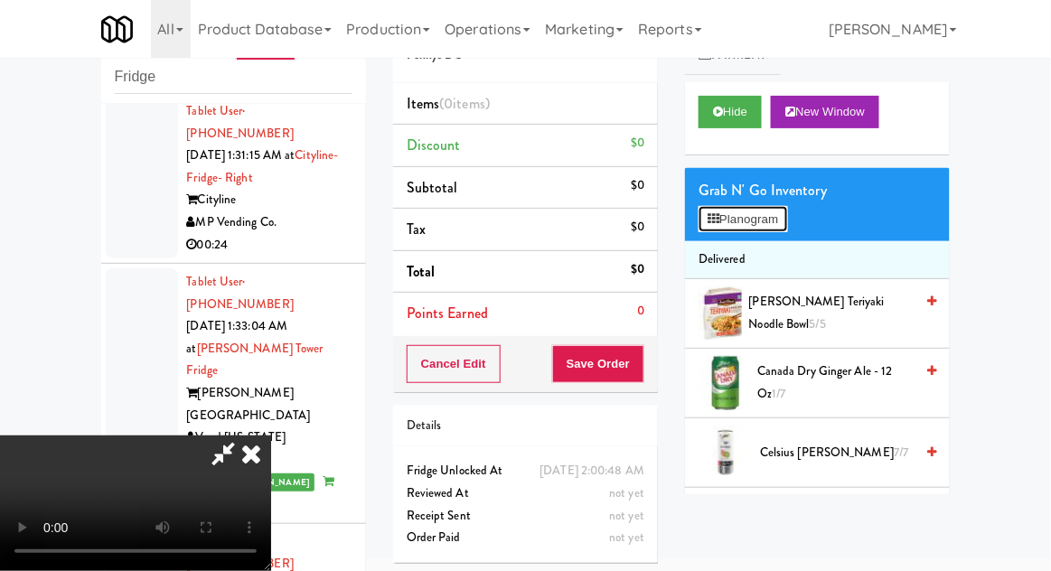
click at [787, 211] on button "Planogram" at bounding box center [743, 219] width 89 height 27
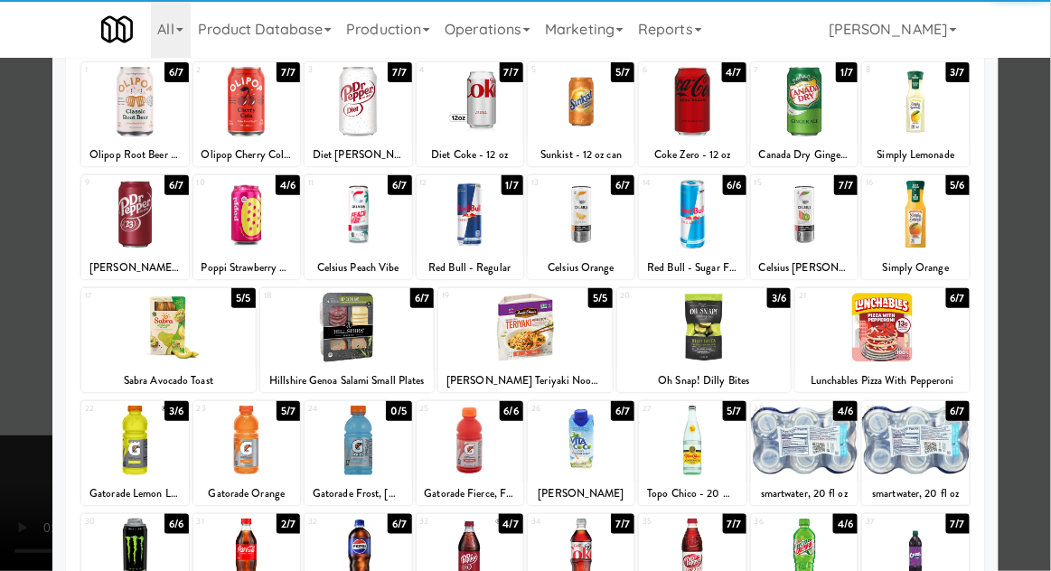
scroll to position [138, 0]
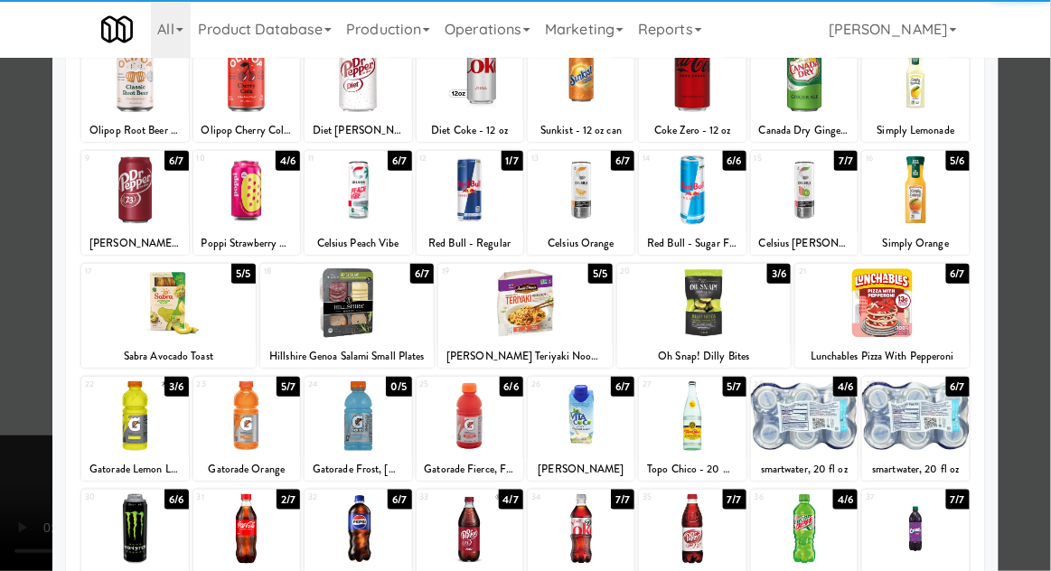
click at [255, 556] on div at bounding box center [246, 529] width 107 height 70
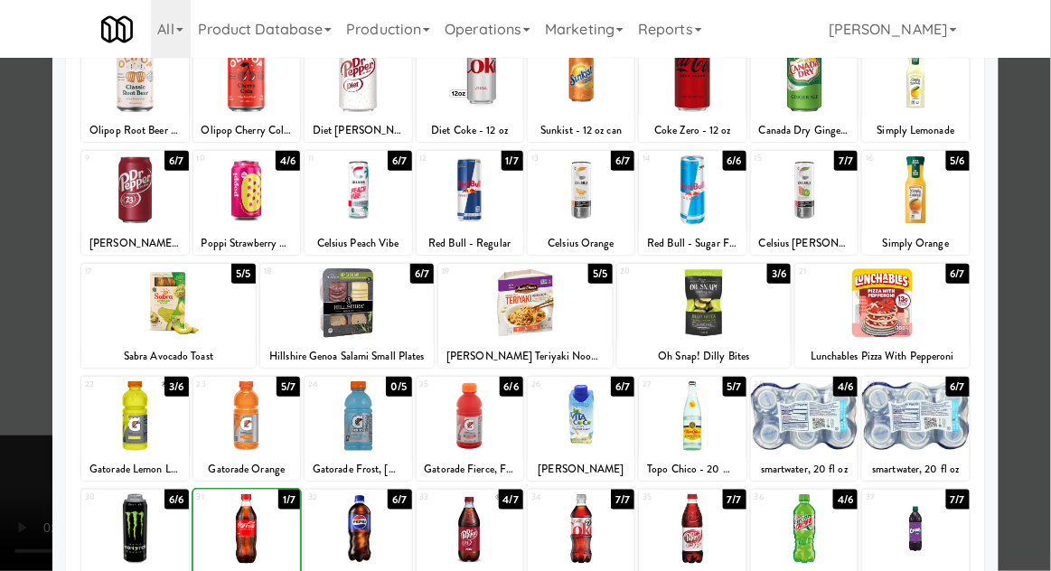
click at [1036, 399] on div at bounding box center [525, 285] width 1051 height 571
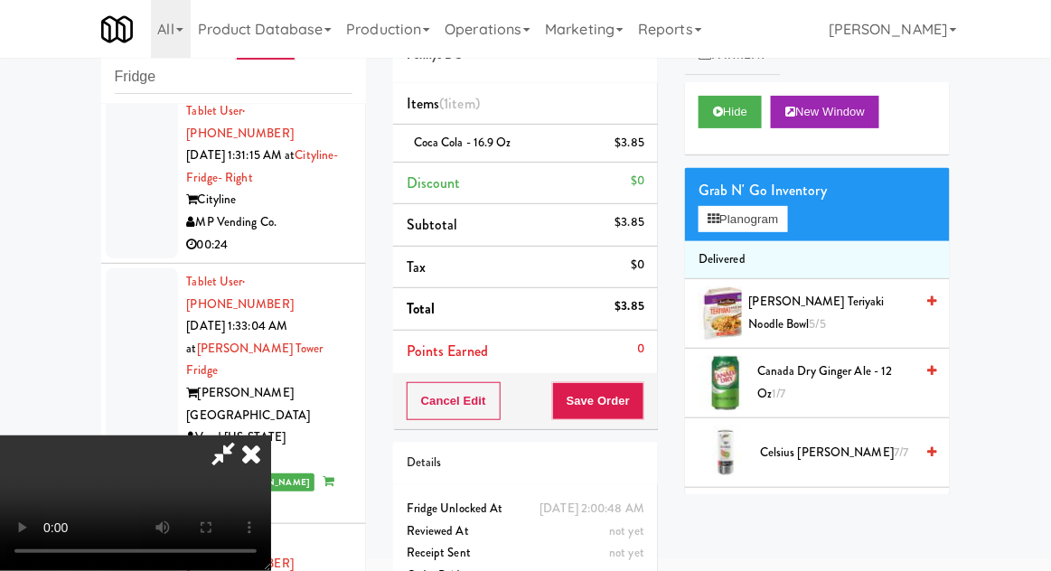
scroll to position [66, 0]
click at [786, 215] on button "Planogram" at bounding box center [743, 219] width 89 height 27
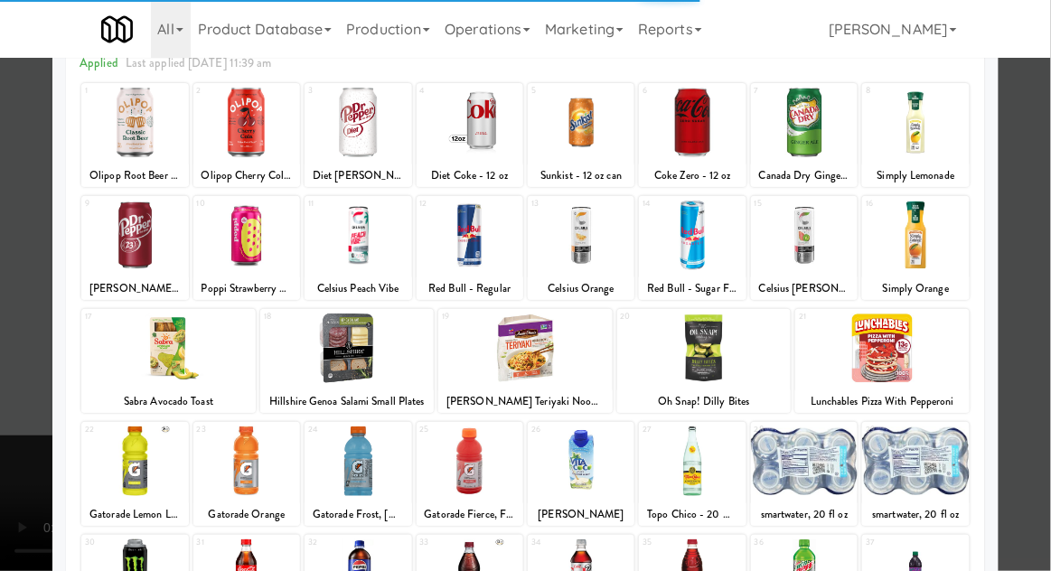
scroll to position [229, 0]
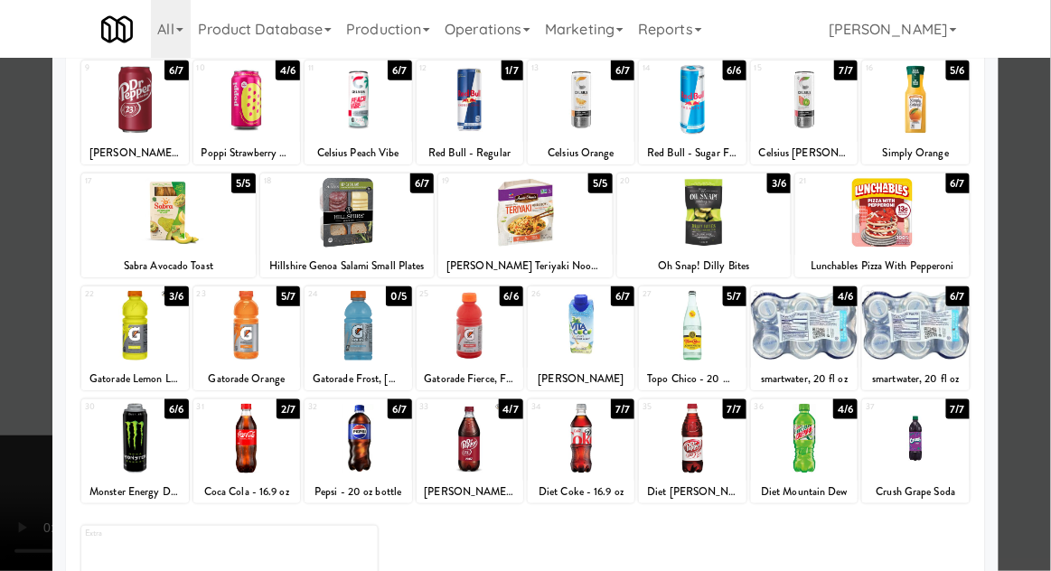
click at [703, 441] on div at bounding box center [692, 439] width 107 height 70
click at [1045, 413] on div at bounding box center [525, 285] width 1051 height 571
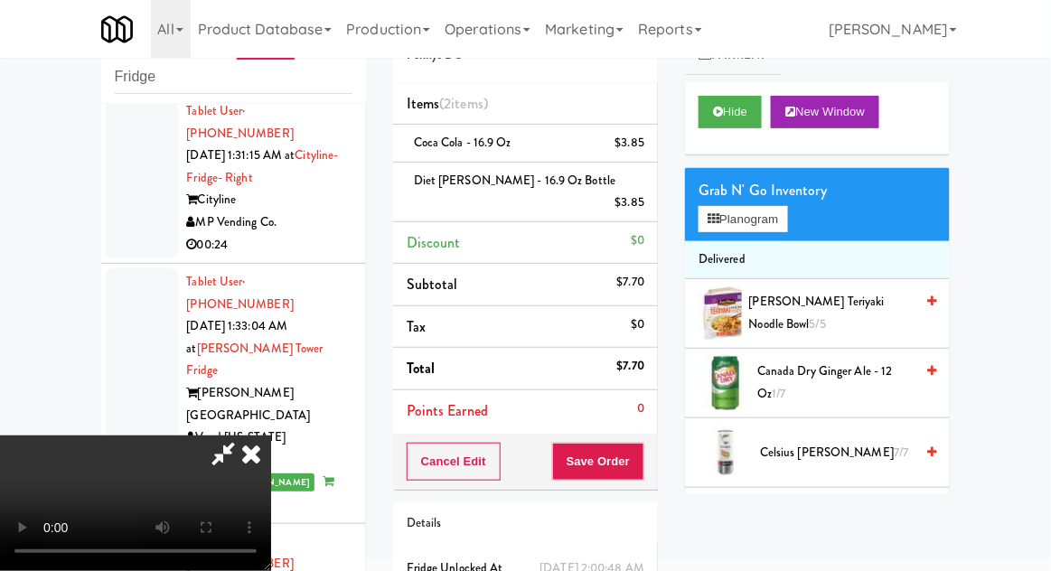
click at [640, 192] on div "$3.85" at bounding box center [630, 203] width 30 height 23
click at [647, 203] on icon at bounding box center [646, 209] width 9 height 12
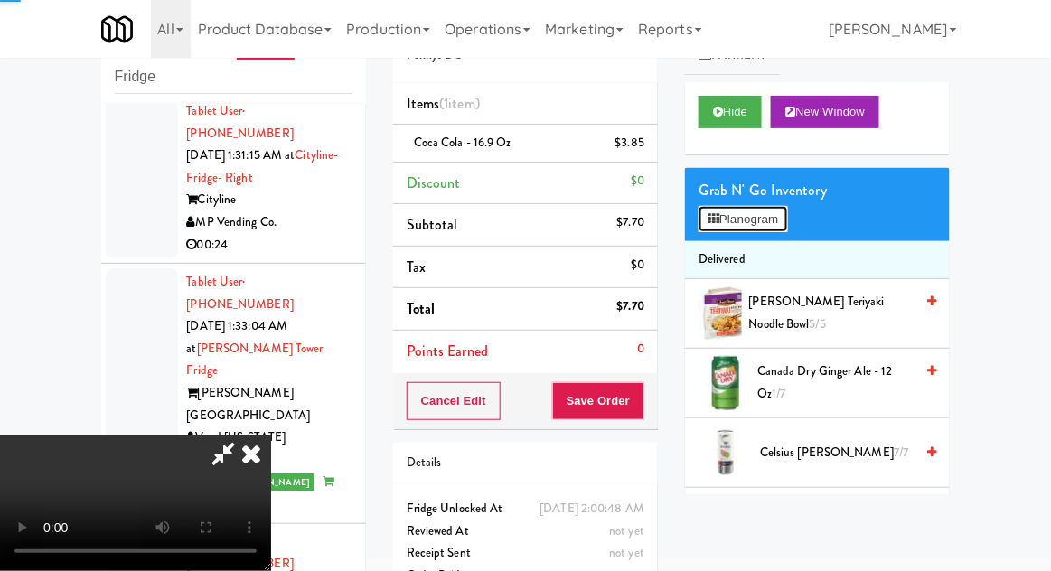
click at [745, 226] on button "Planogram" at bounding box center [743, 219] width 89 height 27
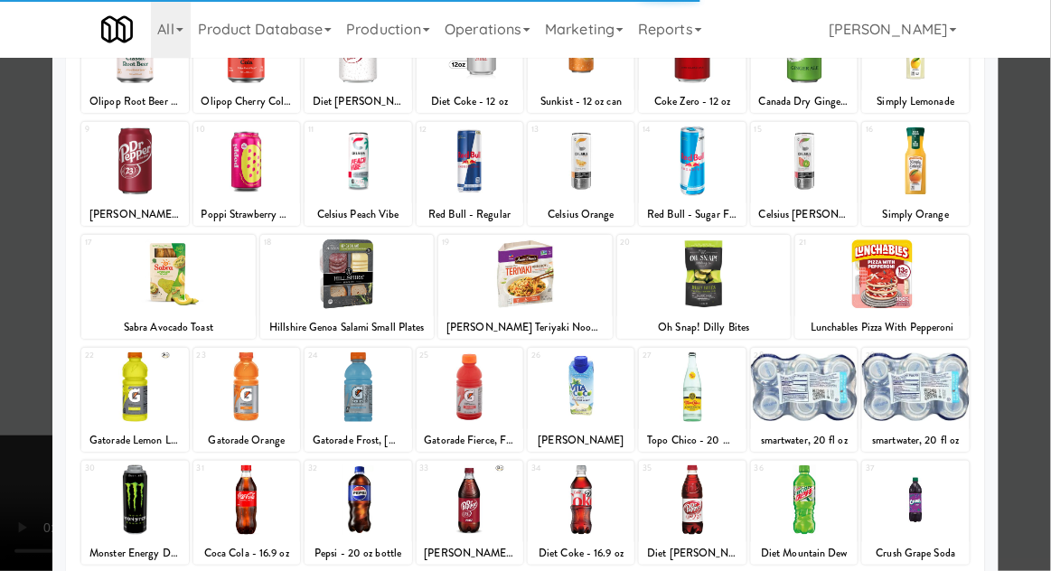
scroll to position [164, 0]
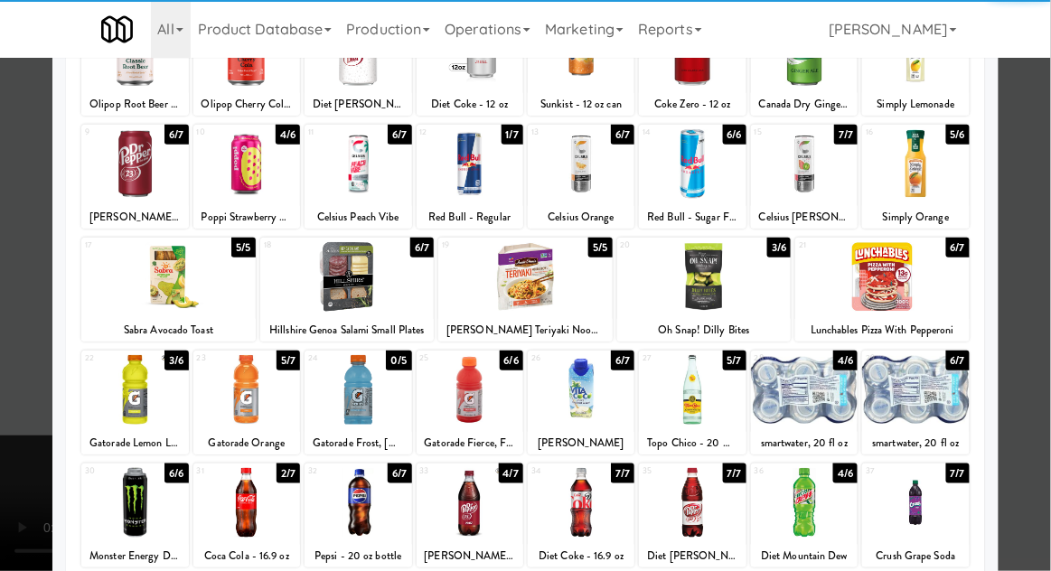
click at [799, 395] on div at bounding box center [804, 390] width 107 height 70
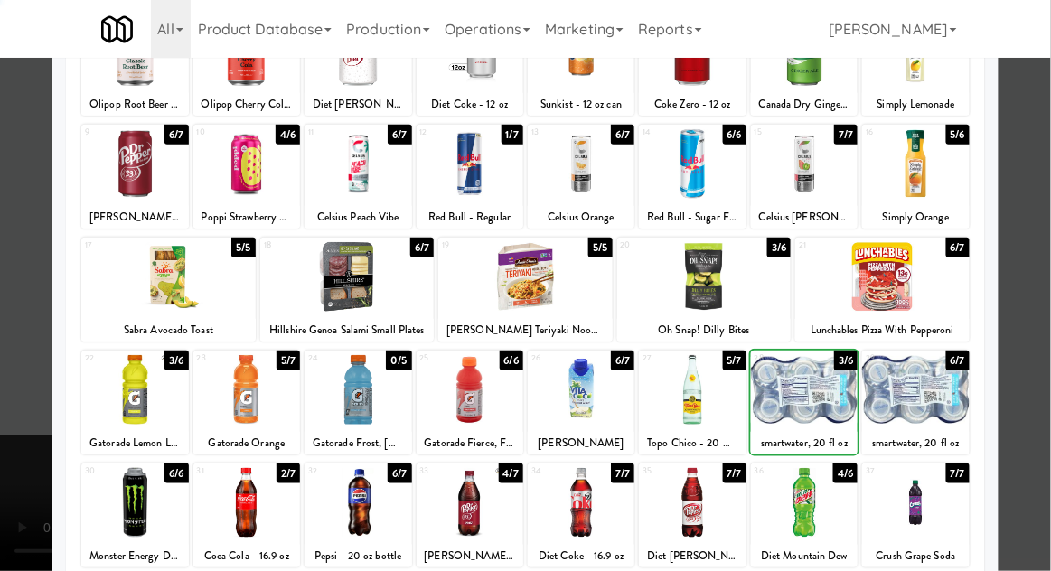
click at [1046, 391] on div at bounding box center [525, 285] width 1051 height 571
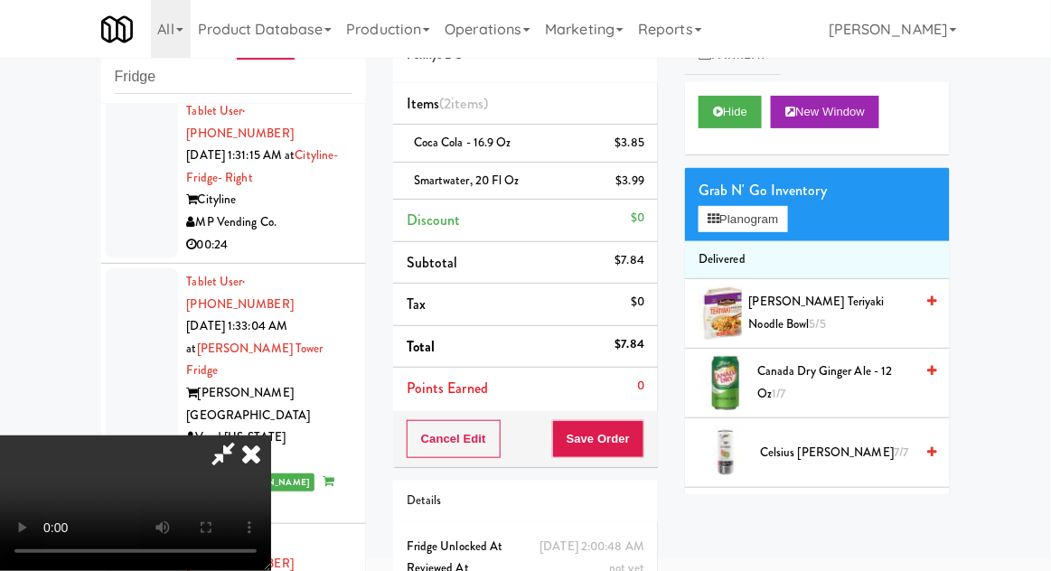
click at [644, 184] on div "$3.99" at bounding box center [630, 181] width 29 height 23
click at [642, 185] on icon at bounding box center [646, 188] width 9 height 12
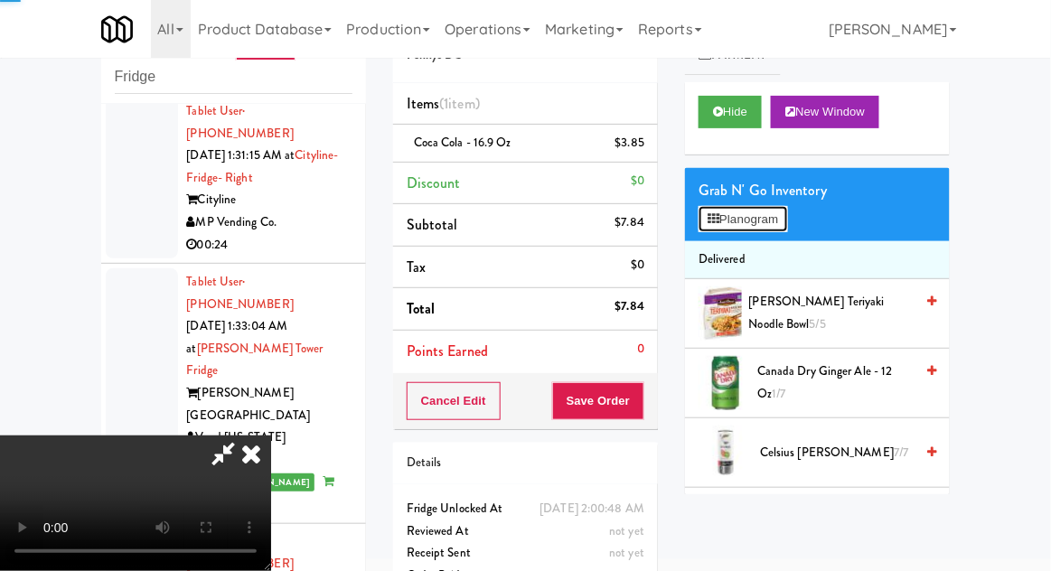
click at [725, 214] on button "Planogram" at bounding box center [743, 219] width 89 height 27
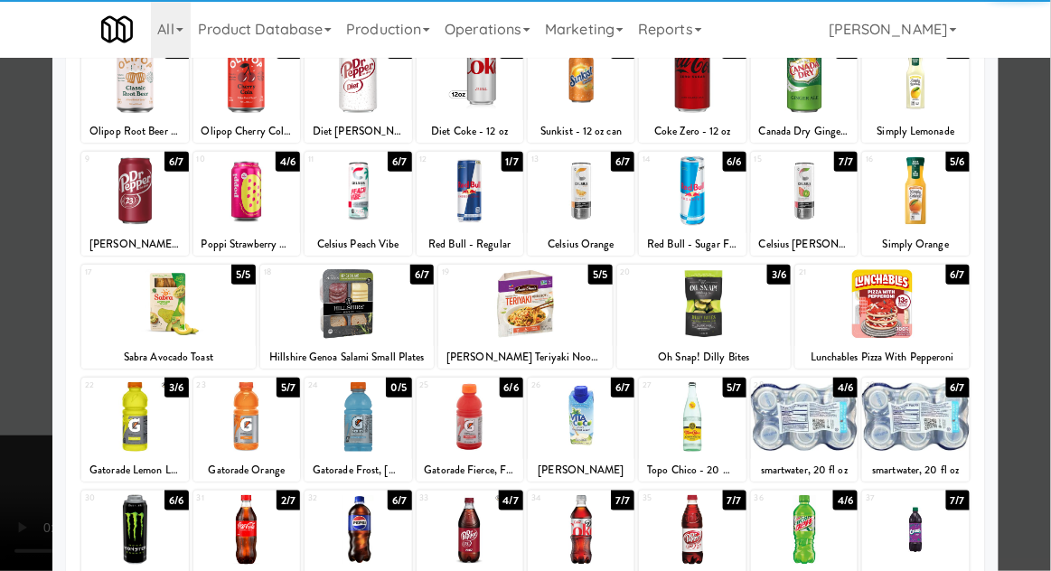
scroll to position [137, 0]
click at [957, 410] on div at bounding box center [915, 417] width 107 height 70
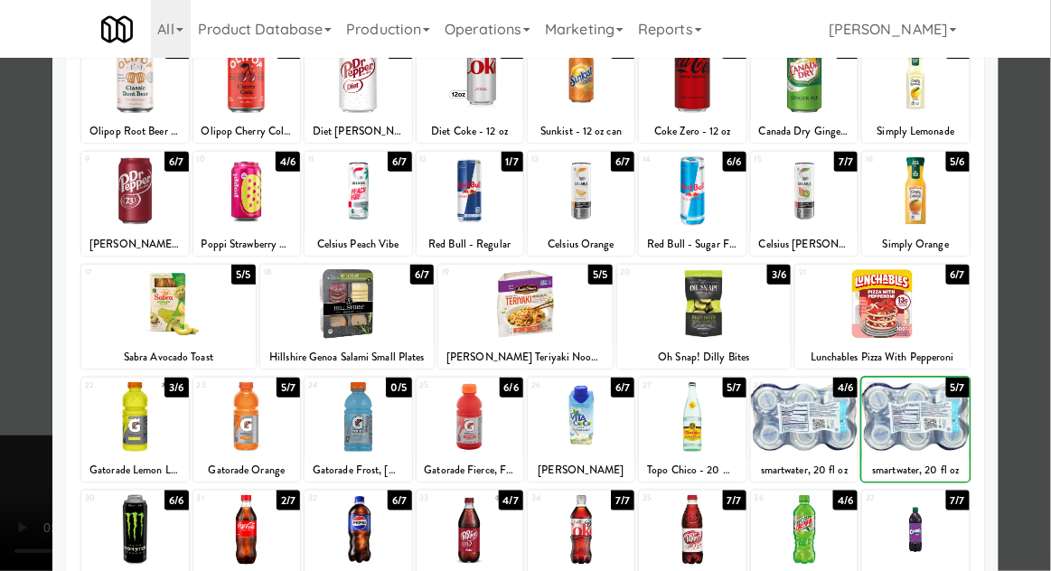
click at [1032, 380] on div at bounding box center [525, 285] width 1051 height 571
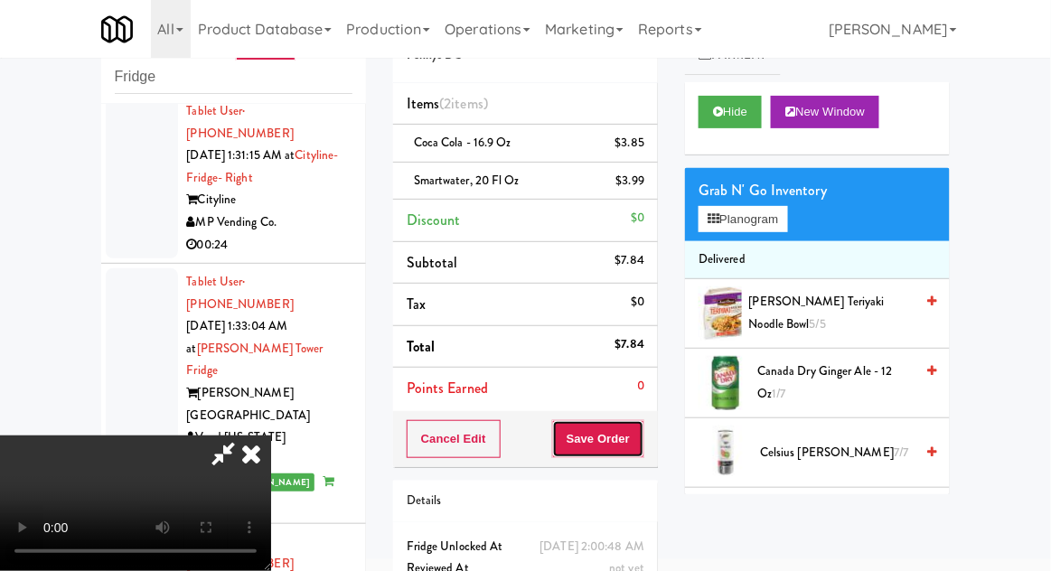
click at [641, 441] on button "Save Order" at bounding box center [598, 439] width 92 height 38
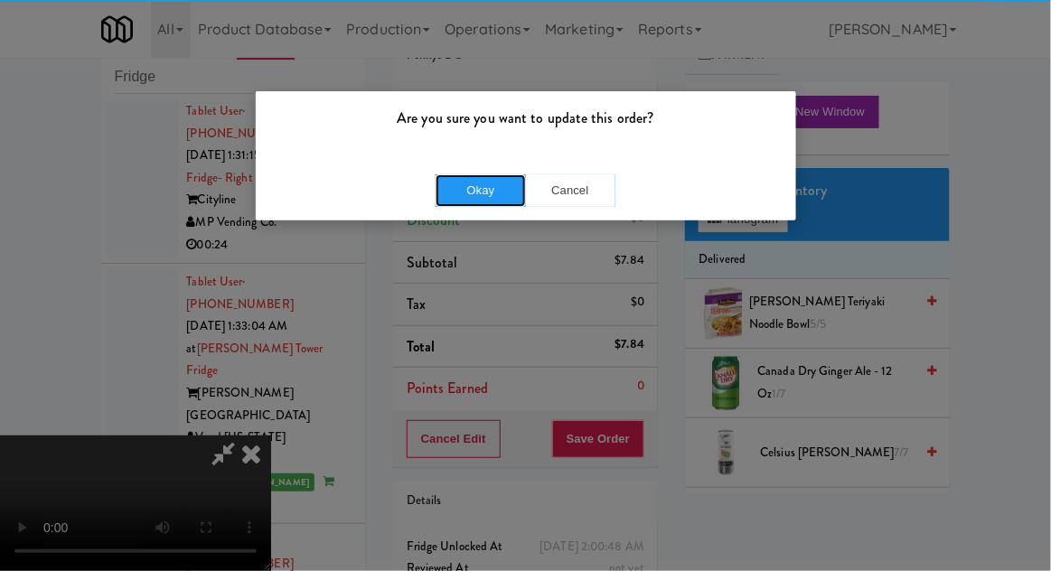
click at [466, 188] on button "Okay" at bounding box center [481, 190] width 90 height 33
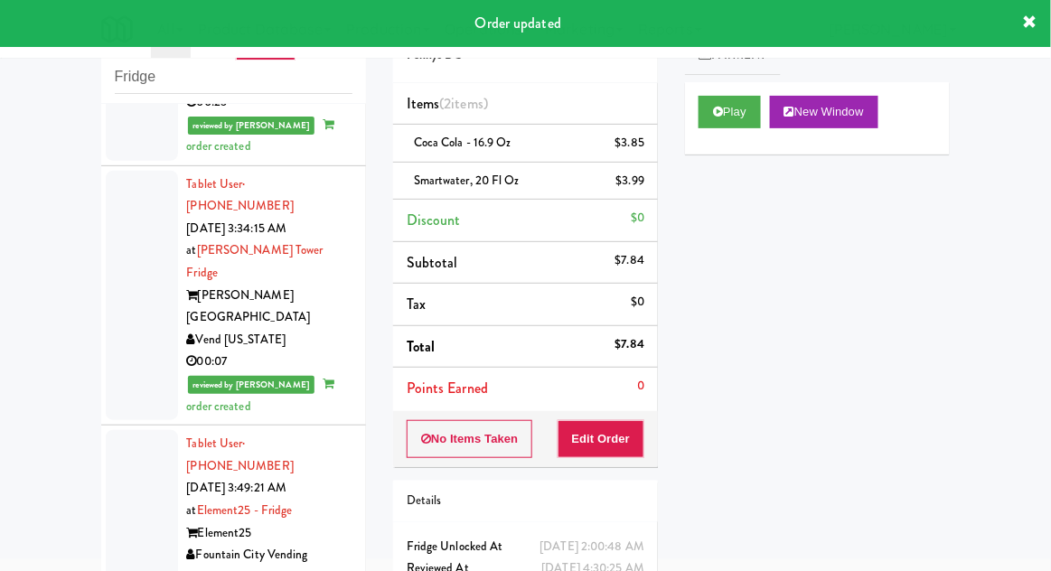
scroll to position [4595, 0]
